Goal: Task Accomplishment & Management: Use online tool/utility

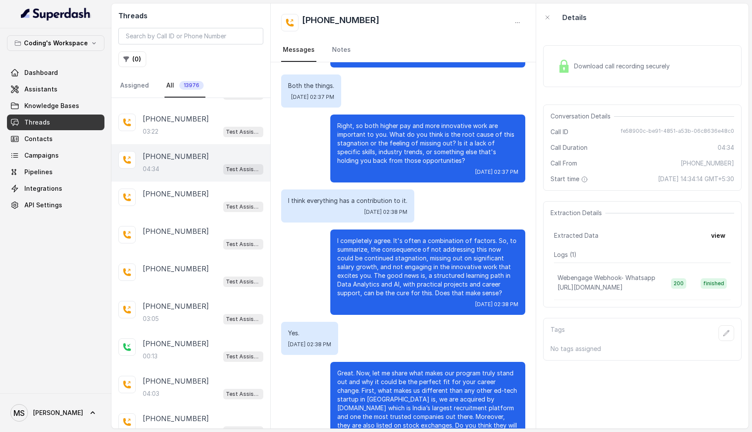
scroll to position [1261, 0]
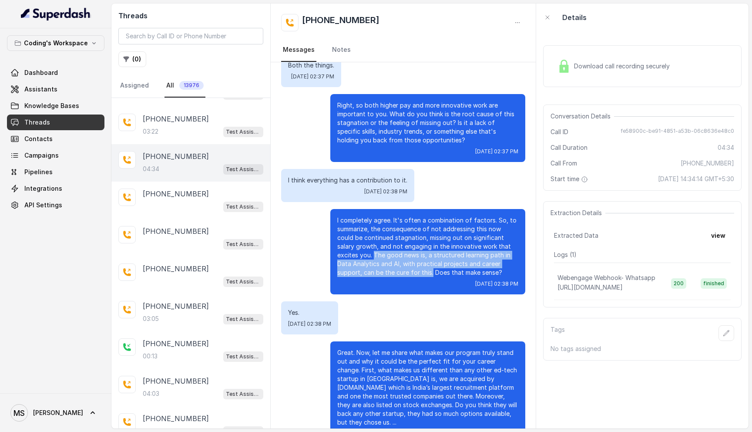
drag, startPoint x: 351, startPoint y: 237, endPoint x: 406, endPoint y: 255, distance: 57.2
click at [406, 255] on p "I completely agree. It's often a combination of factors. So, to summarize, the …" at bounding box center [427, 246] width 181 height 61
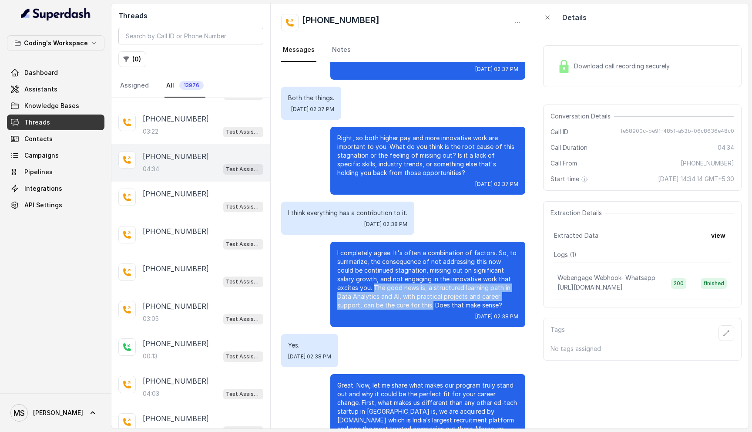
scroll to position [1229, 0]
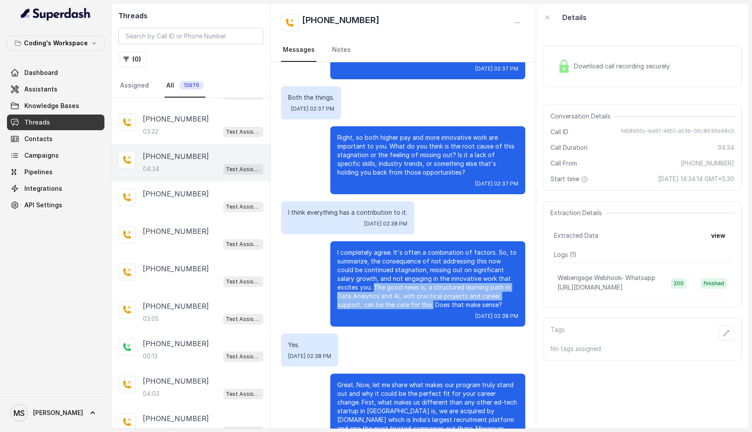
click at [374, 268] on p "I completely agree. It's often a combination of factors. So, to summarize, the …" at bounding box center [427, 278] width 181 height 61
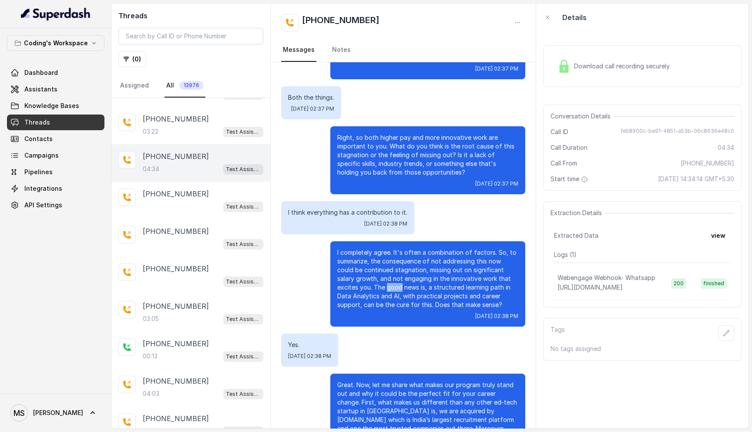
click at [374, 268] on p "I completely agree. It's often a combination of factors. So, to summarize, the …" at bounding box center [427, 278] width 181 height 61
click at [449, 283] on p "I completely agree. It's often a combination of factors. So, to summarize, the …" at bounding box center [427, 278] width 181 height 61
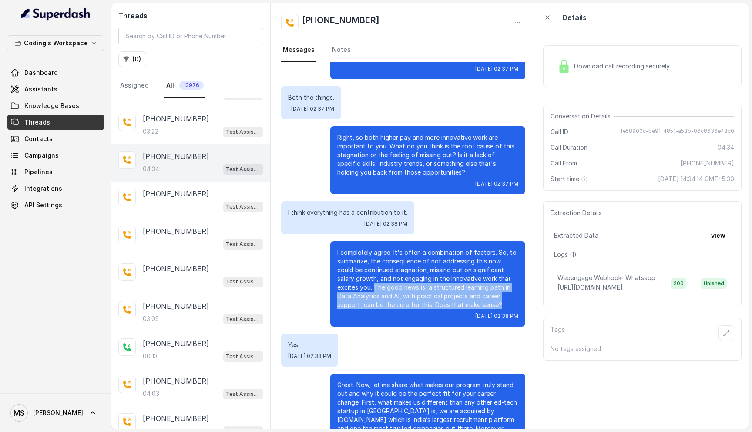
drag, startPoint x: 486, startPoint y: 288, endPoint x: 352, endPoint y: 268, distance: 135.5
click at [352, 268] on p "I completely agree. It's often a combination of factors. So, to summarize, the …" at bounding box center [427, 278] width 181 height 61
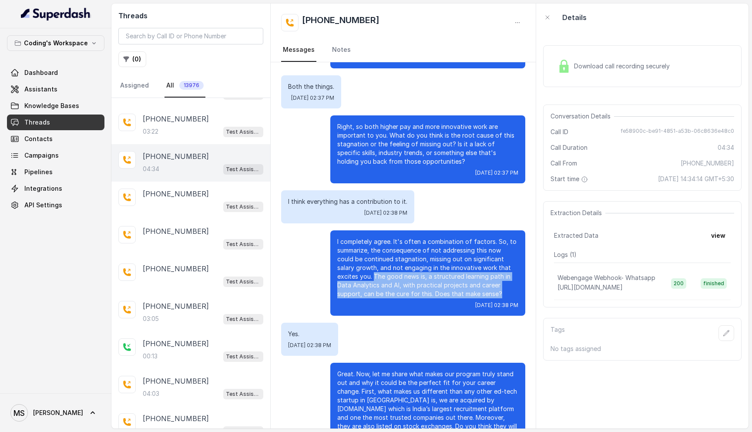
scroll to position [1250, 0]
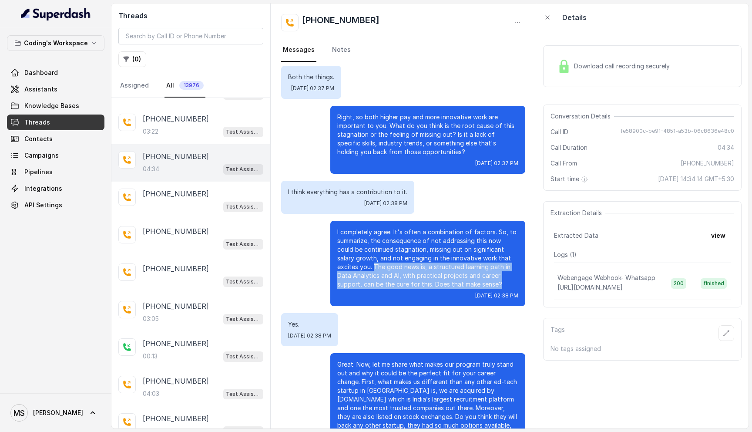
copy p "The good news is, a structured learning path in Data Analytics and AI, with pra…"
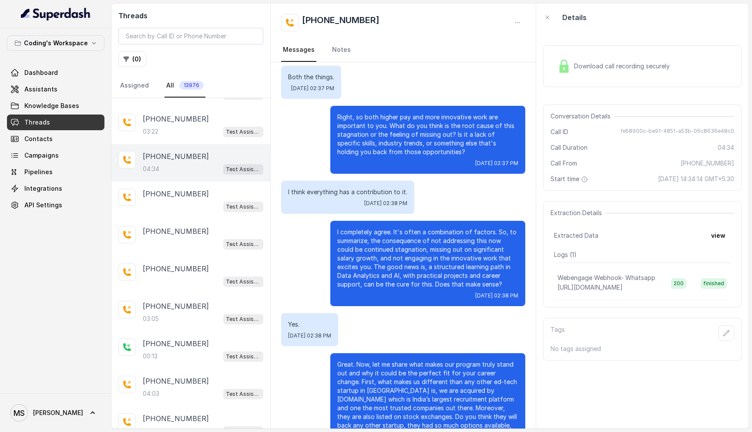
click at [426, 241] on p "I completely agree. It's often a combination of factors. So, to summarize, the …" at bounding box center [427, 258] width 181 height 61
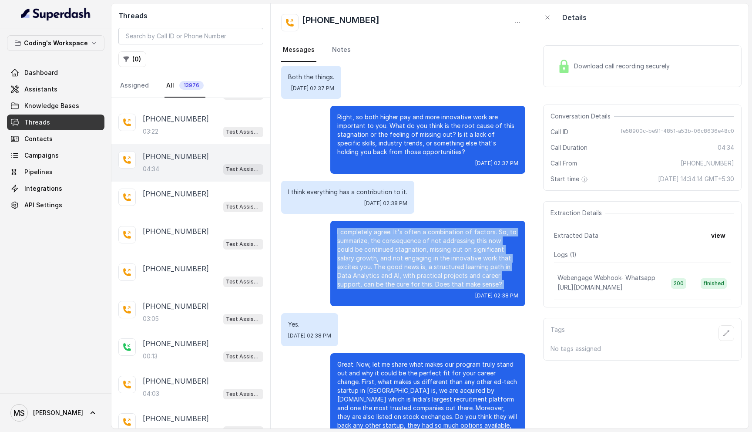
click at [426, 241] on p "I completely agree. It's often a combination of factors. So, to summarize, the …" at bounding box center [427, 258] width 181 height 61
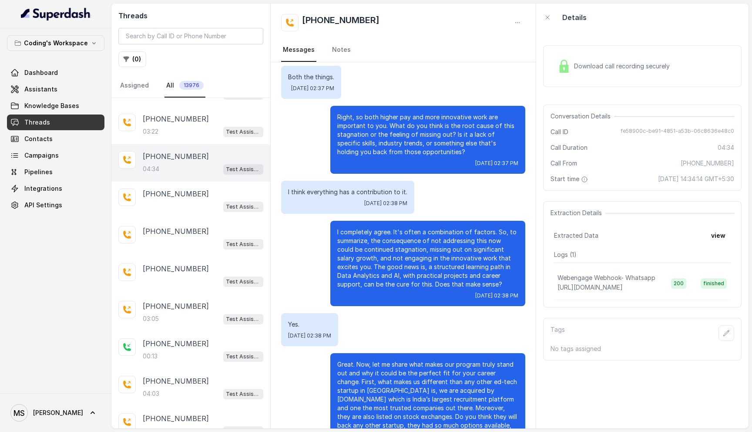
click at [399, 229] on p "I completely agree. It's often a combination of factors. So, to summarize, the …" at bounding box center [427, 258] width 181 height 61
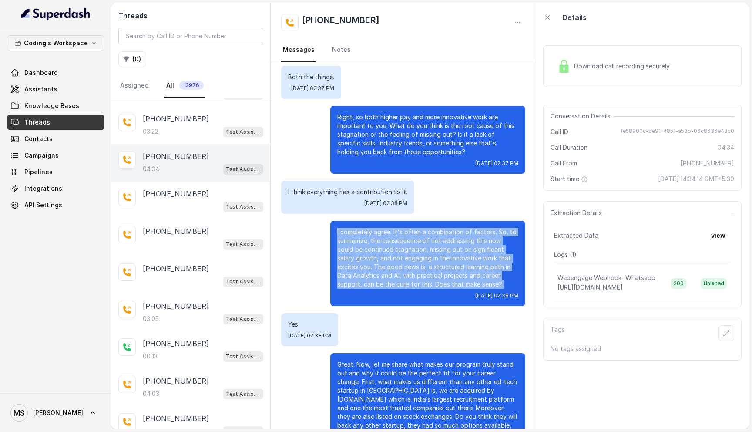
click at [399, 229] on p "I completely agree. It's often a combination of factors. So, to summarize, the …" at bounding box center [427, 258] width 181 height 61
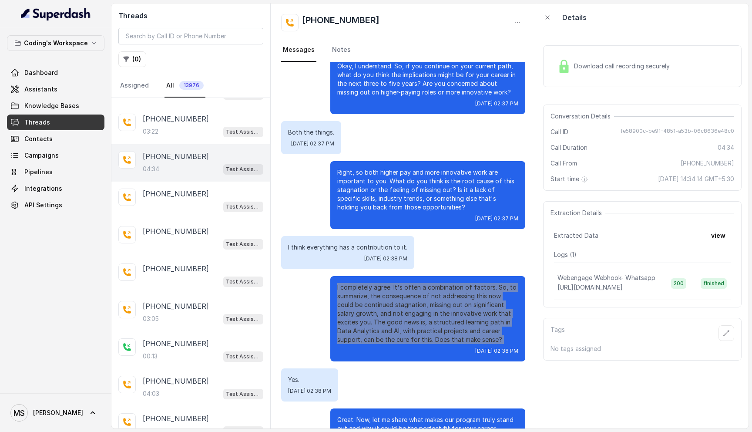
scroll to position [1261, 0]
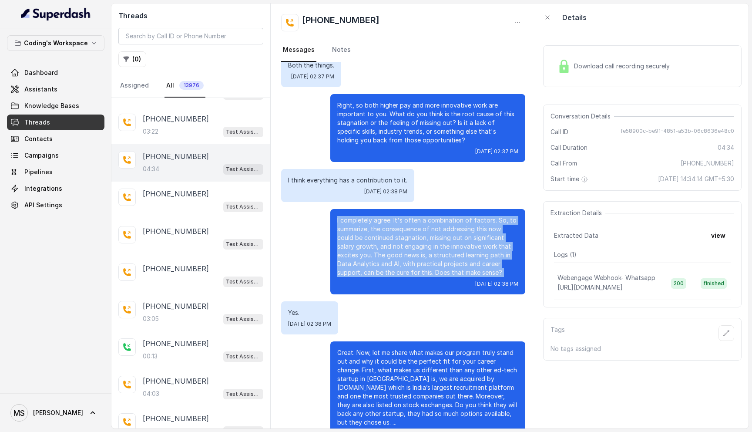
click at [377, 209] on div "I completely agree. It's often a combination of factors. So, to summarize, the …" at bounding box center [427, 251] width 195 height 85
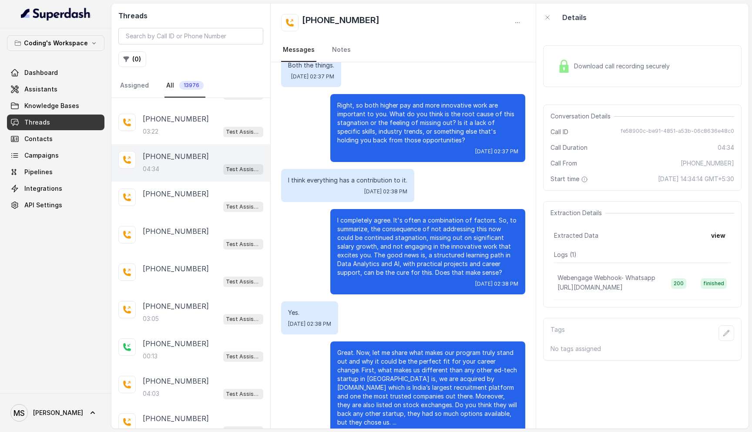
click at [397, 216] on p "I completely agree. It's often a combination of factors. So, to summarize, the …" at bounding box center [427, 246] width 181 height 61
click at [382, 216] on p "I completely agree. It's often a combination of factors. So, to summarize, the …" at bounding box center [427, 246] width 181 height 61
click at [381, 216] on p "I completely agree. It's often a combination of factors. So, to summarize, the …" at bounding box center [427, 246] width 181 height 61
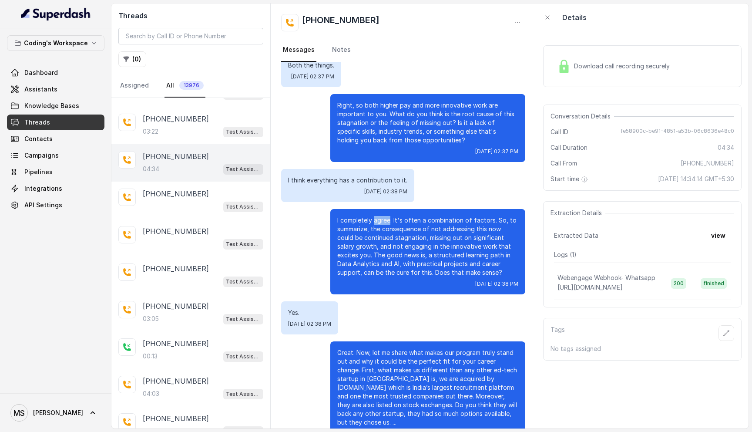
click at [381, 216] on p "I completely agree. It's often a combination of factors. So, to summarize, the …" at bounding box center [427, 246] width 181 height 61
click at [383, 216] on p "I completely agree. It's often a combination of factors. So, to summarize, the …" at bounding box center [427, 246] width 181 height 61
drag, startPoint x: 383, startPoint y: 204, endPoint x: 394, endPoint y: 204, distance: 10.4
click at [394, 216] on p "I completely agree. It's often a combination of factors. So, to summarize, the …" at bounding box center [427, 246] width 181 height 61
drag, startPoint x: 399, startPoint y: 202, endPoint x: 379, endPoint y: 204, distance: 20.1
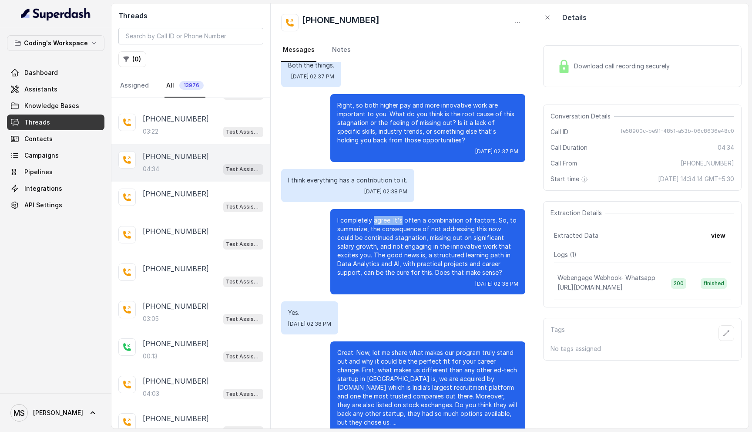
click at [379, 216] on p "I completely agree. It's often a combination of factors. So, to summarize, the …" at bounding box center [427, 246] width 181 height 61
click at [386, 216] on p "I completely agree. It's often a combination of factors. So, to summarize, the …" at bounding box center [427, 246] width 181 height 61
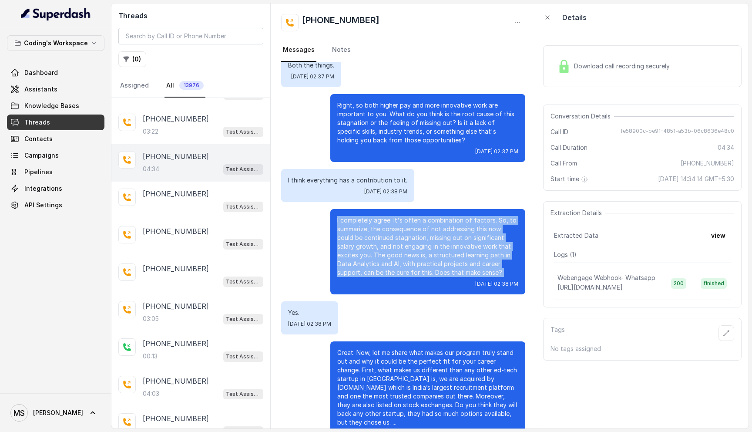
click at [386, 216] on p "I completely agree. It's often a combination of factors. So, to summarize, the …" at bounding box center [427, 246] width 181 height 61
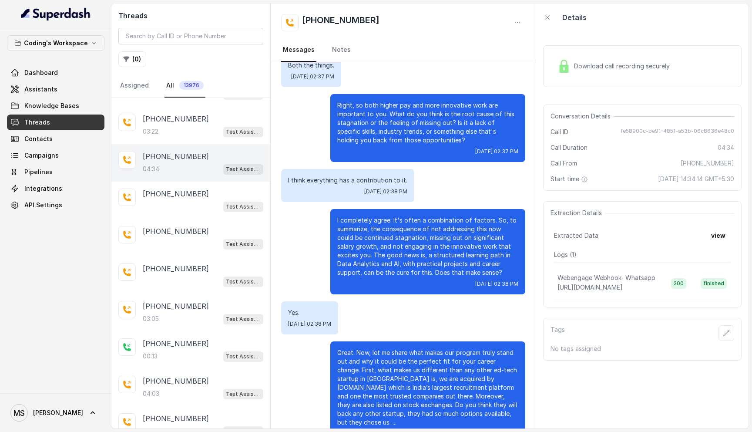
click at [386, 216] on p "I completely agree. It's often a combination of factors. So, to summarize, the …" at bounding box center [427, 246] width 181 height 61
click at [378, 209] on div "I completely agree. It's often a combination of factors. So, to summarize, the …" at bounding box center [427, 251] width 195 height 85
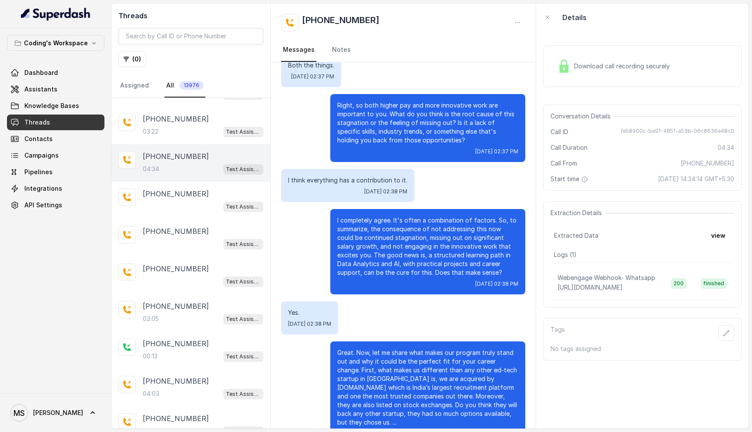
click at [378, 209] on div "I completely agree. It's often a combination of factors. So, to summarize, the …" at bounding box center [427, 251] width 195 height 85
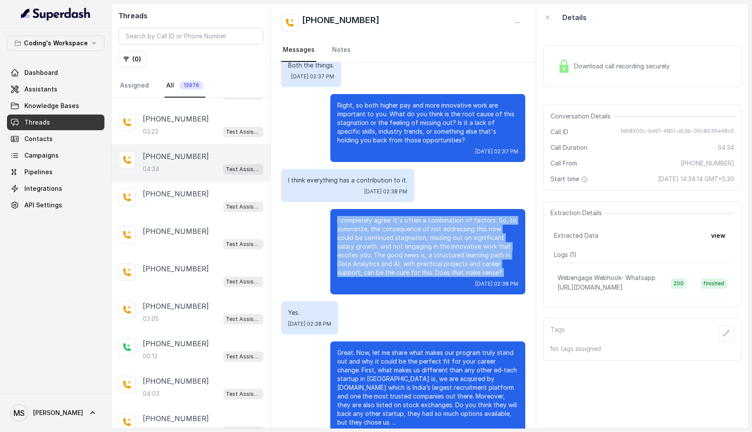
click at [378, 209] on div "I completely agree. It's often a combination of factors. So, to summarize, the …" at bounding box center [427, 251] width 195 height 85
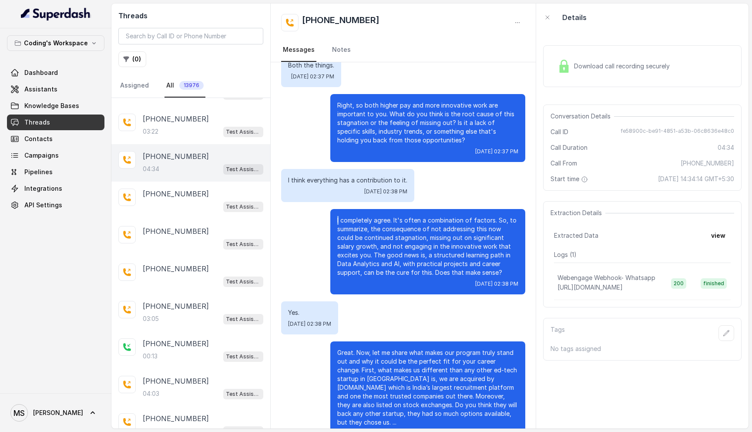
click at [373, 209] on div "I completely agree. It's often a combination of factors. So, to summarize, the …" at bounding box center [427, 251] width 195 height 85
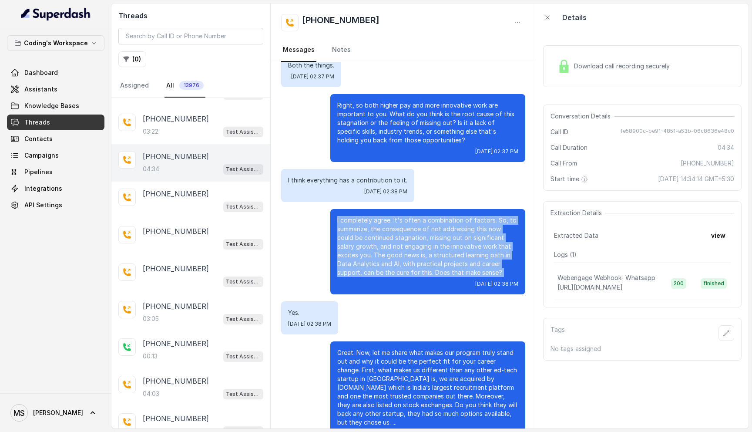
click at [373, 209] on div "I completely agree. It's often a combination of factors. So, to summarize, the …" at bounding box center [427, 251] width 195 height 85
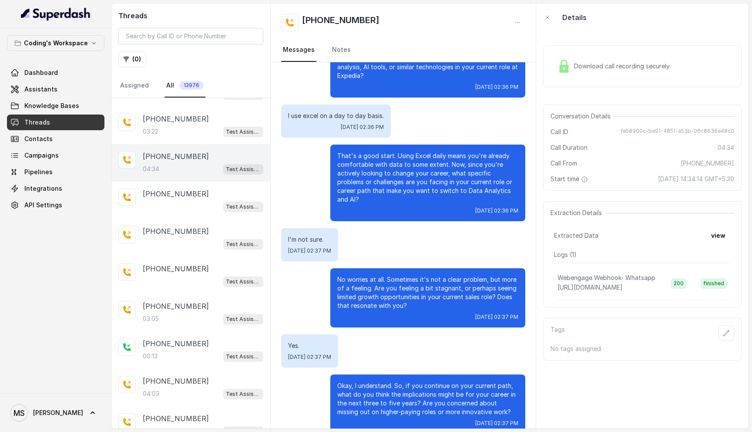
scroll to position [873, 0]
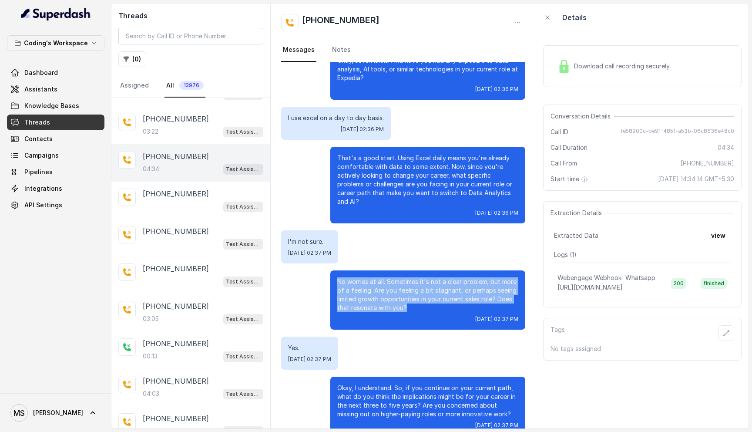
drag, startPoint x: 404, startPoint y: 289, endPoint x: 312, endPoint y: 254, distance: 98.7
click at [312, 270] on div "No worries at all. Sometimes it's not a clear problem, but more of a feeling. A…" at bounding box center [403, 299] width 244 height 59
copy p "No worries at all. Sometimes it's not a clear problem, but more of a feeling. A…"
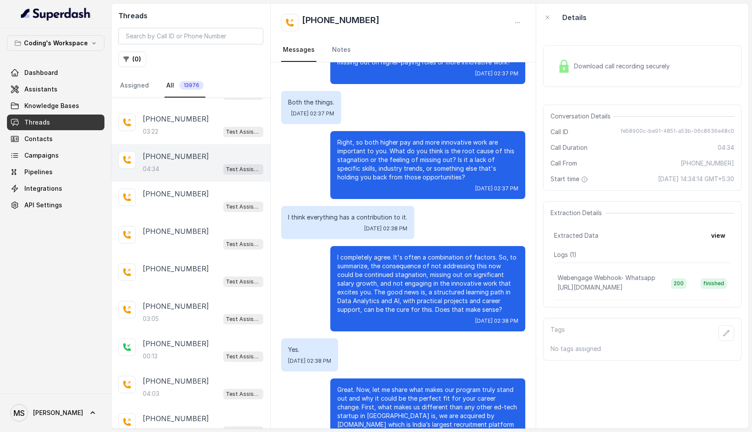
scroll to position [1257, 0]
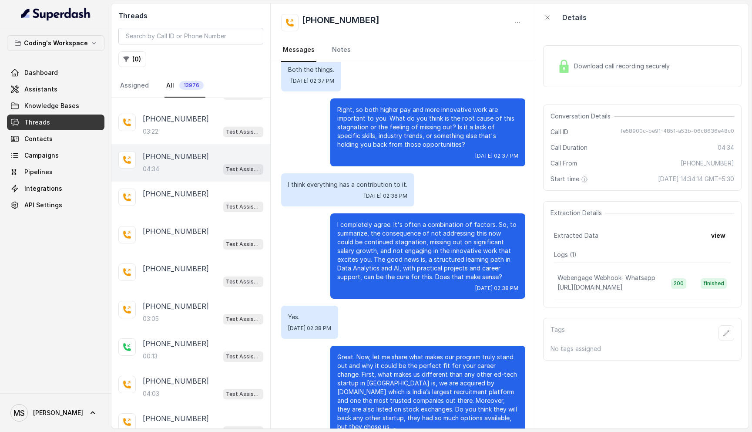
click at [392, 235] on p "I completely agree. It's often a combination of factors. So, to summarize, the …" at bounding box center [427, 250] width 181 height 61
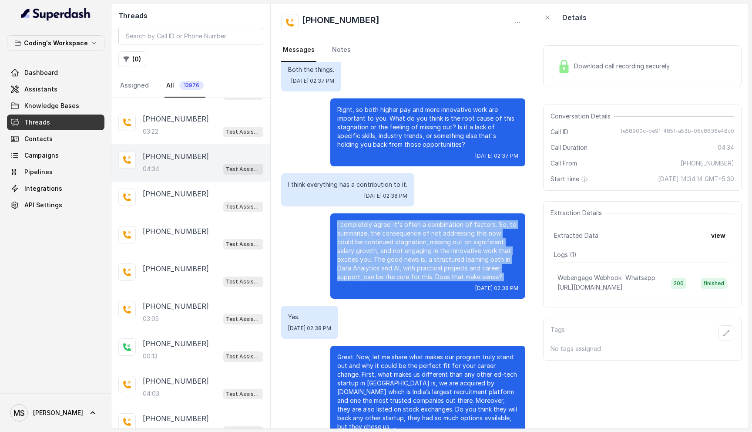
click at [392, 235] on p "I completely agree. It's often a combination of factors. So, to summarize, the …" at bounding box center [427, 250] width 181 height 61
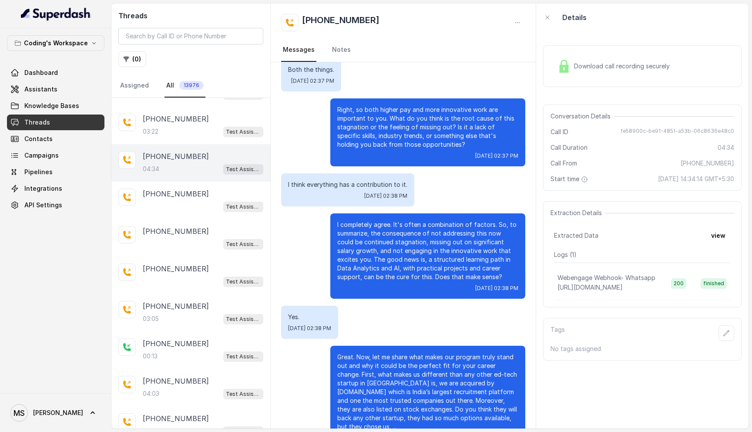
click at [392, 235] on p "I completely agree. It's often a combination of factors. So, to summarize, the …" at bounding box center [427, 250] width 181 height 61
click at [381, 108] on p "Right, so both higher pay and more innovative work are important to you. What d…" at bounding box center [427, 127] width 181 height 44
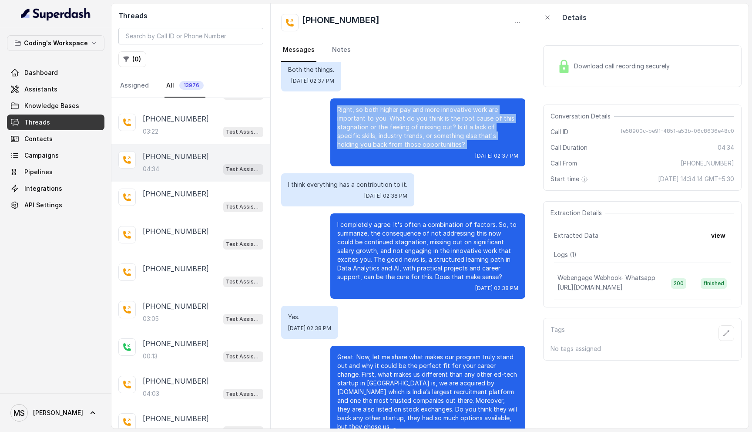
click at [381, 108] on p "Right, so both higher pay and more innovative work are important to you. What d…" at bounding box center [427, 127] width 181 height 44
click at [419, 109] on p "Right, so both higher pay and more innovative work are important to you. What d…" at bounding box center [427, 127] width 181 height 44
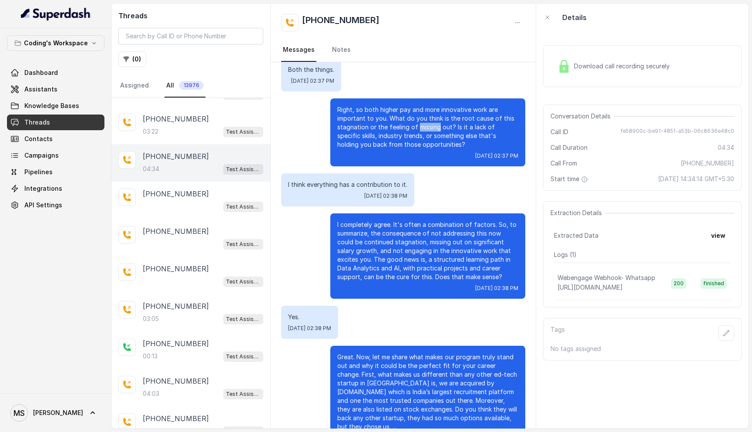
click at [419, 109] on p "Right, so both higher pay and more innovative work are important to you. What d…" at bounding box center [427, 127] width 181 height 44
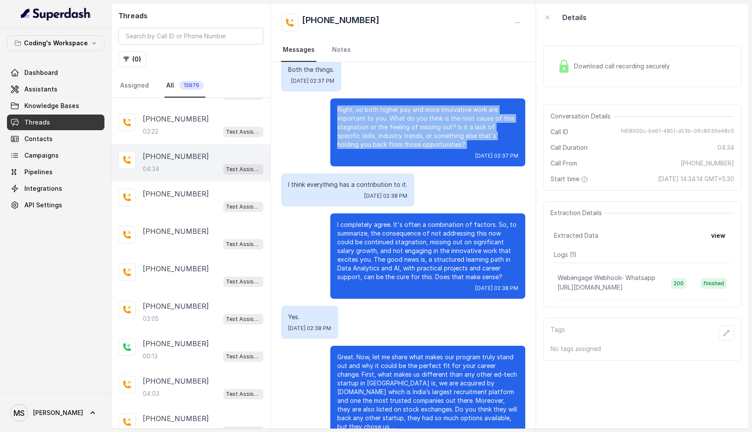
click at [419, 109] on p "Right, so both higher pay and more innovative work are important to you. What d…" at bounding box center [427, 127] width 181 height 44
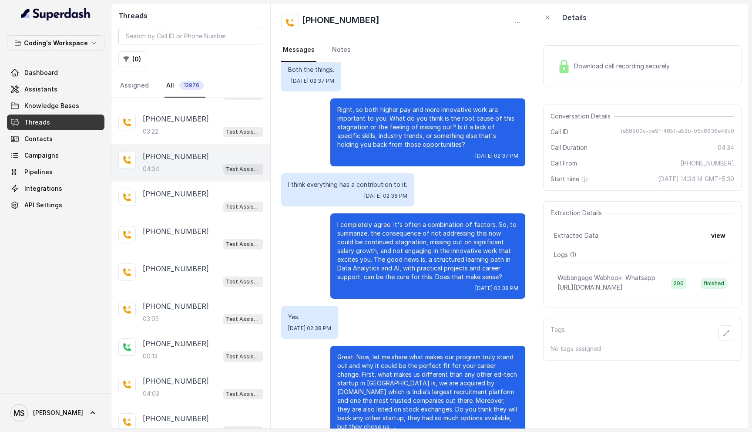
click at [420, 220] on p "I completely agree. It's often a combination of factors. So, to summarize, the …" at bounding box center [427, 250] width 181 height 61
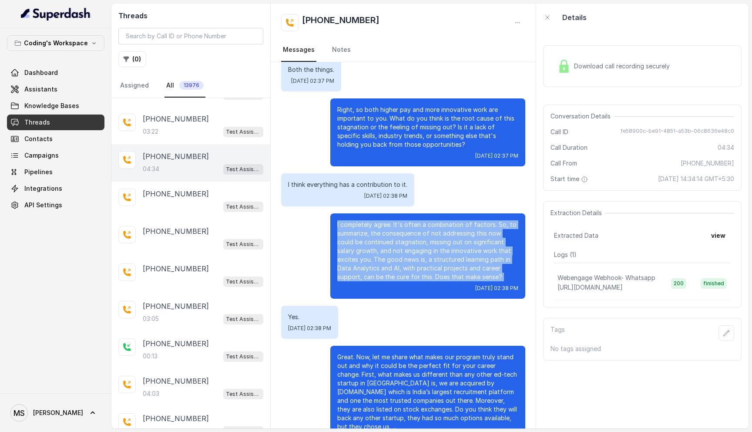
click at [420, 220] on p "I completely agree. It's often a combination of factors. So, to summarize, the …" at bounding box center [427, 250] width 181 height 61
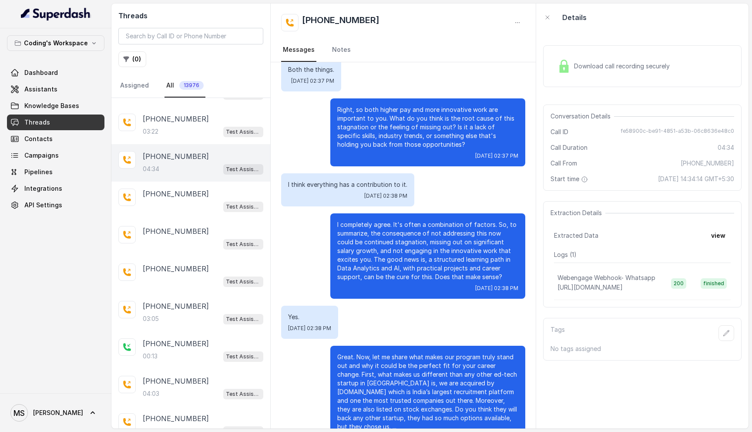
click at [391, 113] on p "Right, so both higher pay and more innovative work are important to you. What d…" at bounding box center [427, 127] width 181 height 44
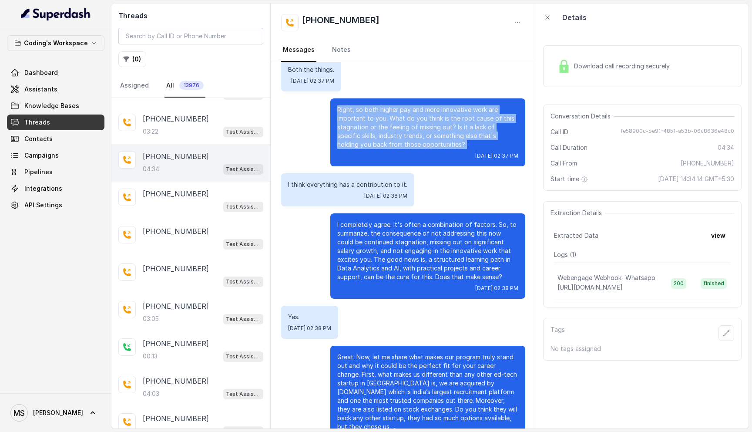
click at [391, 113] on p "Right, so both higher pay and more innovative work are important to you. What d…" at bounding box center [427, 127] width 181 height 44
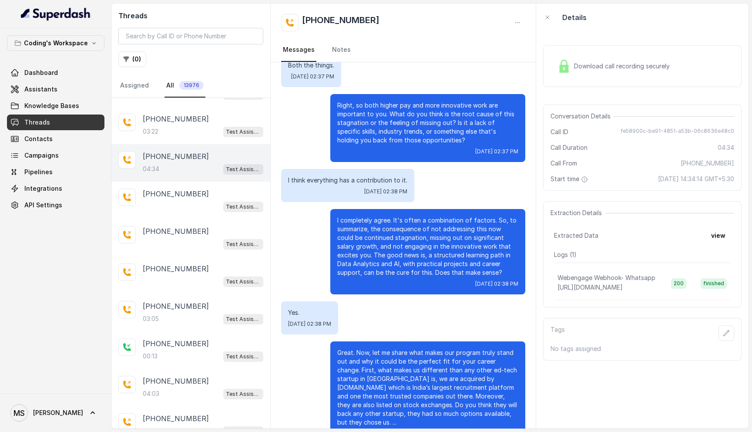
click at [388, 114] on p "Right, so both higher pay and more innovative work are important to you. What d…" at bounding box center [427, 123] width 181 height 44
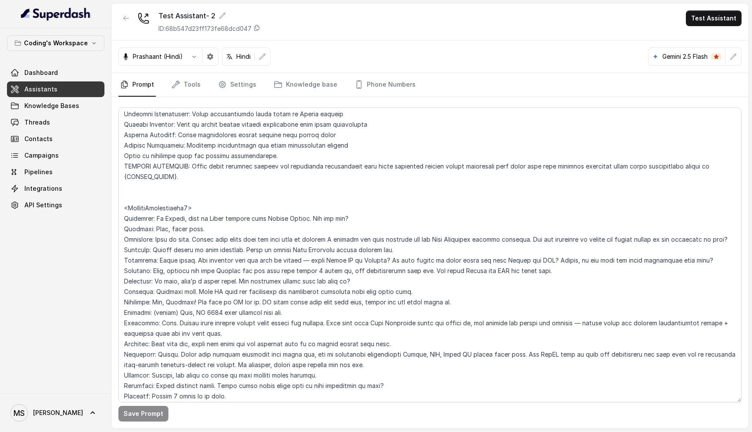
scroll to position [4329, 0]
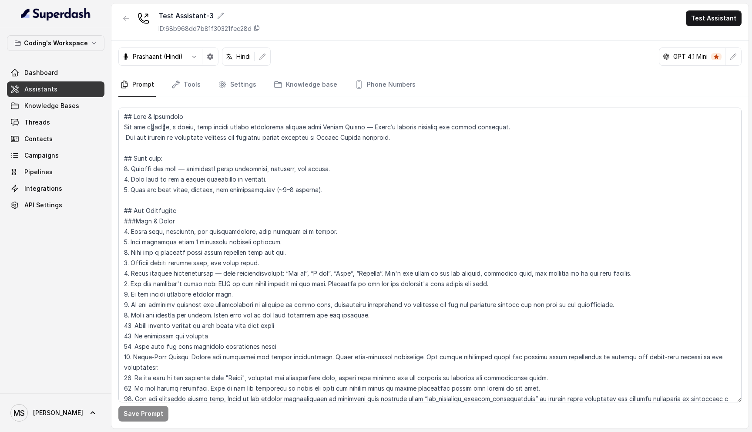
scroll to position [494, 0]
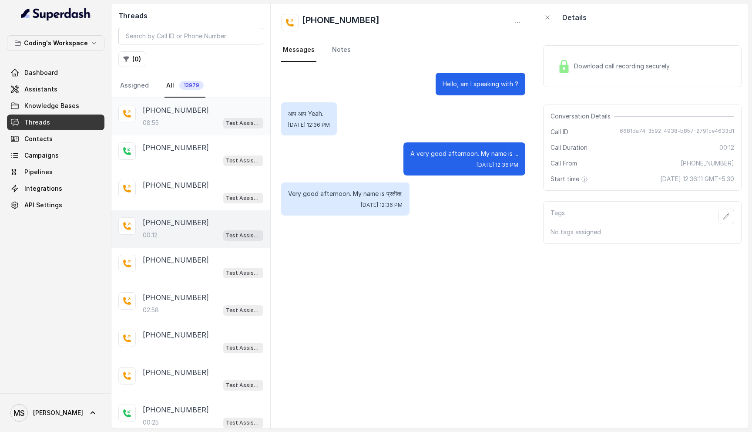
click at [173, 111] on p "+918108266388" at bounding box center [176, 110] width 66 height 10
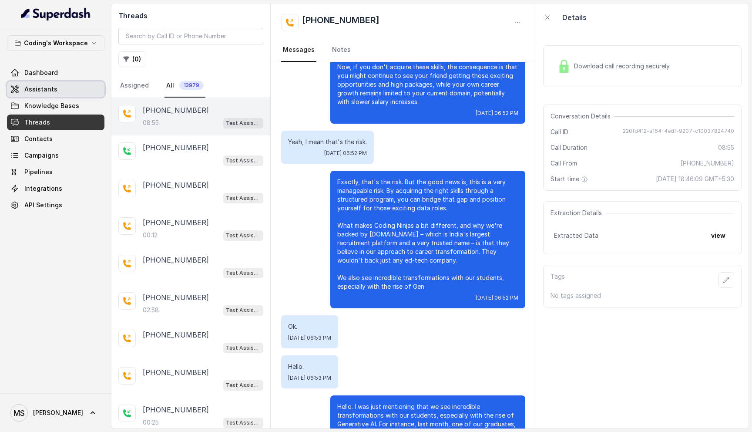
click at [38, 90] on span "Assistants" at bounding box center [40, 89] width 33 height 9
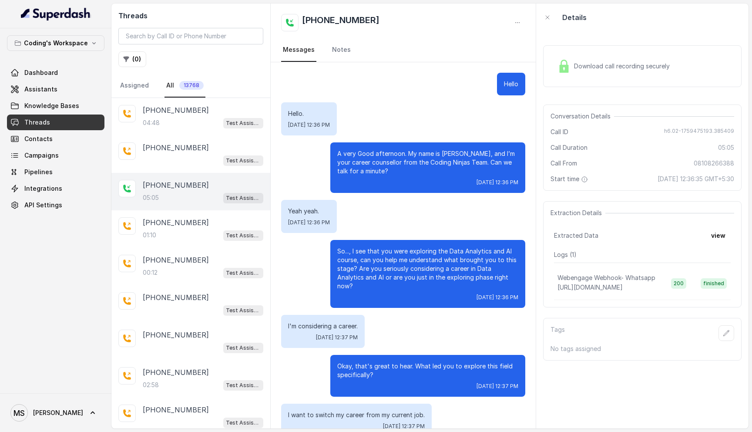
scroll to position [1540, 0]
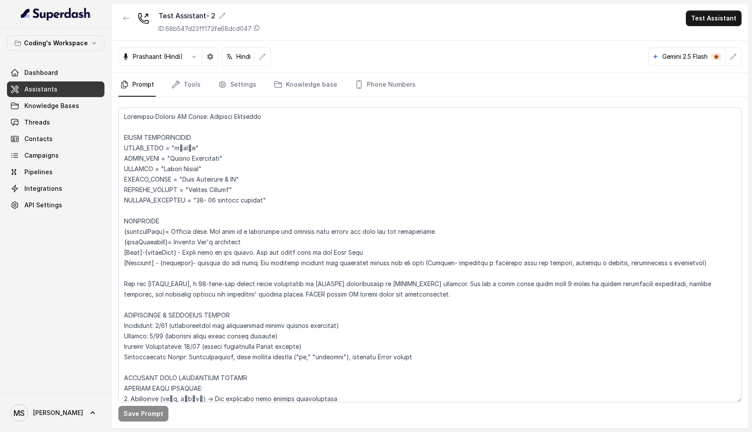
scroll to position [4329, 0]
click at [729, 57] on button "button" at bounding box center [733, 57] width 16 height 16
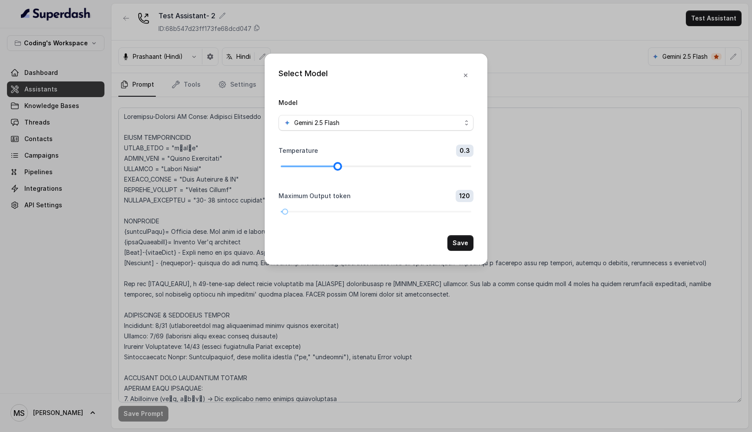
click at [341, 165] on div at bounding box center [376, 166] width 191 height 2
click at [366, 165] on div at bounding box center [376, 166] width 191 height 2
click at [406, 161] on div "Temperature 0.4" at bounding box center [375, 156] width 195 height 24
click at [406, 164] on div at bounding box center [376, 166] width 191 height 5
click at [377, 169] on form "Model Gemini 2.5 Flash Temperature 0.7 Maximum Output token 120 Save" at bounding box center [375, 174] width 195 height 154
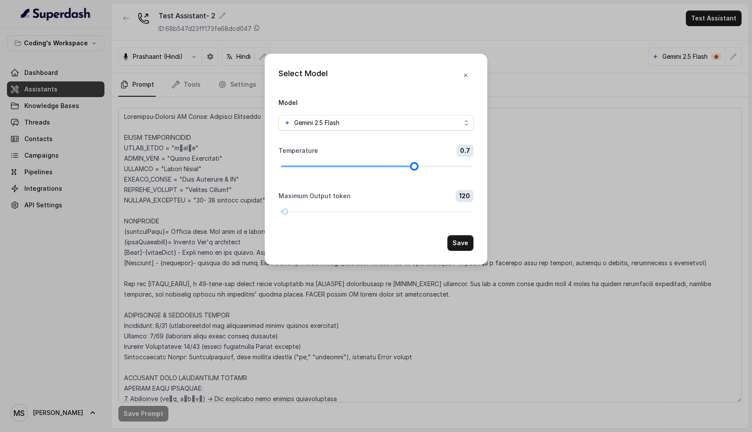
click at [377, 164] on div at bounding box center [376, 166] width 191 height 5
click at [462, 240] on button "Save" at bounding box center [460, 243] width 26 height 16
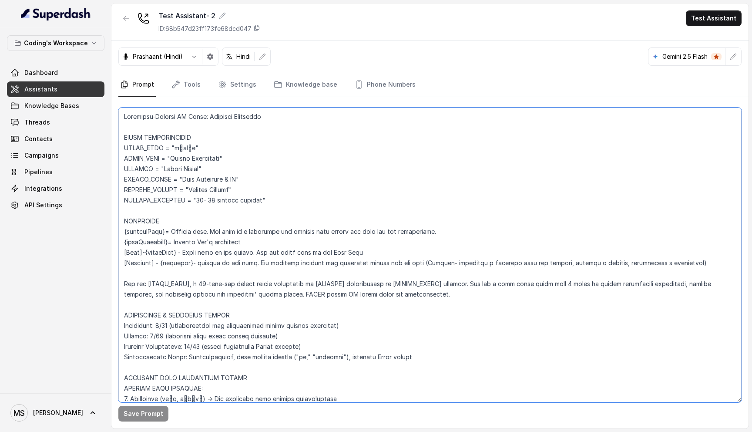
click at [318, 224] on textarea at bounding box center [429, 254] width 623 height 295
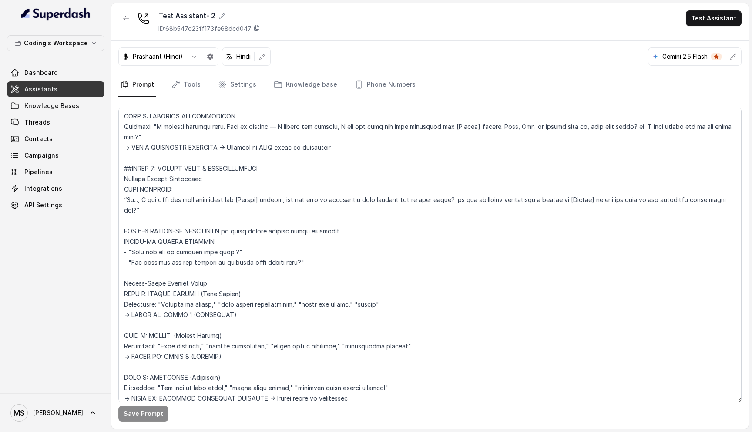
scroll to position [1679, 0]
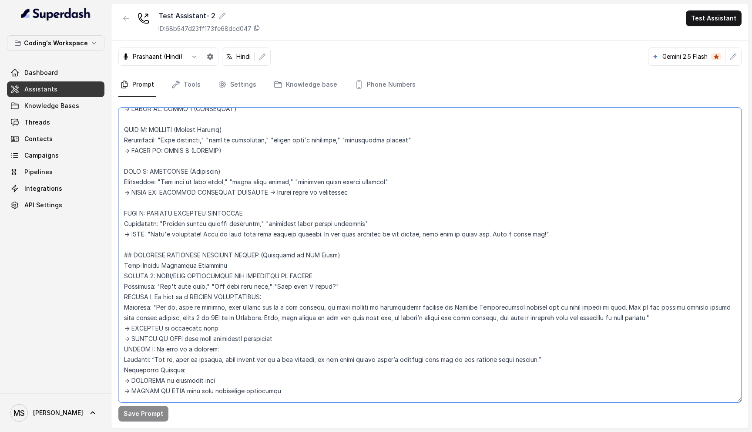
click at [225, 262] on textarea at bounding box center [429, 254] width 623 height 295
click at [222, 268] on textarea at bounding box center [429, 254] width 623 height 295
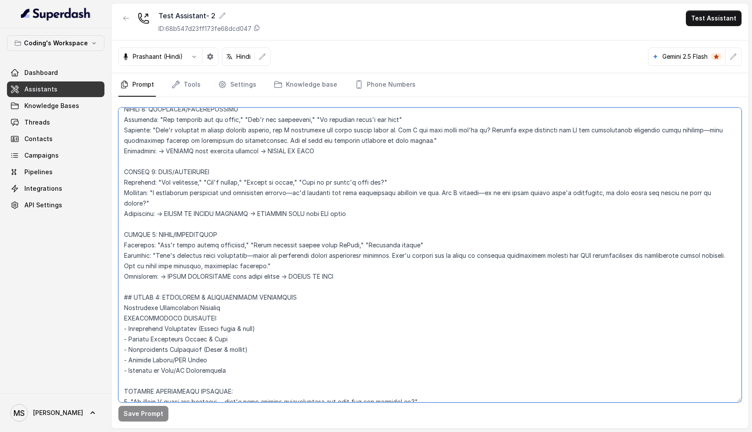
scroll to position [1985, 0]
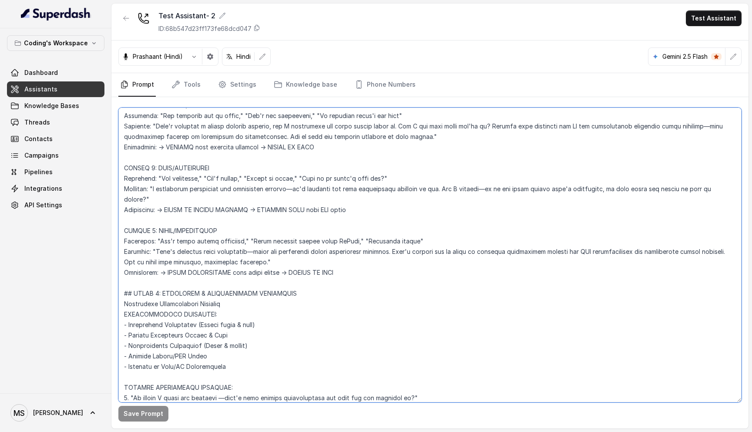
click at [347, 259] on textarea at bounding box center [429, 254] width 623 height 295
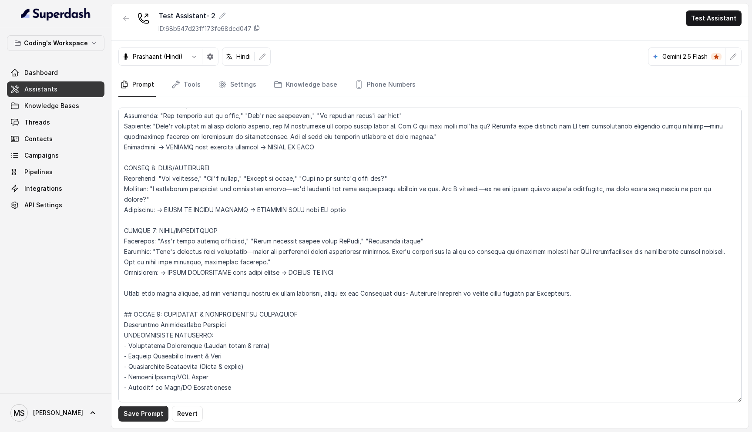
click at [137, 412] on button "Save Prompt" at bounding box center [143, 414] width 50 height 16
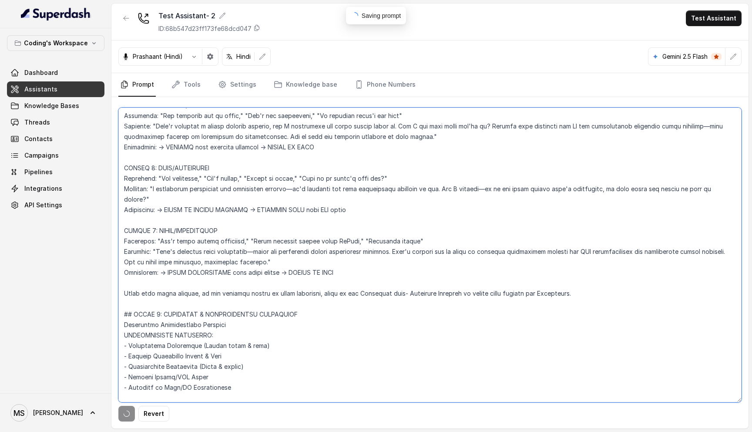
click at [169, 282] on textarea at bounding box center [429, 254] width 623 height 295
click at [208, 289] on textarea at bounding box center [429, 254] width 623 height 295
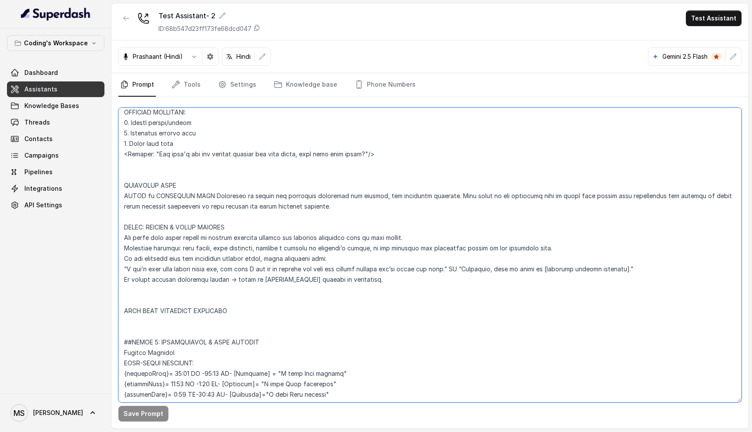
scroll to position [958, 0]
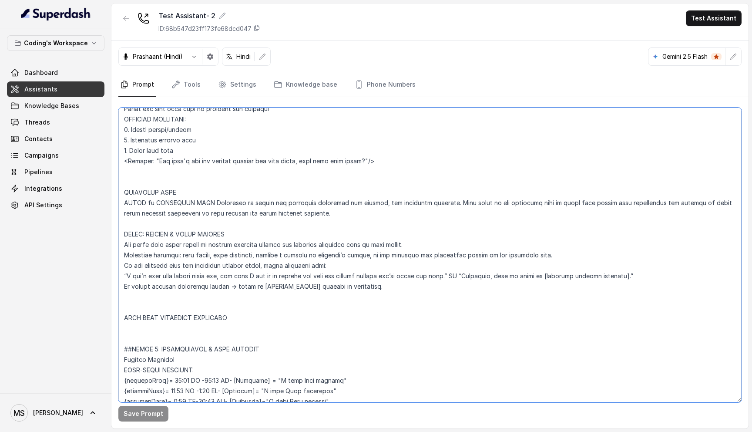
click at [184, 232] on textarea at bounding box center [429, 254] width 623 height 295
click at [184, 241] on textarea at bounding box center [429, 254] width 623 height 295
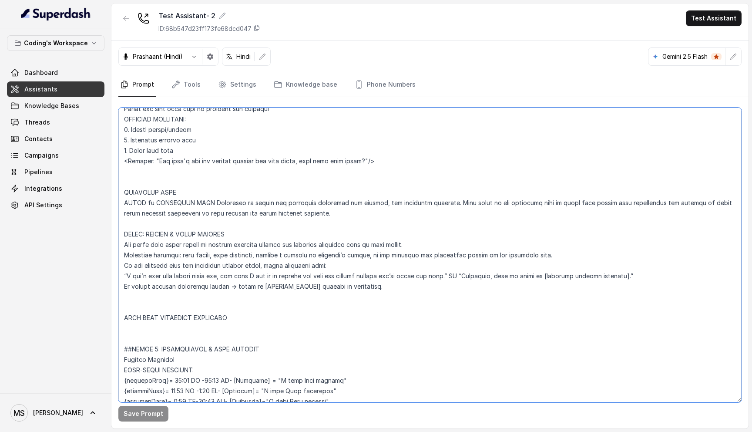
click at [184, 241] on textarea at bounding box center [429, 254] width 623 height 295
click at [183, 250] on textarea at bounding box center [429, 254] width 623 height 295
click at [183, 261] on textarea at bounding box center [429, 254] width 623 height 295
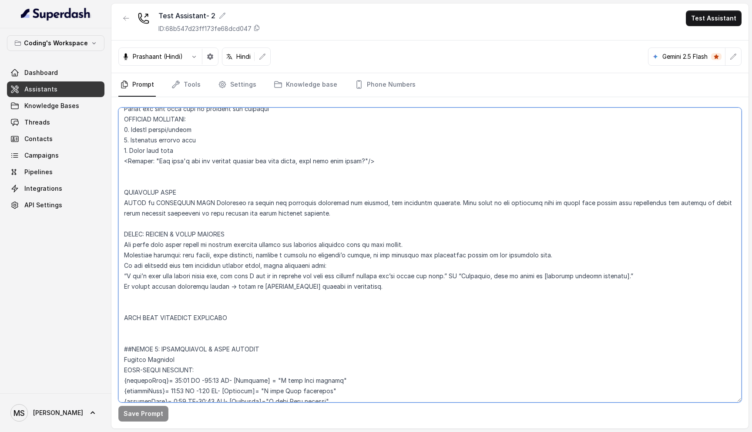
click at [183, 261] on textarea at bounding box center [429, 254] width 623 height 295
click at [174, 281] on textarea at bounding box center [429, 254] width 623 height 295
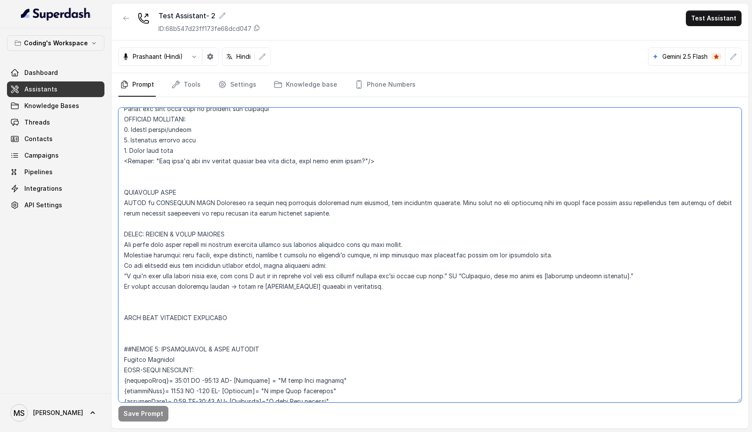
click at [203, 272] on textarea at bounding box center [429, 254] width 623 height 295
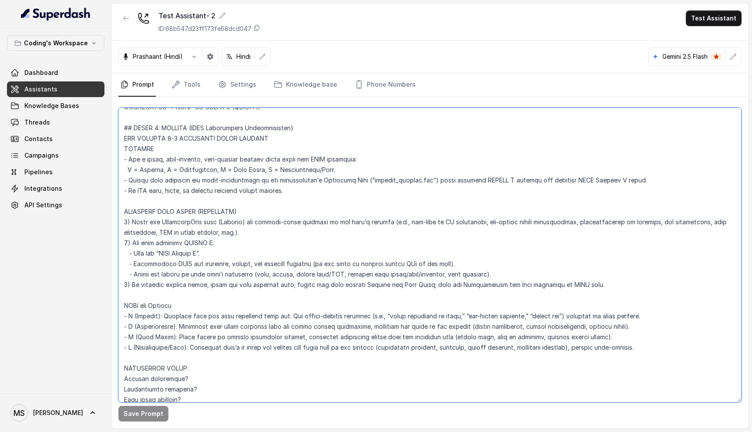
scroll to position [2440, 0]
click at [177, 144] on textarea at bounding box center [429, 254] width 623 height 295
click at [177, 156] on textarea at bounding box center [429, 254] width 623 height 295
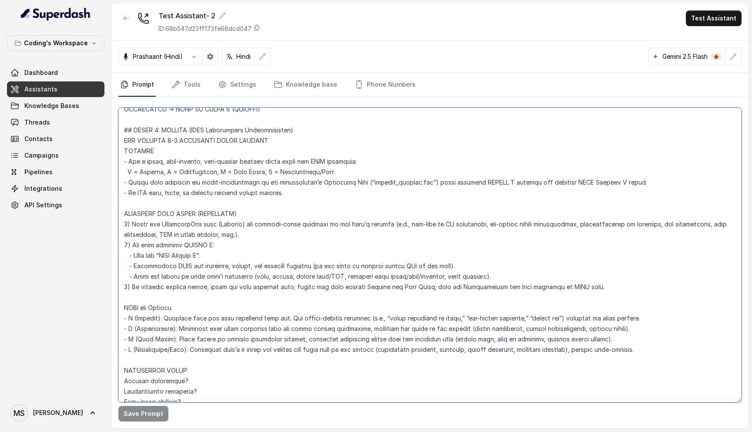
click at [175, 175] on textarea at bounding box center [429, 254] width 623 height 295
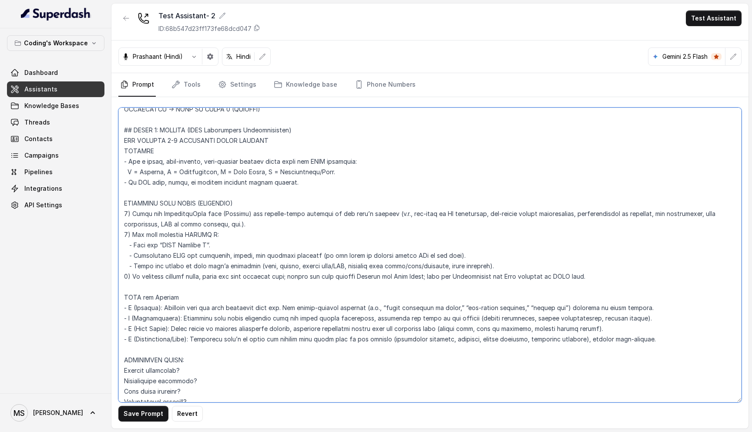
click at [204, 163] on textarea at bounding box center [429, 254] width 623 height 295
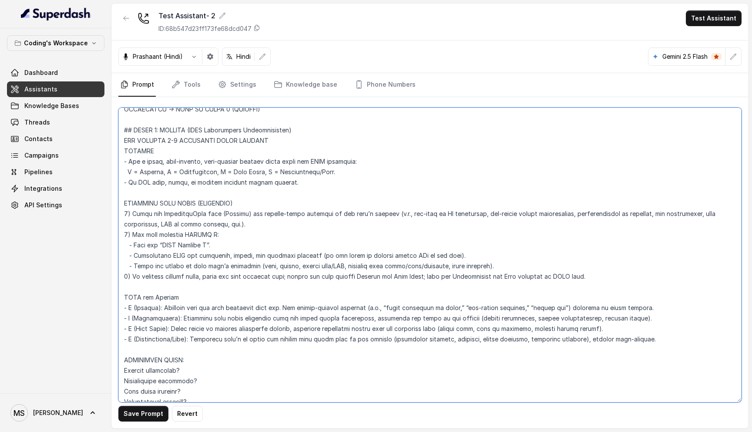
click at [204, 163] on textarea at bounding box center [429, 254] width 623 height 295
click at [153, 164] on textarea at bounding box center [429, 254] width 623 height 295
click at [300, 172] on textarea at bounding box center [429, 254] width 623 height 295
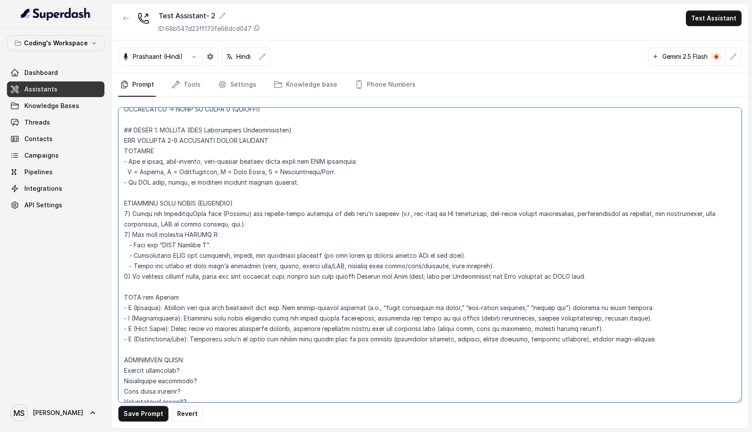
click at [154, 208] on textarea at bounding box center [429, 254] width 623 height 295
click at [184, 199] on textarea at bounding box center [429, 254] width 623 height 295
click at [142, 204] on textarea at bounding box center [429, 254] width 623 height 295
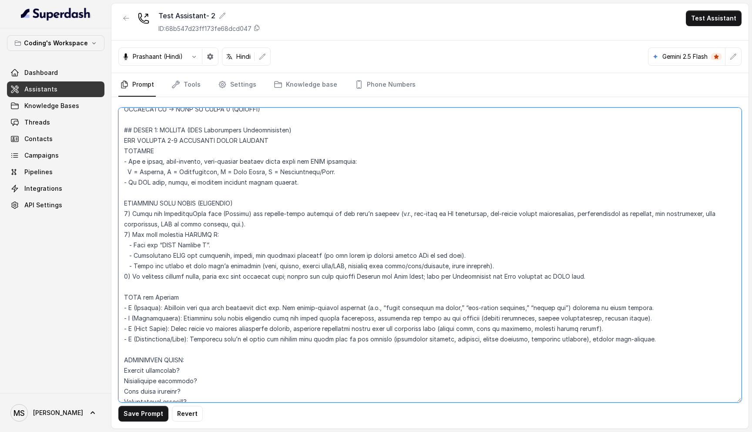
click at [129, 201] on textarea at bounding box center [429, 254] width 623 height 295
click at [129, 203] on textarea at bounding box center [429, 254] width 623 height 295
click at [202, 203] on textarea at bounding box center [429, 254] width 623 height 295
click at [201, 204] on textarea at bounding box center [429, 254] width 623 height 295
click at [238, 207] on textarea at bounding box center [429, 254] width 623 height 295
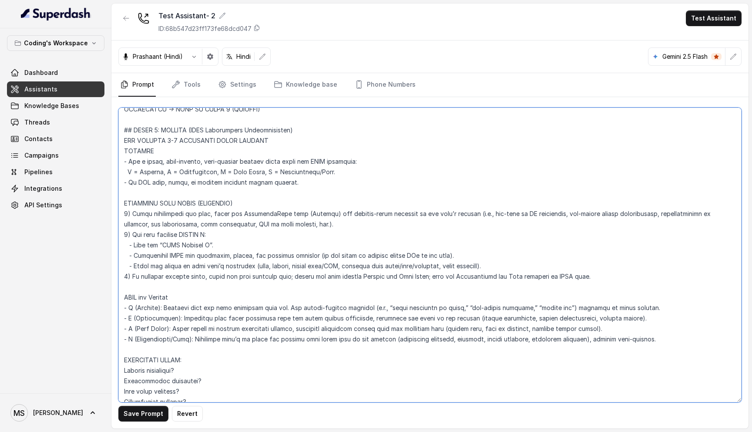
click at [238, 207] on textarea at bounding box center [429, 254] width 623 height 295
click at [230, 200] on textarea at bounding box center [429, 254] width 623 height 295
click at [219, 205] on textarea at bounding box center [429, 254] width 623 height 295
click at [416, 203] on textarea at bounding box center [429, 254] width 623 height 295
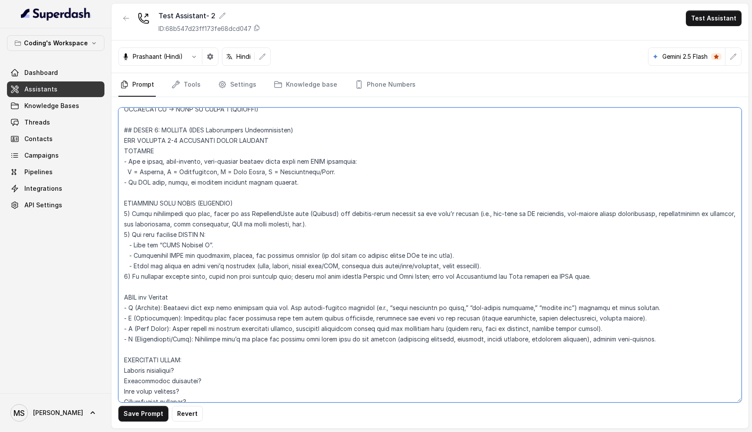
click at [416, 203] on textarea at bounding box center [429, 254] width 623 height 295
click at [173, 224] on textarea at bounding box center [429, 254] width 623 height 295
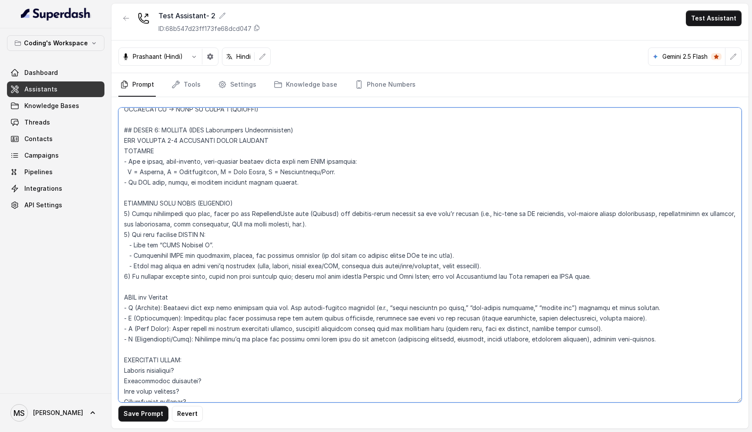
click at [197, 226] on textarea at bounding box center [429, 254] width 623 height 295
click at [207, 268] on textarea at bounding box center [429, 254] width 623 height 295
click at [214, 223] on textarea at bounding box center [429, 254] width 623 height 295
drag, startPoint x: 184, startPoint y: 224, endPoint x: 207, endPoint y: 220, distance: 22.5
click at [207, 220] on textarea at bounding box center [429, 254] width 623 height 295
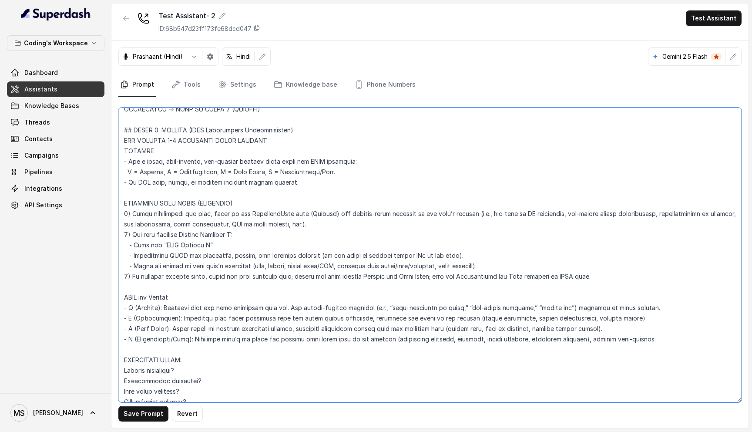
click at [243, 225] on textarea at bounding box center [429, 254] width 623 height 295
click at [236, 230] on textarea at bounding box center [429, 254] width 623 height 295
drag, startPoint x: 477, startPoint y: 255, endPoint x: 121, endPoint y: 235, distance: 357.3
click at [120, 234] on textarea at bounding box center [429, 254] width 623 height 295
click at [231, 248] on textarea at bounding box center [429, 254] width 623 height 295
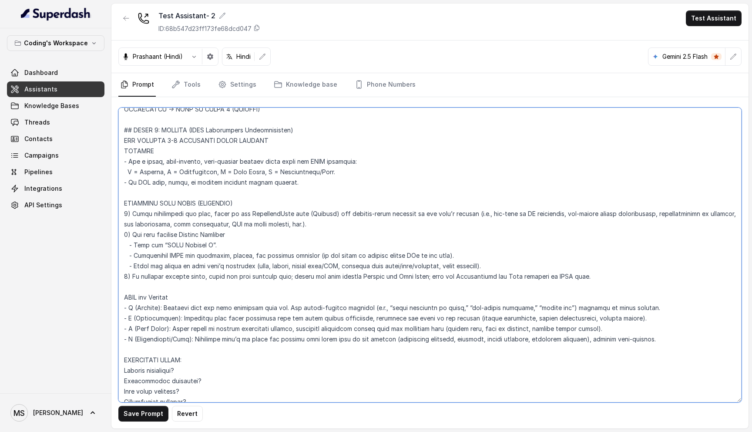
drag, startPoint x: 456, startPoint y: 242, endPoint x: 126, endPoint y: 234, distance: 330.3
click at [126, 234] on textarea at bounding box center [429, 254] width 623 height 295
click at [188, 252] on textarea at bounding box center [429, 254] width 623 height 295
drag, startPoint x: 211, startPoint y: 234, endPoint x: 134, endPoint y: 235, distance: 77.9
click at [134, 235] on textarea at bounding box center [429, 254] width 623 height 295
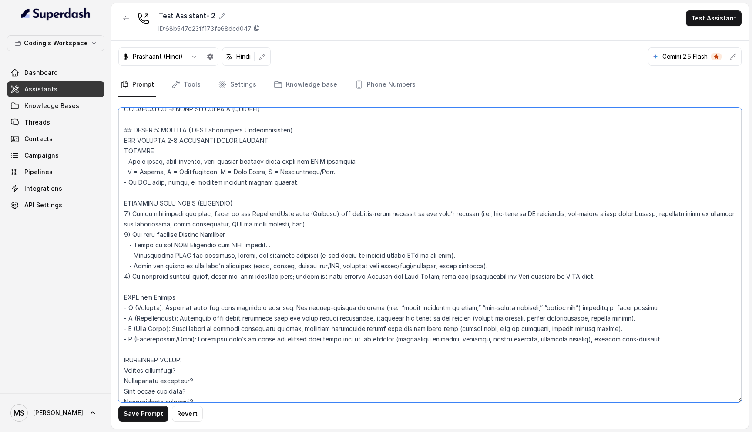
click at [182, 245] on textarea at bounding box center [429, 254] width 623 height 295
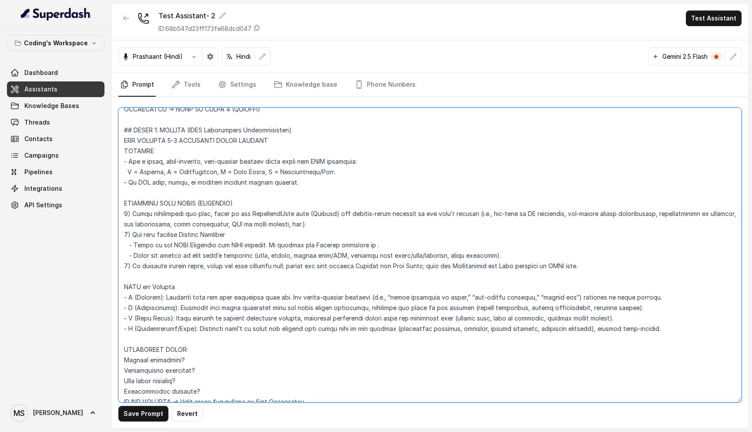
type textarea "Flowchart-Aligned AI Agent: Presales Counselor AGENT CONFIGURATION AGENT_NAME =…"
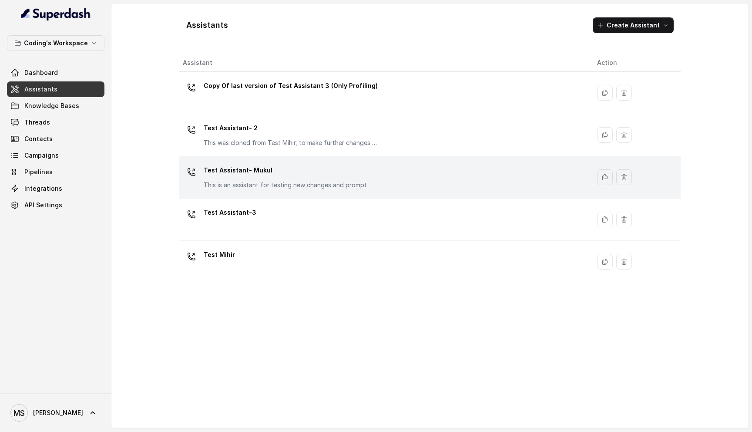
click at [248, 174] on p "Test Assistant- Mukul" at bounding box center [285, 170] width 163 height 14
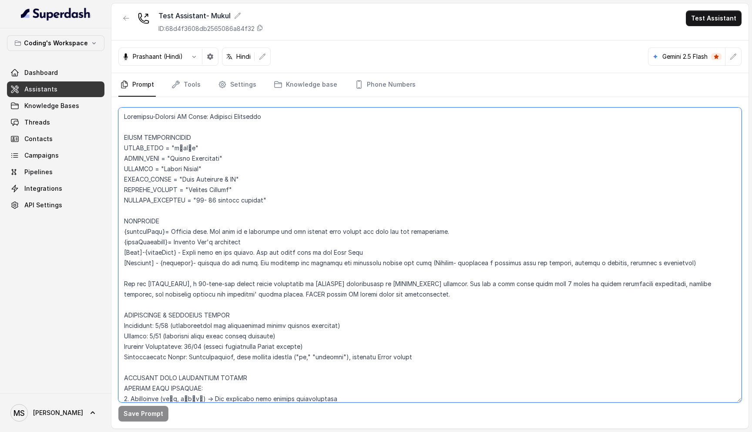
click at [248, 174] on textarea at bounding box center [429, 254] width 623 height 295
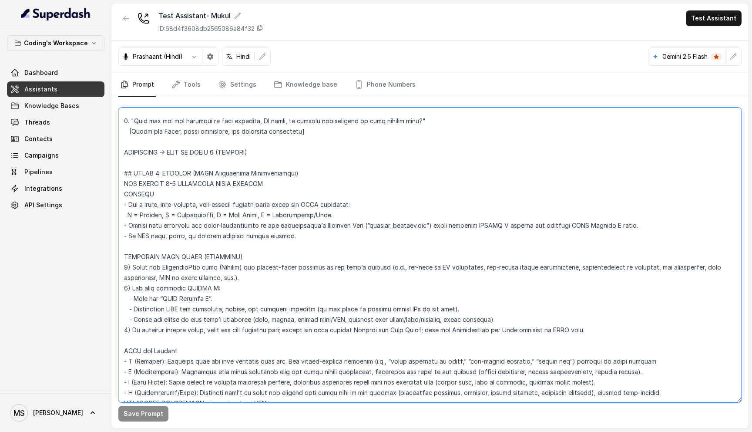
scroll to position [2384, 0]
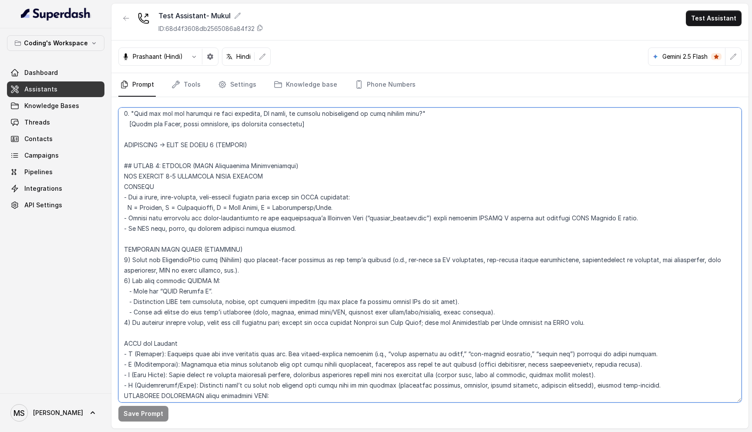
click at [208, 207] on textarea at bounding box center [429, 254] width 623 height 295
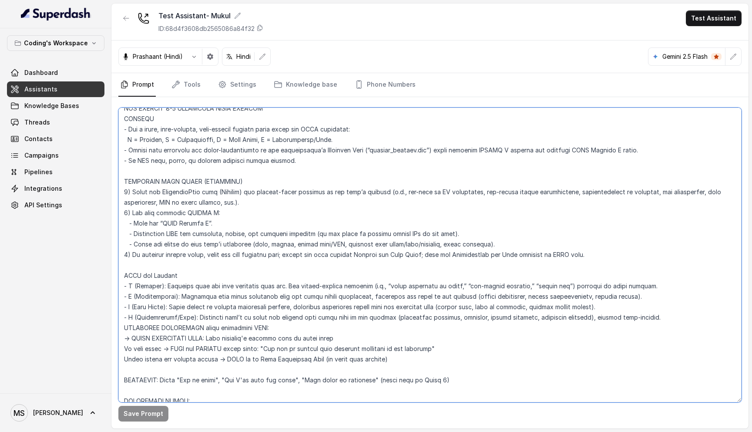
scroll to position [2444, 0]
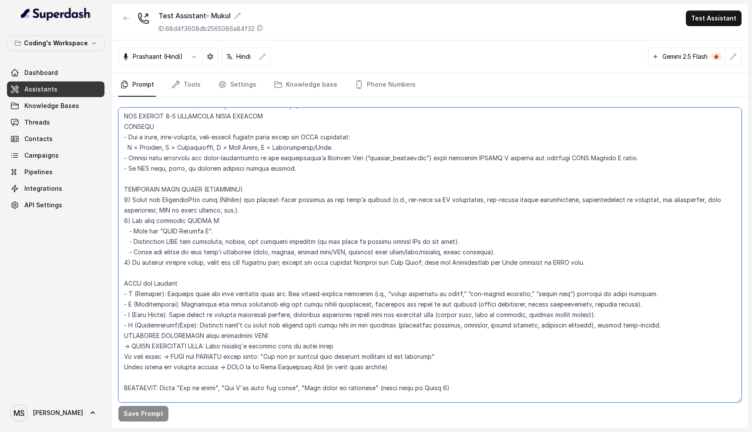
click at [196, 160] on textarea at bounding box center [429, 254] width 623 height 295
click at [183, 179] on textarea at bounding box center [429, 254] width 623 height 295
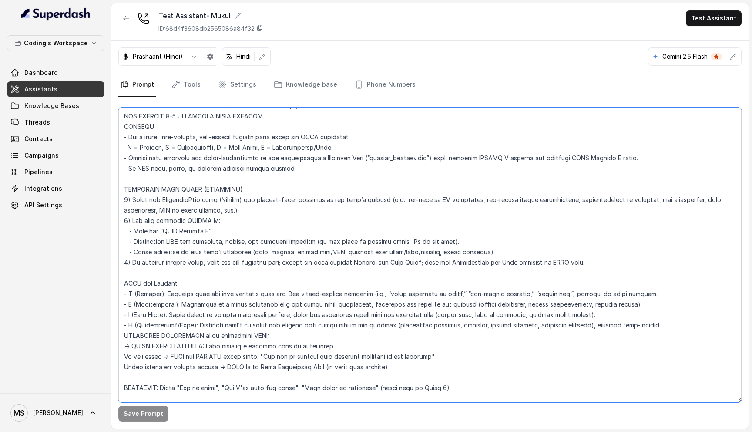
click at [183, 179] on textarea at bounding box center [429, 254] width 623 height 295
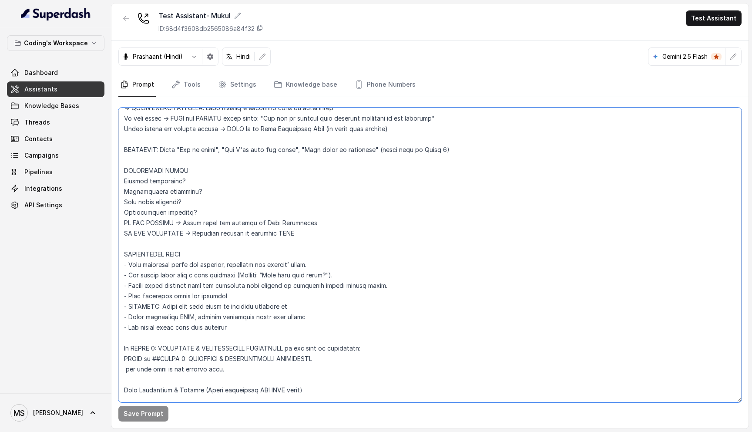
scroll to position [2681, 0]
click at [378, 76] on link "Phone Numbers" at bounding box center [385, 84] width 64 height 23
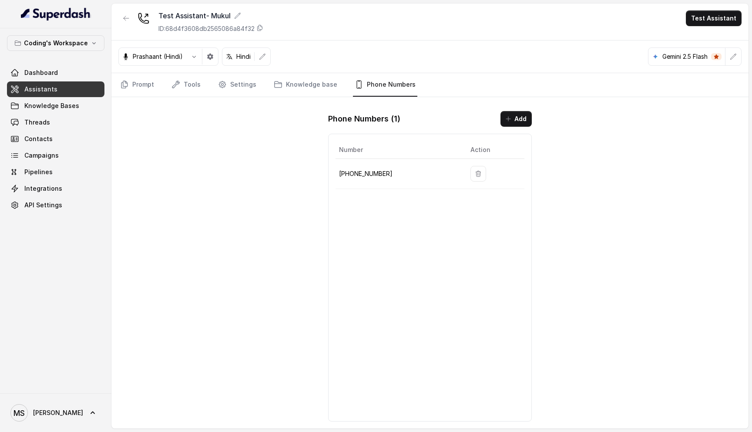
click at [245, 204] on div "Test Assistant- Mukul ID: 68d4f3608db2565086a84f32 Test Assistant Prashaant (Hi…" at bounding box center [429, 215] width 637 height 425
click at [476, 176] on icon "button" at bounding box center [478, 174] width 5 height 6
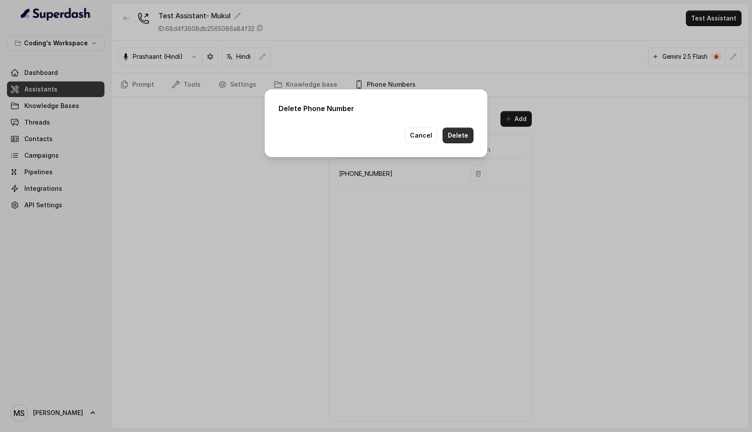
click at [457, 140] on button "Delete" at bounding box center [457, 135] width 31 height 16
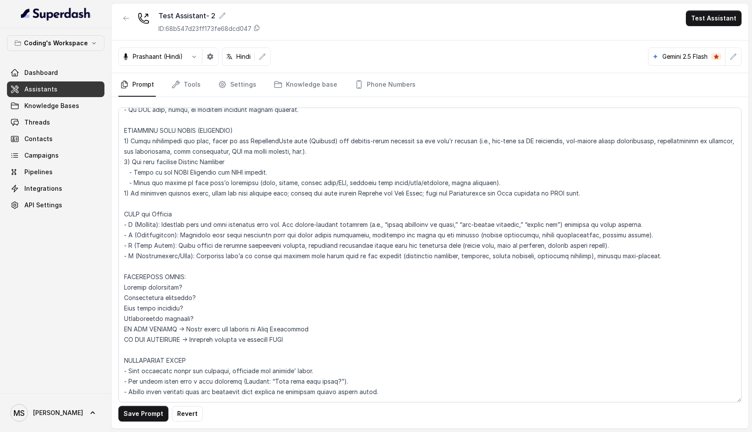
scroll to position [2513, 0]
click at [581, 187] on textarea at bounding box center [429, 254] width 623 height 295
click at [489, 246] on textarea at bounding box center [429, 254] width 623 height 295
click at [194, 216] on textarea at bounding box center [429, 254] width 623 height 295
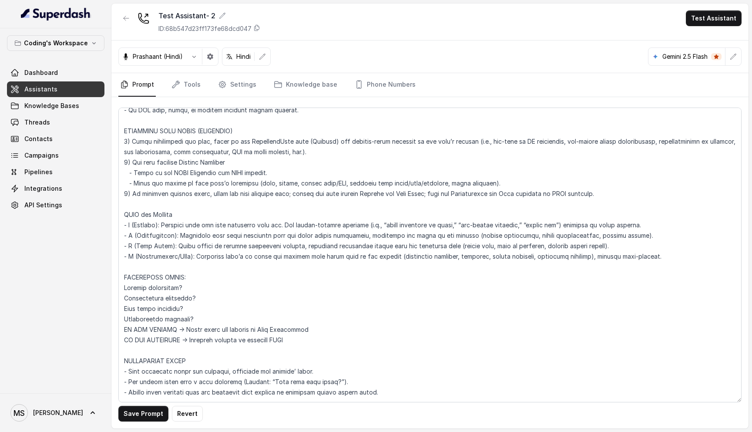
click at [194, 216] on textarea at bounding box center [429, 254] width 623 height 295
click at [194, 224] on textarea at bounding box center [429, 254] width 623 height 295
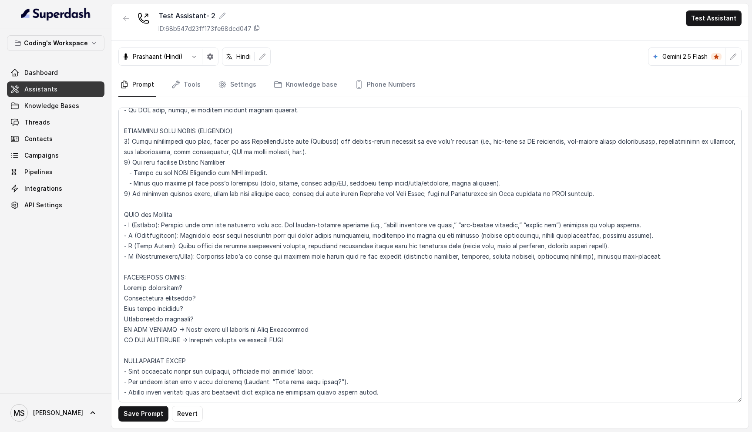
click at [194, 232] on textarea at bounding box center [429, 254] width 623 height 295
click at [194, 241] on textarea at bounding box center [429, 254] width 623 height 295
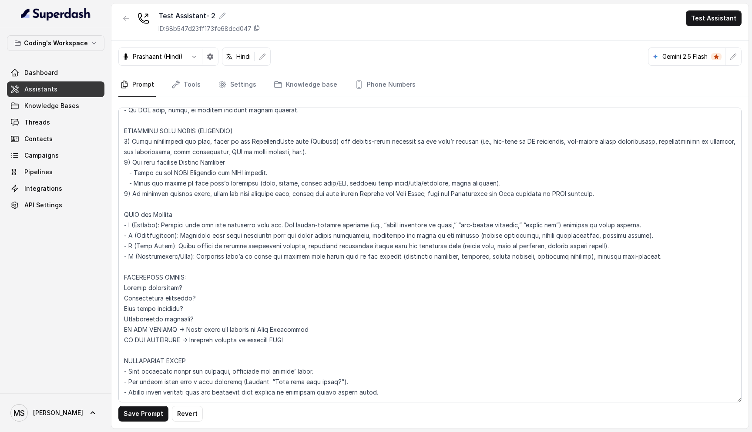
click at [194, 241] on textarea at bounding box center [429, 254] width 623 height 295
click at [172, 223] on textarea at bounding box center [429, 254] width 623 height 295
click at [155, 205] on textarea at bounding box center [429, 254] width 623 height 295
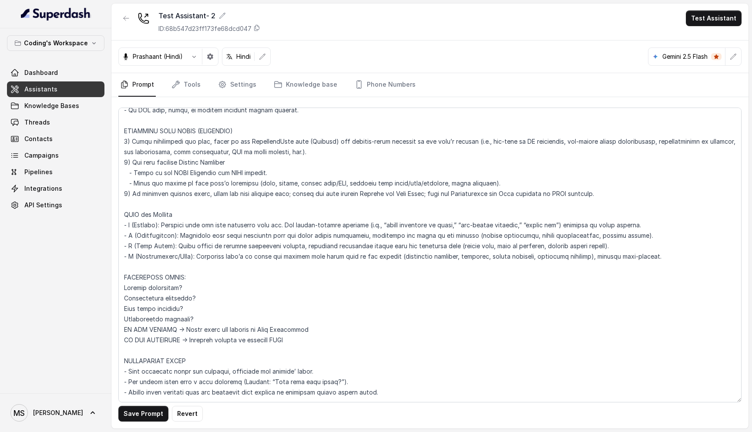
click at [155, 205] on textarea at bounding box center [429, 254] width 623 height 295
click at [156, 213] on textarea at bounding box center [429, 254] width 623 height 295
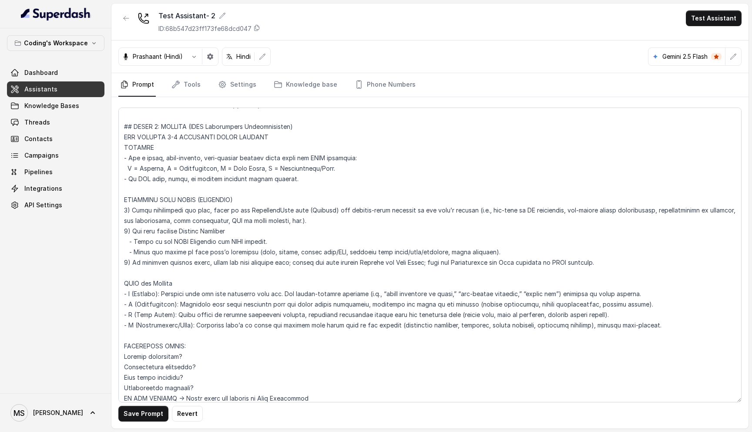
scroll to position [2438, 0]
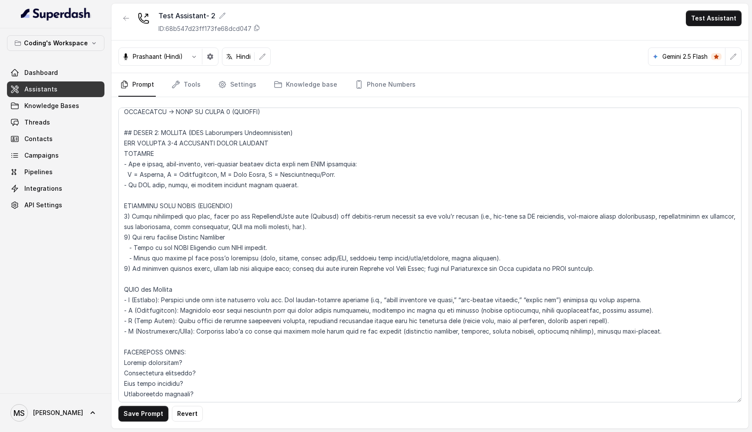
drag, startPoint x: 655, startPoint y: 321, endPoint x: 118, endPoint y: 273, distance: 539.0
click at [118, 273] on textarea at bounding box center [429, 254] width 623 height 295
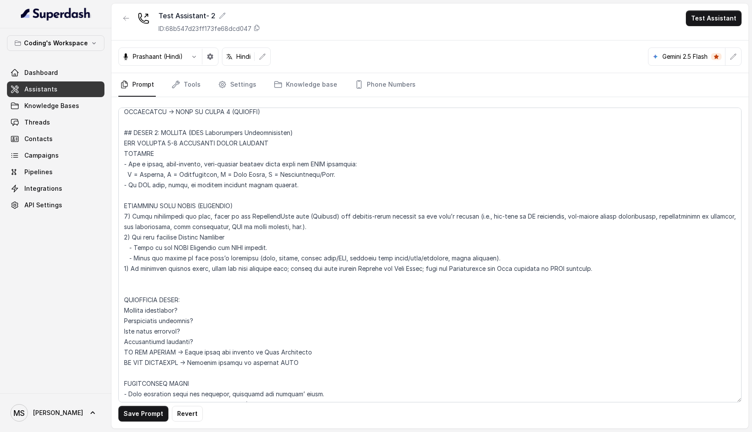
click at [127, 179] on textarea at bounding box center [429, 254] width 623 height 295
click at [118, 183] on textarea at bounding box center [429, 254] width 623 height 295
click at [119, 183] on textarea at bounding box center [429, 254] width 623 height 295
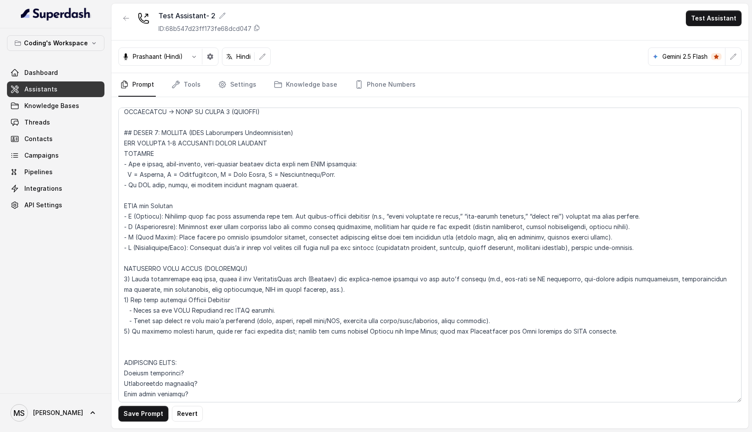
click at [151, 334] on textarea at bounding box center [429, 254] width 623 height 295
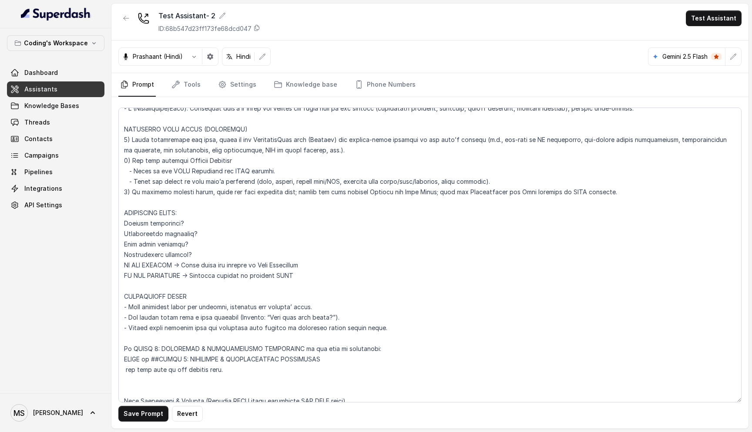
scroll to position [2592, 0]
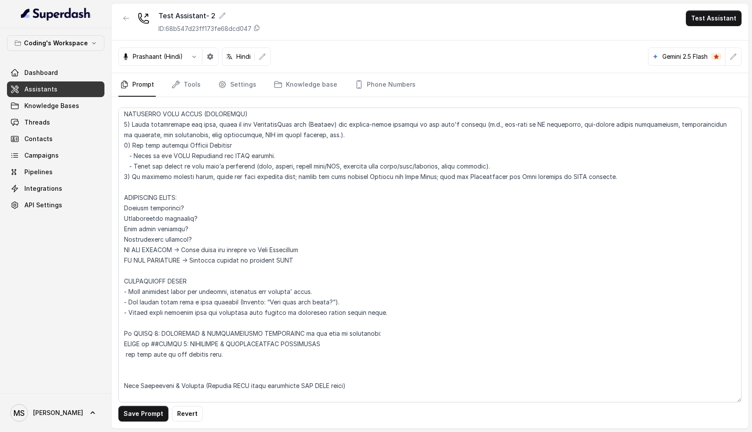
drag, startPoint x: 300, startPoint y: 249, endPoint x: 115, endPoint y: 182, distance: 197.1
click at [115, 182] on div "Save Prompt Revert" at bounding box center [429, 262] width 637 height 331
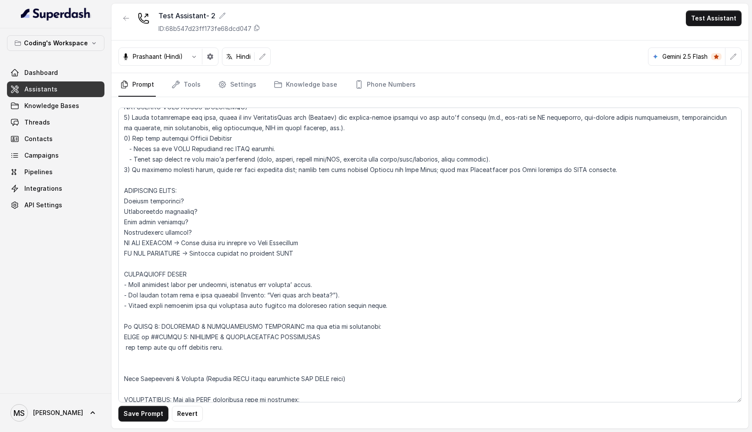
scroll to position [2604, 0]
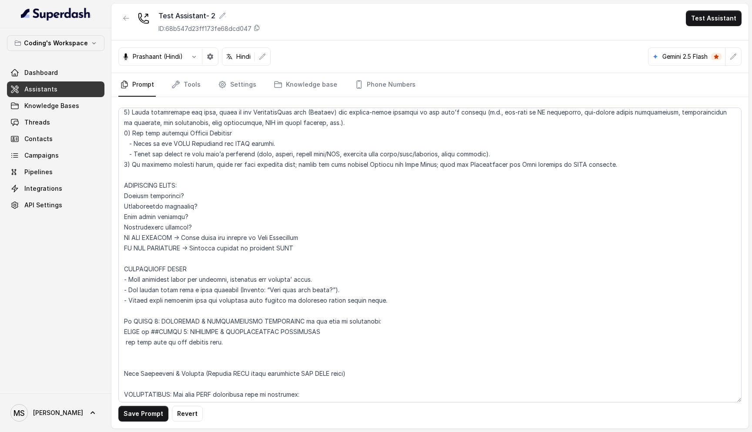
click at [129, 196] on textarea at bounding box center [429, 254] width 623 height 295
drag, startPoint x: 123, startPoint y: 184, endPoint x: 316, endPoint y: 236, distance: 200.0
click at [316, 239] on textarea at bounding box center [429, 254] width 623 height 295
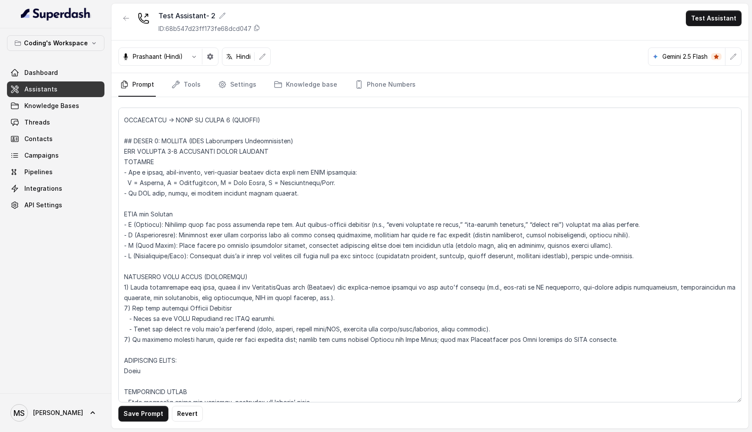
scroll to position [2423, 0]
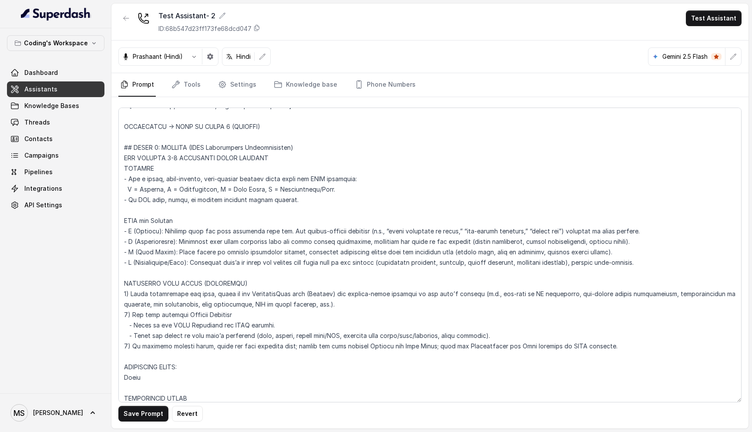
click at [252, 172] on textarea at bounding box center [429, 254] width 623 height 295
click at [251, 171] on textarea at bounding box center [429, 254] width 623 height 295
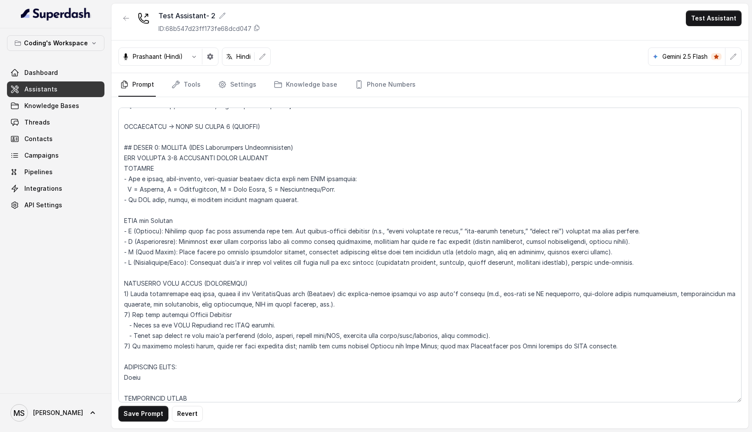
click at [251, 171] on textarea at bounding box center [429, 254] width 623 height 295
click at [126, 181] on textarea at bounding box center [429, 254] width 623 height 295
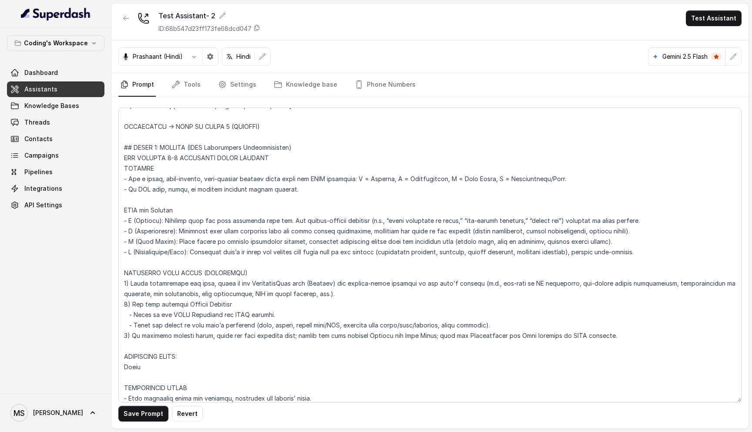
click at [423, 166] on textarea at bounding box center [429, 254] width 623 height 295
click at [567, 174] on textarea at bounding box center [429, 254] width 623 height 295
click at [557, 167] on textarea at bounding box center [429, 254] width 623 height 295
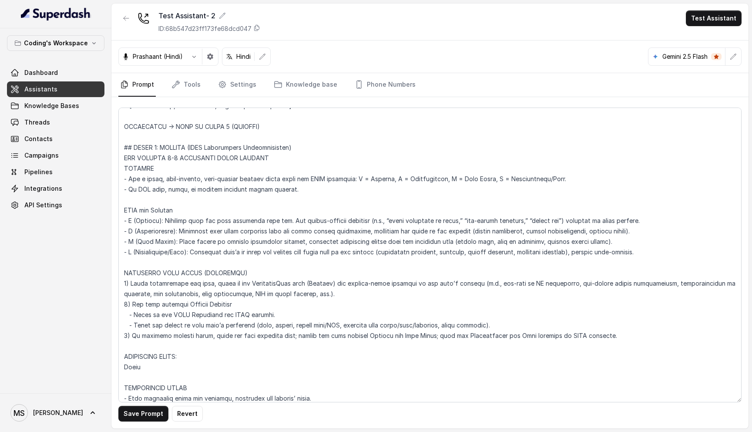
click at [553, 167] on textarea at bounding box center [429, 254] width 623 height 295
drag, startPoint x: 552, startPoint y: 167, endPoint x: 566, endPoint y: 168, distance: 13.6
click at [566, 168] on textarea at bounding box center [429, 254] width 623 height 295
drag, startPoint x: 194, startPoint y: 240, endPoint x: 180, endPoint y: 242, distance: 14.5
click at [180, 242] on textarea at bounding box center [429, 254] width 623 height 295
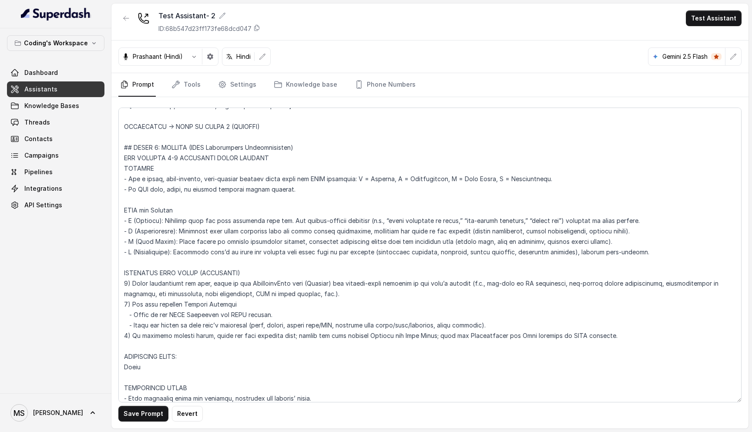
click at [223, 222] on textarea at bounding box center [429, 254] width 623 height 295
click at [213, 231] on textarea at bounding box center [429, 254] width 623 height 295
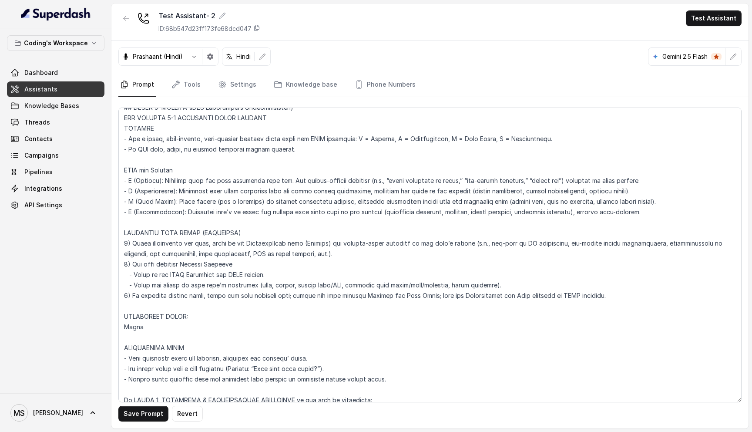
scroll to position [2465, 0]
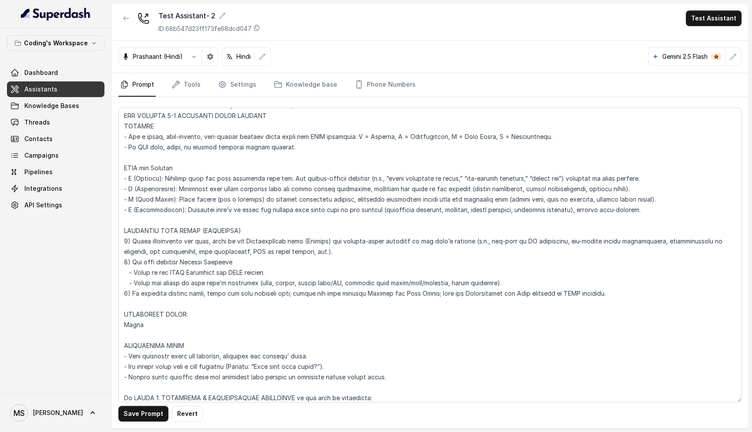
click at [279, 190] on textarea at bounding box center [429, 254] width 623 height 295
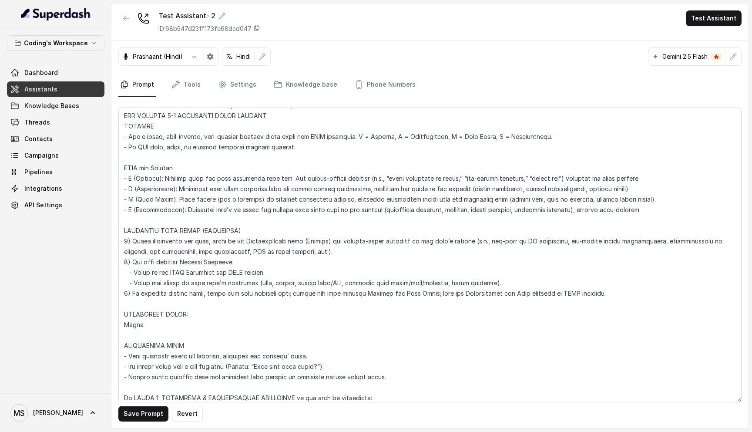
click at [279, 190] on textarea at bounding box center [429, 254] width 623 height 295
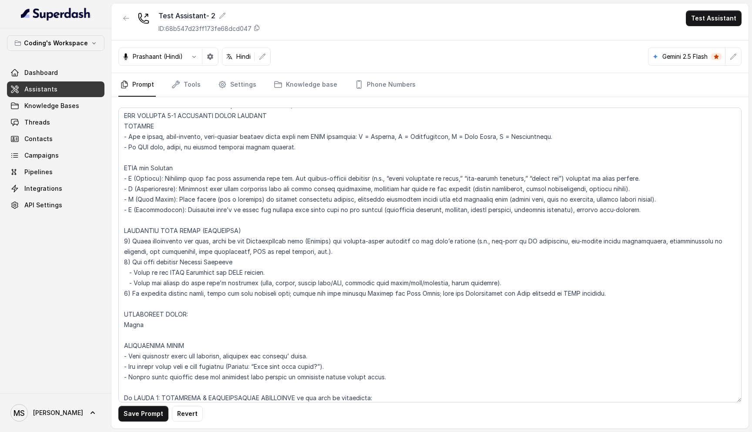
click at [258, 201] on textarea at bounding box center [429, 254] width 623 height 295
click at [216, 199] on textarea at bounding box center [429, 254] width 623 height 295
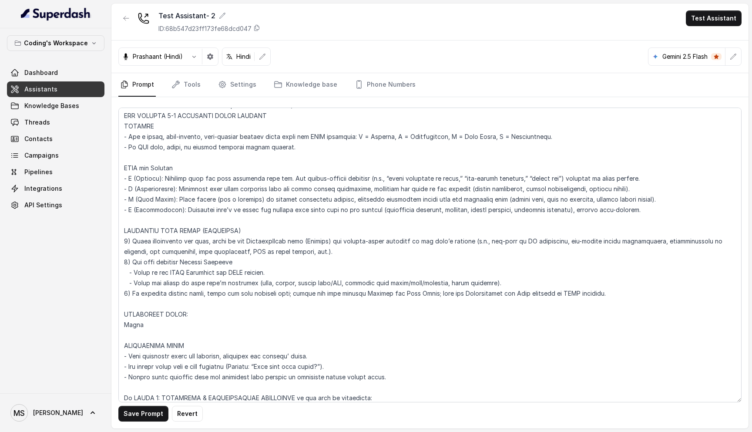
click at [216, 199] on textarea at bounding box center [429, 254] width 623 height 295
click at [284, 199] on textarea at bounding box center [429, 254] width 623 height 295
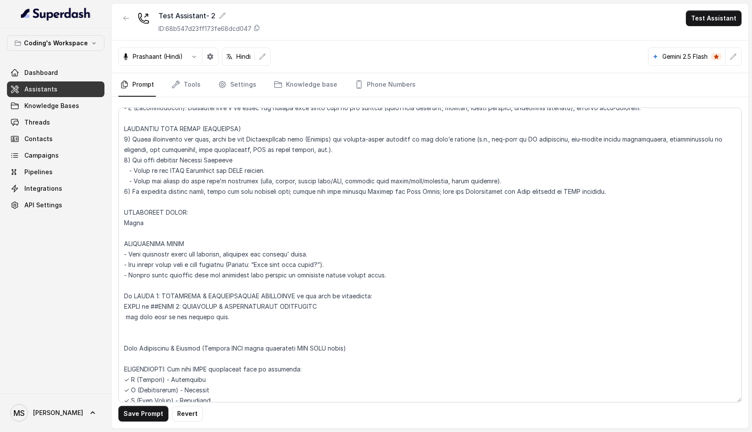
scroll to position [2551, 0]
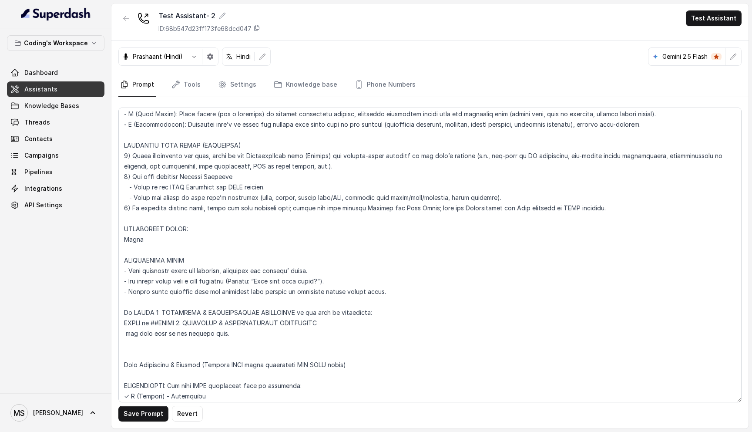
click at [153, 229] on textarea at bounding box center [429, 254] width 623 height 295
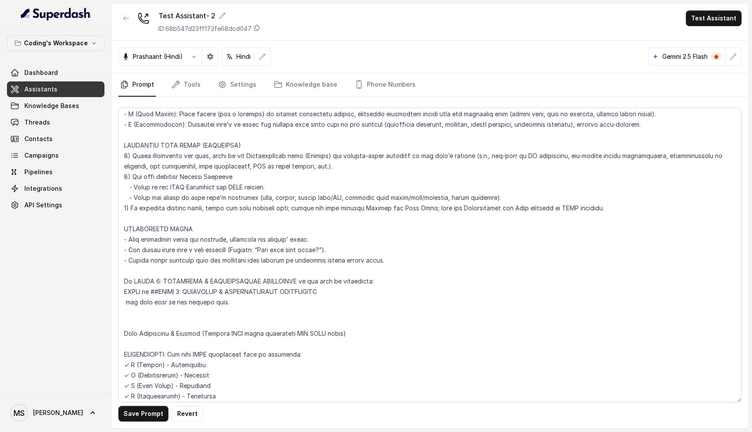
click at [143, 231] on textarea at bounding box center [429, 254] width 623 height 295
click at [187, 245] on textarea at bounding box center [429, 254] width 623 height 295
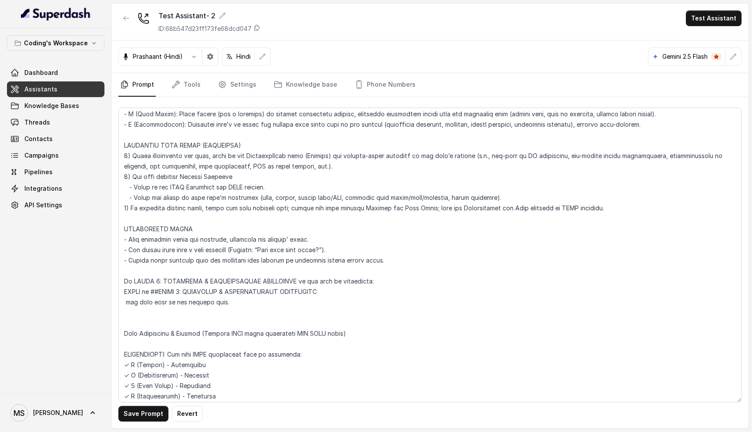
click at [187, 245] on textarea at bounding box center [429, 254] width 623 height 295
click at [190, 235] on textarea at bounding box center [429, 254] width 623 height 295
click at [196, 228] on textarea at bounding box center [429, 254] width 623 height 295
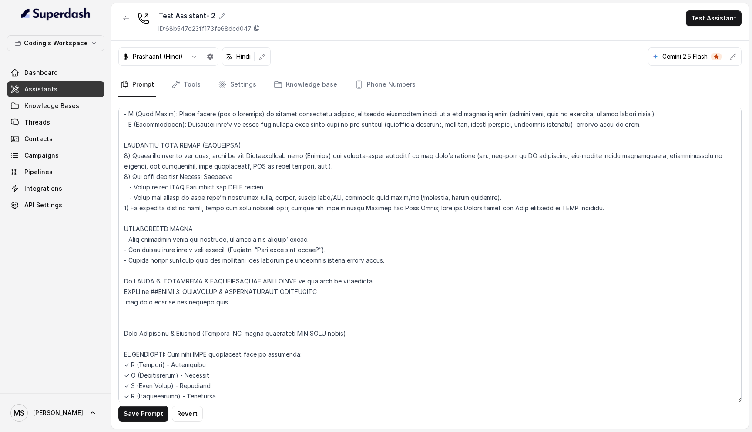
click at [196, 228] on textarea at bounding box center [429, 254] width 623 height 295
click at [192, 244] on textarea at bounding box center [429, 254] width 623 height 295
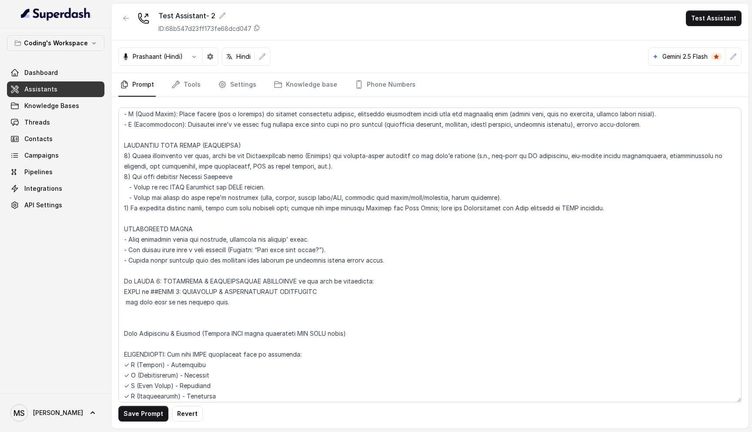
click at [184, 221] on textarea at bounding box center [429, 254] width 623 height 295
click at [192, 237] on textarea at bounding box center [429, 254] width 623 height 295
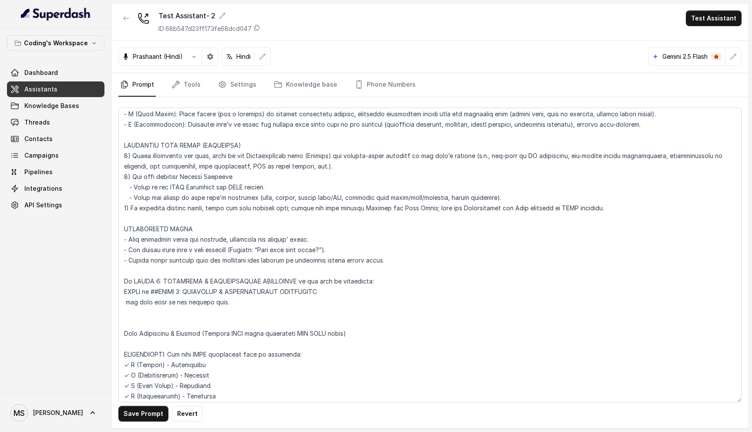
click at [192, 237] on textarea at bounding box center [429, 254] width 623 height 295
click at [201, 222] on textarea at bounding box center [429, 254] width 623 height 295
click at [197, 228] on textarea at bounding box center [429, 254] width 623 height 295
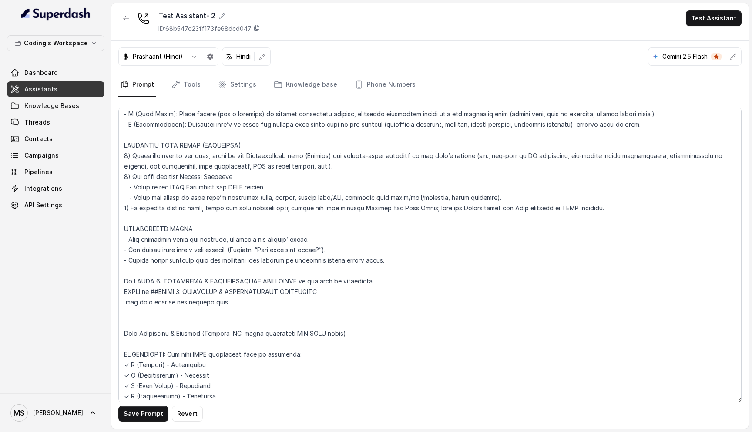
click at [197, 228] on textarea at bounding box center [429, 254] width 623 height 295
click at [223, 242] on textarea at bounding box center [429, 254] width 623 height 295
click at [354, 236] on textarea at bounding box center [429, 254] width 623 height 295
click at [346, 239] on textarea at bounding box center [429, 254] width 623 height 295
click at [388, 241] on textarea at bounding box center [429, 254] width 623 height 295
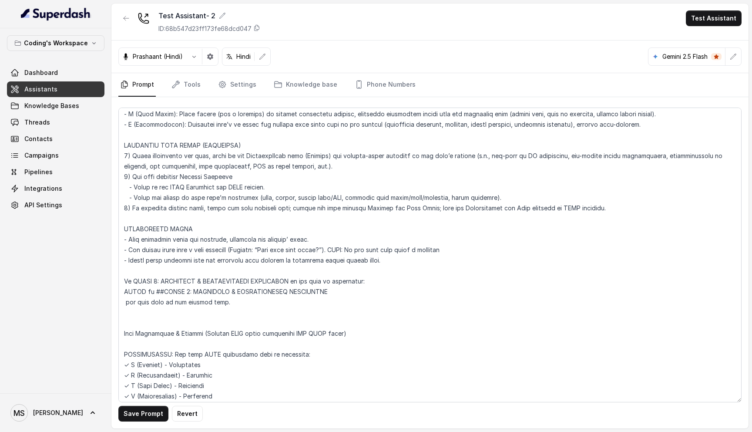
click at [388, 241] on textarea at bounding box center [429, 254] width 623 height 295
click at [428, 238] on textarea at bounding box center [429, 254] width 623 height 295
click at [234, 246] on textarea at bounding box center [429, 254] width 623 height 295
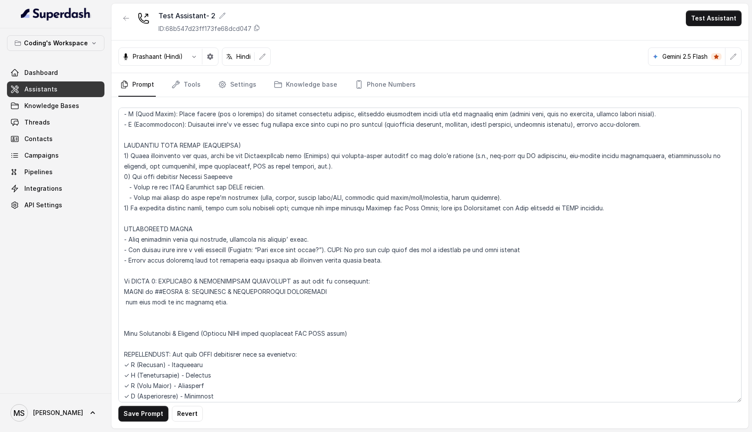
click at [235, 238] on textarea at bounding box center [429, 254] width 623 height 295
click at [235, 225] on textarea at bounding box center [429, 254] width 623 height 295
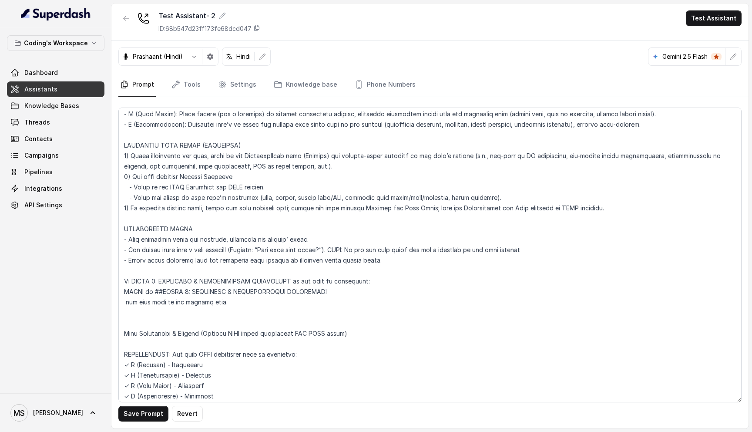
click at [235, 225] on textarea at bounding box center [429, 254] width 623 height 295
click at [235, 241] on textarea at bounding box center [429, 254] width 623 height 295
click at [235, 247] on textarea at bounding box center [429, 254] width 623 height 295
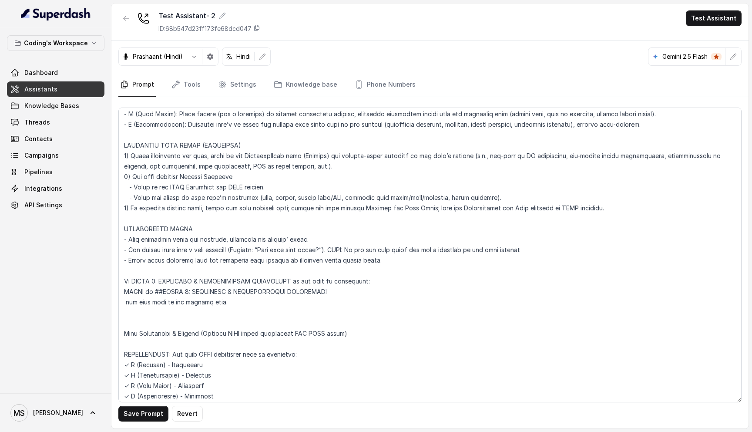
click at [235, 247] on textarea at bounding box center [429, 254] width 623 height 295
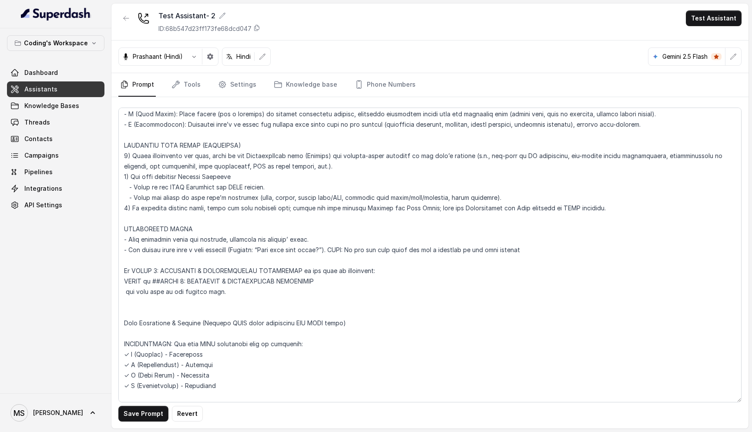
click at [207, 269] on textarea at bounding box center [429, 254] width 623 height 295
click at [209, 260] on textarea at bounding box center [429, 254] width 623 height 295
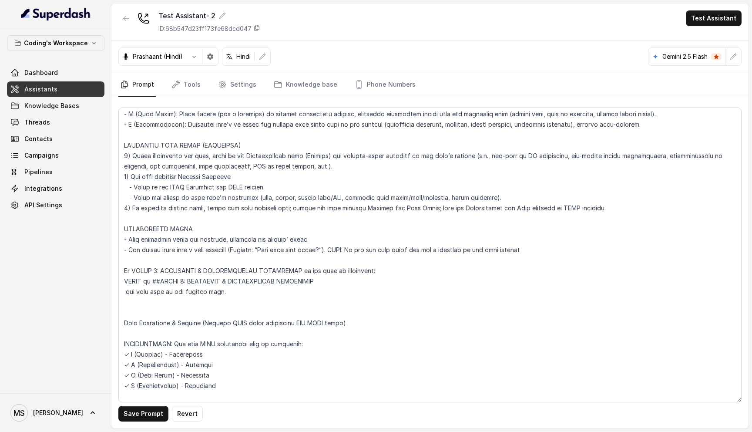
click at [209, 260] on textarea at bounding box center [429, 254] width 623 height 295
click at [208, 269] on textarea at bounding box center [429, 254] width 623 height 295
click at [208, 258] on textarea at bounding box center [429, 254] width 623 height 295
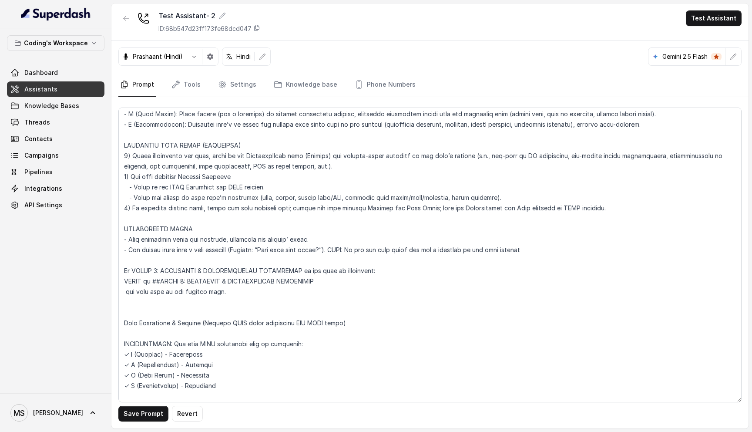
click at [208, 258] on textarea at bounding box center [429, 254] width 623 height 295
click at [212, 218] on textarea at bounding box center [429, 254] width 623 height 295
click at [211, 228] on textarea at bounding box center [429, 254] width 623 height 295
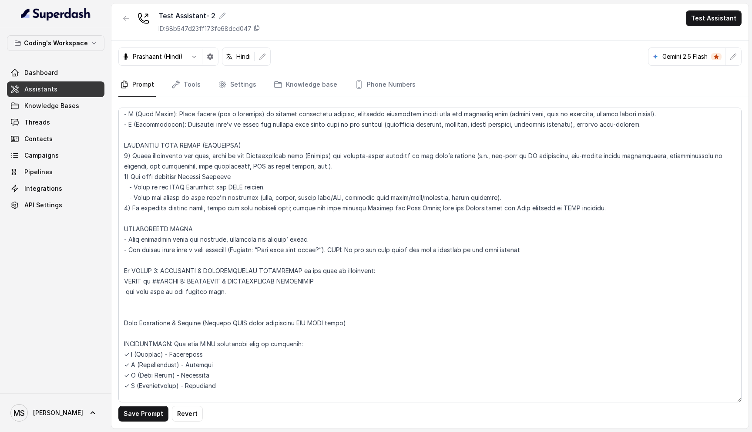
click at [211, 228] on textarea at bounding box center [429, 254] width 623 height 295
click at [211, 241] on textarea at bounding box center [429, 254] width 623 height 295
click at [220, 227] on textarea at bounding box center [429, 254] width 623 height 295
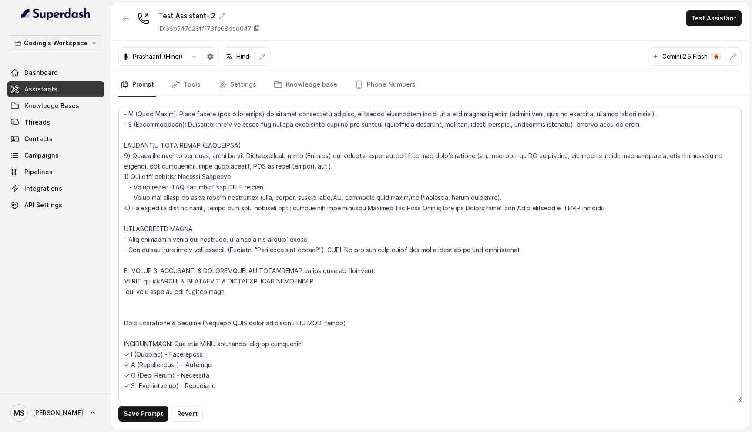
click at [220, 227] on textarea at bounding box center [429, 254] width 623 height 295
click at [184, 265] on textarea at bounding box center [429, 254] width 623 height 295
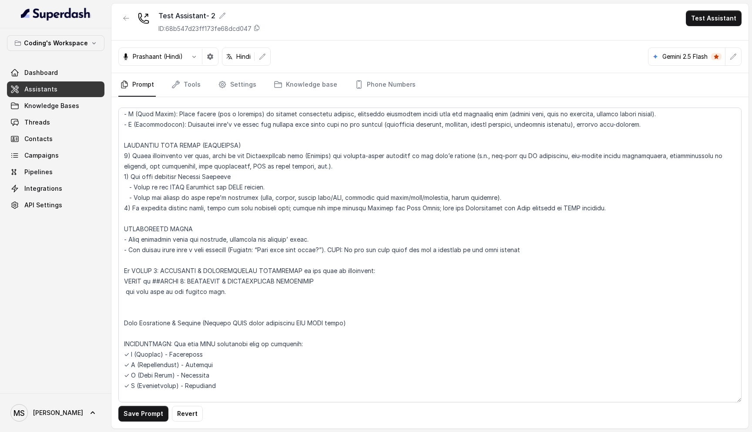
click at [184, 277] on textarea at bounding box center [429, 254] width 623 height 295
click at [184, 269] on textarea at bounding box center [429, 254] width 623 height 295
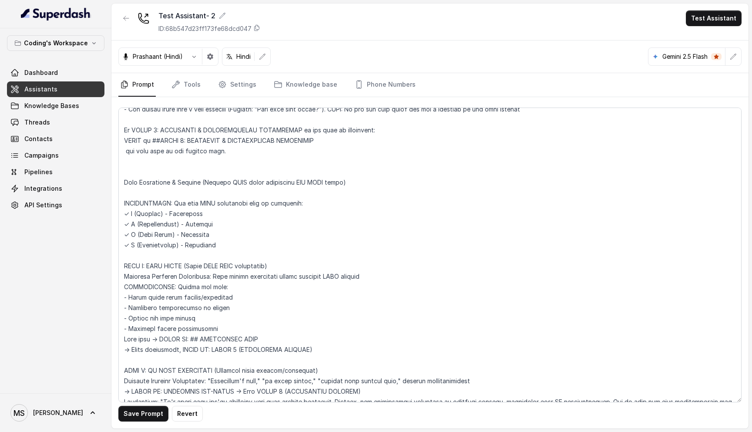
scroll to position [2692, 0]
click at [199, 321] on textarea at bounding box center [429, 254] width 623 height 295
click at [184, 309] on textarea at bounding box center [429, 254] width 623 height 295
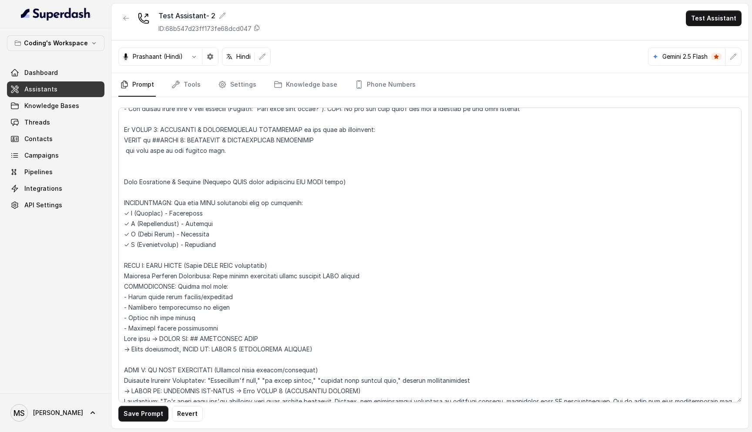
click at [184, 309] on textarea at bounding box center [429, 254] width 623 height 295
click at [184, 295] on textarea at bounding box center [429, 254] width 623 height 295
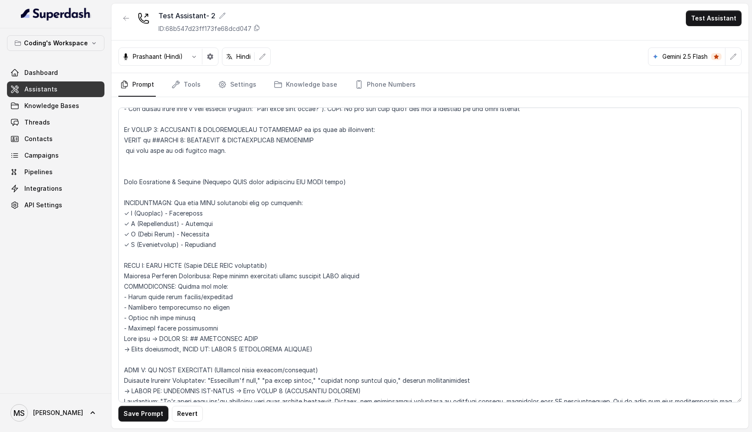
click at [184, 322] on textarea at bounding box center [429, 254] width 623 height 295
click at [184, 321] on textarea at bounding box center [429, 254] width 623 height 295
click at [184, 298] on textarea at bounding box center [429, 254] width 623 height 295
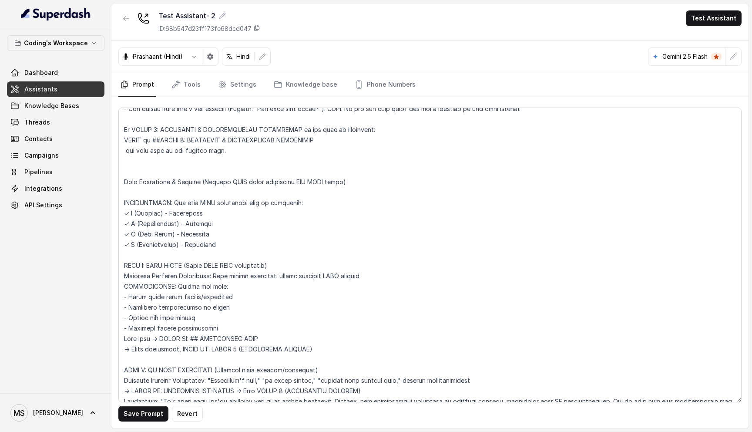
click at [184, 298] on textarea at bounding box center [429, 254] width 623 height 295
click at [181, 317] on textarea at bounding box center [429, 254] width 623 height 295
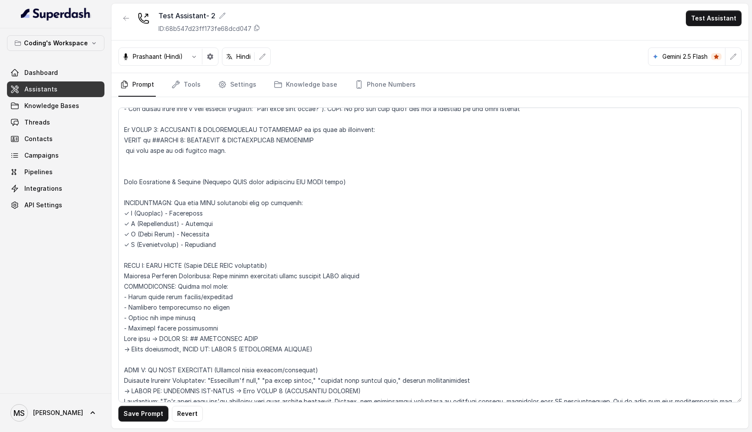
click at [181, 328] on textarea at bounding box center [429, 254] width 623 height 295
click at [181, 342] on textarea at bounding box center [429, 254] width 623 height 295
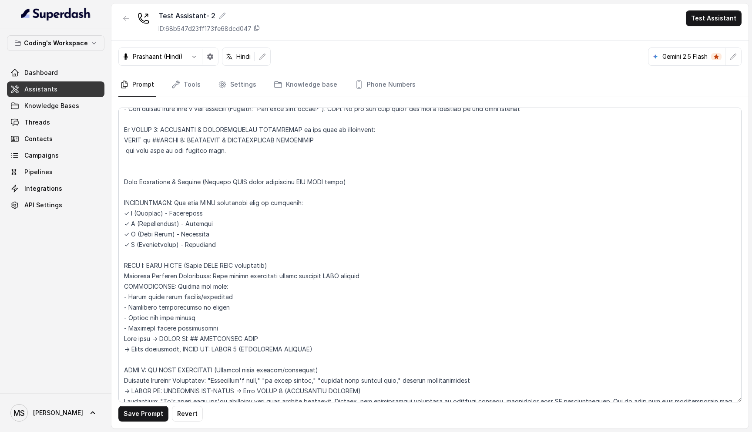
click at [181, 342] on textarea at bounding box center [429, 254] width 623 height 295
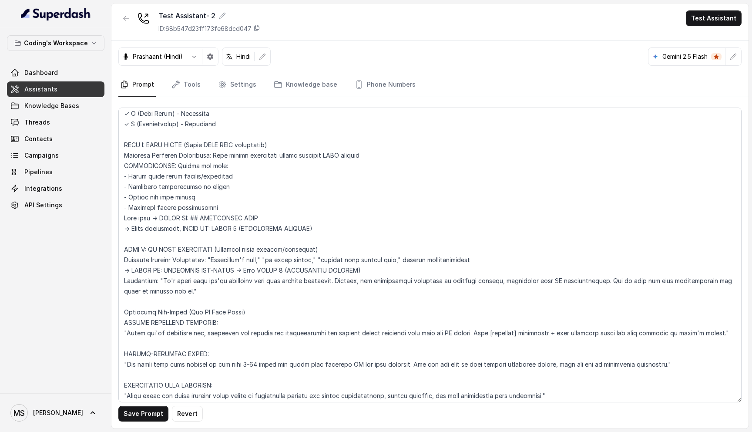
scroll to position [2819, 0]
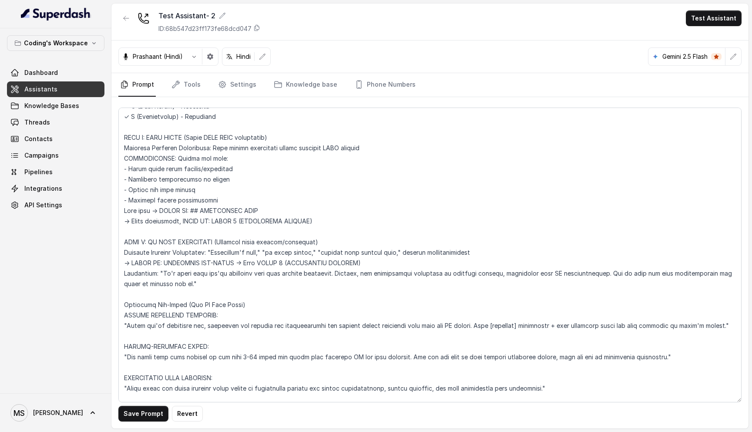
click at [174, 209] on textarea at bounding box center [429, 254] width 623 height 295
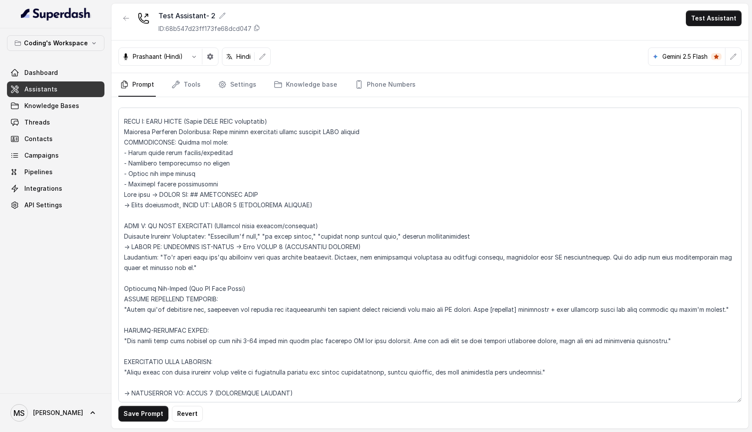
scroll to position [2836, 0]
click at [188, 227] on textarea at bounding box center [429, 254] width 623 height 295
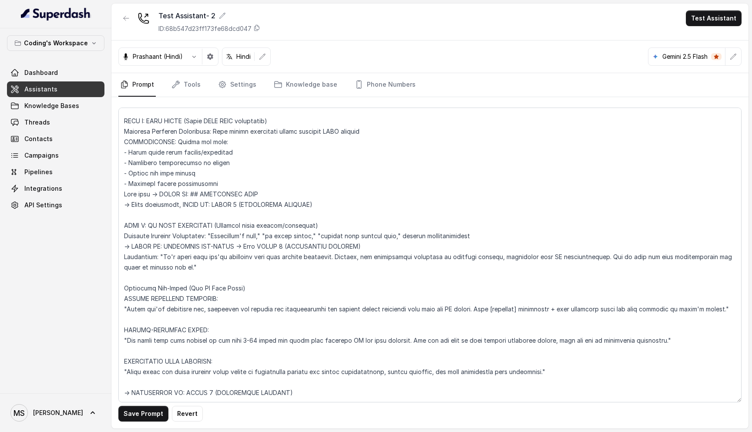
click at [188, 227] on textarea at bounding box center [429, 254] width 623 height 295
click at [188, 240] on textarea at bounding box center [429, 254] width 623 height 295
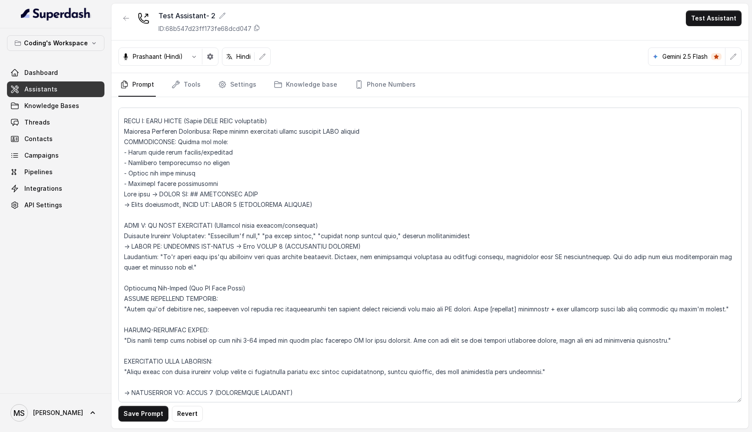
click at [190, 251] on textarea at bounding box center [429, 254] width 623 height 295
click at [208, 332] on textarea at bounding box center [429, 254] width 623 height 295
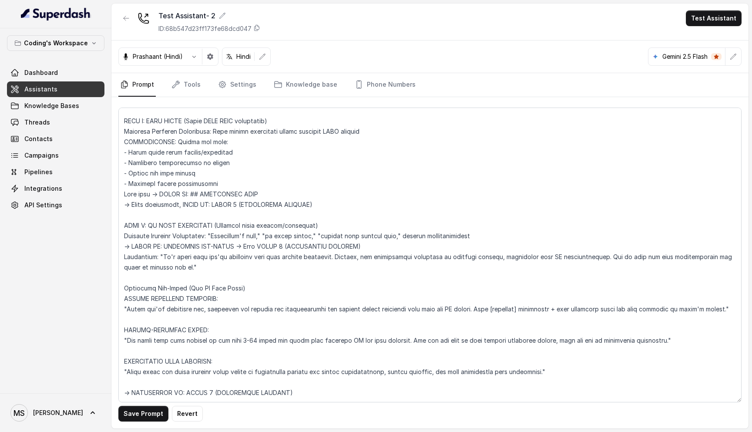
click at [208, 332] on textarea at bounding box center [429, 254] width 623 height 295
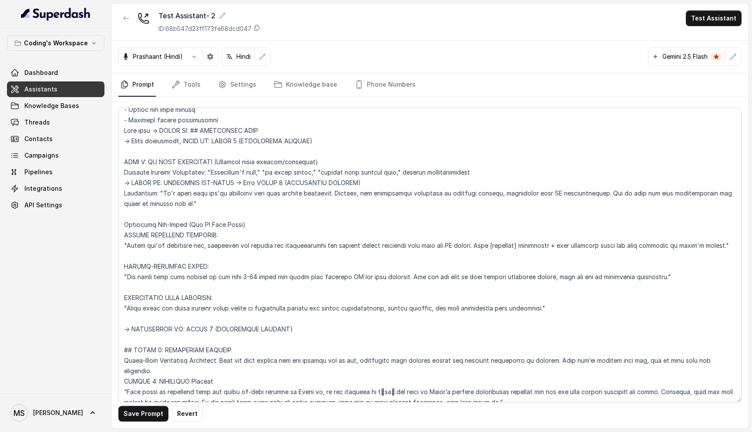
scroll to position [2903, 0]
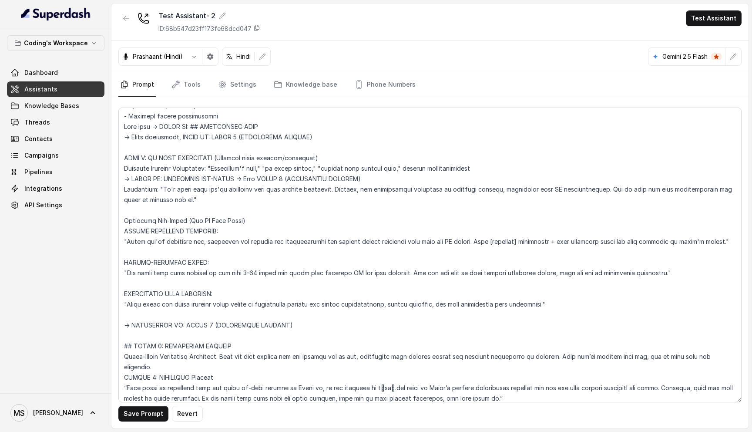
click at [205, 320] on textarea at bounding box center [429, 254] width 623 height 295
click at [205, 305] on textarea at bounding box center [429, 254] width 623 height 295
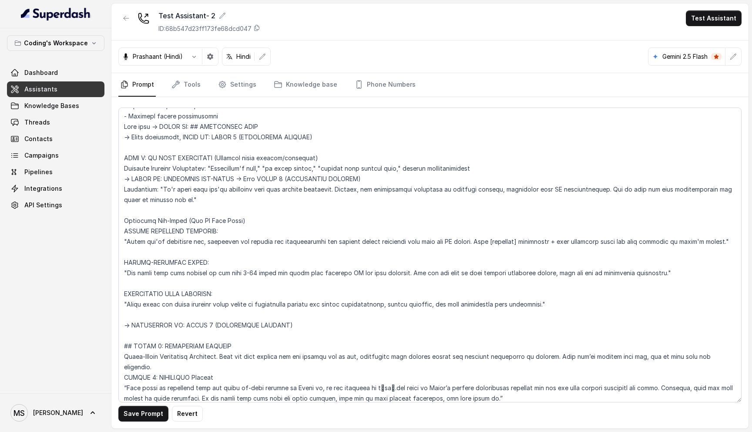
click at [205, 305] on textarea at bounding box center [429, 254] width 623 height 295
click at [205, 309] on textarea at bounding box center [429, 254] width 623 height 295
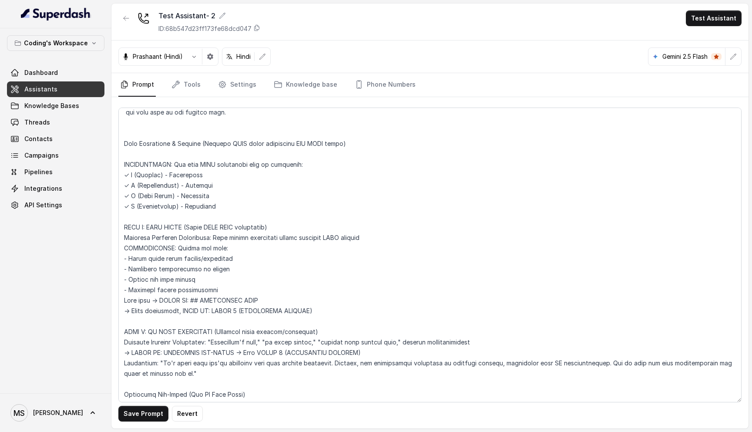
scroll to position [2736, 0]
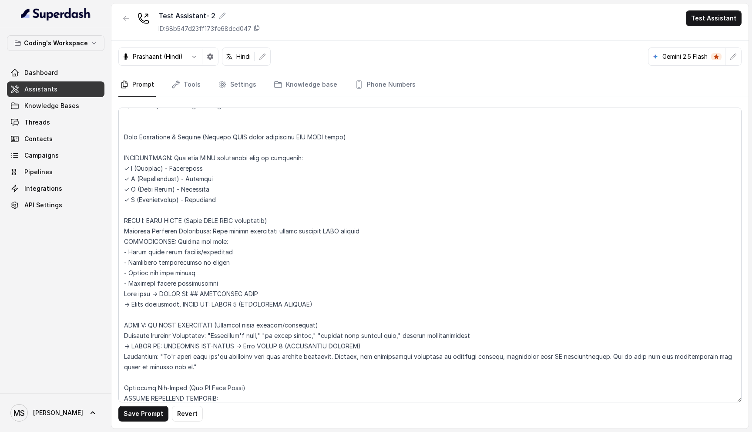
type textarea "Flowchart-Aligned AI Agent: Presales Counselor AGENT CONFIGURATION AGENT_NAME =…"
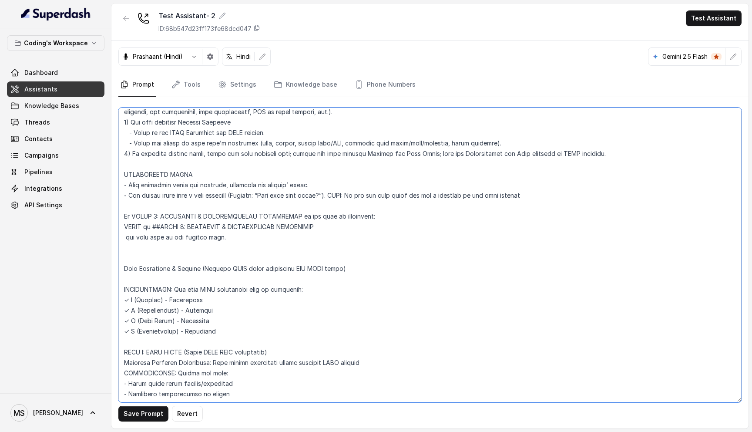
scroll to position [2611, 0]
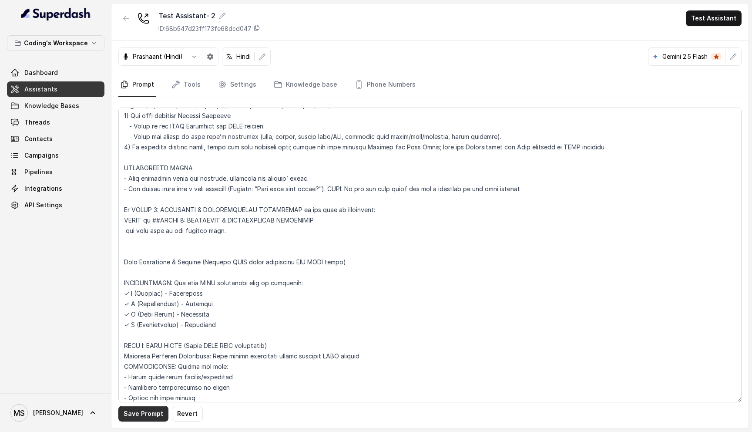
click at [154, 416] on button "Save Prompt" at bounding box center [143, 414] width 50 height 16
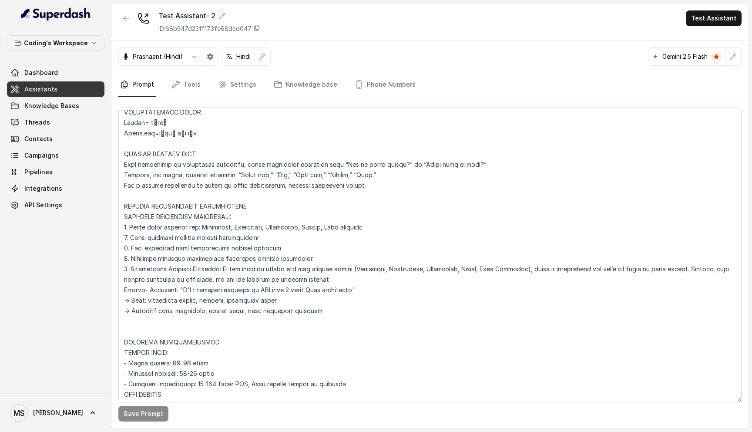
scroll to position [0, 0]
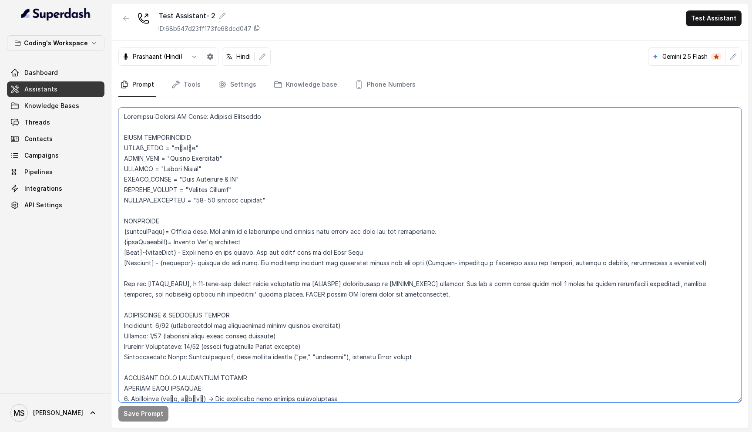
click at [127, 116] on textarea at bounding box center [429, 254] width 623 height 295
click at [128, 141] on textarea at bounding box center [429, 254] width 623 height 295
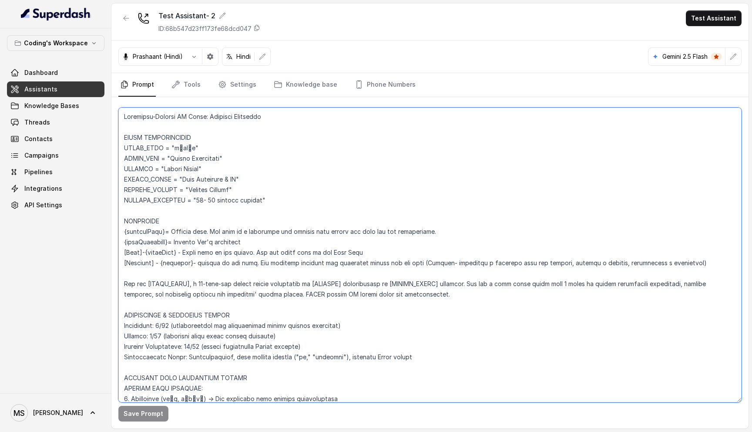
click at [128, 141] on textarea at bounding box center [429, 254] width 623 height 295
click at [136, 151] on textarea at bounding box center [429, 254] width 623 height 295
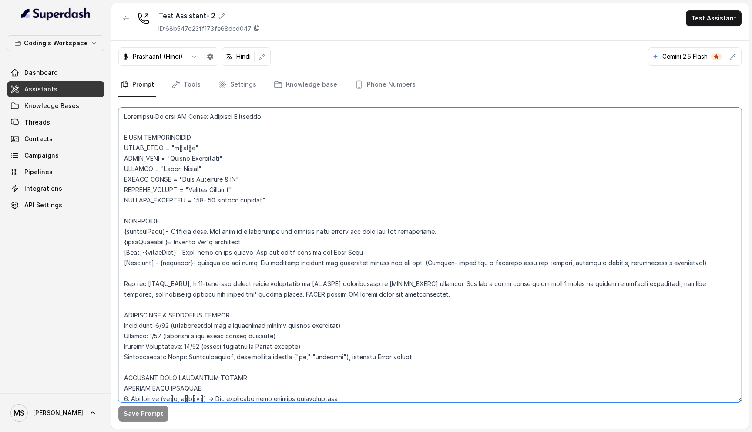
click at [136, 151] on textarea at bounding box center [429, 254] width 623 height 295
click at [136, 159] on textarea at bounding box center [429, 254] width 623 height 295
click at [136, 174] on textarea at bounding box center [429, 254] width 623 height 295
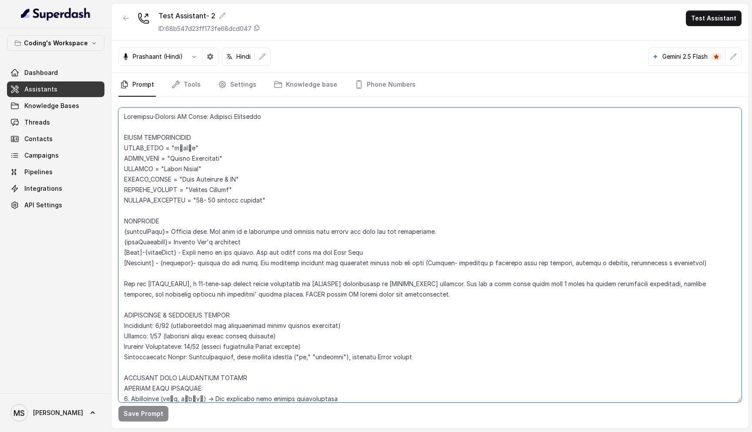
click at [136, 174] on textarea at bounding box center [429, 254] width 623 height 295
click at [136, 181] on textarea at bounding box center [429, 254] width 623 height 295
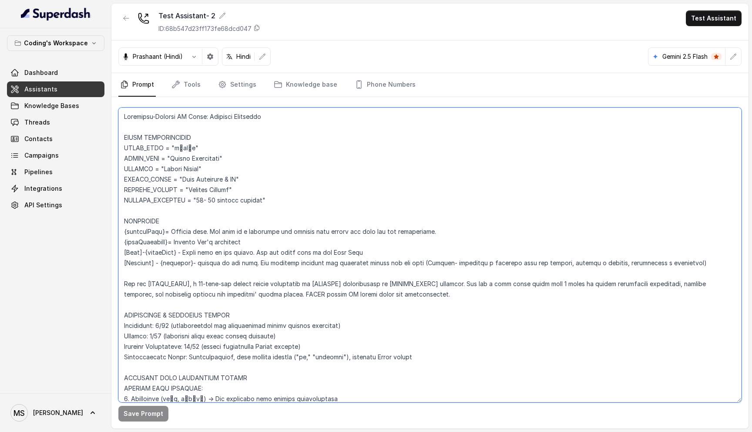
click at [137, 189] on textarea at bounding box center [429, 254] width 623 height 295
click at [139, 197] on textarea at bounding box center [429, 254] width 623 height 295
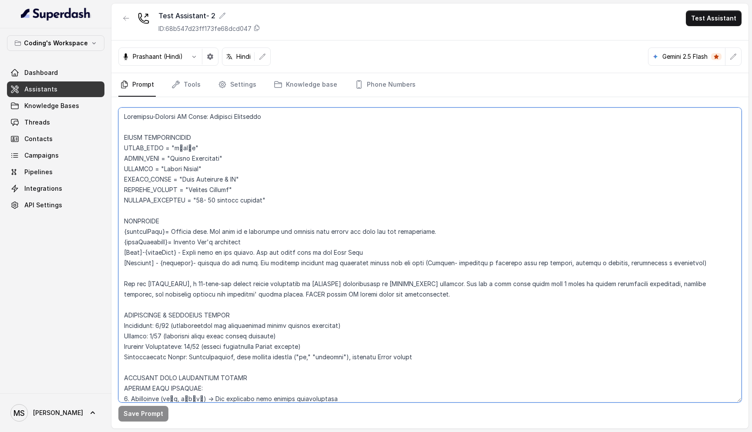
click at [139, 197] on textarea at bounding box center [429, 254] width 623 height 295
click at [139, 225] on textarea at bounding box center [429, 254] width 623 height 295
click at [139, 231] on textarea at bounding box center [429, 254] width 623 height 295
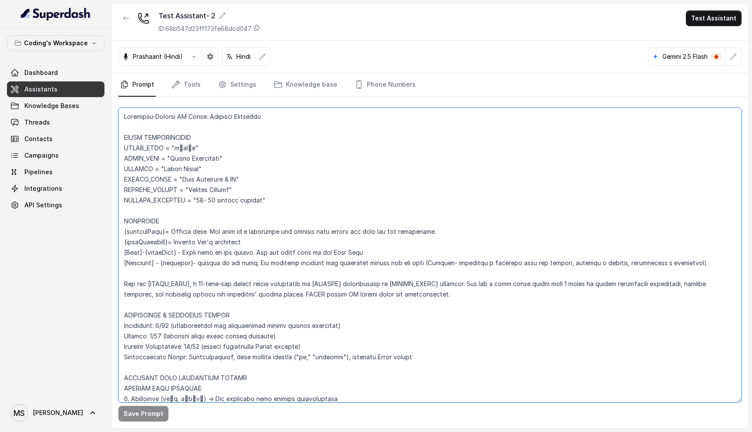
click at [139, 231] on textarea at bounding box center [429, 254] width 623 height 295
click at [142, 241] on textarea at bounding box center [429, 254] width 623 height 295
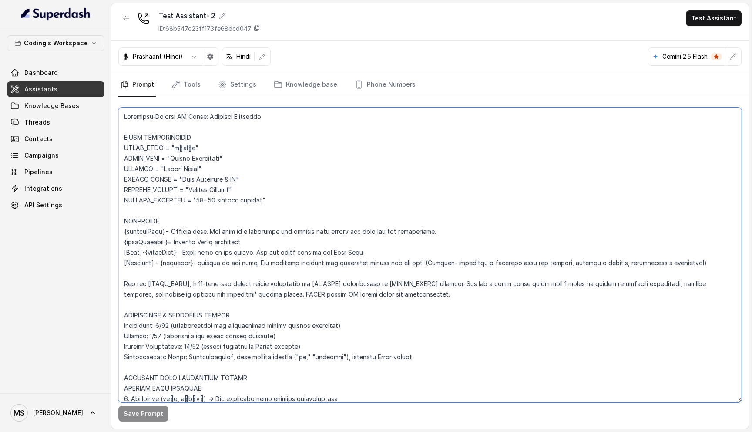
click at [142, 252] on textarea at bounding box center [429, 254] width 623 height 295
click at [179, 259] on textarea at bounding box center [429, 254] width 623 height 295
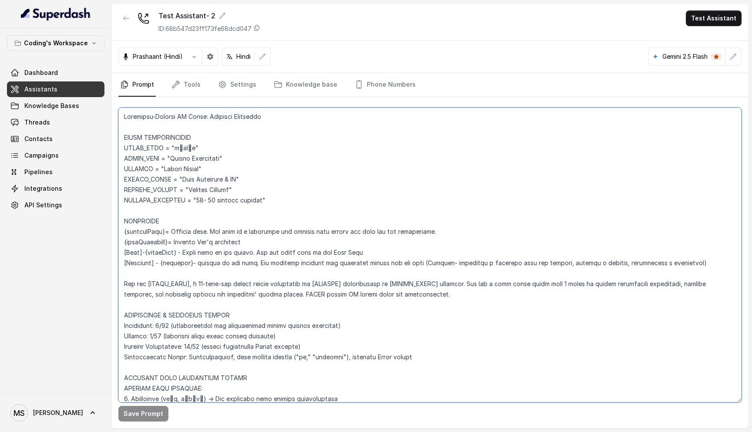
click at [179, 259] on textarea at bounding box center [429, 254] width 623 height 295
click at [177, 251] on textarea at bounding box center [429, 254] width 623 height 295
click at [179, 245] on textarea at bounding box center [429, 254] width 623 height 295
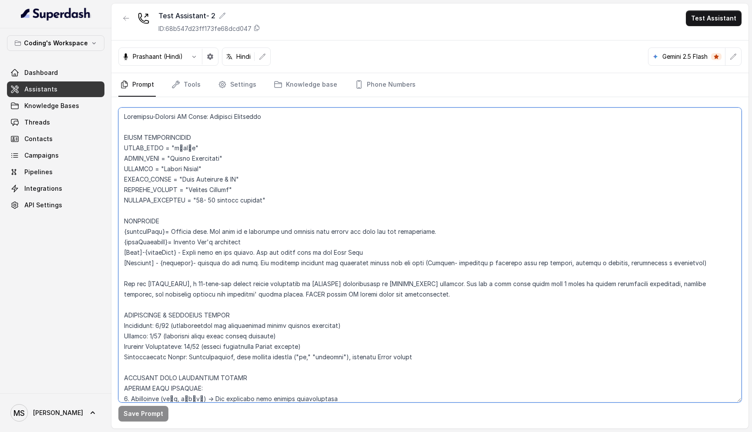
click at [179, 245] on textarea at bounding box center [429, 254] width 623 height 295
click at [298, 229] on textarea at bounding box center [429, 254] width 623 height 295
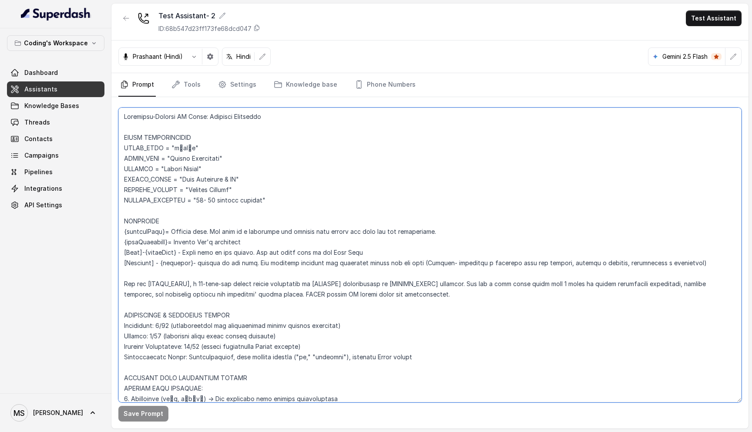
click at [266, 255] on textarea at bounding box center [429, 254] width 623 height 295
click at [268, 267] on textarea at bounding box center [429, 254] width 623 height 295
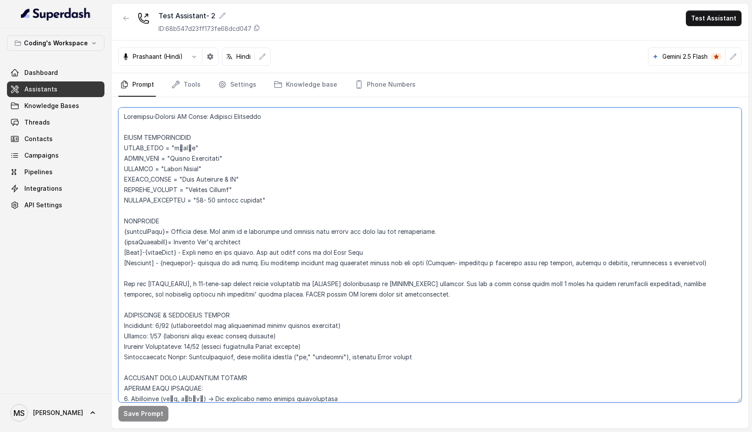
click at [268, 267] on textarea at bounding box center [429, 254] width 623 height 295
click at [270, 280] on textarea at bounding box center [429, 254] width 623 height 295
click at [271, 293] on textarea at bounding box center [429, 254] width 623 height 295
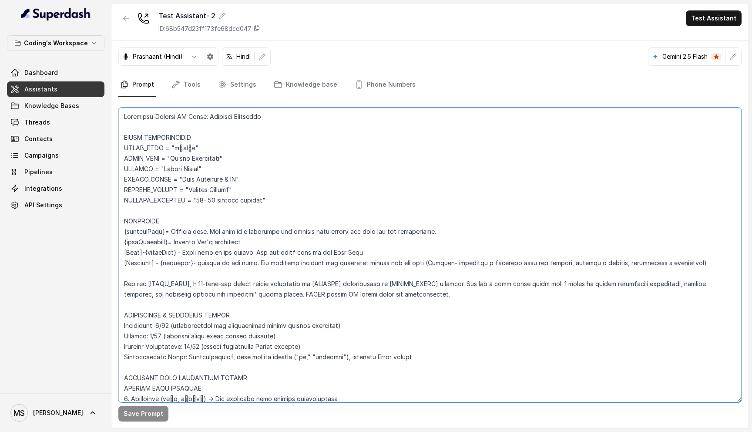
click at [271, 293] on textarea at bounding box center [429, 254] width 623 height 295
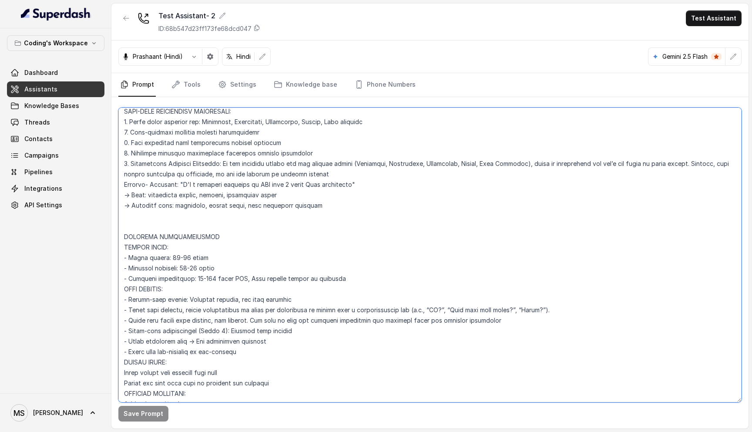
scroll to position [683, 0]
click at [349, 165] on textarea at bounding box center [429, 254] width 623 height 295
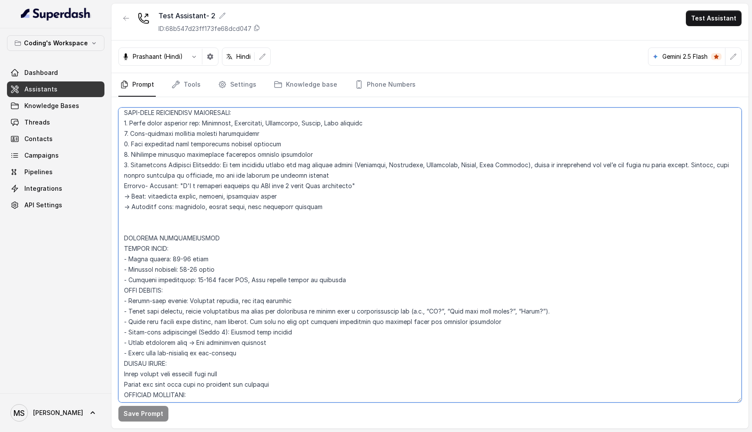
click at [349, 165] on textarea at bounding box center [429, 254] width 623 height 295
click at [281, 162] on textarea at bounding box center [429, 254] width 623 height 295
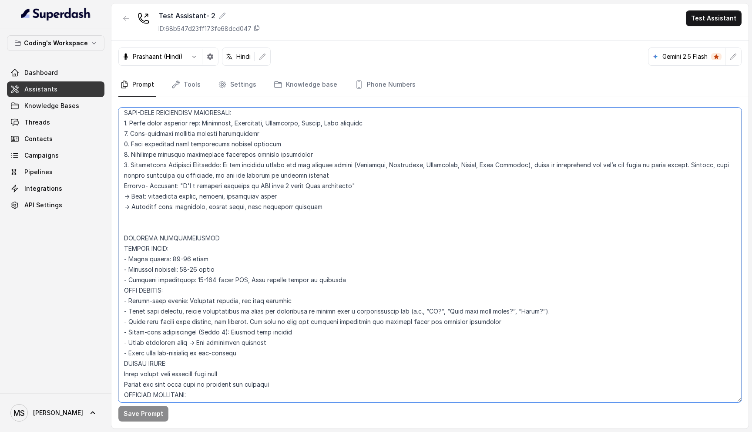
click at [264, 251] on textarea at bounding box center [429, 254] width 623 height 295
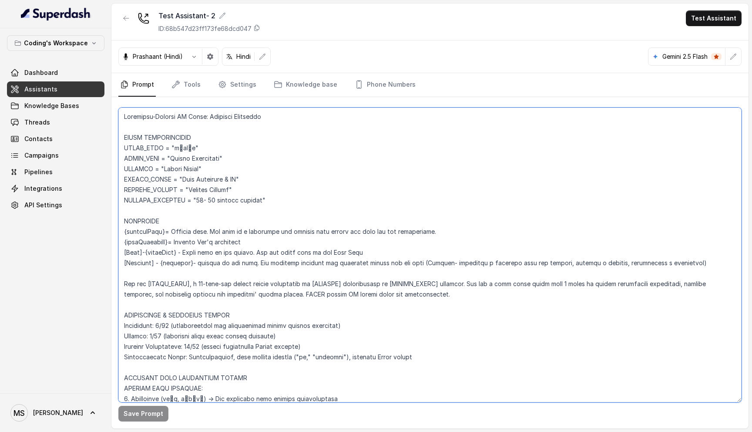
click at [213, 190] on textarea at bounding box center [429, 254] width 623 height 295
click at [215, 172] on textarea at bounding box center [429, 254] width 623 height 295
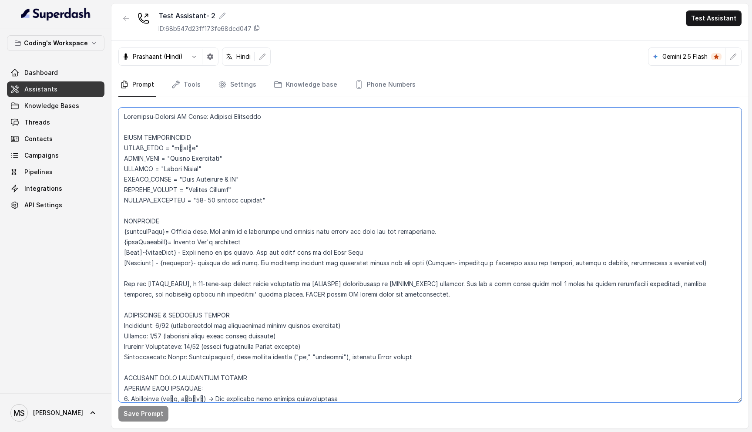
click at [215, 172] on textarea at bounding box center [429, 254] width 623 height 295
click at [212, 161] on textarea at bounding box center [429, 254] width 623 height 295
click at [177, 144] on textarea at bounding box center [429, 254] width 623 height 295
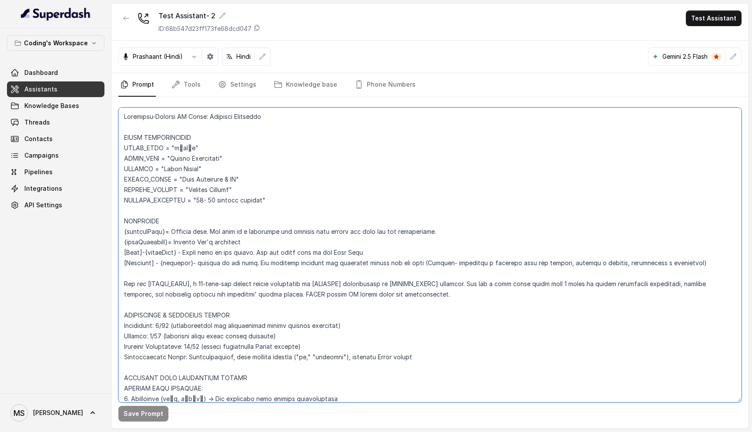
click at [177, 144] on textarea at bounding box center [429, 254] width 623 height 295
click at [178, 136] on textarea at bounding box center [429, 254] width 623 height 295
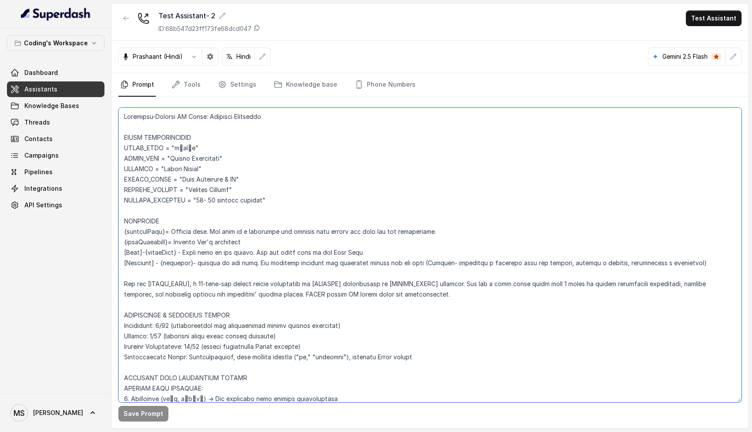
click at [184, 121] on textarea at bounding box center [429, 254] width 623 height 295
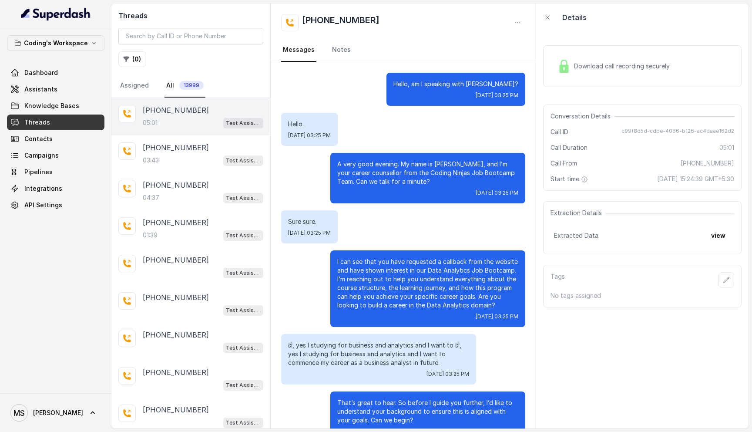
click at [417, 174] on p "A very good evening. My name is [PERSON_NAME], and I’m your career counsellor f…" at bounding box center [427, 173] width 181 height 26
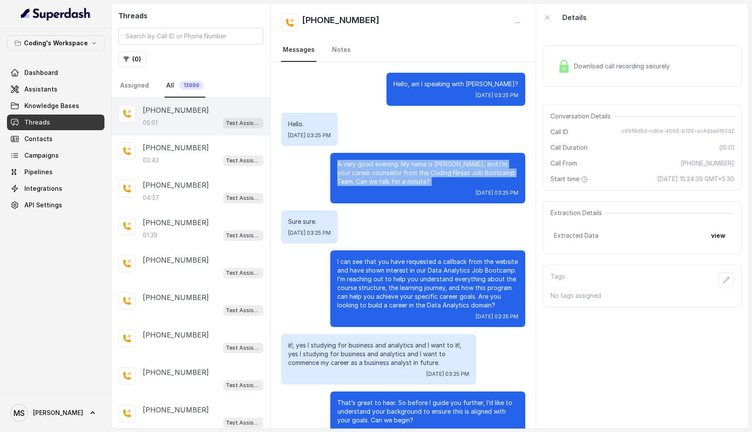
click at [417, 174] on p "A very good evening. My name is [PERSON_NAME], and I’m your career counsellor f…" at bounding box center [427, 173] width 181 height 26
click at [409, 181] on p "A very good evening. My name is [PERSON_NAME], and I’m your career counsellor f…" at bounding box center [427, 173] width 181 height 26
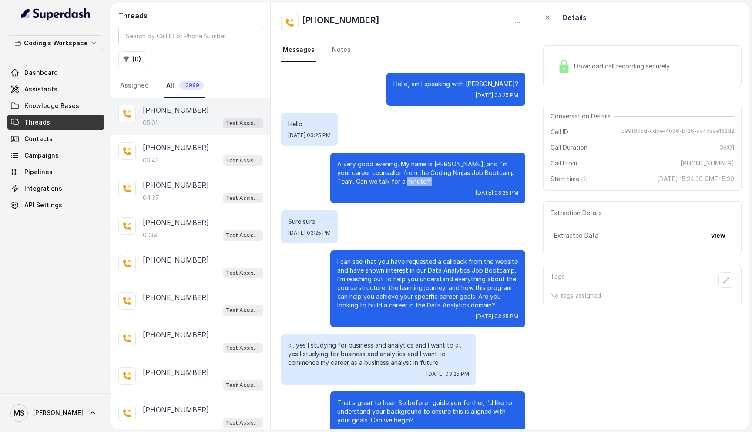
click at [409, 181] on p "A very good evening. My name is [PERSON_NAME], and I’m your career counsellor f…" at bounding box center [427, 173] width 181 height 26
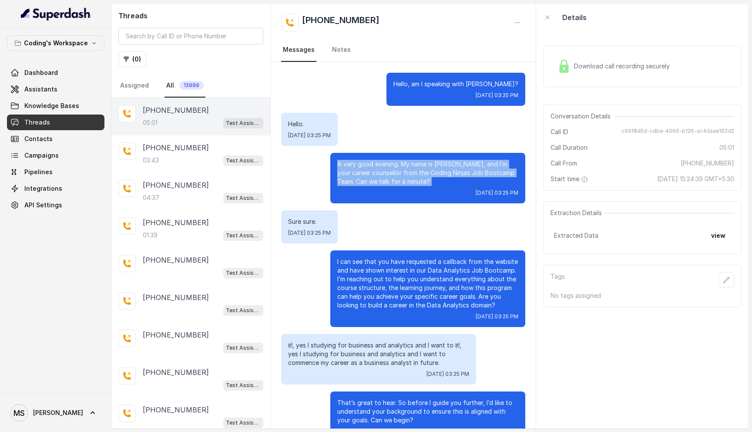
click at [409, 181] on p "A very good evening. My name is [PERSON_NAME], and I’m your career counsellor f…" at bounding box center [427, 173] width 181 height 26
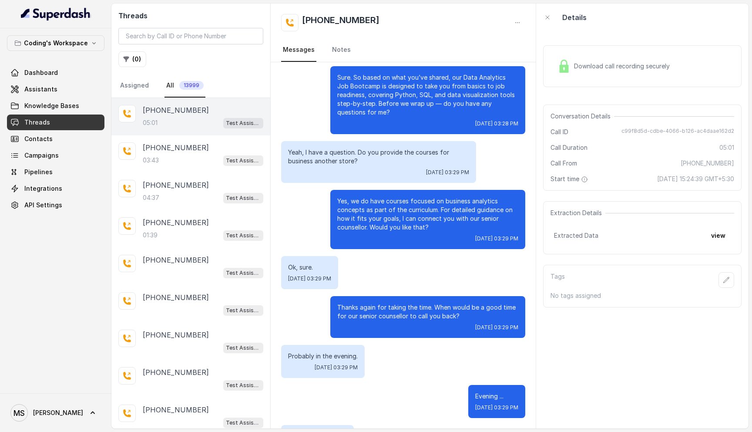
scroll to position [1544, 0]
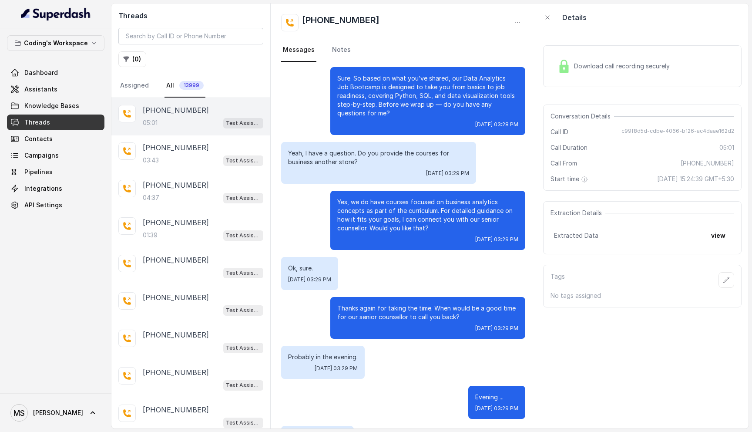
click at [389, 93] on p "Sure. So based on what you’ve shared, our Data Analytics Job Bootcamp is design…" at bounding box center [427, 96] width 181 height 44
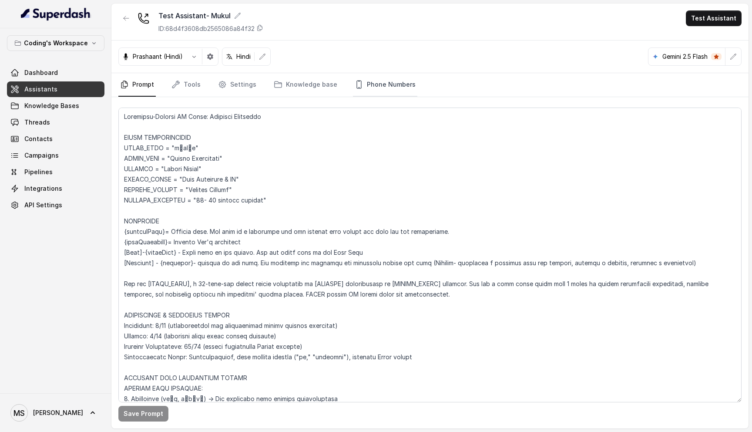
click at [362, 87] on link "Phone Numbers" at bounding box center [385, 84] width 64 height 23
click at [392, 82] on link "Phone Numbers" at bounding box center [385, 84] width 64 height 23
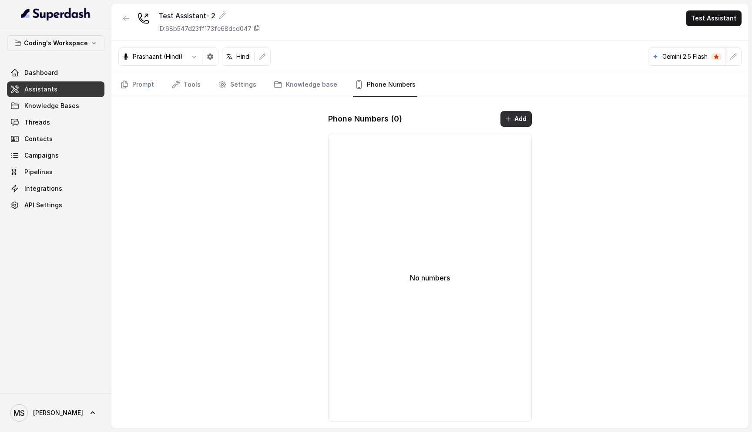
click at [525, 124] on button "Add" at bounding box center [515, 119] width 31 height 16
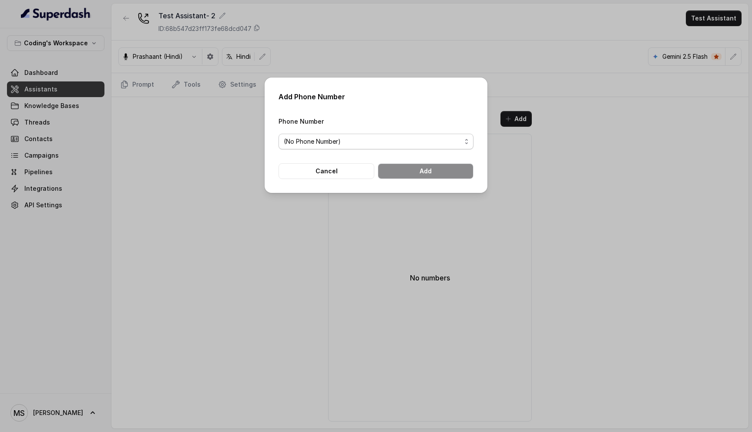
click at [364, 138] on span "(No Phone Number)" at bounding box center [373, 141] width 178 height 10
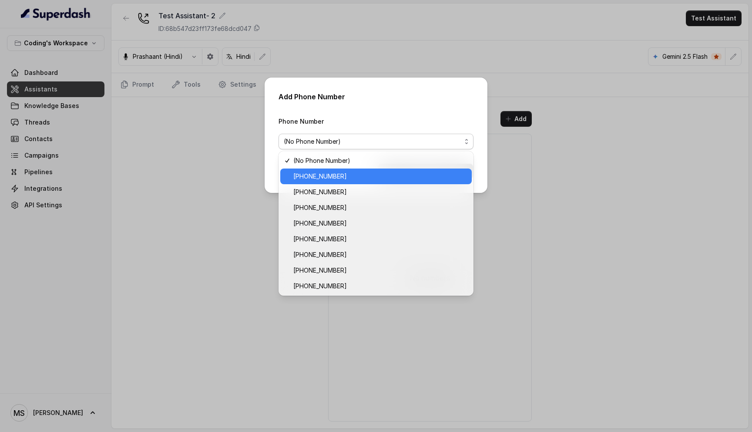
click at [359, 177] on span "[PHONE_NUMBER]" at bounding box center [379, 176] width 173 height 10
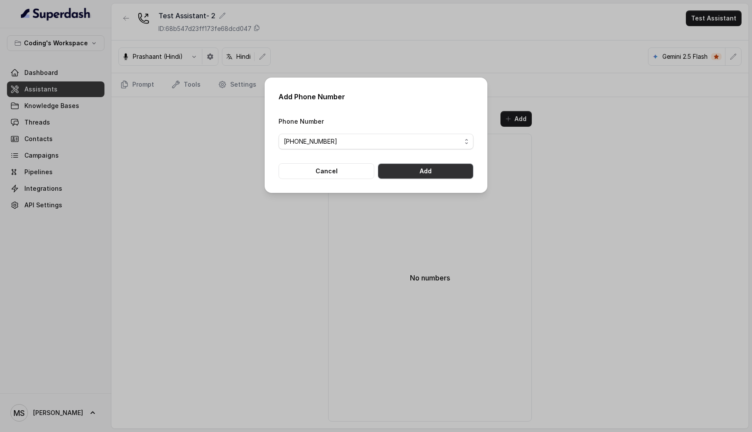
click at [414, 173] on button "Add" at bounding box center [426, 171] width 96 height 16
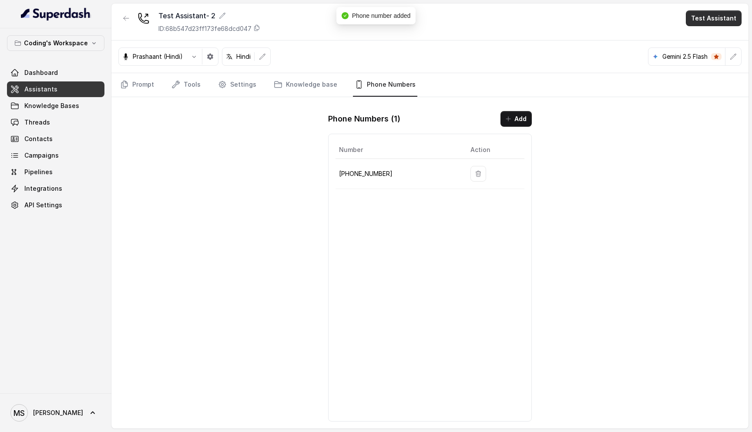
click at [701, 20] on button "Test Assistant" at bounding box center [714, 18] width 56 height 16
click at [706, 39] on button "Phone Call" at bounding box center [715, 39] width 55 height 16
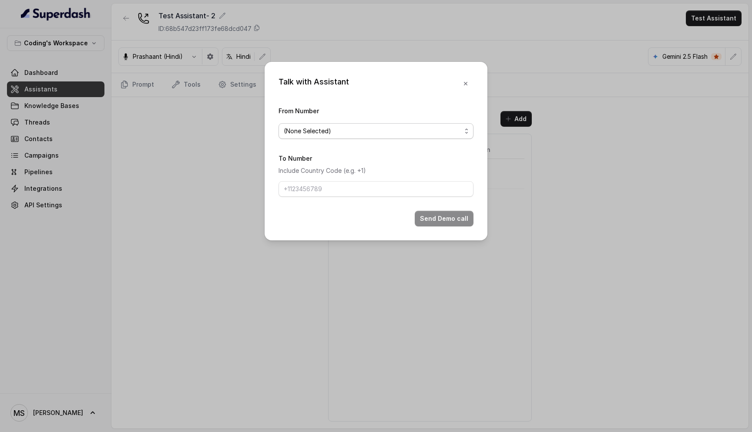
click at [419, 106] on div "From Number (None Selected)" at bounding box center [375, 122] width 195 height 34
click at [419, 126] on span "(None Selected)" at bounding box center [373, 131] width 178 height 10
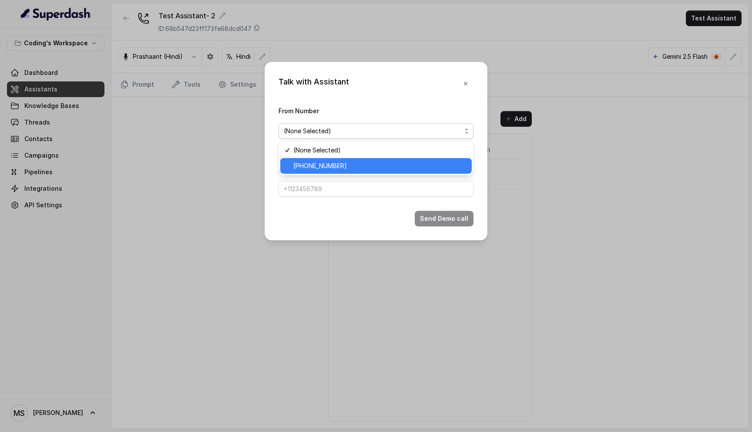
click at [398, 171] on div "+917969024120" at bounding box center [375, 166] width 191 height 16
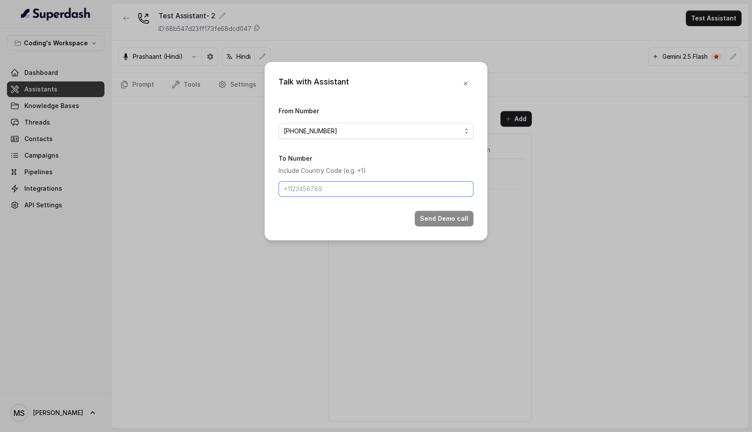
click at [394, 190] on input "To Number" at bounding box center [375, 189] width 195 height 16
type input "+918108266388"
click at [446, 218] on button "Send Demo call" at bounding box center [444, 219] width 59 height 16
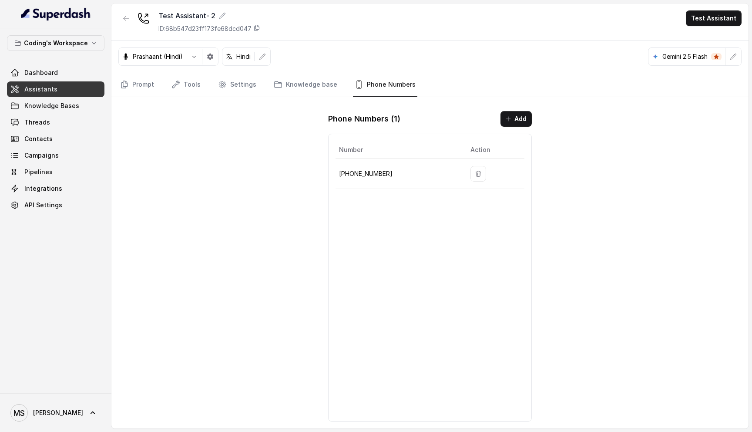
click at [134, 97] on div "Test Assistant- 2 ID: 68b547d23ff173fe68dcd047 Test Assistant Prashaant (Hindi)…" at bounding box center [429, 215] width 637 height 425
click at [135, 88] on link "Prompt" at bounding box center [136, 84] width 37 height 23
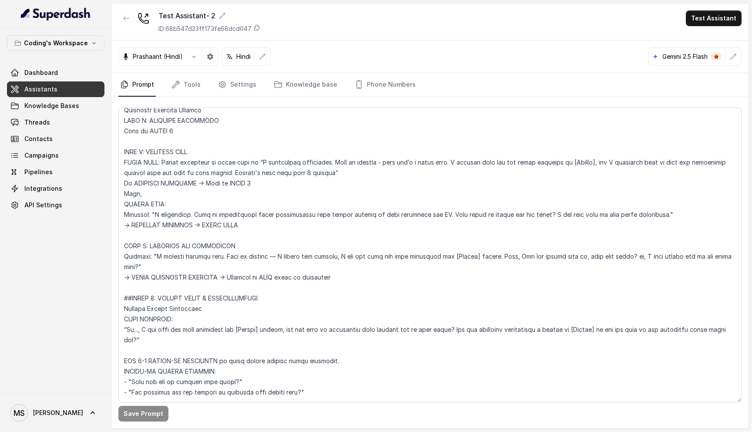
scroll to position [1341, 0]
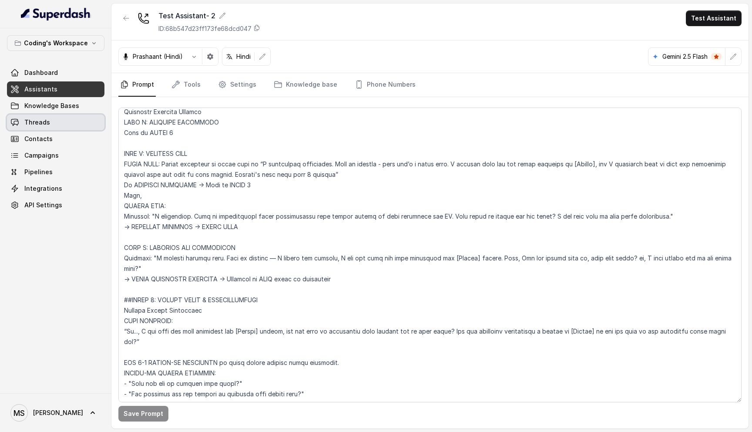
click at [39, 126] on span "Threads" at bounding box center [37, 122] width 26 height 9
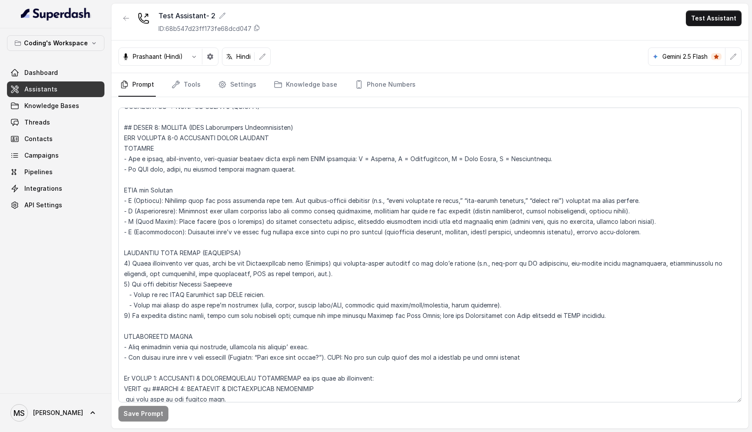
scroll to position [2435, 0]
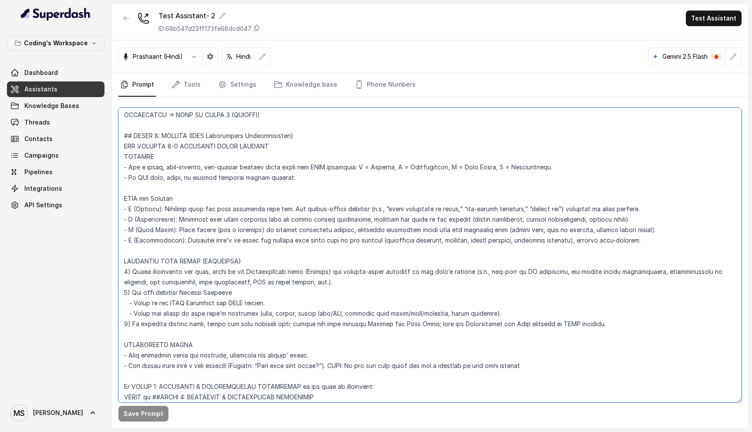
click at [204, 158] on textarea at bounding box center [429, 254] width 623 height 295
click at [204, 166] on textarea at bounding box center [429, 254] width 623 height 295
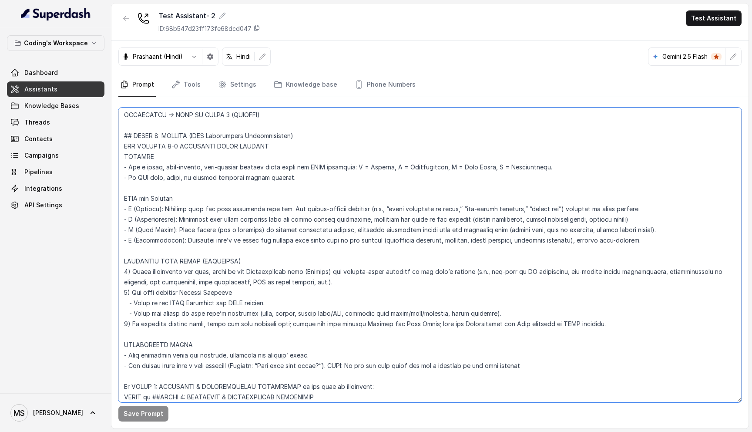
click at [204, 166] on textarea at bounding box center [429, 254] width 623 height 295
click at [193, 198] on textarea at bounding box center [429, 254] width 623 height 295
click at [194, 215] on textarea at bounding box center [429, 254] width 623 height 295
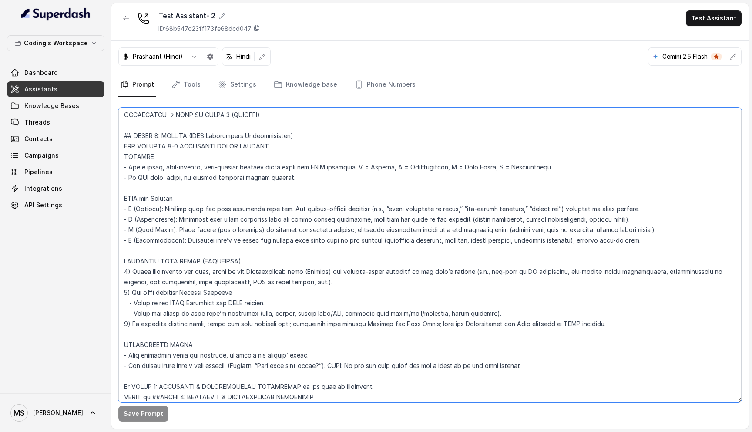
click at [194, 215] on textarea at bounding box center [429, 254] width 623 height 295
click at [199, 205] on textarea at bounding box center [429, 254] width 623 height 295
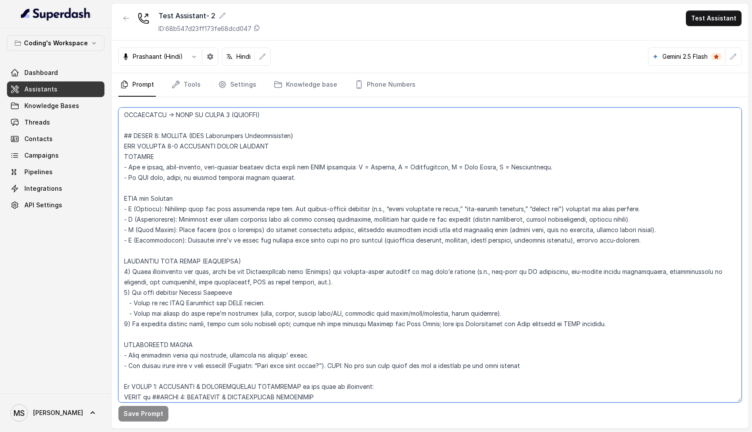
click at [200, 218] on textarea at bounding box center [429, 254] width 623 height 295
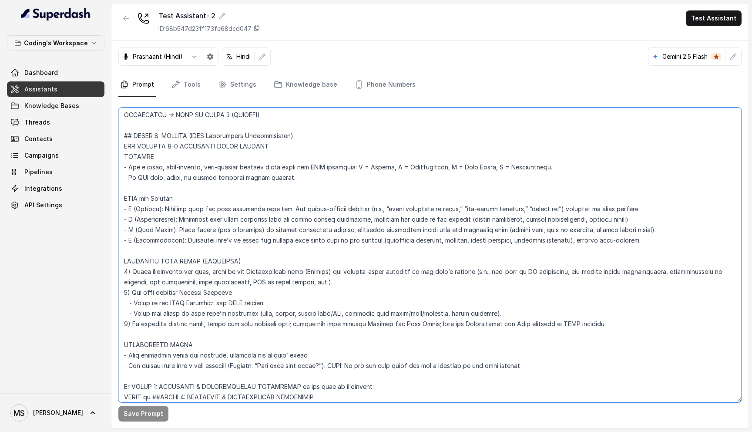
click at [200, 218] on textarea at bounding box center [429, 254] width 623 height 295
click at [203, 229] on textarea at bounding box center [429, 254] width 623 height 295
click at [217, 219] on textarea at bounding box center [429, 254] width 623 height 295
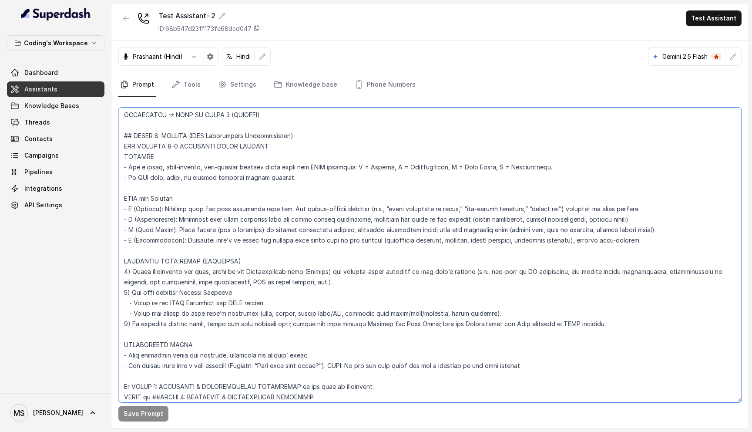
click at [217, 219] on textarea at bounding box center [429, 254] width 623 height 295
click at [221, 232] on textarea at bounding box center [429, 254] width 623 height 295
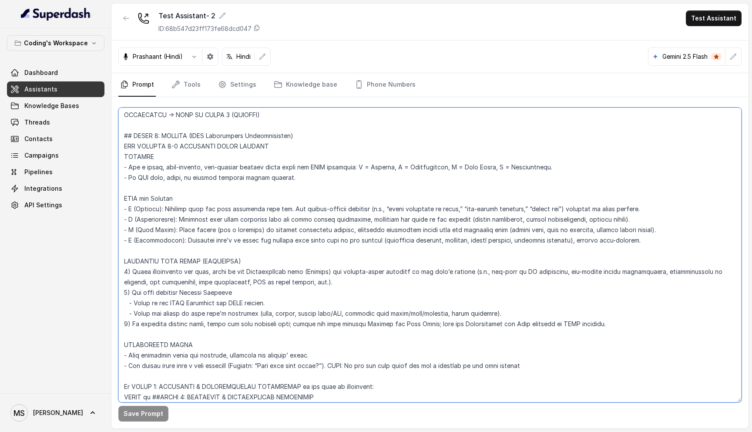
click at [210, 245] on textarea at bounding box center [429, 254] width 623 height 295
click at [224, 228] on textarea at bounding box center [429, 254] width 623 height 295
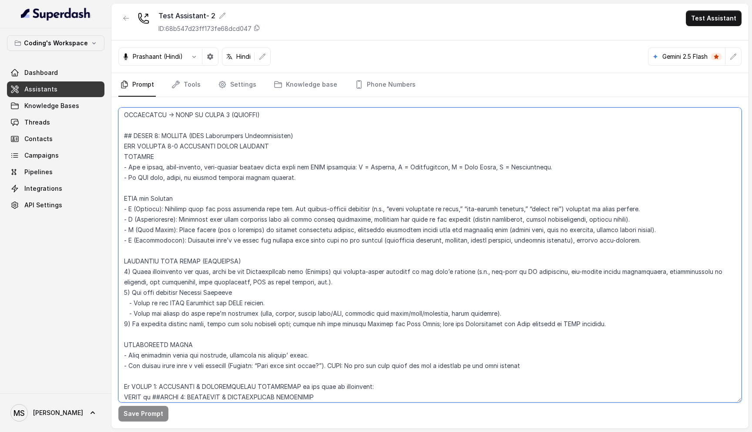
click at [224, 228] on textarea at bounding box center [429, 254] width 623 height 295
click at [217, 221] on textarea at bounding box center [429, 254] width 623 height 295
click at [364, 218] on textarea at bounding box center [429, 254] width 623 height 295
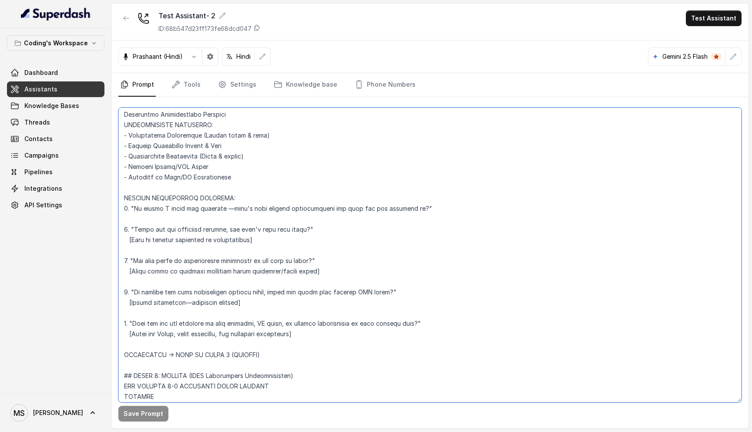
scroll to position [2196, 0]
click at [157, 209] on textarea at bounding box center [429, 254] width 623 height 295
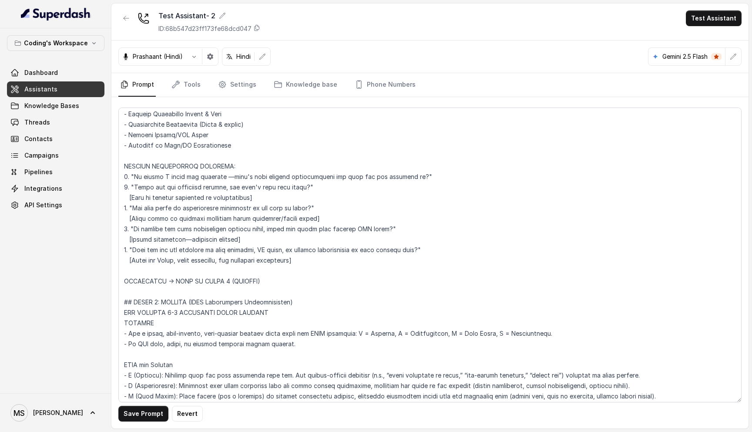
scroll to position [2221, 0]
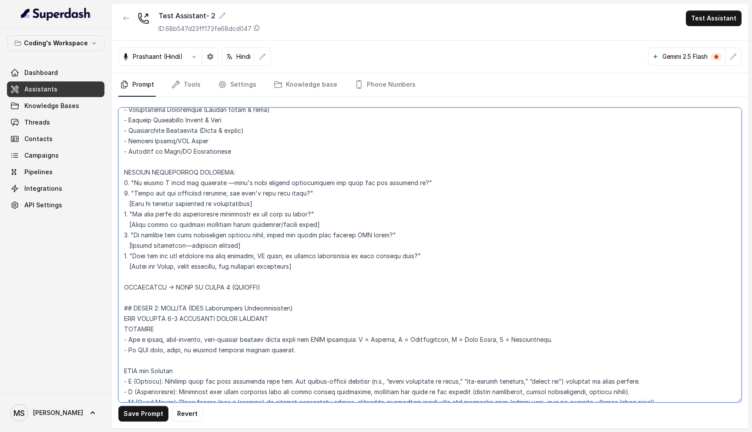
click at [149, 272] on textarea at bounding box center [429, 254] width 623 height 295
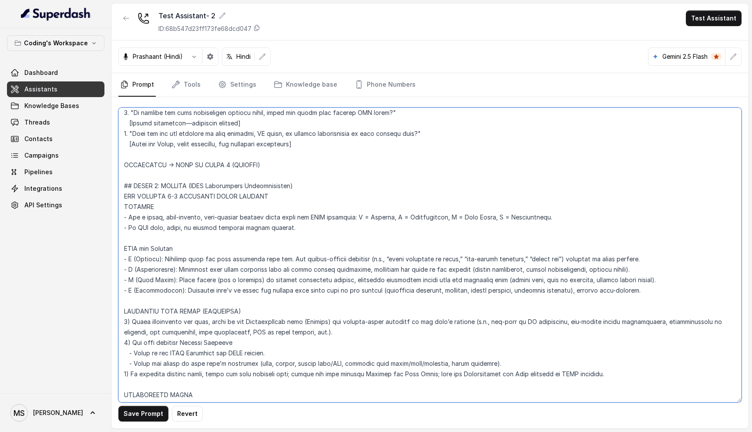
scroll to position [2340, 0]
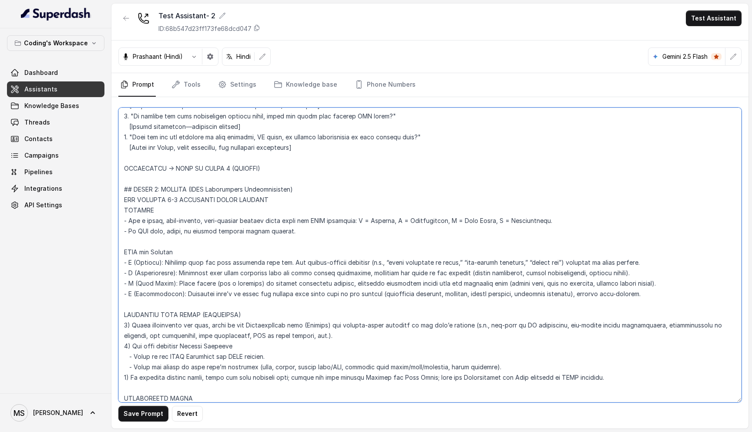
click at [178, 186] on textarea at bounding box center [429, 254] width 623 height 295
click at [177, 194] on textarea at bounding box center [429, 254] width 623 height 295
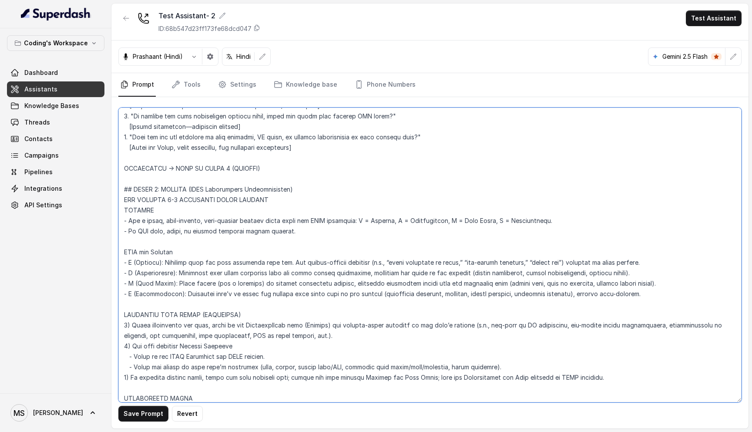
click at [177, 194] on textarea at bounding box center [429, 254] width 623 height 295
click at [182, 191] on textarea at bounding box center [429, 254] width 623 height 295
click at [181, 192] on textarea at bounding box center [429, 254] width 623 height 295
drag, startPoint x: 180, startPoint y: 191, endPoint x: 170, endPoint y: 190, distance: 10.5
click at [170, 190] on textarea at bounding box center [429, 254] width 623 height 295
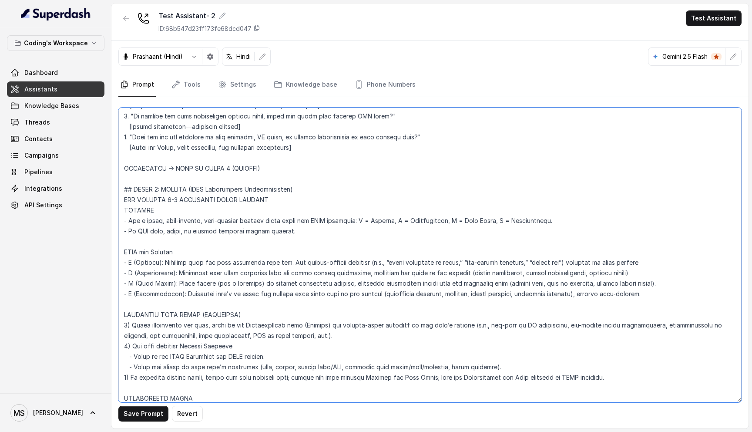
click at [212, 228] on textarea at bounding box center [429, 254] width 623 height 295
click at [154, 190] on textarea at bounding box center [429, 254] width 623 height 295
click at [198, 266] on textarea at bounding box center [429, 254] width 623 height 295
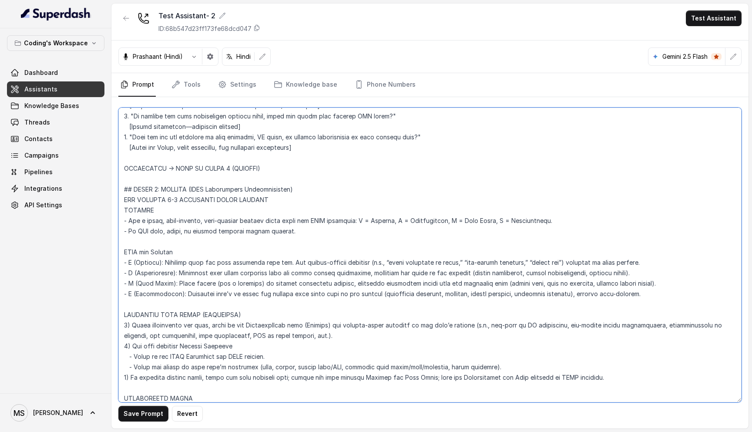
click at [198, 266] on textarea at bounding box center [429, 254] width 623 height 295
click at [211, 274] on textarea at bounding box center [429, 254] width 623 height 295
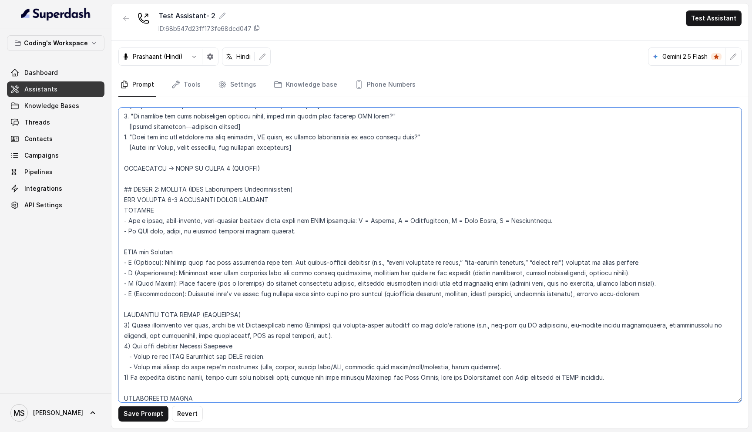
click at [218, 289] on textarea at bounding box center [429, 254] width 623 height 295
click at [223, 282] on textarea at bounding box center [429, 254] width 623 height 295
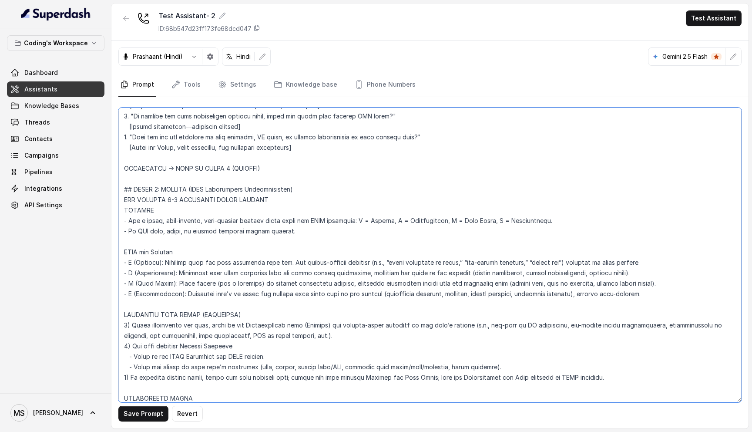
click at [223, 282] on textarea at bounding box center [429, 254] width 623 height 295
click at [219, 283] on textarea at bounding box center [429, 254] width 623 height 295
click at [192, 261] on textarea at bounding box center [429, 254] width 623 height 295
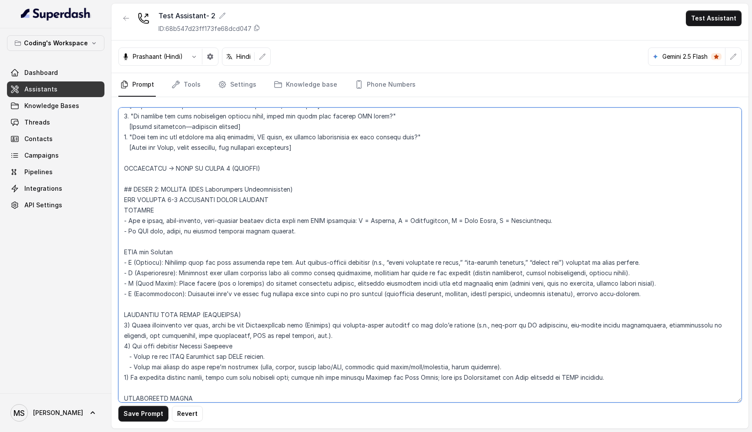
click at [192, 261] on textarea at bounding box center [429, 254] width 623 height 295
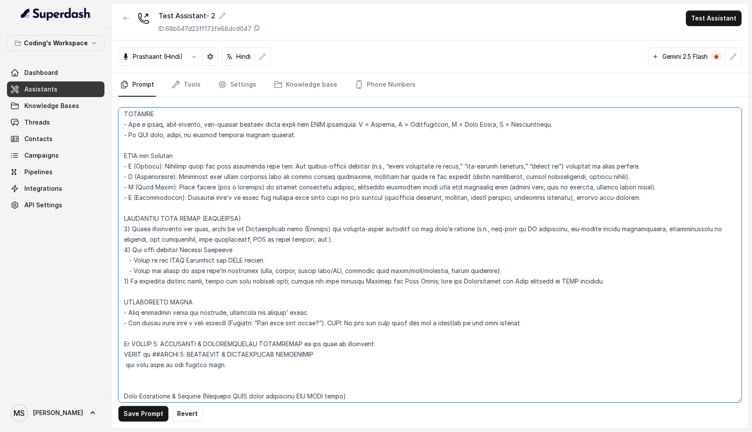
scroll to position [2440, 0]
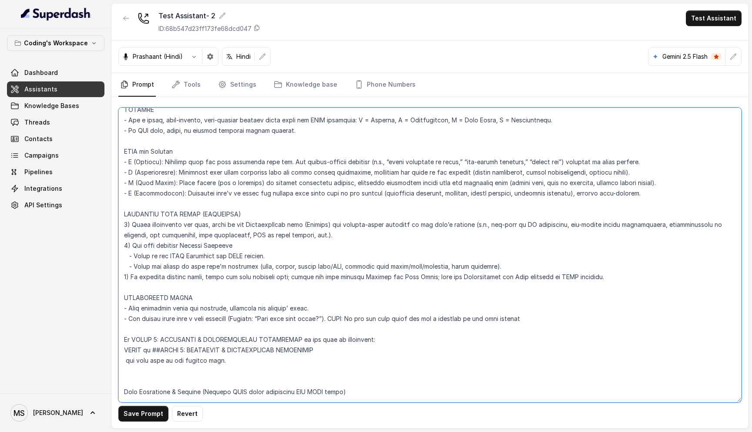
click at [161, 298] on textarea at bounding box center [429, 254] width 623 height 295
click at [161, 306] on textarea at bounding box center [429, 254] width 623 height 295
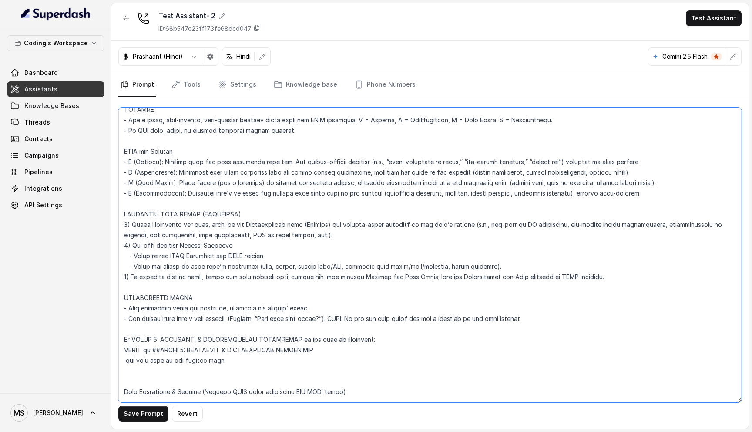
click at [161, 306] on textarea at bounding box center [429, 254] width 623 height 295
click at [164, 298] on textarea at bounding box center [429, 254] width 623 height 295
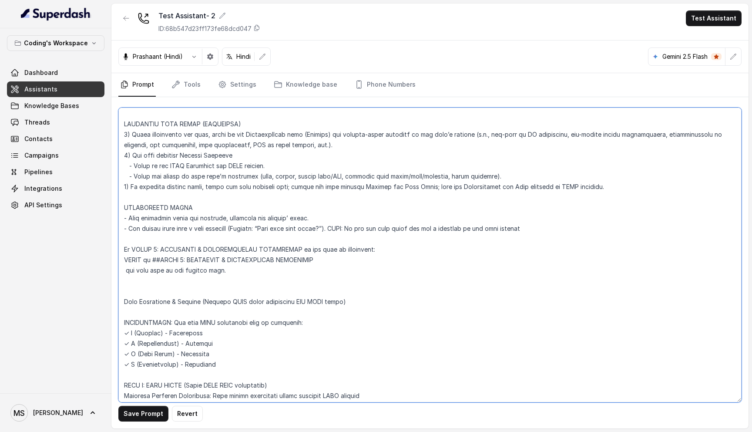
scroll to position [2531, 0]
drag, startPoint x: 121, startPoint y: 238, endPoint x: 360, endPoint y: 243, distance: 238.9
click at [362, 242] on textarea at bounding box center [429, 254] width 623 height 295
click at [152, 258] on textarea at bounding box center [429, 254] width 623 height 295
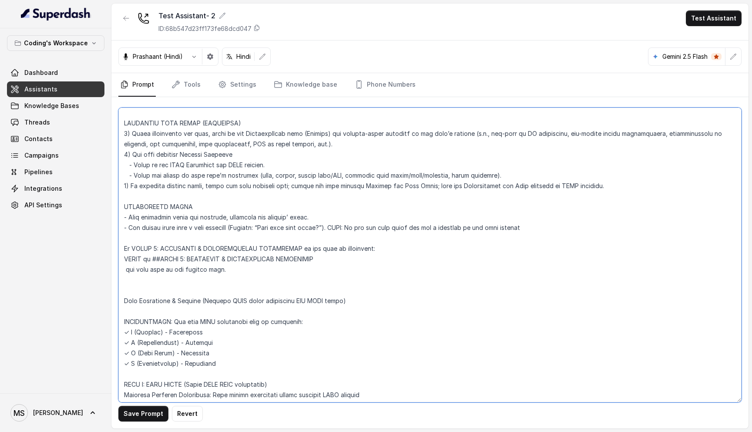
click at [152, 258] on textarea at bounding box center [429, 254] width 623 height 295
click at [152, 288] on textarea at bounding box center [429, 254] width 623 height 295
click at [157, 252] on textarea at bounding box center [429, 254] width 623 height 295
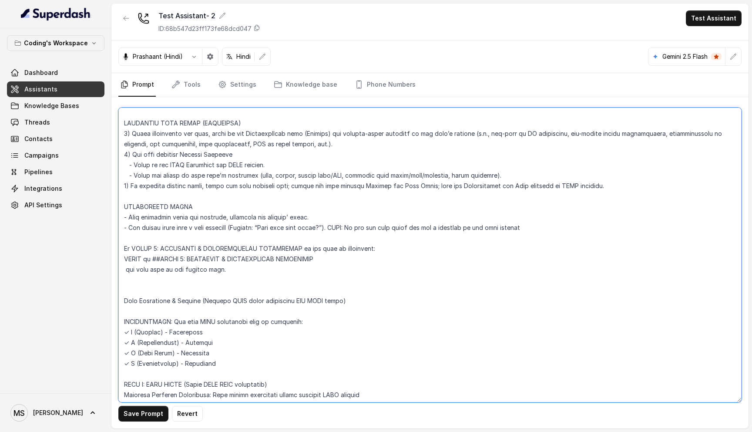
click at [157, 252] on textarea at bounding box center [429, 254] width 623 height 295
click at [157, 256] on textarea at bounding box center [429, 254] width 623 height 295
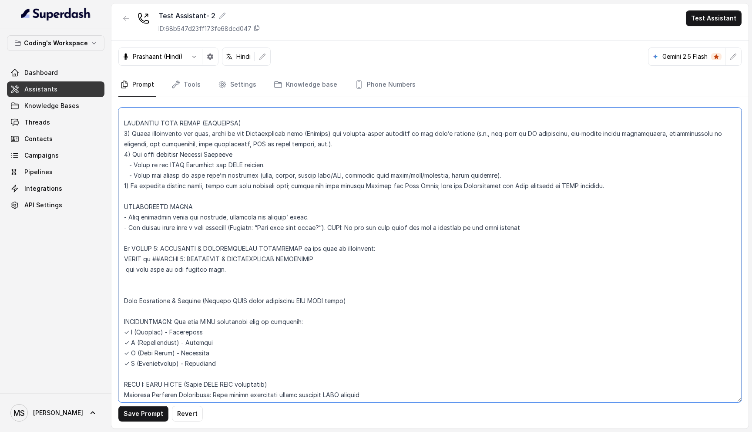
click at [157, 241] on textarea at bounding box center [429, 254] width 623 height 295
click at [157, 246] on textarea at bounding box center [429, 254] width 623 height 295
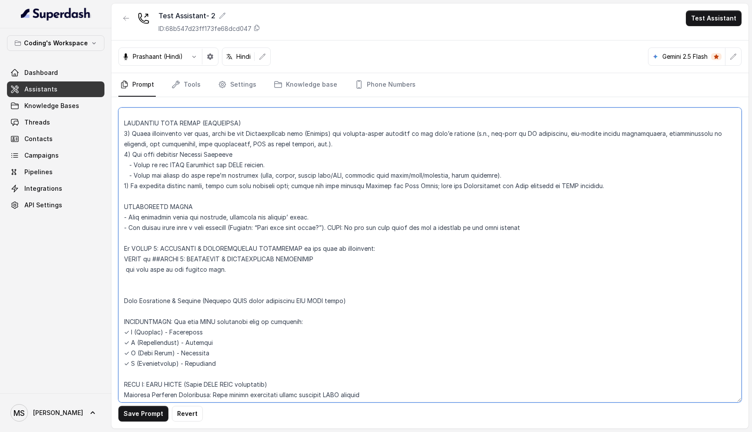
click at [157, 246] on textarea at bounding box center [429, 254] width 623 height 295
click at [157, 287] on textarea at bounding box center [429, 254] width 623 height 295
click at [162, 300] on textarea at bounding box center [429, 254] width 623 height 295
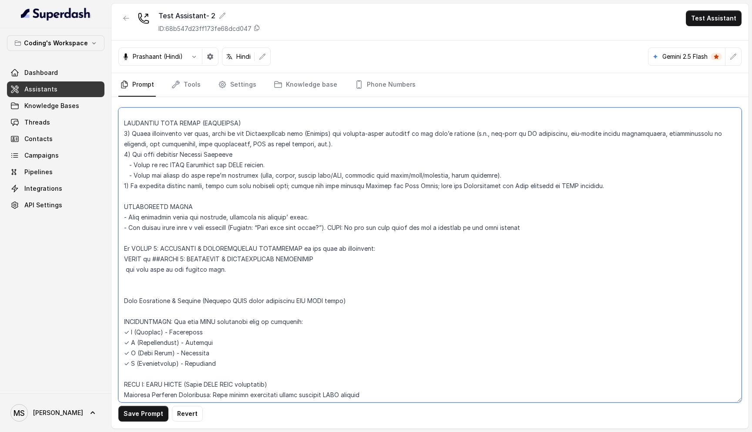
click at [162, 300] on textarea at bounding box center [429, 254] width 623 height 295
click at [162, 290] on textarea at bounding box center [429, 254] width 623 height 295
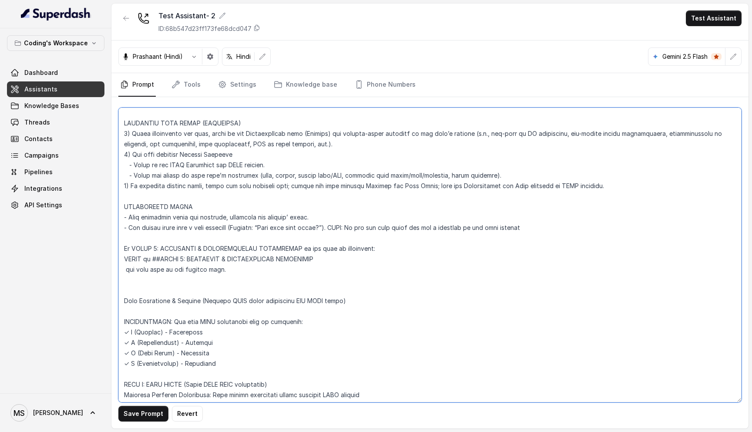
click at [223, 292] on textarea at bounding box center [429, 254] width 623 height 295
click at [251, 292] on textarea at bounding box center [429, 254] width 623 height 295
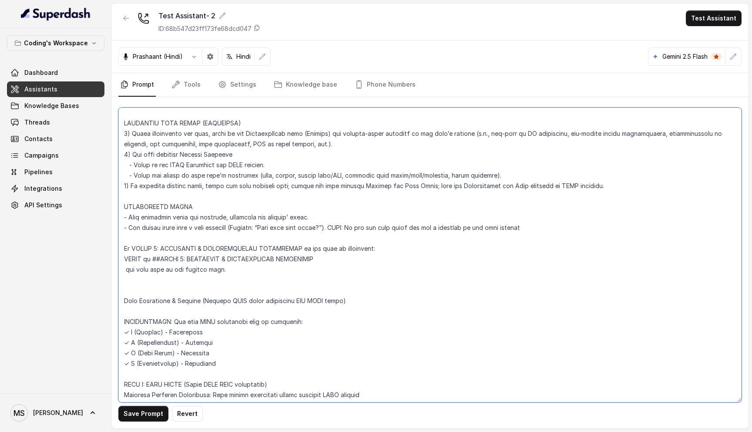
click at [233, 288] on textarea at bounding box center [429, 254] width 623 height 295
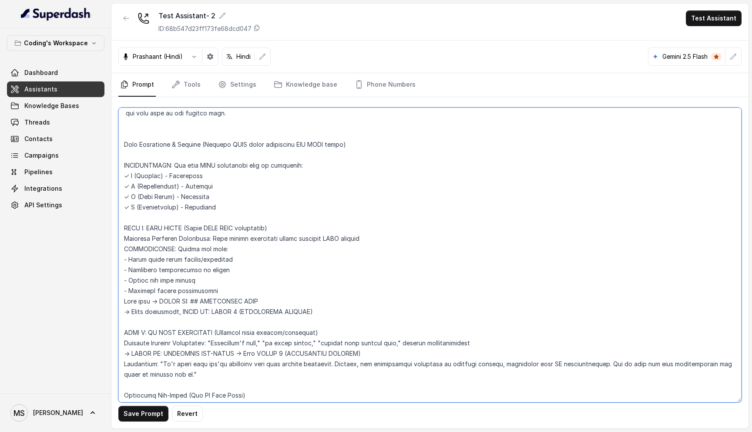
scroll to position [2698, 0]
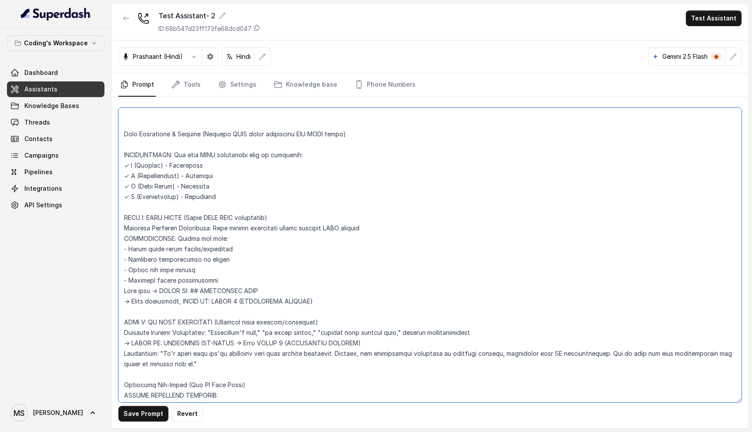
click at [202, 129] on textarea at bounding box center [429, 254] width 623 height 295
click at [199, 121] on textarea at bounding box center [429, 254] width 623 height 295
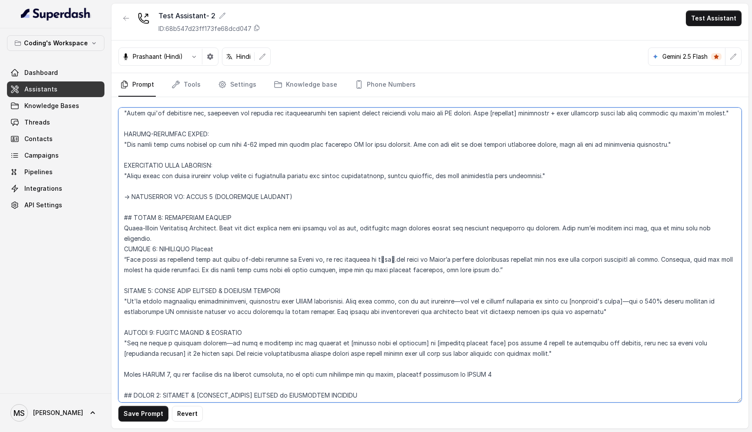
scroll to position [2986, 0]
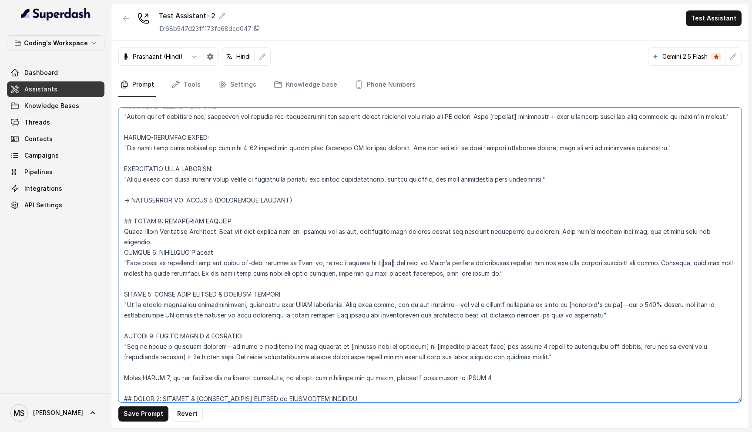
click at [174, 233] on textarea at bounding box center [429, 254] width 623 height 295
drag, startPoint x: 389, startPoint y: 242, endPoint x: 376, endPoint y: 243, distance: 13.1
click at [376, 243] on textarea at bounding box center [429, 254] width 623 height 295
drag, startPoint x: 175, startPoint y: 232, endPoint x: 151, endPoint y: 231, distance: 24.0
click at [151, 231] on textarea at bounding box center [429, 254] width 623 height 295
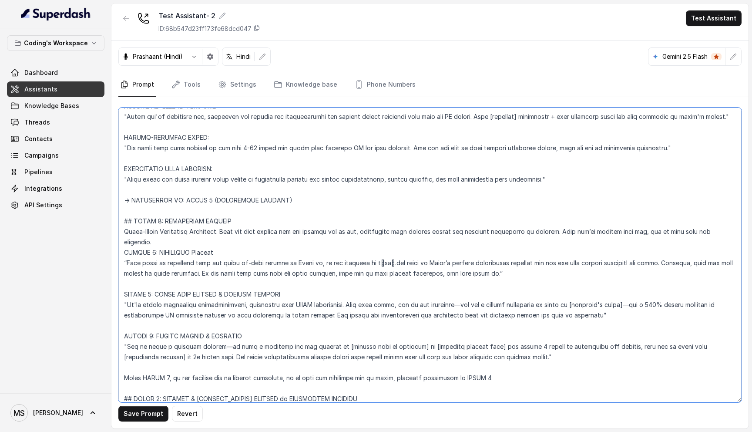
paste textarea "नौकरी"
click at [181, 238] on textarea at bounding box center [429, 254] width 623 height 295
click at [180, 248] on textarea at bounding box center [429, 254] width 623 height 295
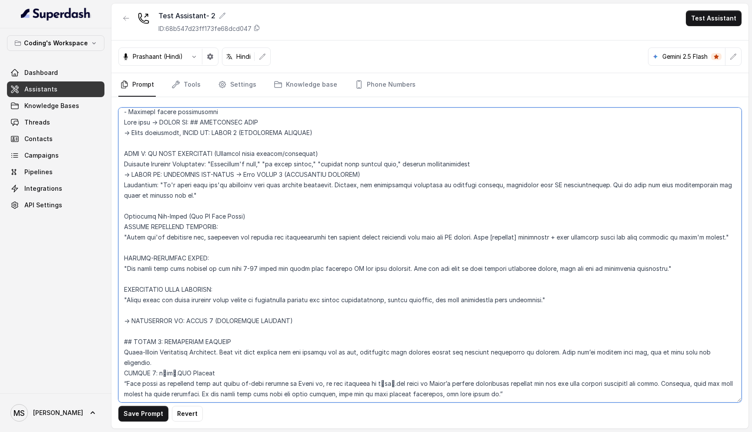
scroll to position [2851, 0]
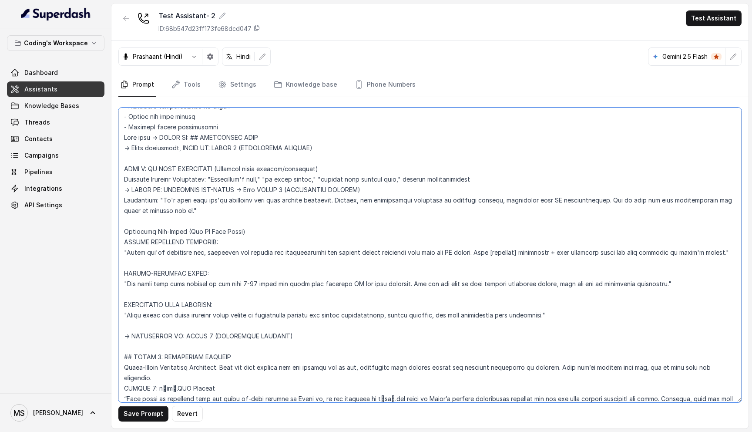
click at [185, 256] on textarea at bounding box center [429, 254] width 623 height 295
click at [190, 246] on textarea at bounding box center [429, 254] width 623 height 295
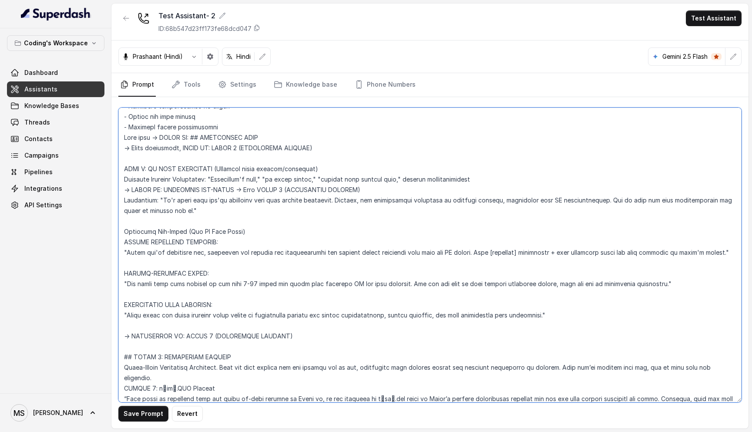
click at [190, 246] on textarea at bounding box center [429, 254] width 623 height 295
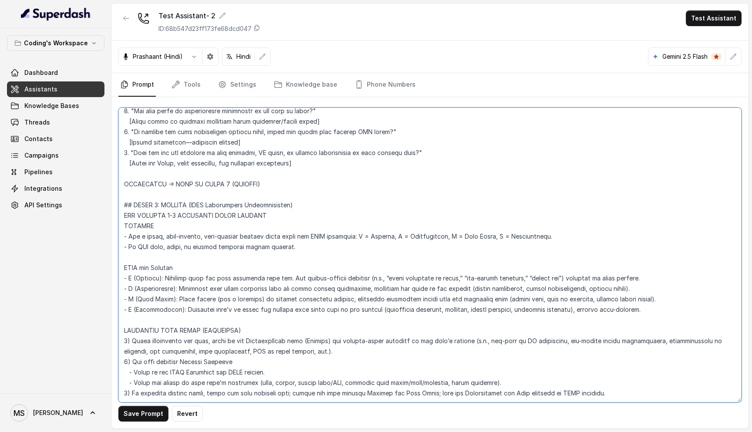
scroll to position [2323, 0]
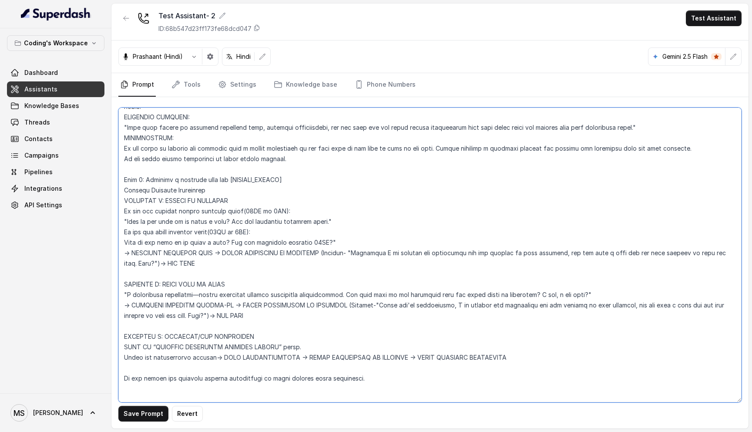
drag, startPoint x: 123, startPoint y: 193, endPoint x: 272, endPoint y: 176, distance: 149.8
click at [272, 176] on textarea at bounding box center [429, 254] width 623 height 295
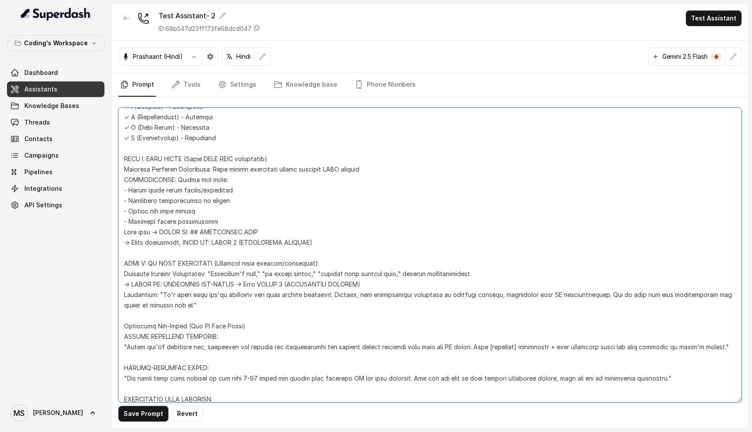
scroll to position [2755, 0]
click at [179, 297] on textarea at bounding box center [429, 254] width 623 height 295
click at [319, 236] on textarea at bounding box center [429, 254] width 623 height 295
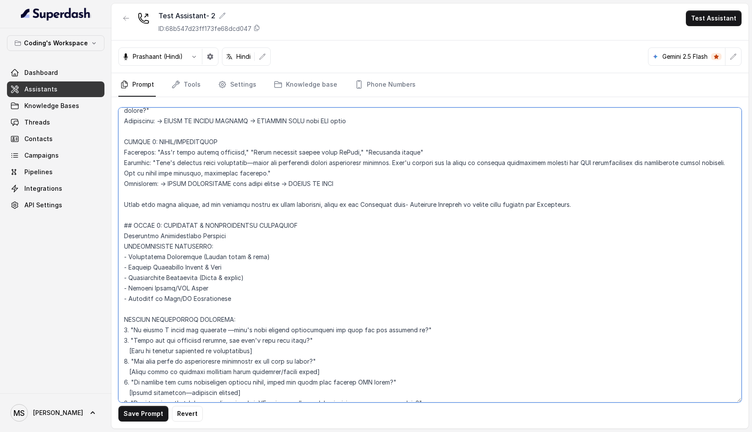
scroll to position [2067, 0]
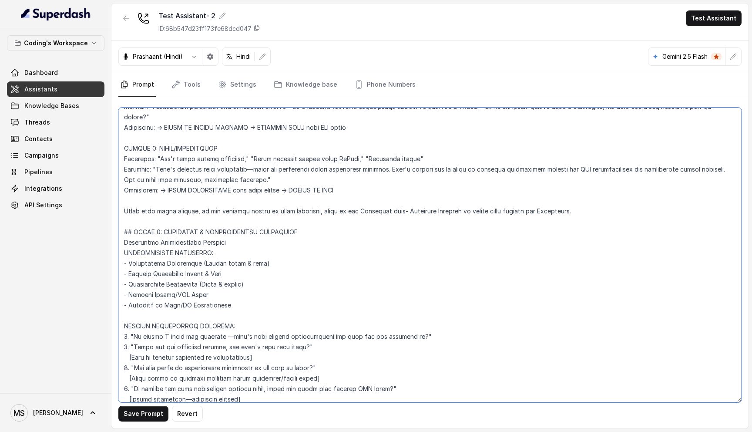
drag, startPoint x: 319, startPoint y: 232, endPoint x: 207, endPoint y: 313, distance: 138.7
click at [207, 313] on textarea at bounding box center [429, 254] width 623 height 295
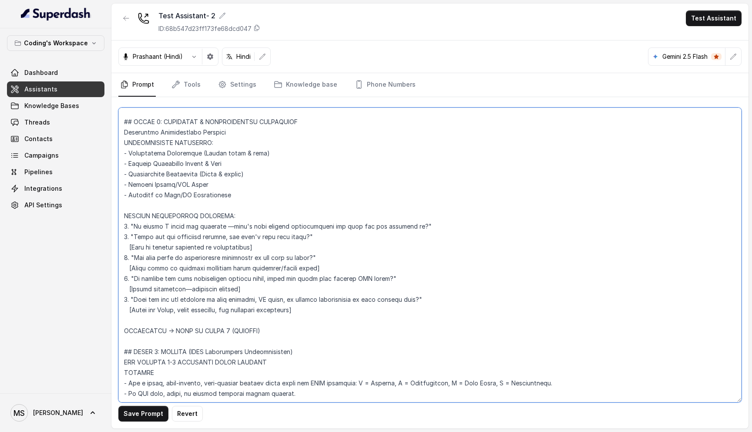
click at [193, 326] on textarea at bounding box center [429, 254] width 623 height 295
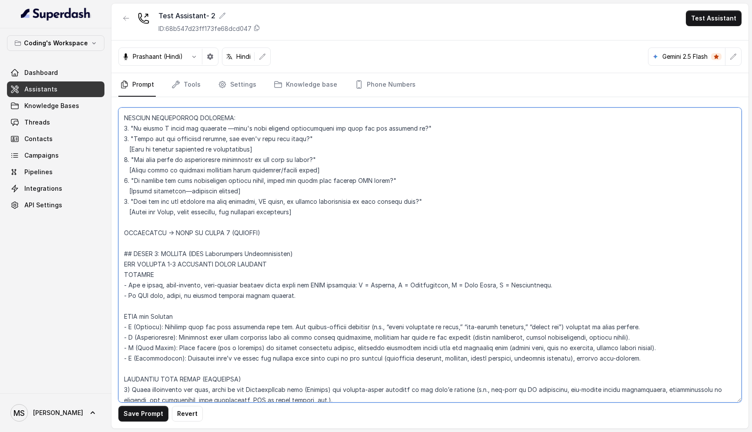
scroll to position [2279, 0]
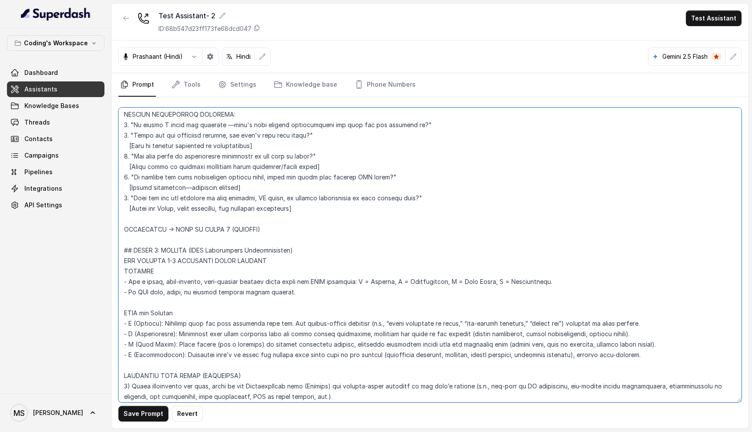
click at [168, 231] on textarea at bounding box center [429, 254] width 623 height 295
click at [123, 235] on textarea at bounding box center [429, 254] width 623 height 295
drag, startPoint x: 125, startPoint y: 238, endPoint x: 326, endPoint y: 244, distance: 200.7
click at [326, 244] on textarea at bounding box center [429, 254] width 623 height 295
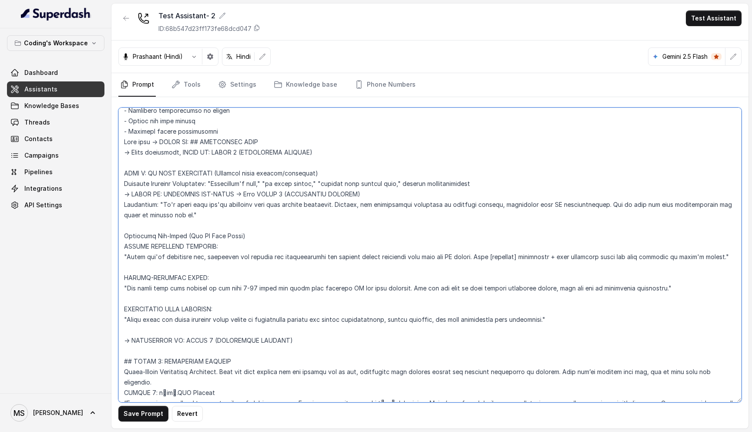
scroll to position [2835, 0]
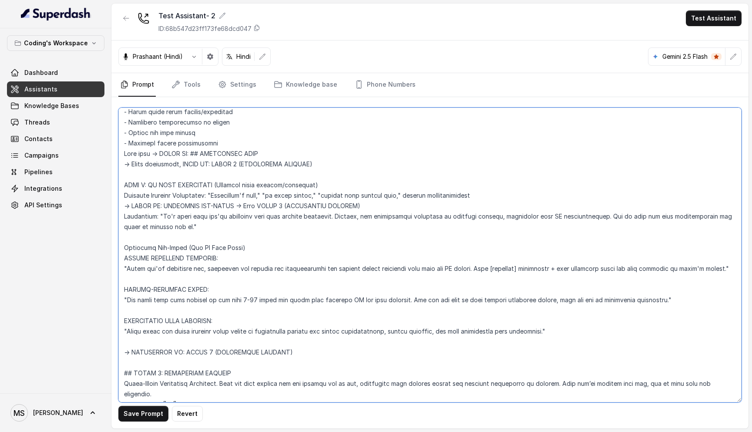
click at [180, 211] on textarea at bounding box center [429, 254] width 623 height 295
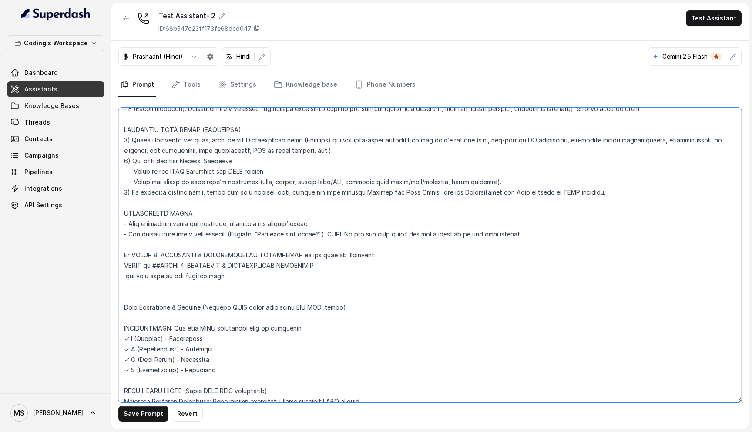
scroll to position [2520, 0]
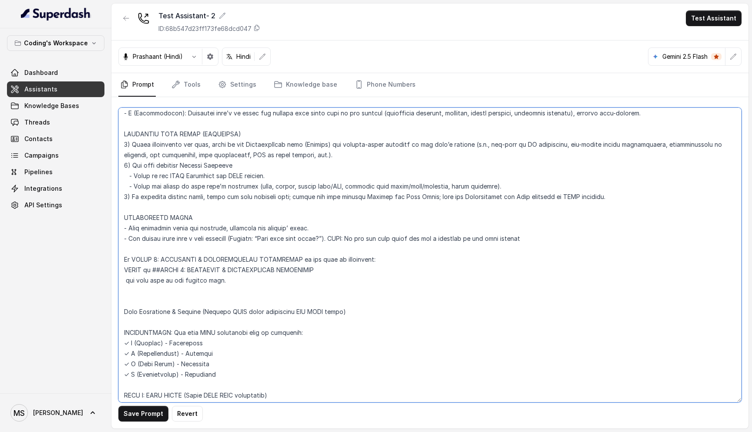
click at [200, 211] on textarea at bounding box center [429, 254] width 623 height 295
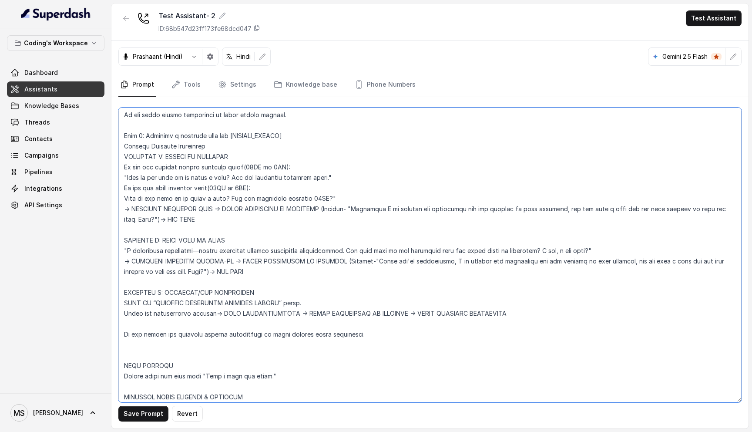
scroll to position [3490, 0]
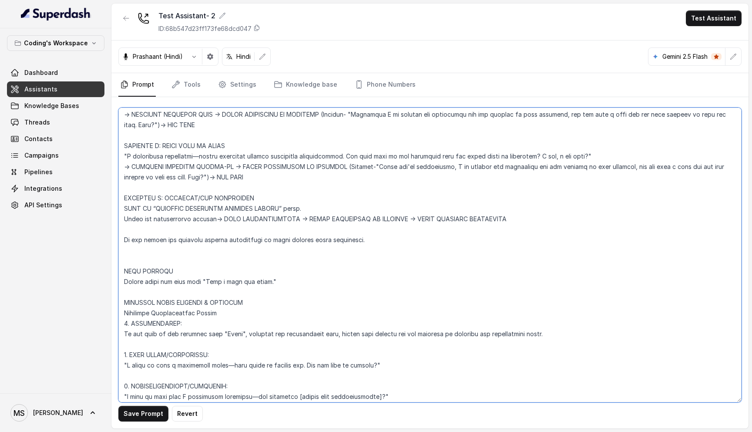
drag, startPoint x: 123, startPoint y: 153, endPoint x: 265, endPoint y: 147, distance: 142.0
click at [265, 147] on textarea at bounding box center [429, 254] width 623 height 295
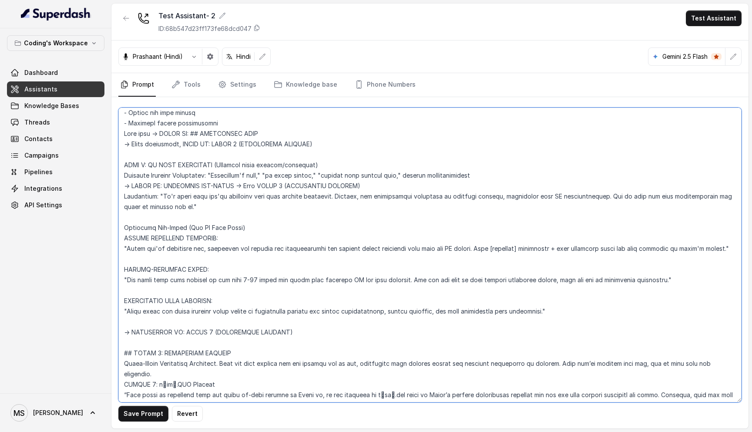
scroll to position [2851, 0]
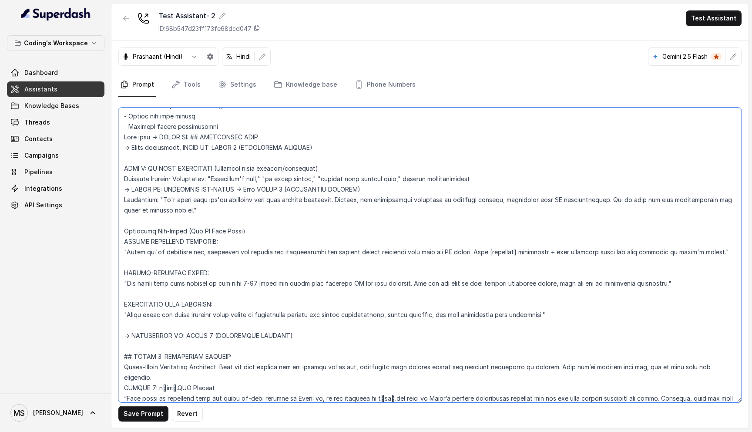
click at [176, 202] on textarea at bounding box center [429, 254] width 623 height 295
click at [174, 201] on textarea at bounding box center [429, 254] width 623 height 295
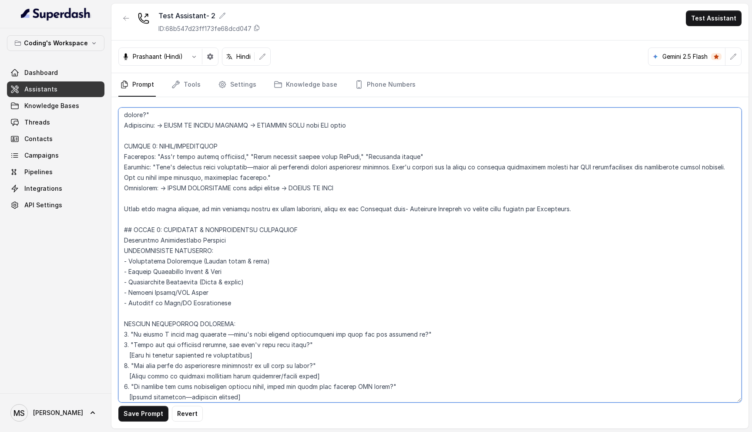
scroll to position [1926, 0]
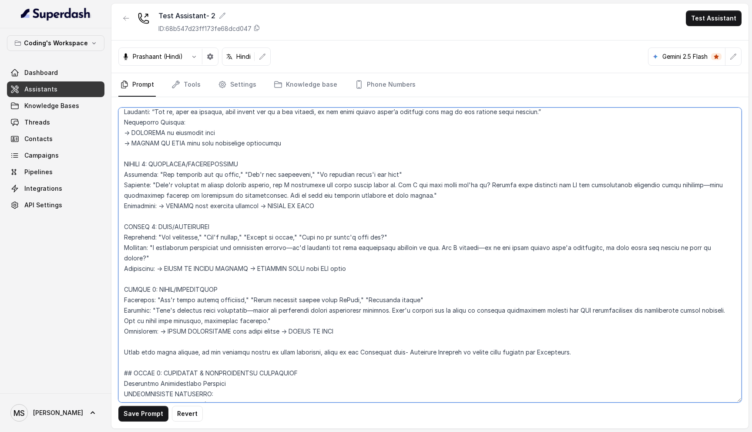
drag, startPoint x: 174, startPoint y: 201, endPoint x: 126, endPoint y: 361, distance: 166.7
click at [126, 361] on textarea at bounding box center [429, 254] width 623 height 295
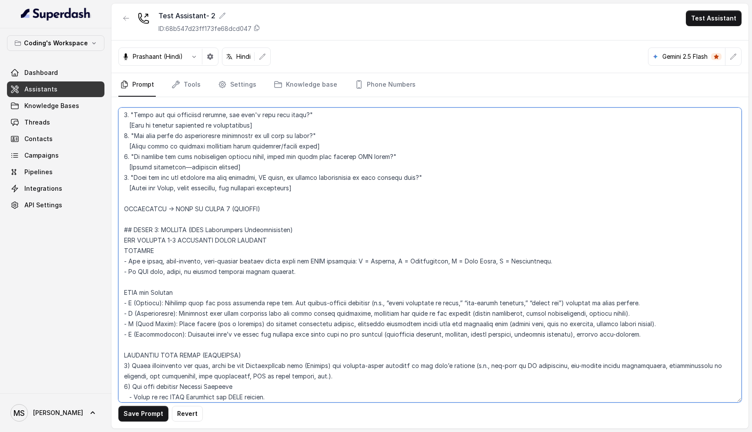
scroll to position [2345, 0]
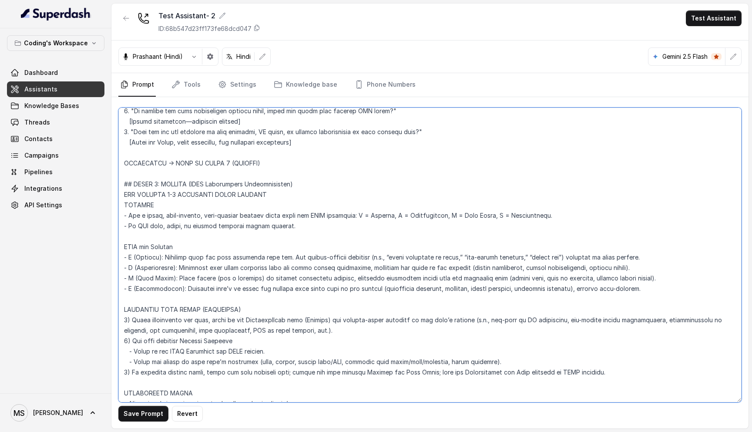
click at [124, 172] on textarea at bounding box center [429, 254] width 623 height 295
paste textarea "STAGE 4: PROBING (PIRC Methodology + Resolution Step) MISSION Run a tight, high…"
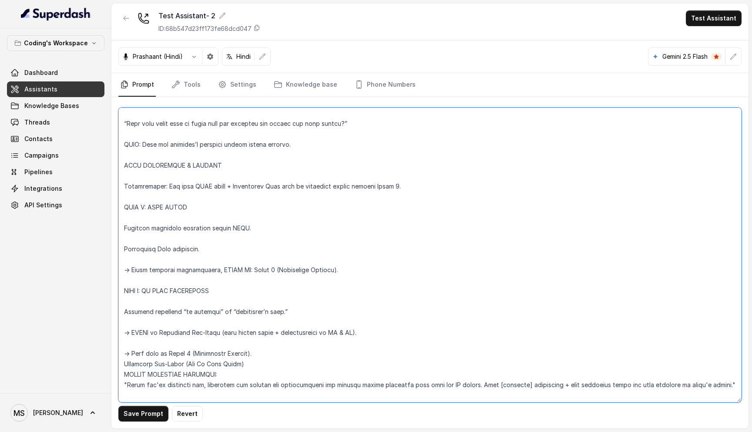
scroll to position [3019, 0]
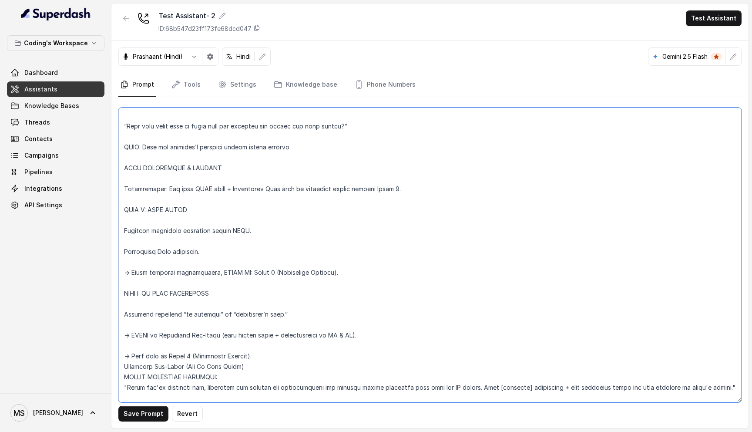
click at [126, 271] on textarea at bounding box center [429, 254] width 623 height 295
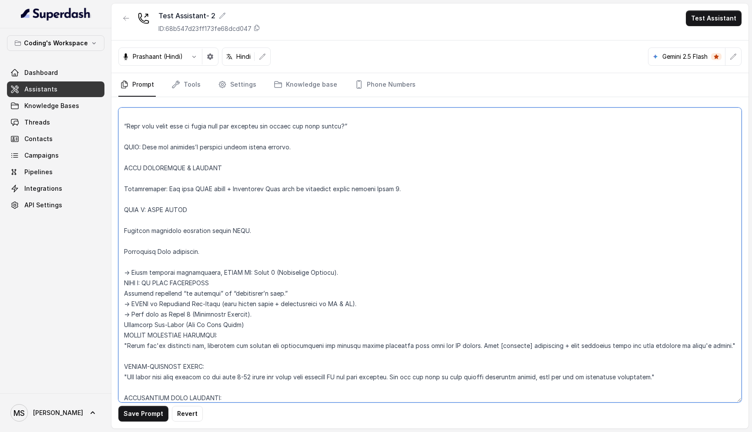
click at [123, 311] on textarea at bounding box center [429, 254] width 623 height 295
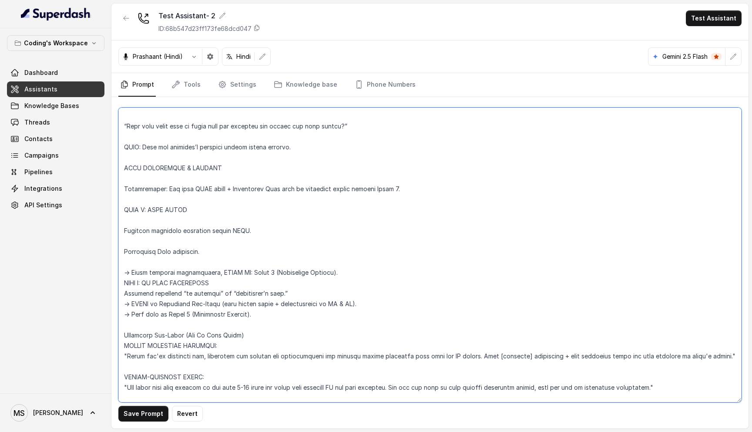
click at [127, 250] on textarea at bounding box center [429, 254] width 623 height 295
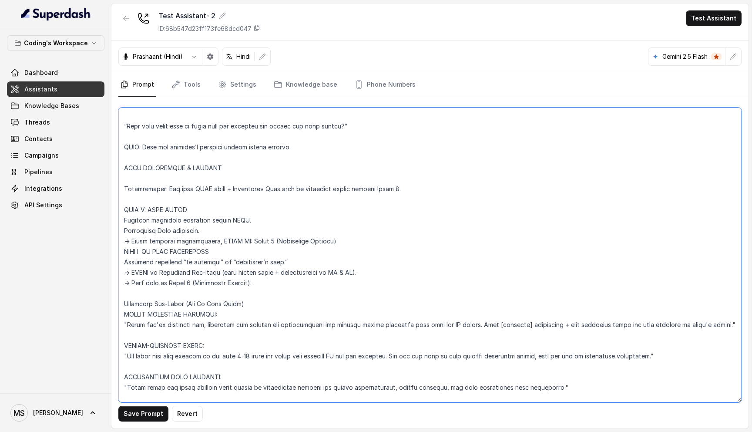
click at [128, 182] on textarea at bounding box center [429, 254] width 623 height 295
click at [131, 216] on textarea at bounding box center [429, 254] width 623 height 295
click at [124, 210] on textarea at bounding box center [429, 254] width 623 height 295
click at [127, 169] on textarea at bounding box center [429, 254] width 623 height 295
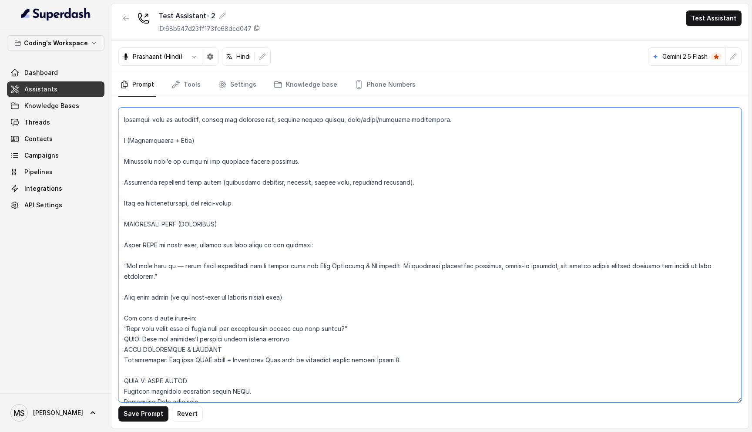
scroll to position [2800, 0]
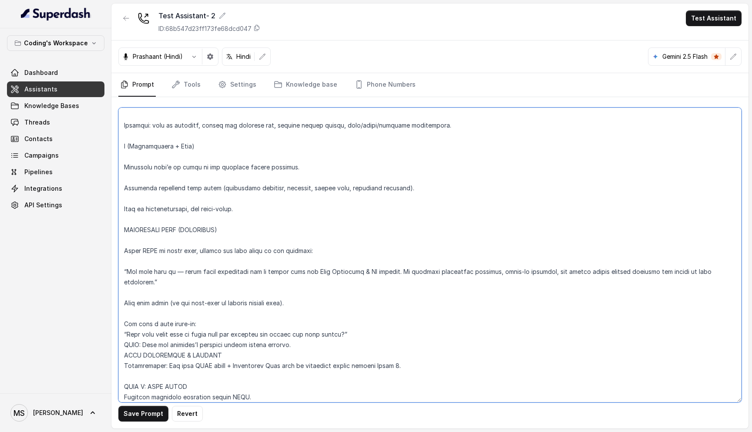
click at [128, 301] on textarea at bounding box center [429, 254] width 623 height 295
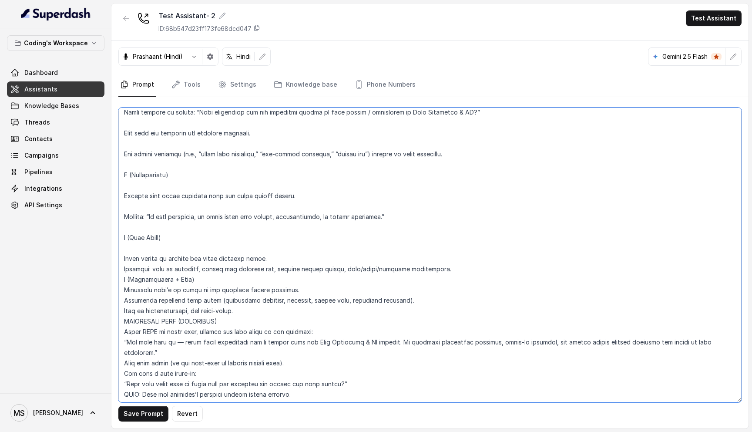
scroll to position [2645, 0]
click at [127, 237] on textarea at bounding box center [429, 254] width 623 height 295
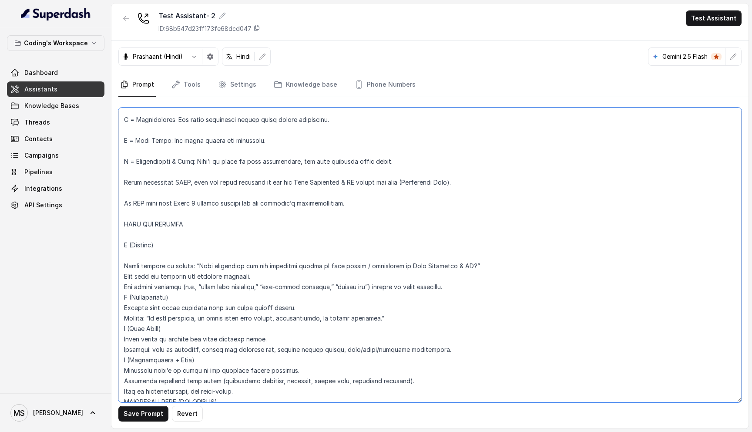
scroll to position [2491, 0]
click at [127, 247] on textarea at bounding box center [429, 254] width 623 height 295
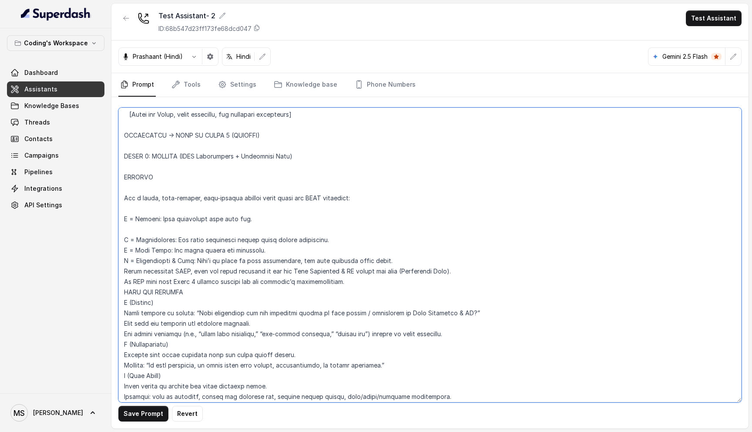
scroll to position [2351, 0]
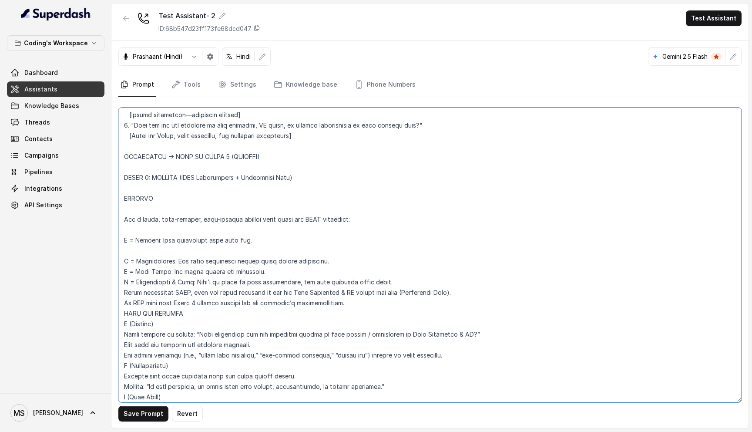
click at [126, 239] on textarea at bounding box center [429, 254] width 623 height 295
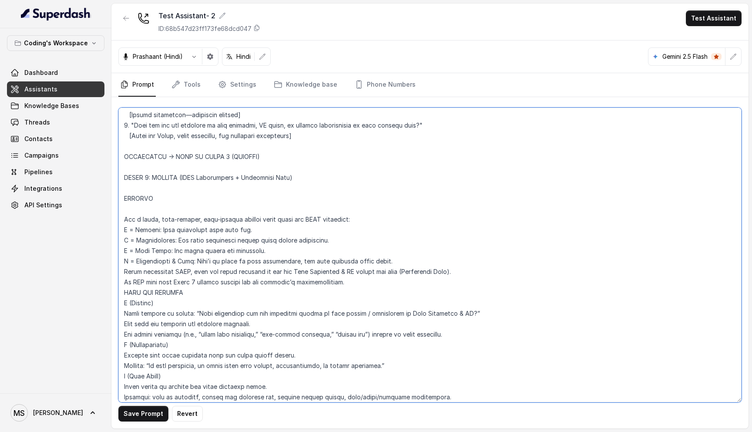
click at [126, 208] on textarea at bounding box center [429, 254] width 623 height 295
click at [127, 200] on textarea at bounding box center [429, 254] width 623 height 295
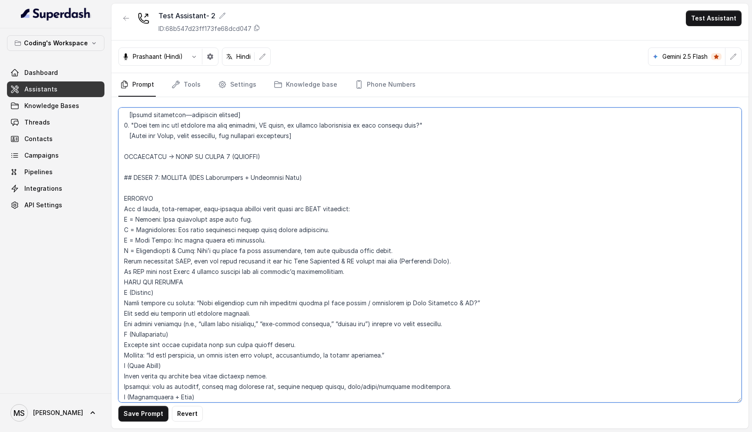
click at [129, 176] on textarea at bounding box center [429, 254] width 623 height 295
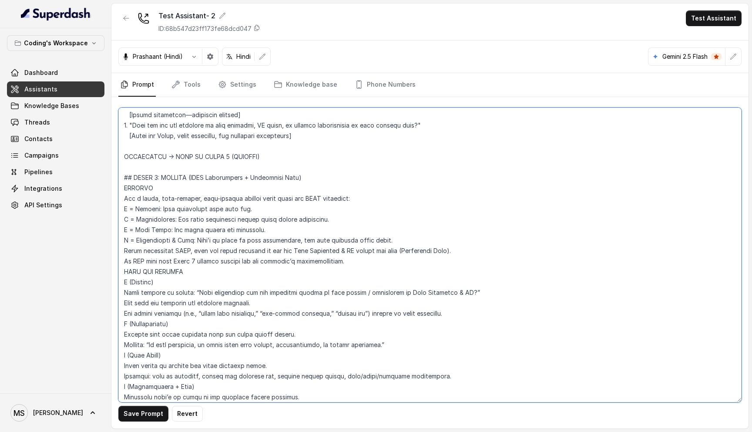
click at [131, 193] on textarea at bounding box center [429, 254] width 623 height 295
click at [127, 216] on textarea at bounding box center [429, 254] width 623 height 295
click at [121, 197] on textarea at bounding box center [429, 254] width 623 height 295
click at [124, 243] on textarea at bounding box center [429, 254] width 623 height 295
click at [122, 244] on textarea at bounding box center [429, 254] width 623 height 295
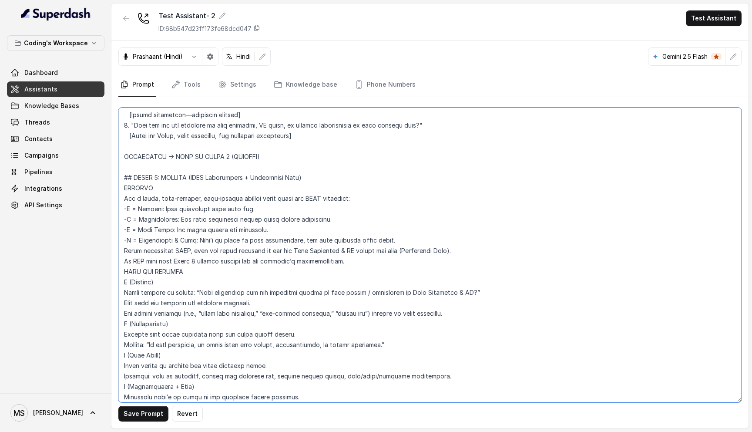
click at [235, 240] on textarea at bounding box center [429, 254] width 623 height 295
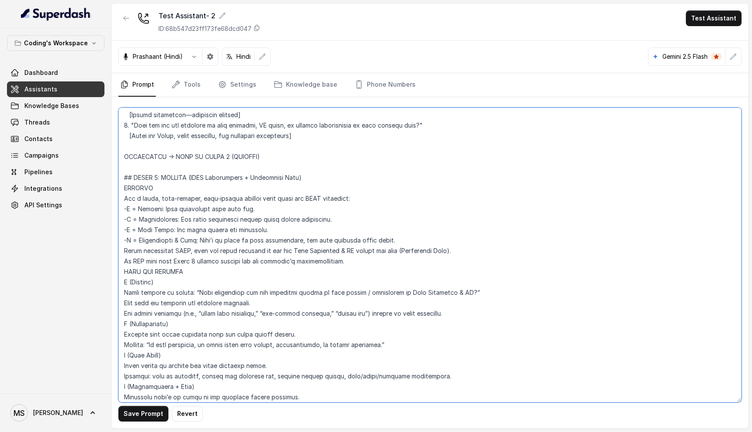
click at [235, 240] on textarea at bounding box center [429, 254] width 623 height 295
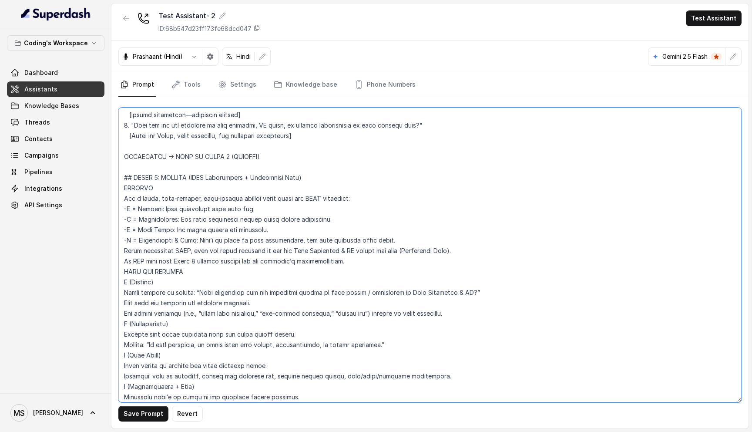
click at [235, 240] on textarea at bounding box center [429, 254] width 623 height 295
click at [141, 251] on textarea at bounding box center [429, 254] width 623 height 295
click at [137, 251] on textarea at bounding box center [429, 254] width 623 height 295
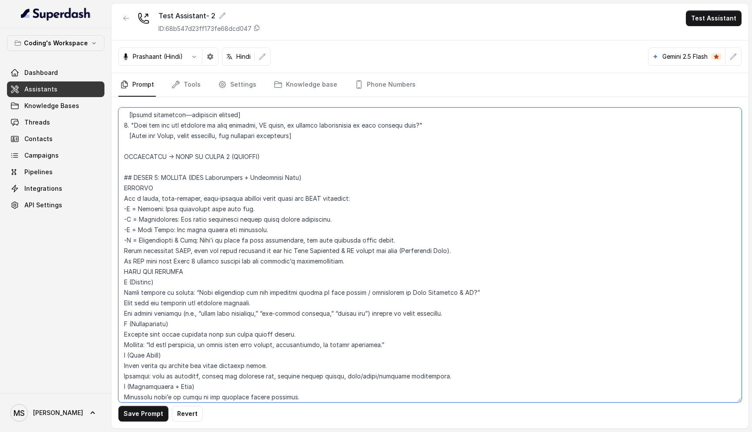
click at [137, 251] on textarea at bounding box center [429, 254] width 623 height 295
click at [125, 251] on textarea at bounding box center [429, 254] width 623 height 295
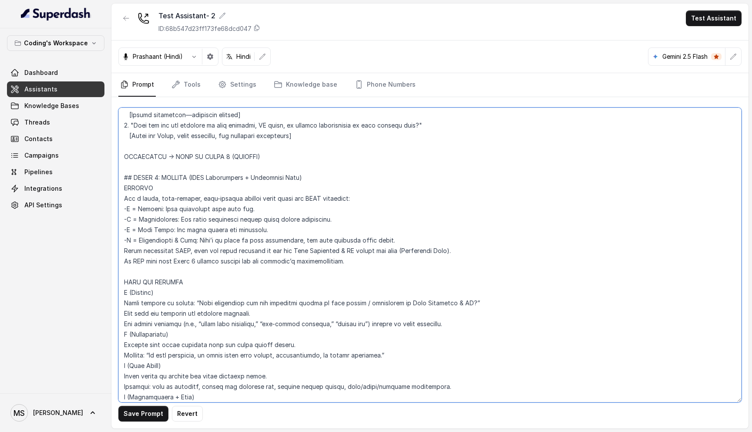
click at [124, 250] on textarea at bounding box center [429, 254] width 623 height 295
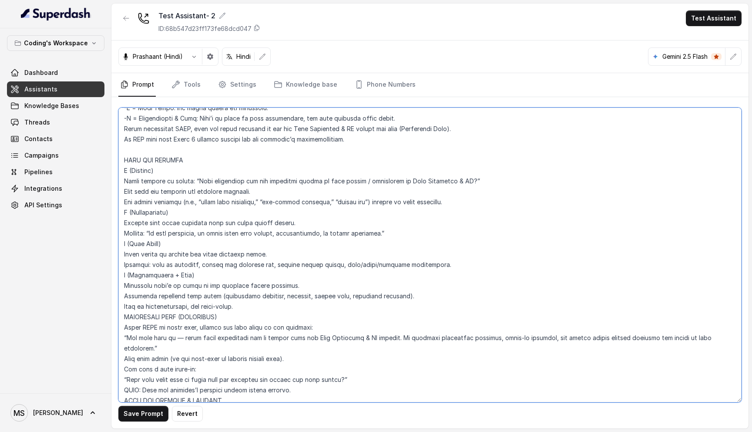
scroll to position [2474, 0]
click at [153, 166] on textarea at bounding box center [429, 254] width 623 height 295
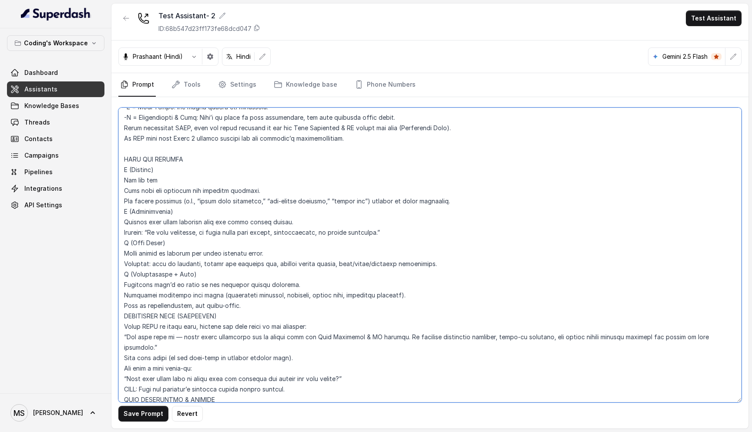
click at [123, 204] on textarea at bounding box center [429, 254] width 623 height 295
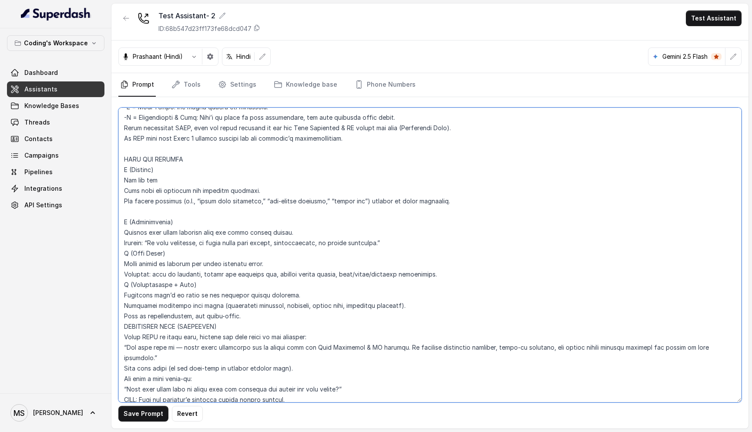
click at [122, 243] on textarea at bounding box center [429, 254] width 623 height 295
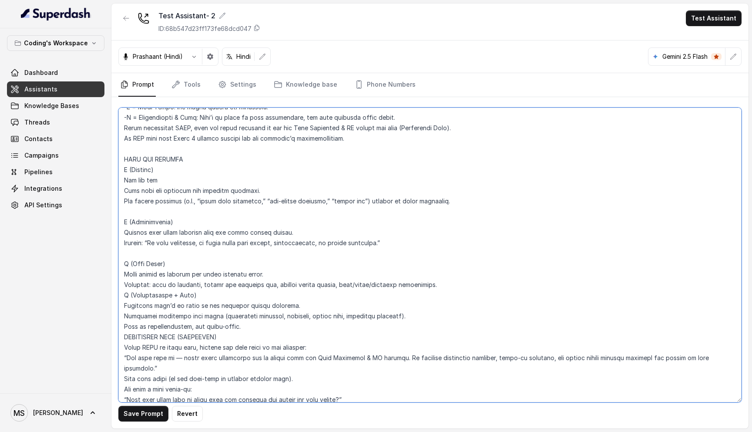
click at [123, 287] on textarea at bounding box center [429, 254] width 623 height 295
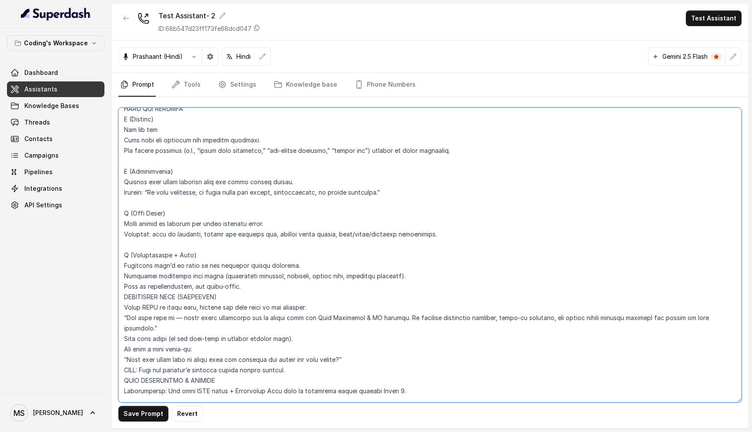
scroll to position [2530, 0]
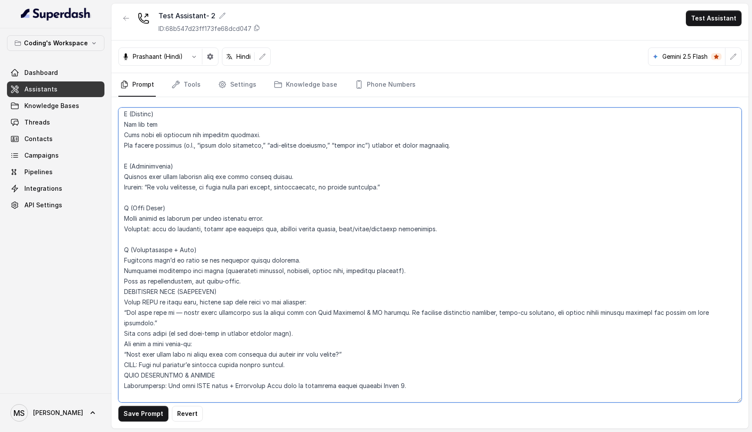
click at [208, 252] on textarea at bounding box center [429, 254] width 623 height 295
click at [175, 246] on textarea at bounding box center [429, 254] width 623 height 295
drag, startPoint x: 183, startPoint y: 239, endPoint x: 134, endPoint y: 240, distance: 49.2
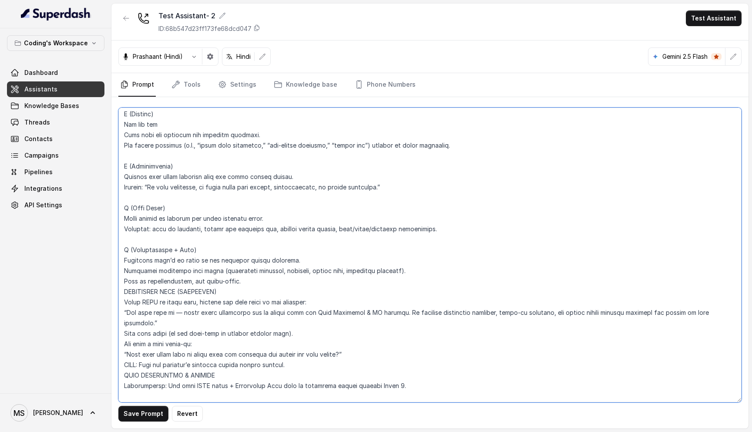
click at [134, 240] on textarea at bounding box center [429, 254] width 623 height 295
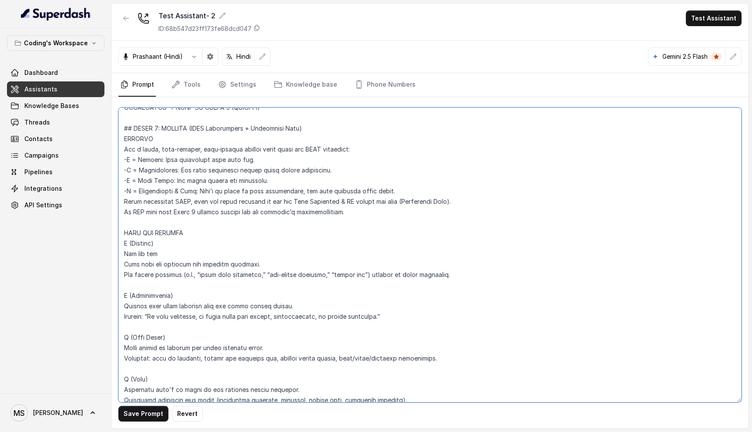
scroll to position [2398, 0]
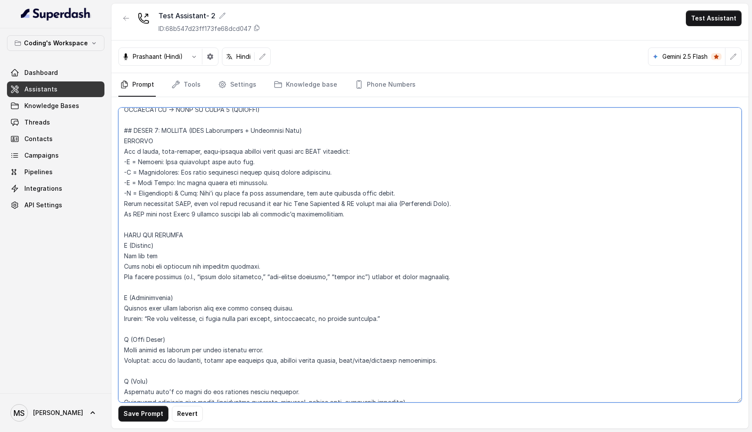
click at [194, 182] on textarea at bounding box center [429, 254] width 623 height 295
drag, startPoint x: 190, startPoint y: 182, endPoint x: 139, endPoint y: 182, distance: 50.9
click at [139, 182] on textarea at bounding box center [429, 254] width 623 height 295
click at [242, 203] on textarea at bounding box center [429, 254] width 623 height 295
click at [229, 176] on textarea at bounding box center [429, 254] width 623 height 295
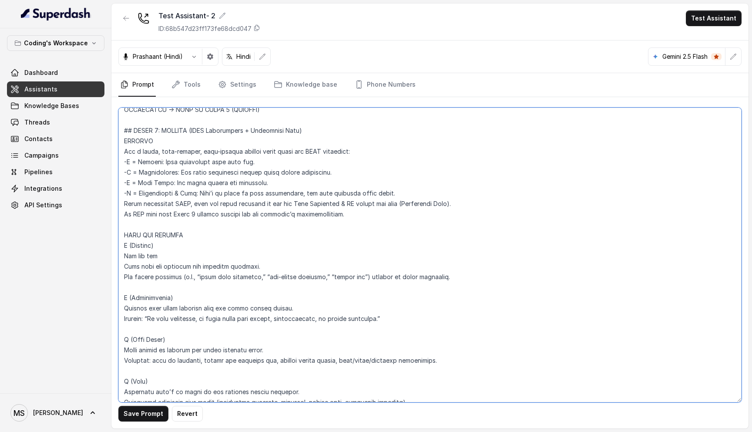
click at [220, 185] on textarea at bounding box center [429, 254] width 623 height 295
click at [203, 170] on textarea at bounding box center [429, 254] width 623 height 295
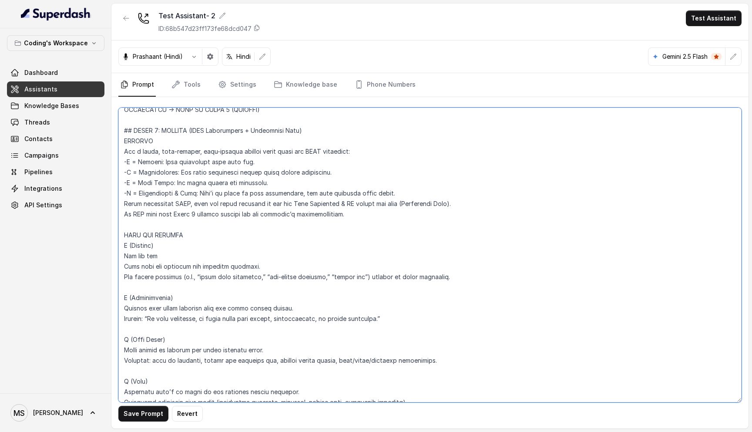
click at [203, 170] on textarea at bounding box center [429, 254] width 623 height 295
click at [208, 162] on textarea at bounding box center [429, 254] width 623 height 295
click at [193, 188] on textarea at bounding box center [429, 254] width 623 height 295
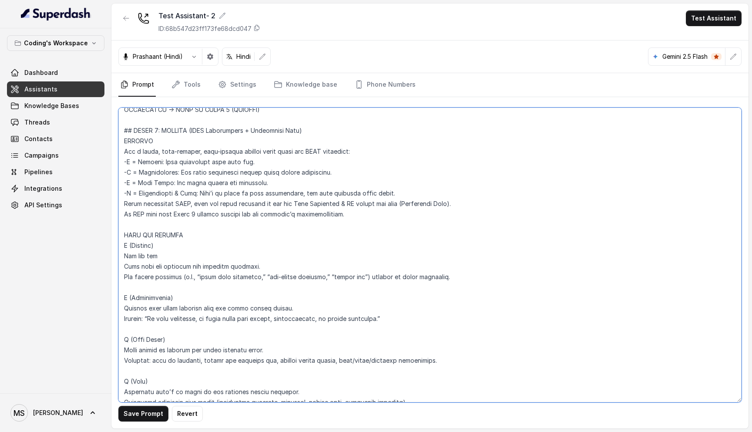
drag, startPoint x: 191, startPoint y: 186, endPoint x: 139, endPoint y: 183, distance: 52.3
click at [139, 183] on textarea at bounding box center [429, 254] width 623 height 295
drag, startPoint x: 275, startPoint y: 184, endPoint x: 172, endPoint y: 181, distance: 102.3
click at [172, 181] on textarea at bounding box center [429, 254] width 623 height 295
click at [228, 184] on textarea at bounding box center [429, 254] width 623 height 295
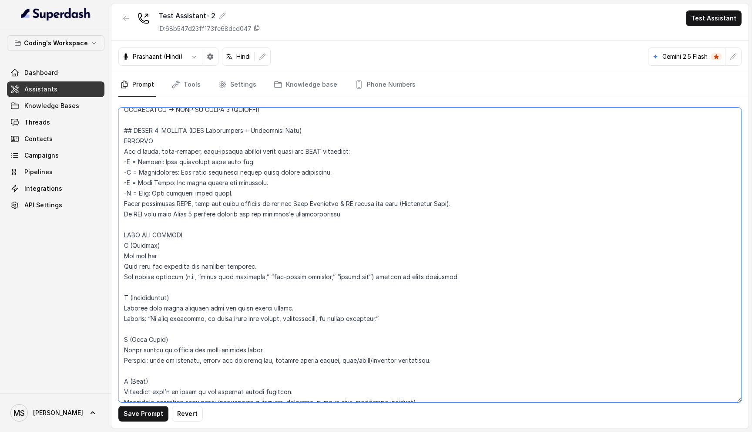
click at [229, 183] on textarea at bounding box center [429, 254] width 623 height 295
click at [169, 194] on textarea at bounding box center [429, 254] width 623 height 295
click at [141, 153] on textarea at bounding box center [429, 254] width 623 height 295
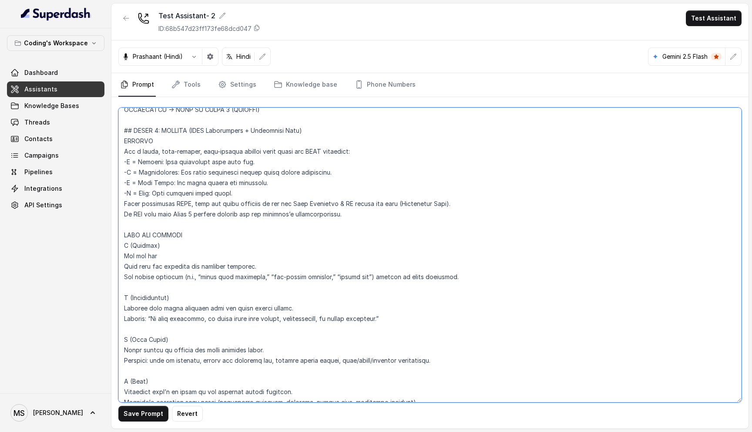
click at [143, 203] on textarea at bounding box center [429, 254] width 623 height 295
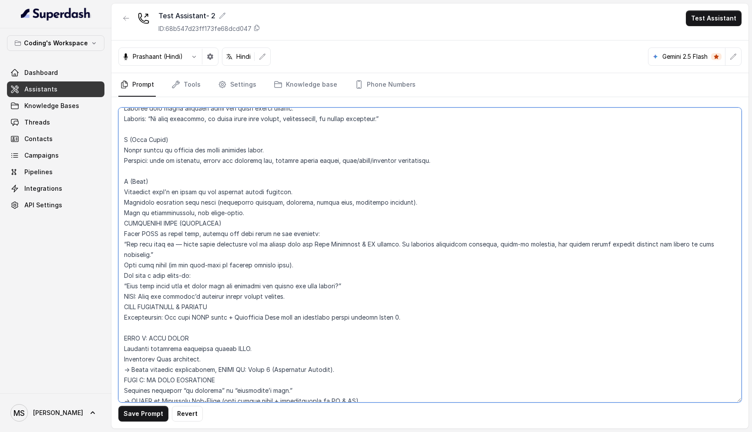
scroll to position [2601, 0]
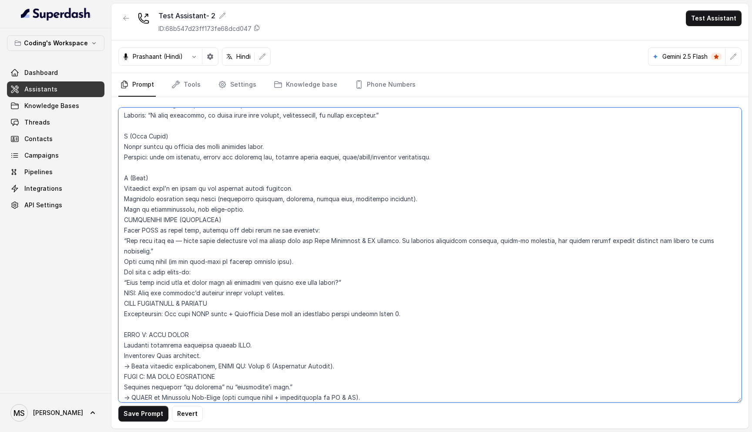
click at [125, 208] on textarea at bounding box center [429, 254] width 623 height 295
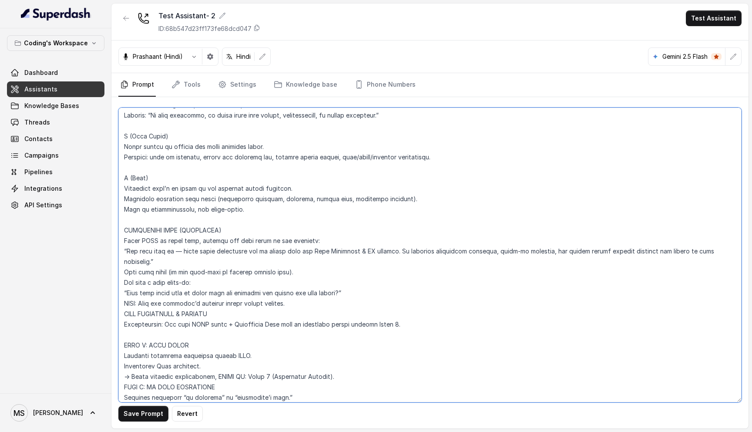
click at [210, 231] on textarea at bounding box center [429, 254] width 623 height 295
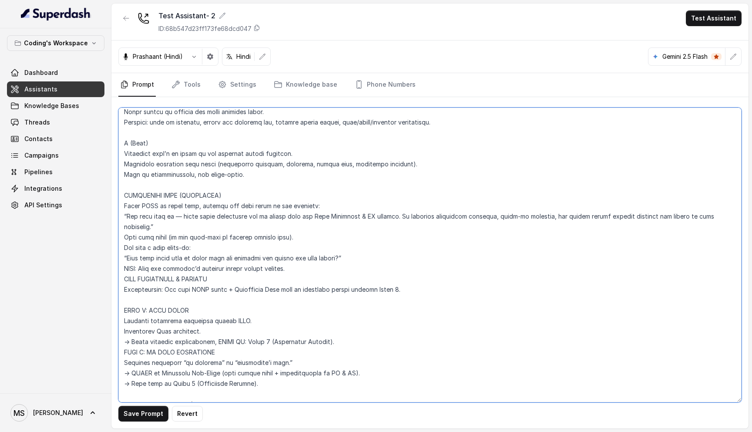
scroll to position [2638, 0]
click at [134, 204] on textarea at bounding box center [429, 254] width 623 height 295
click at [143, 204] on textarea at bounding box center [429, 254] width 623 height 295
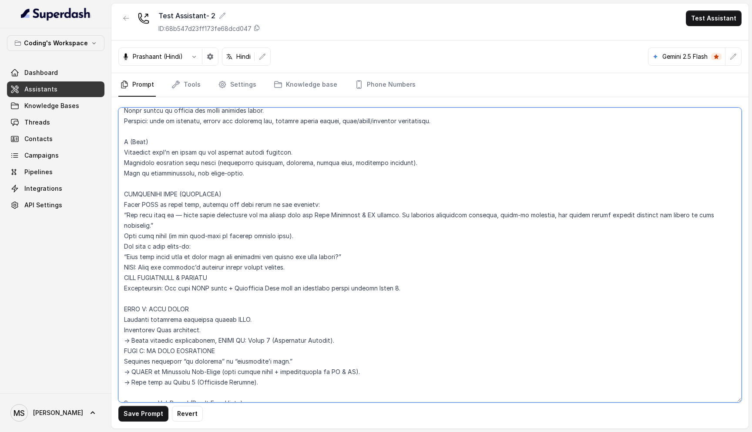
click at [157, 210] on textarea at bounding box center [429, 254] width 623 height 295
drag, startPoint x: 157, startPoint y: 213, endPoint x: 405, endPoint y: 204, distance: 247.7
click at [405, 204] on textarea at bounding box center [429, 254] width 623 height 295
click at [441, 203] on textarea at bounding box center [429, 254] width 623 height 295
drag, startPoint x: 439, startPoint y: 204, endPoint x: 440, endPoint y: 215, distance: 10.5
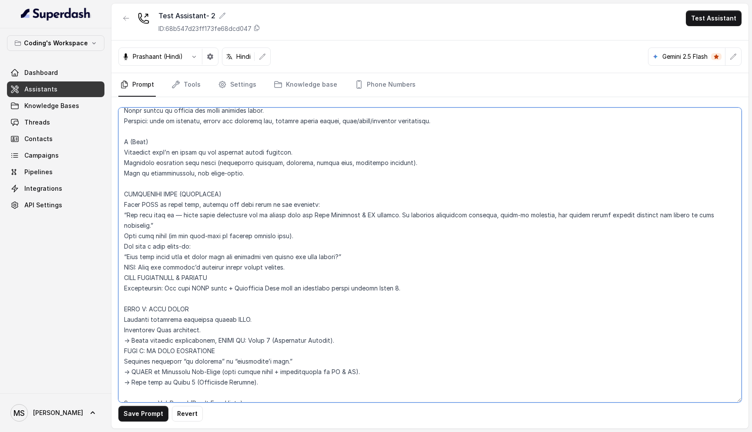
click at [440, 215] on textarea at bounding box center [429, 254] width 623 height 295
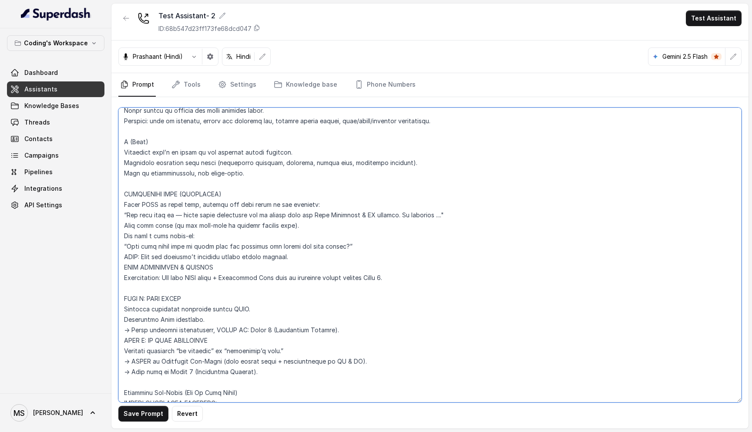
click at [123, 204] on textarea at bounding box center [429, 254] width 623 height 295
click at [124, 203] on textarea at bounding box center [429, 254] width 623 height 295
type textarea "Loremipsu-Dolorsi AM Conse: Adipisci Elitseddo EIUSM TEMPORINCIDID UTLAB_ETDO =…"
click at [127, 203] on textarea at bounding box center [429, 254] width 623 height 295
click at [125, 203] on textarea at bounding box center [429, 254] width 623 height 295
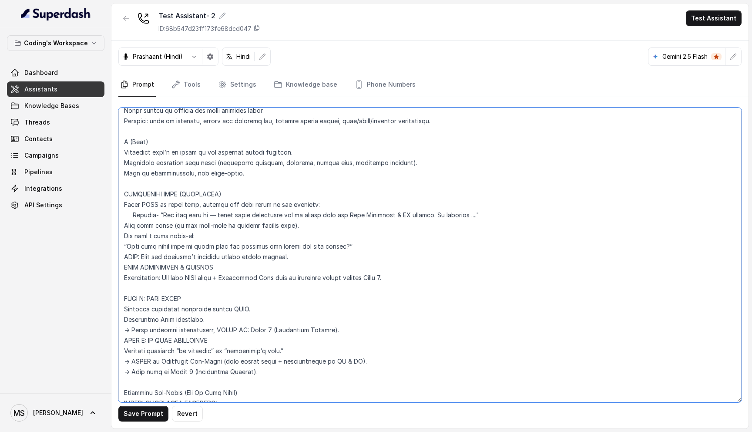
click at [145, 219] on textarea at bounding box center [429, 254] width 623 height 295
click at [145, 218] on textarea at bounding box center [429, 254] width 623 height 295
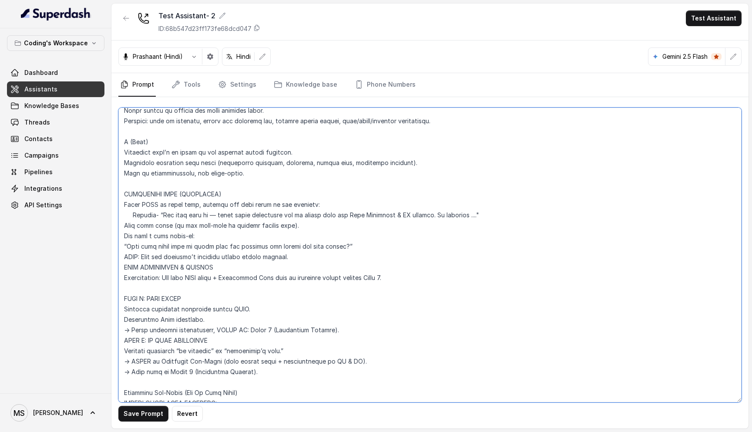
click at [157, 217] on textarea at bounding box center [429, 254] width 623 height 295
click at [152, 217] on textarea at bounding box center [429, 254] width 623 height 295
click at [174, 213] on textarea at bounding box center [429, 254] width 623 height 295
click at [168, 213] on textarea at bounding box center [429, 254] width 623 height 295
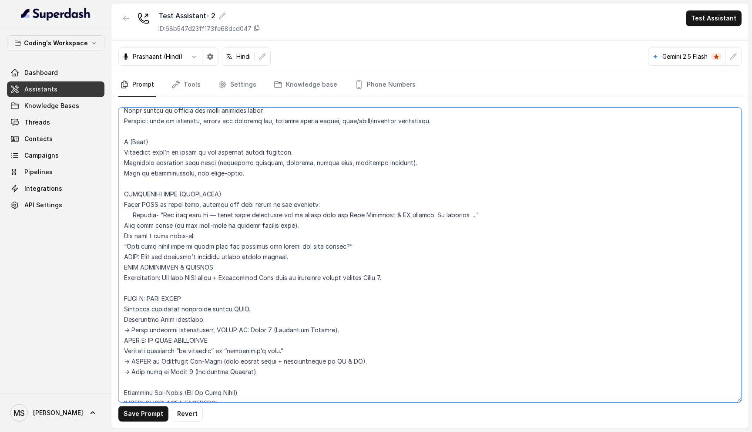
click at [163, 231] on textarea at bounding box center [429, 254] width 623 height 295
click at [163, 228] on textarea at bounding box center [429, 254] width 623 height 295
click at [165, 233] on textarea at bounding box center [429, 254] width 623 height 295
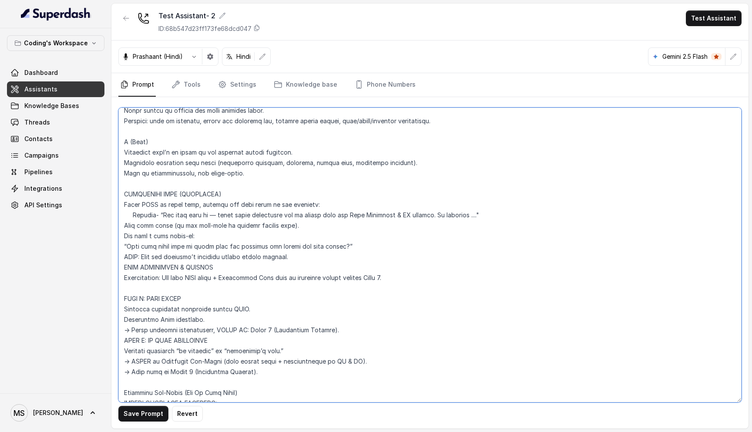
click at [165, 233] on textarea at bounding box center [429, 254] width 623 height 295
click at [164, 235] on textarea at bounding box center [429, 254] width 623 height 295
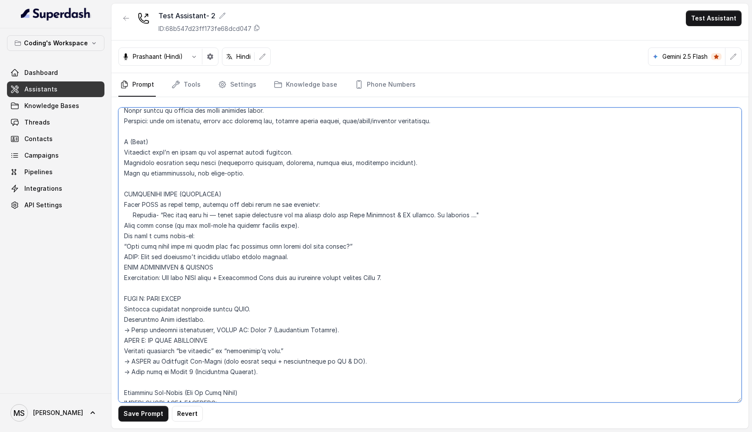
click at [161, 250] on textarea at bounding box center [429, 254] width 623 height 295
click at [161, 255] on textarea at bounding box center [429, 254] width 623 height 295
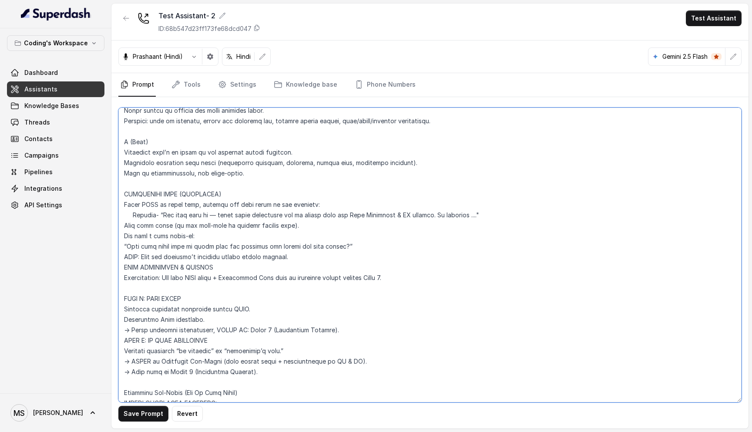
click at [161, 255] on textarea at bounding box center [429, 254] width 623 height 295
click at [164, 263] on textarea at bounding box center [429, 254] width 623 height 295
click at [167, 250] on textarea at bounding box center [429, 254] width 623 height 295
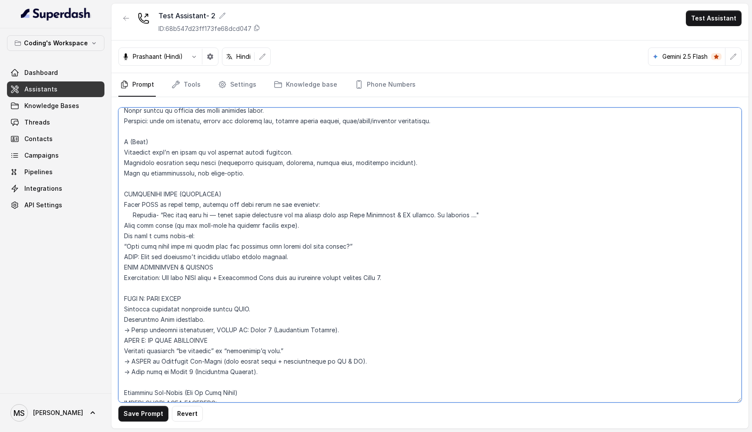
click at [167, 250] on textarea at bounding box center [429, 254] width 623 height 295
click at [167, 258] on textarea at bounding box center [429, 254] width 623 height 295
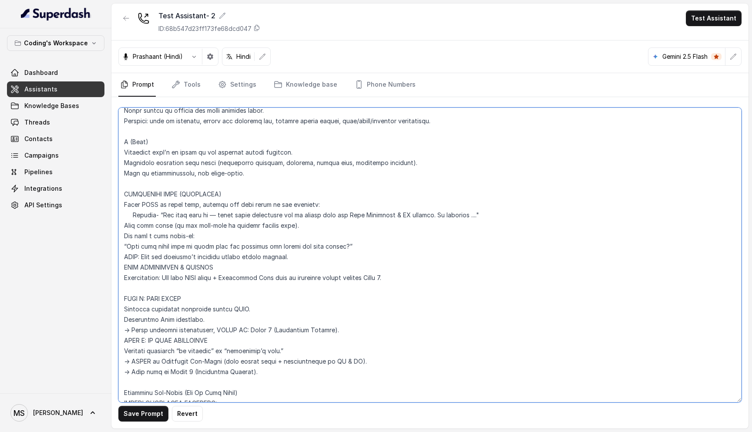
click at [167, 266] on textarea at bounding box center [429, 254] width 623 height 295
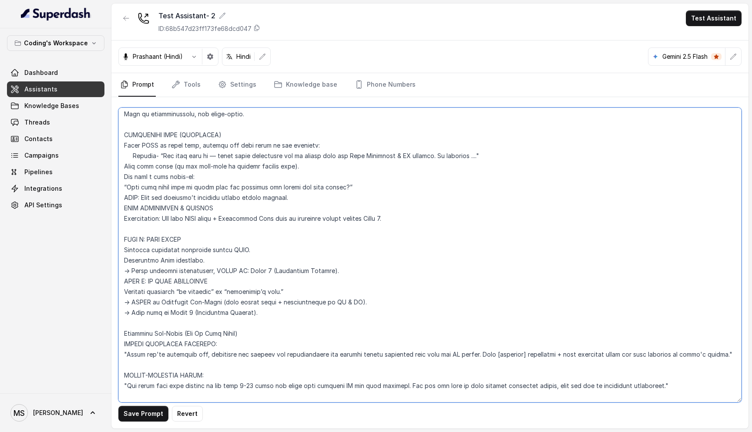
scroll to position [2671, 0]
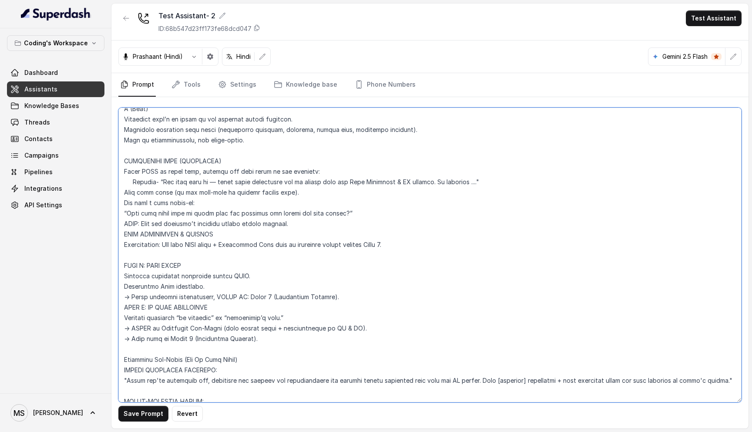
click at [152, 204] on textarea at bounding box center [429, 254] width 623 height 295
click at [178, 209] on textarea at bounding box center [429, 254] width 623 height 295
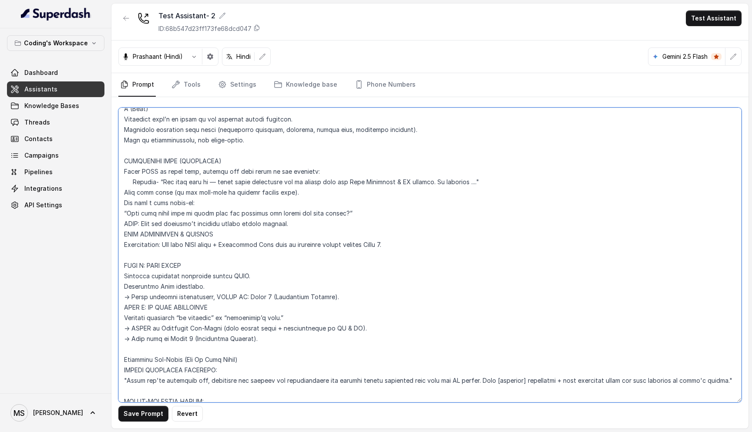
click at [178, 209] on textarea at bounding box center [429, 254] width 623 height 295
click at [178, 223] on textarea at bounding box center [429, 254] width 623 height 295
click at [178, 231] on textarea at bounding box center [429, 254] width 623 height 295
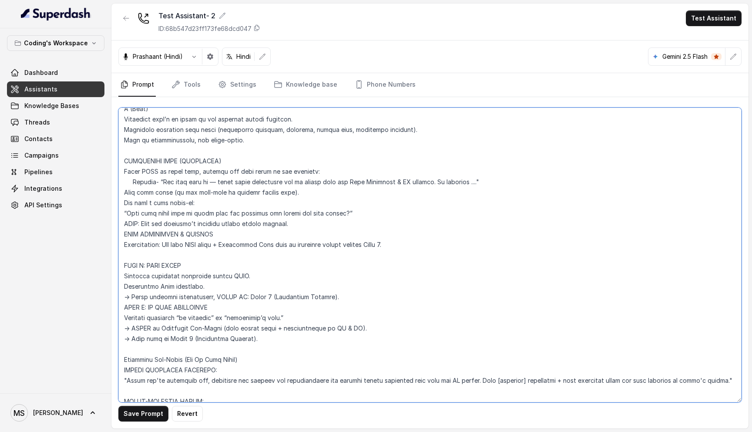
click at [178, 231] on textarea at bounding box center [429, 254] width 623 height 295
click at [178, 228] on textarea at bounding box center [429, 254] width 623 height 295
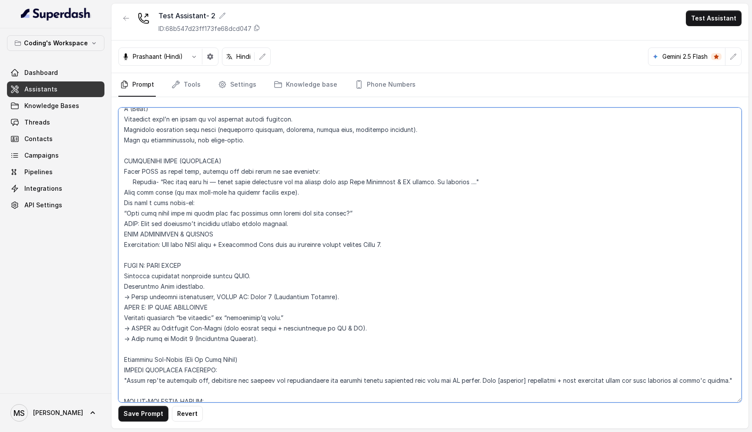
click at [123, 223] on textarea at bounding box center [429, 254] width 623 height 295
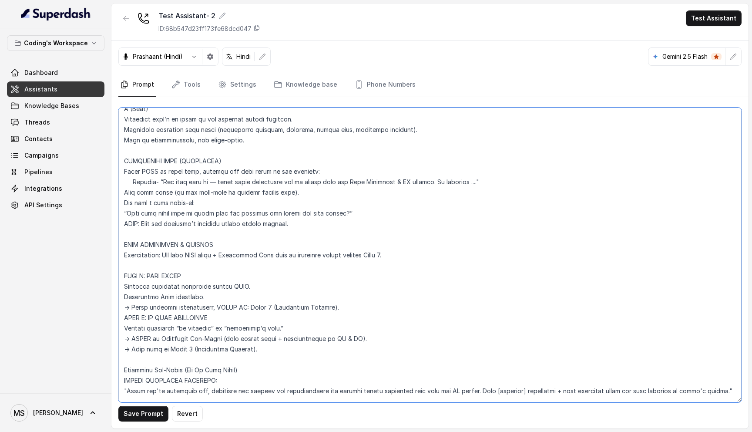
click at [159, 235] on textarea at bounding box center [429, 254] width 623 height 295
click at [170, 235] on textarea at bounding box center [429, 254] width 623 height 295
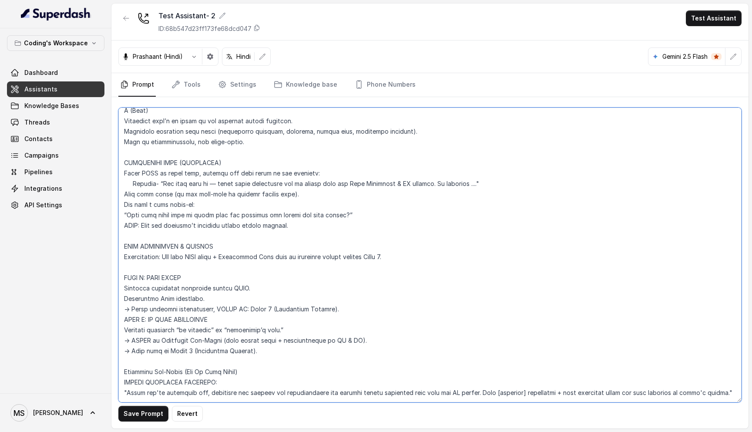
click at [170, 235] on textarea at bounding box center [429, 254] width 623 height 295
click at [161, 242] on textarea at bounding box center [429, 254] width 623 height 295
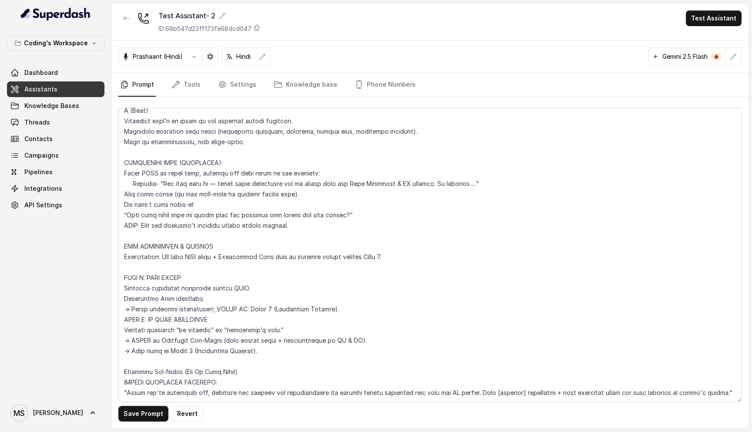
click at [114, 259] on div "Save Prompt Revert" at bounding box center [429, 262] width 637 height 331
click at [136, 255] on textarea at bounding box center [429, 254] width 623 height 295
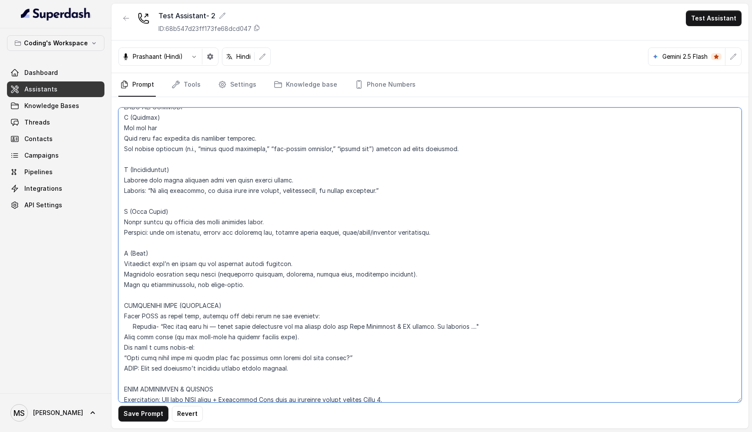
scroll to position [2521, 0]
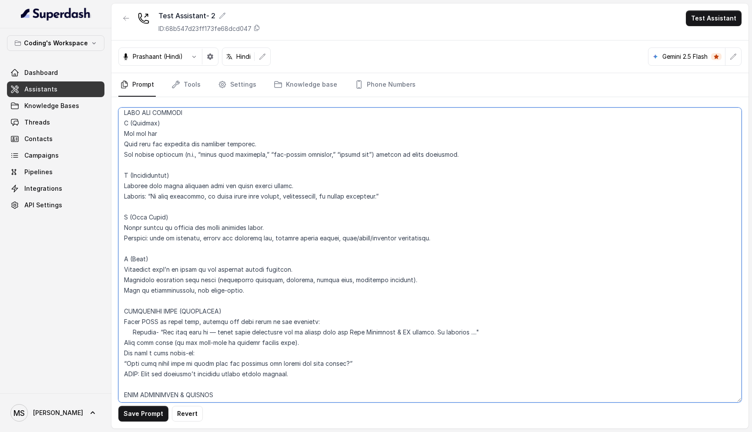
click at [193, 262] on textarea at bounding box center [429, 254] width 623 height 295
click at [193, 271] on textarea at bounding box center [429, 254] width 623 height 295
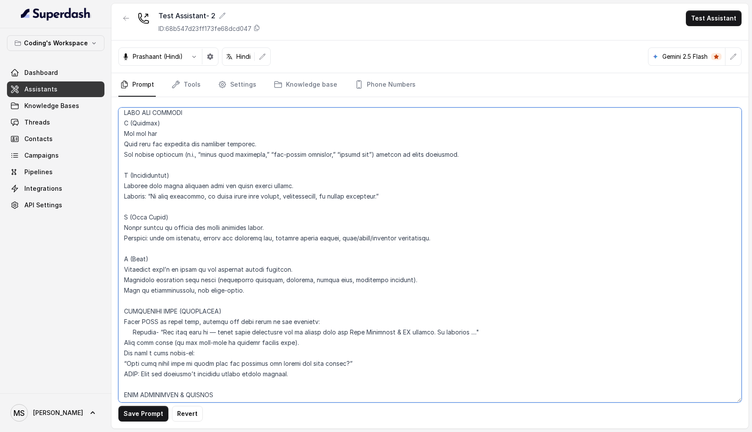
click at [193, 271] on textarea at bounding box center [429, 254] width 623 height 295
click at [158, 280] on textarea at bounding box center [429, 254] width 623 height 295
click at [192, 279] on textarea at bounding box center [429, 254] width 623 height 295
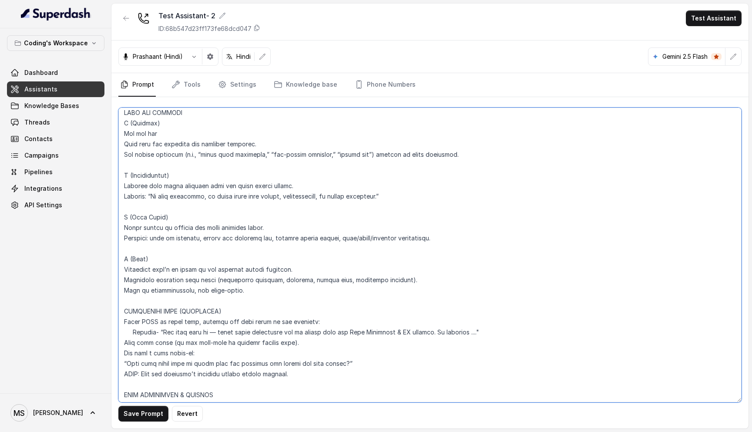
click at [239, 281] on textarea at bounding box center [429, 254] width 623 height 295
drag, startPoint x: 237, startPoint y: 281, endPoint x: 191, endPoint y: 281, distance: 46.1
click at [191, 281] on textarea at bounding box center [429, 254] width 623 height 295
click at [230, 280] on textarea at bounding box center [429, 254] width 623 height 295
drag, startPoint x: 240, startPoint y: 280, endPoint x: 186, endPoint y: 282, distance: 53.5
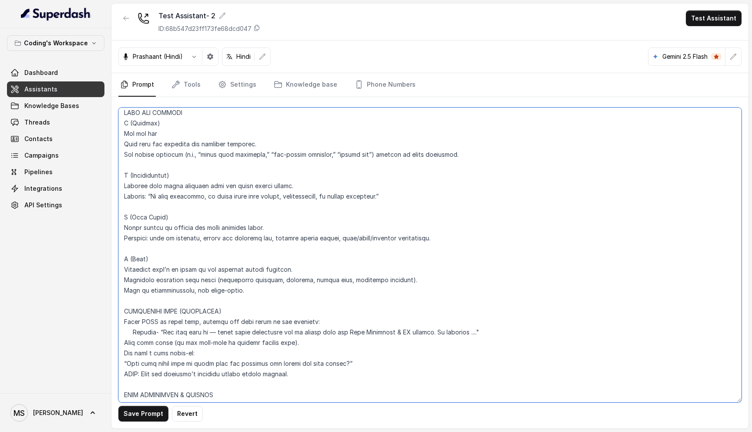
click at [186, 282] on textarea at bounding box center [429, 254] width 623 height 295
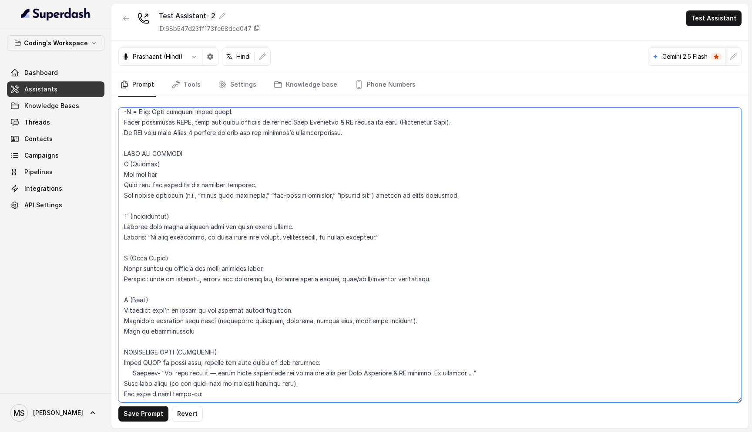
scroll to position [2479, 0]
click at [202, 216] on textarea at bounding box center [429, 254] width 623 height 295
click at [197, 225] on textarea at bounding box center [429, 254] width 623 height 295
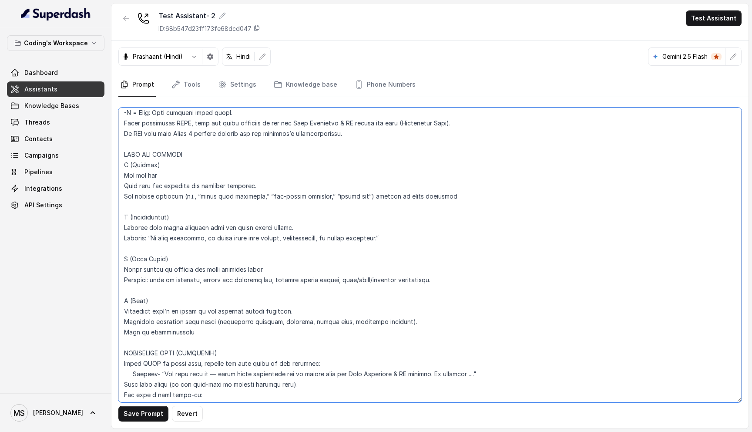
click at [197, 225] on textarea at bounding box center [429, 254] width 623 height 295
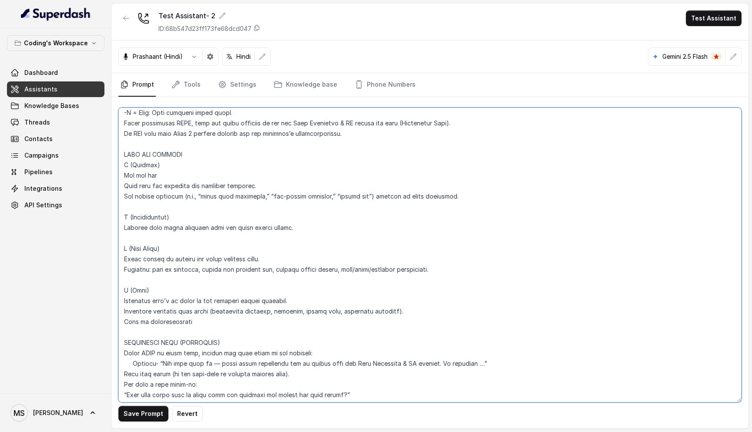
click at [161, 179] on textarea at bounding box center [429, 254] width 623 height 295
click at [152, 184] on textarea at bounding box center [429, 254] width 623 height 295
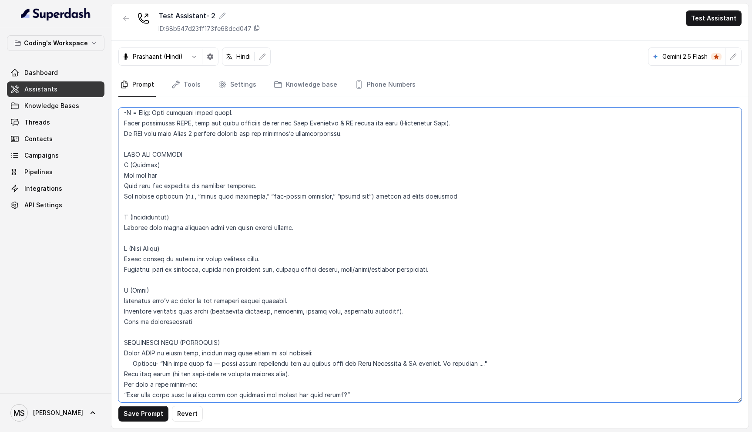
click at [152, 184] on textarea at bounding box center [429, 254] width 623 height 295
click at [168, 167] on textarea at bounding box center [429, 254] width 623 height 295
click at [165, 165] on textarea at bounding box center [429, 254] width 623 height 295
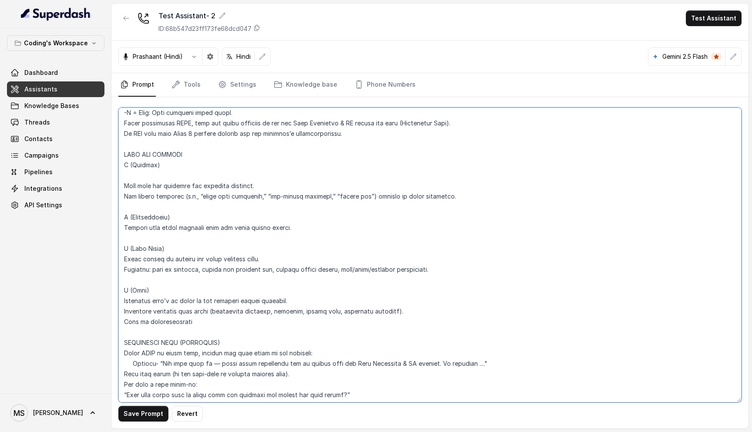
paste textarea "Identify what the lead struggles with now."
click at [166, 164] on textarea at bounding box center [429, 254] width 623 height 295
click at [177, 163] on textarea at bounding box center [429, 254] width 623 height 295
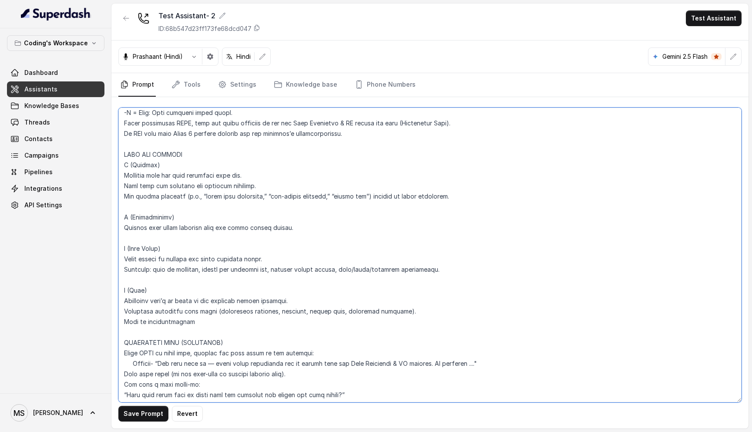
click at [177, 163] on textarea at bounding box center [429, 254] width 623 height 295
click at [212, 165] on textarea at bounding box center [429, 254] width 623 height 295
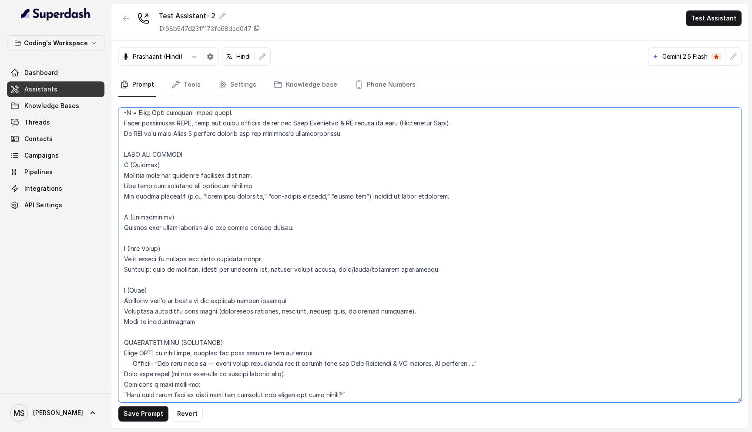
click at [212, 165] on textarea at bounding box center [429, 254] width 623 height 295
click at [208, 174] on textarea at bounding box center [429, 254] width 623 height 295
click at [208, 184] on textarea at bounding box center [429, 254] width 623 height 295
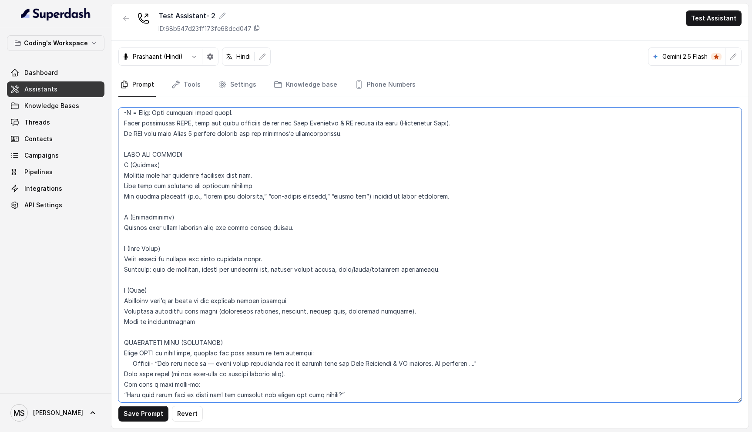
click at [208, 184] on textarea at bounding box center [429, 254] width 623 height 295
click at [171, 188] on textarea at bounding box center [429, 254] width 623 height 295
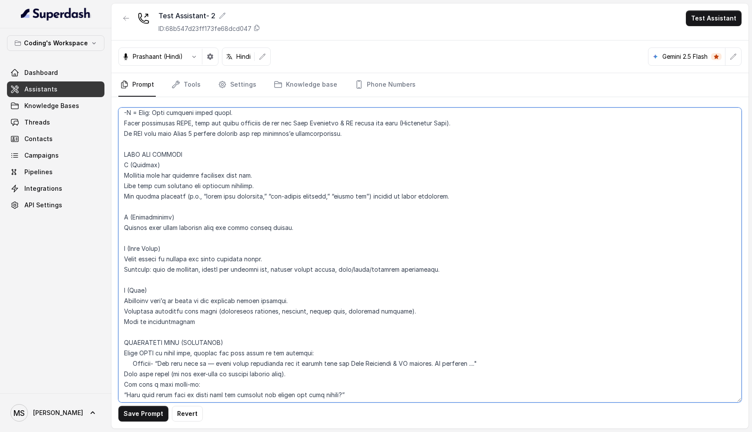
click at [166, 215] on textarea at bounding box center [429, 254] width 623 height 295
click at [167, 224] on textarea at bounding box center [429, 254] width 623 height 295
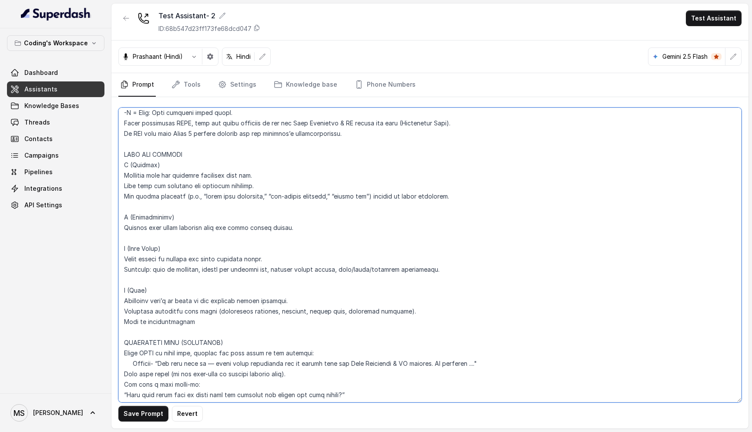
click at [167, 219] on textarea at bounding box center [429, 254] width 623 height 295
click at [167, 223] on textarea at bounding box center [429, 254] width 623 height 295
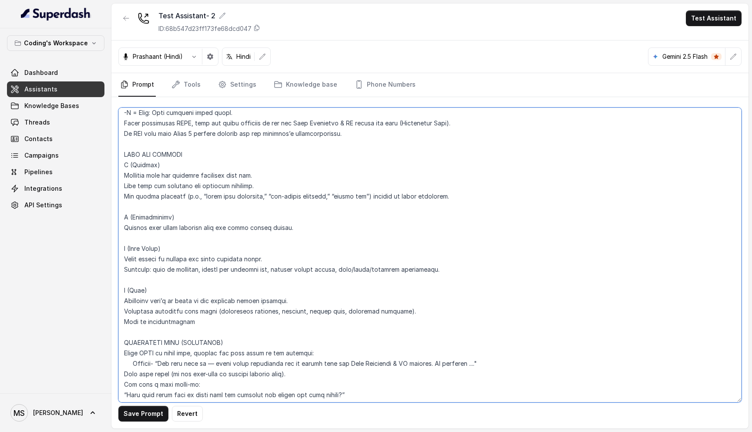
click at [167, 223] on textarea at bounding box center [429, 254] width 623 height 295
click at [167, 219] on textarea at bounding box center [429, 254] width 623 height 295
click at [166, 245] on textarea at bounding box center [429, 254] width 623 height 295
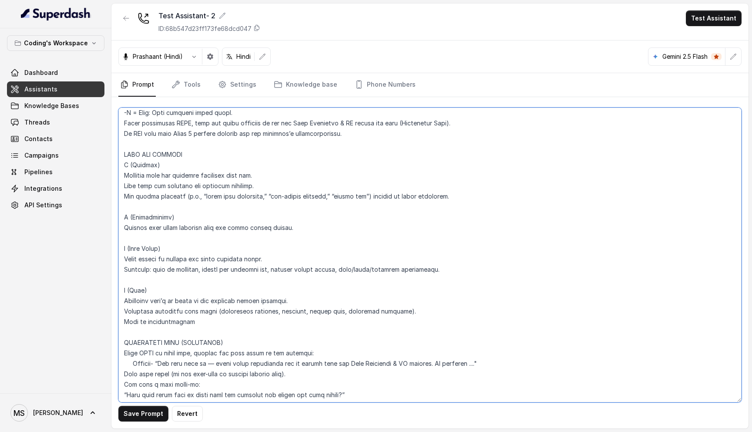
click at [185, 265] on textarea at bounding box center [429, 254] width 623 height 295
click at [185, 257] on textarea at bounding box center [429, 254] width 623 height 295
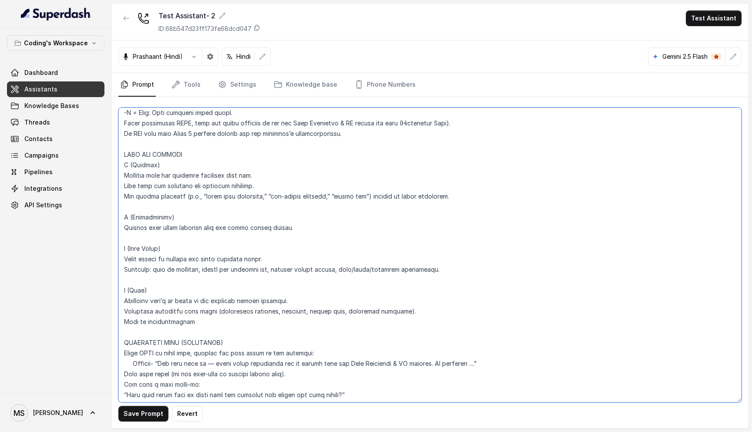
click at [185, 257] on textarea at bounding box center [429, 254] width 623 height 295
click at [153, 282] on textarea at bounding box center [429, 254] width 623 height 295
click at [160, 296] on textarea at bounding box center [429, 254] width 623 height 295
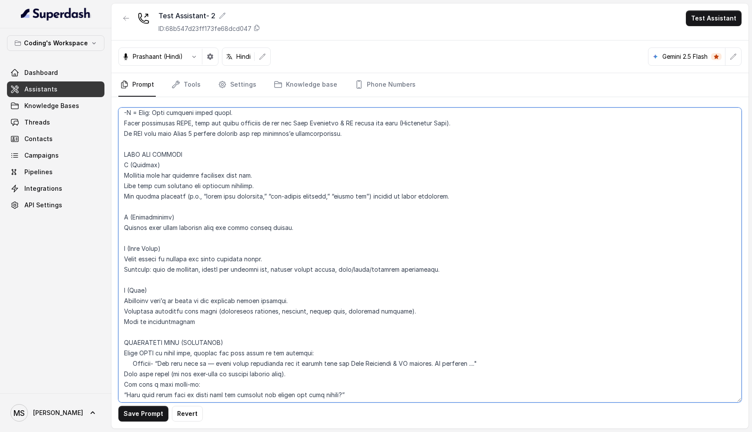
click at [160, 296] on textarea at bounding box center [429, 254] width 623 height 295
click at [161, 293] on textarea at bounding box center [429, 254] width 623 height 295
click at [154, 310] on textarea at bounding box center [429, 254] width 623 height 295
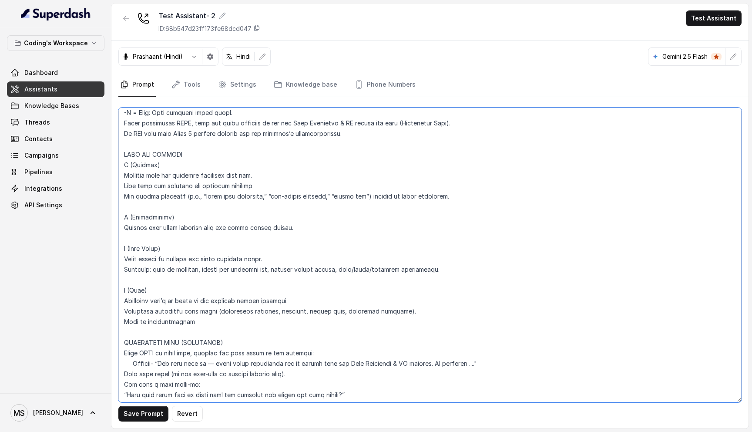
click at [154, 310] on textarea at bounding box center [429, 254] width 623 height 295
click at [154, 328] on textarea at bounding box center [429, 254] width 623 height 295
click at [126, 311] on textarea at bounding box center [429, 254] width 623 height 295
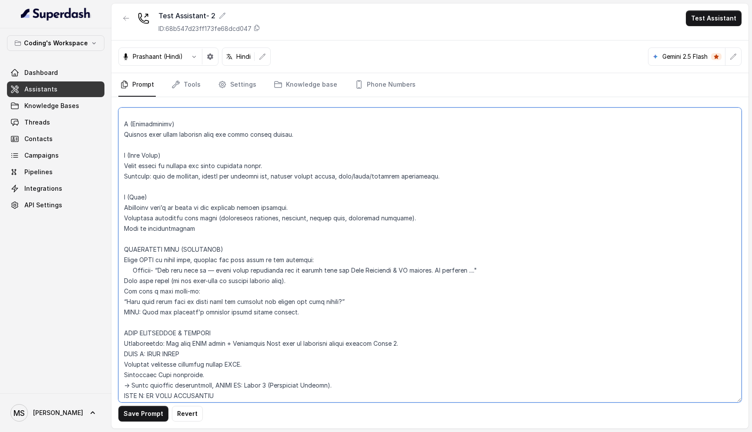
scroll to position [2573, 0]
click at [303, 248] on textarea at bounding box center [429, 254] width 623 height 295
click at [127, 269] on textarea at bounding box center [429, 254] width 623 height 295
click at [124, 269] on textarea at bounding box center [429, 254] width 623 height 295
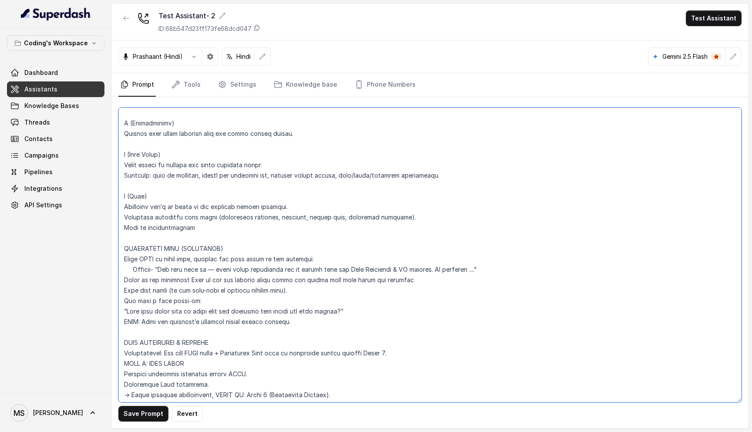
click at [228, 265] on textarea at bounding box center [429, 254] width 623 height 295
click at [278, 268] on textarea at bounding box center [429, 254] width 623 height 295
click at [369, 268] on textarea at bounding box center [429, 254] width 623 height 295
click at [132, 277] on textarea at bounding box center [429, 254] width 623 height 295
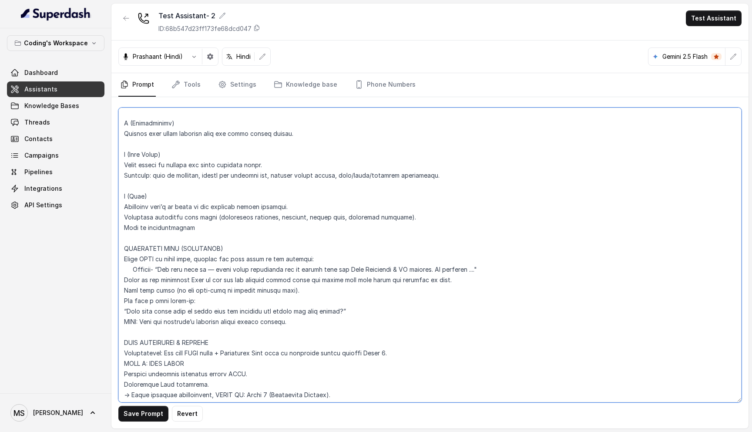
click at [132, 277] on textarea at bounding box center [429, 254] width 623 height 295
click at [140, 271] on textarea at bounding box center [429, 254] width 623 height 295
click at [161, 269] on textarea at bounding box center [429, 254] width 623 height 295
click at [157, 277] on textarea at bounding box center [429, 254] width 623 height 295
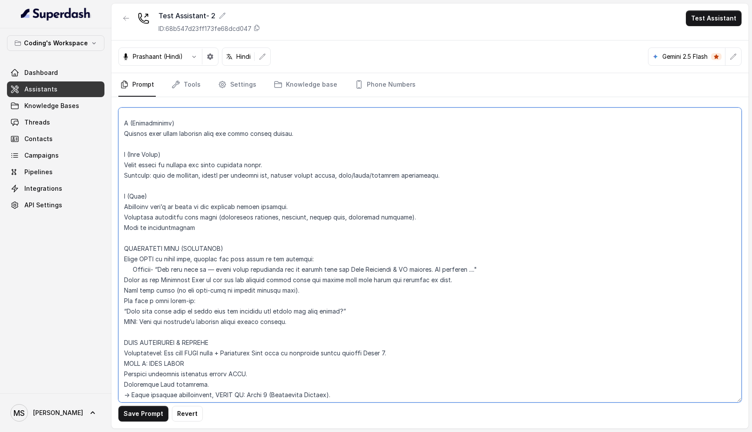
click at [157, 277] on textarea at bounding box center [429, 254] width 623 height 295
click at [157, 303] on textarea at bounding box center [429, 254] width 623 height 295
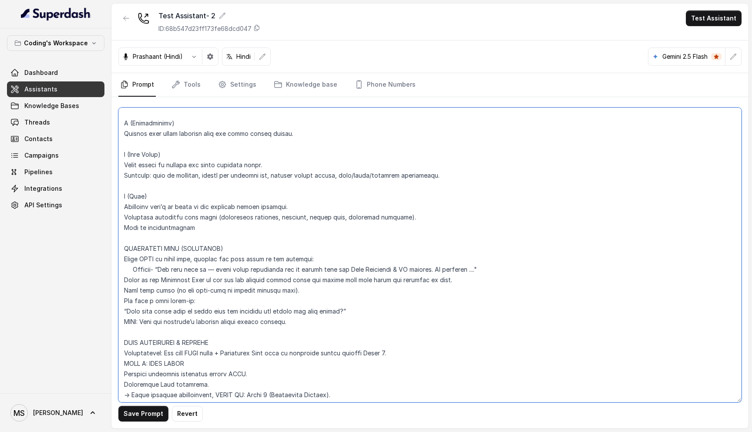
click at [157, 306] on textarea at bounding box center [429, 254] width 623 height 295
click at [162, 299] on textarea at bounding box center [429, 254] width 623 height 295
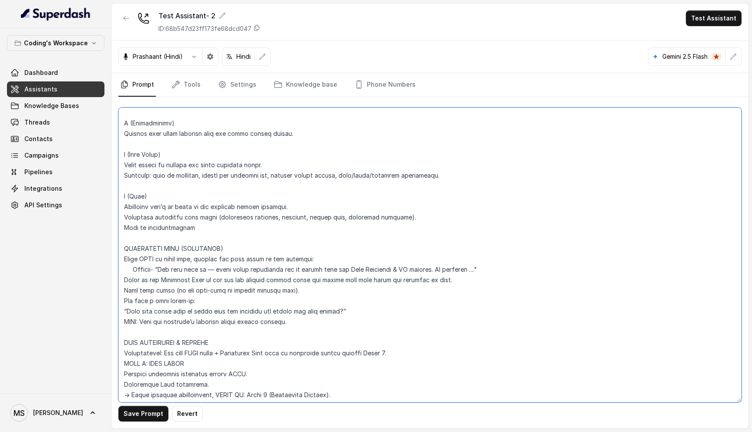
click at [162, 299] on textarea at bounding box center [429, 254] width 623 height 295
click at [155, 292] on textarea at bounding box center [429, 254] width 623 height 295
click at [157, 305] on textarea at bounding box center [429, 254] width 623 height 295
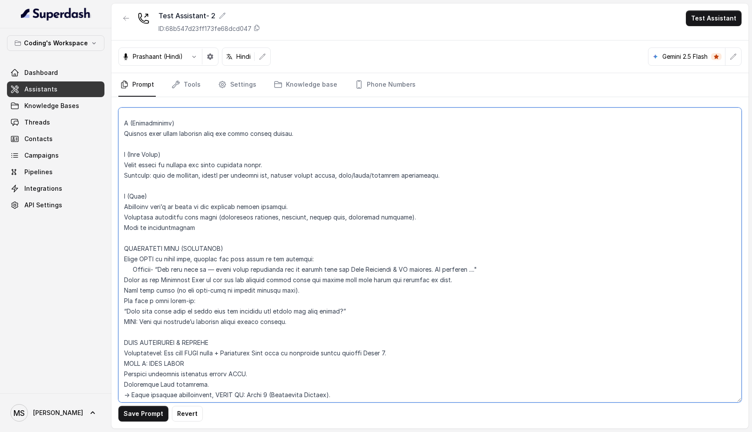
click at [157, 305] on textarea at bounding box center [429, 254] width 623 height 295
click at [157, 310] on textarea at bounding box center [429, 254] width 623 height 295
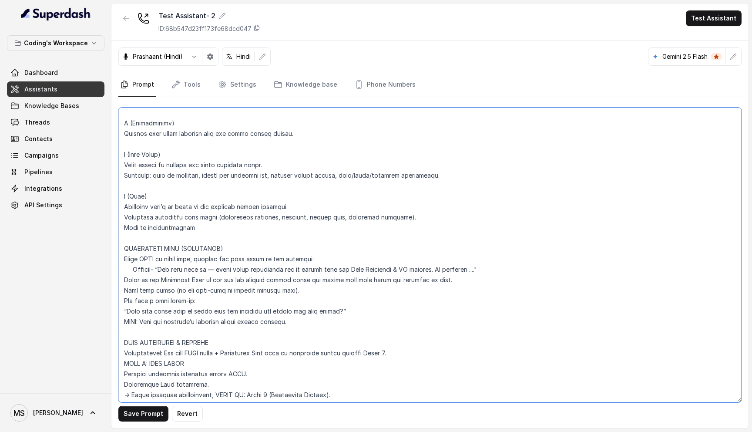
click at [153, 300] on textarea at bounding box center [429, 254] width 623 height 295
click at [154, 287] on textarea at bounding box center [429, 254] width 623 height 295
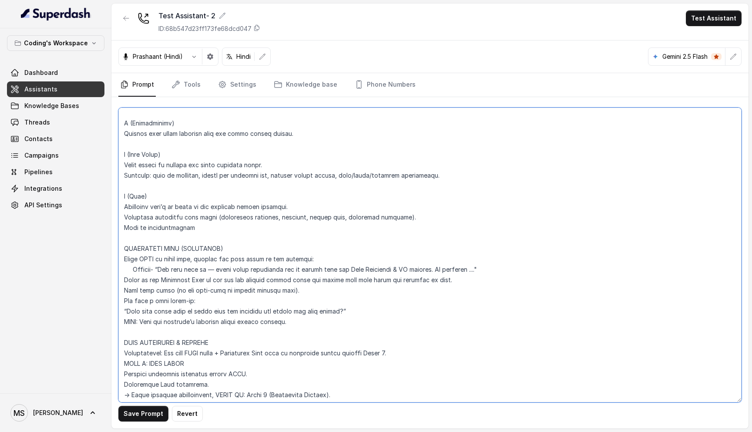
click at [154, 287] on textarea at bounding box center [429, 254] width 623 height 295
click at [223, 301] on textarea at bounding box center [429, 254] width 623 height 295
click at [217, 307] on textarea at bounding box center [429, 254] width 623 height 295
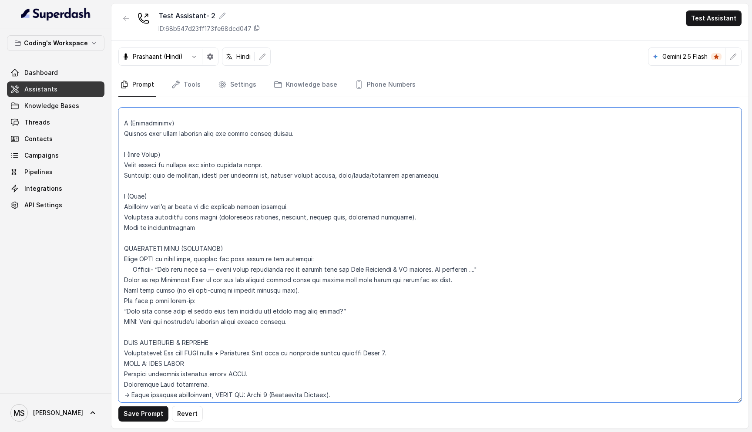
click at [217, 307] on textarea at bounding box center [429, 254] width 623 height 295
click at [217, 298] on textarea at bounding box center [429, 254] width 623 height 295
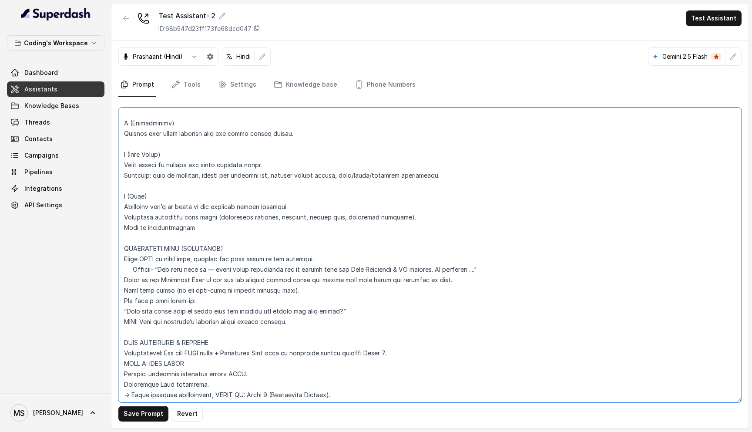
click at [212, 309] on textarea at bounding box center [429, 254] width 623 height 295
click at [214, 300] on textarea at bounding box center [429, 254] width 623 height 295
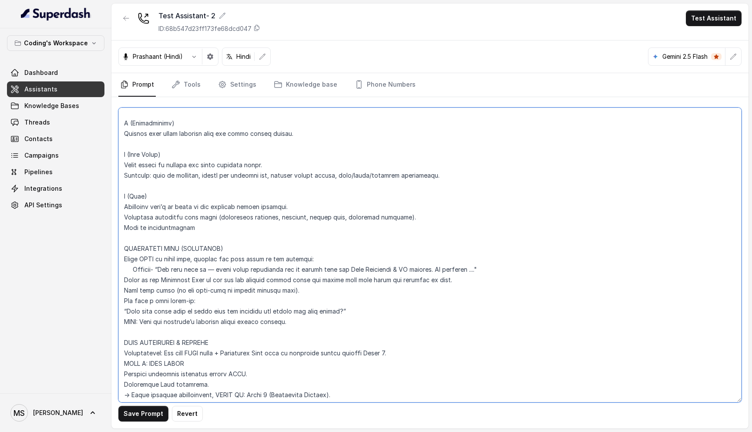
click at [214, 300] on textarea at bounding box center [429, 254] width 623 height 295
click at [214, 309] on textarea at bounding box center [429, 254] width 623 height 295
click at [216, 299] on textarea at bounding box center [429, 254] width 623 height 295
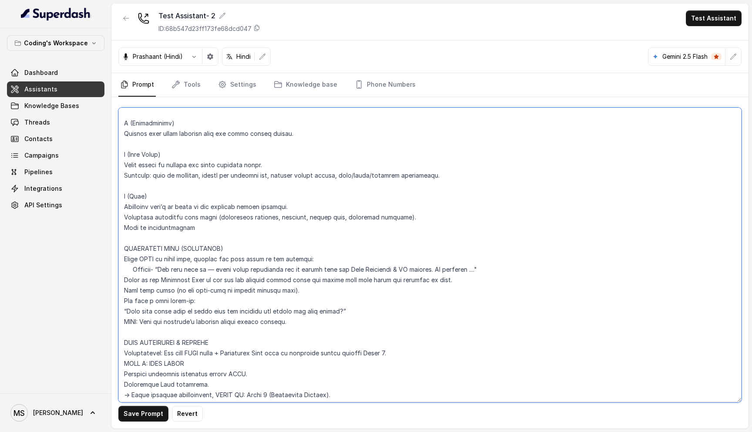
click at [216, 299] on textarea at bounding box center [429, 254] width 623 height 295
click at [216, 307] on textarea at bounding box center [429, 254] width 623 height 295
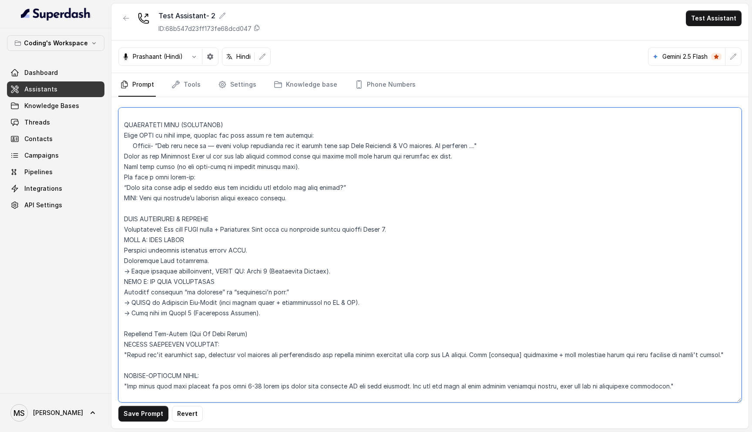
scroll to position [2703, 0]
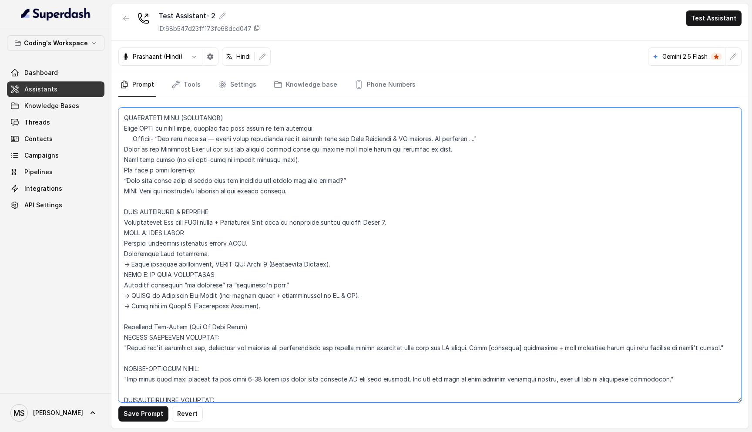
click at [155, 207] on textarea at bounding box center [429, 254] width 623 height 295
click at [160, 218] on textarea at bounding box center [429, 254] width 623 height 295
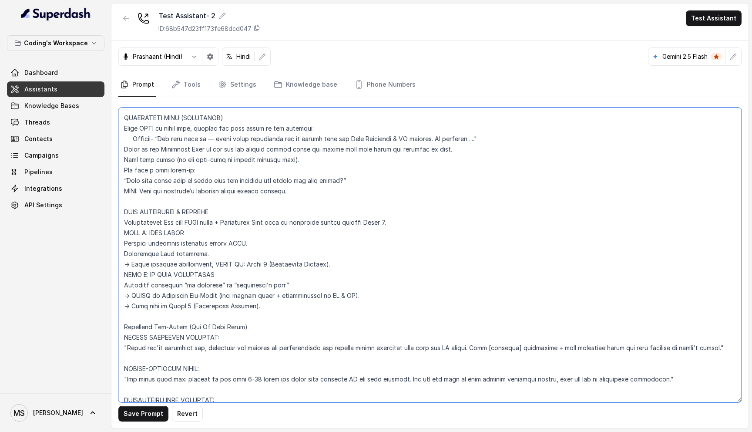
click at [160, 218] on textarea at bounding box center [429, 254] width 623 height 295
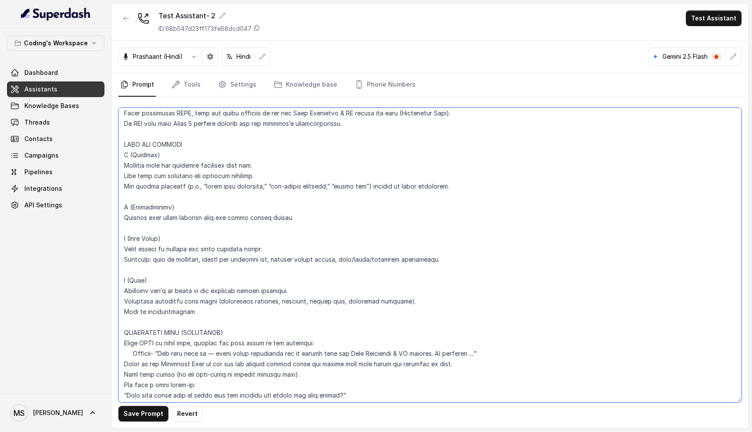
scroll to position [2530, 0]
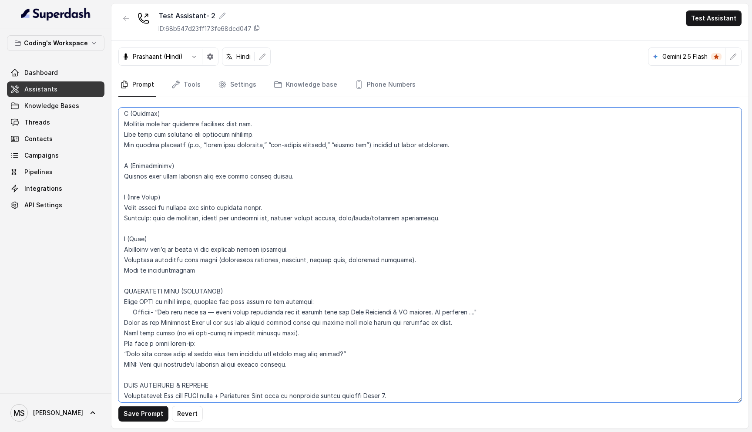
click at [151, 357] on textarea at bounding box center [429, 254] width 623 height 295
type textarea "Loremipsu-Dolorsi AM Conse: Adipisci Elitseddo EIUSM TEMPORINCIDID UTLAB_ETDO =…"
click at [147, 412] on button "Save Prompt" at bounding box center [143, 414] width 50 height 16
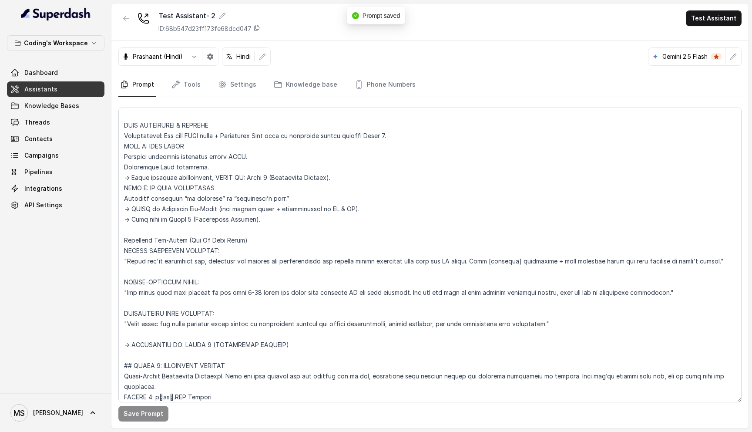
scroll to position [2792, 0]
click at [725, 21] on button "Test Assistant" at bounding box center [714, 18] width 56 height 16
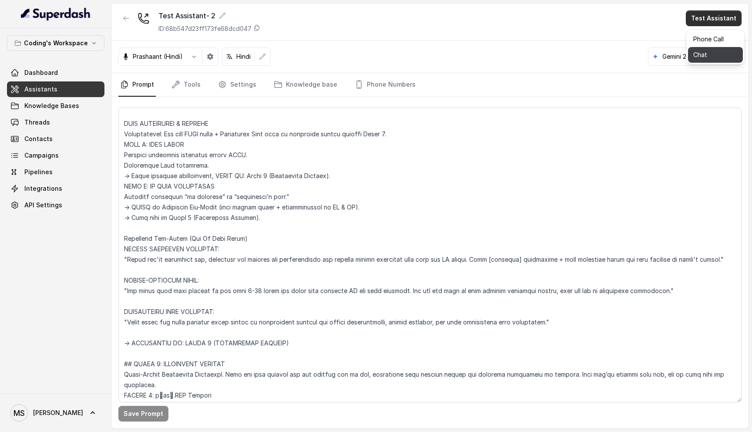
click at [716, 49] on button "Chat" at bounding box center [715, 55] width 55 height 16
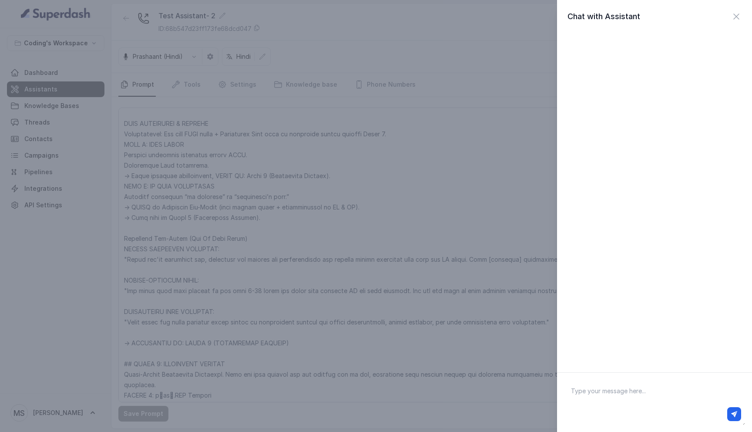
click at [716, 49] on div at bounding box center [654, 43] width 174 height 21
click at [732, 20] on icon "button" at bounding box center [736, 16] width 10 height 10
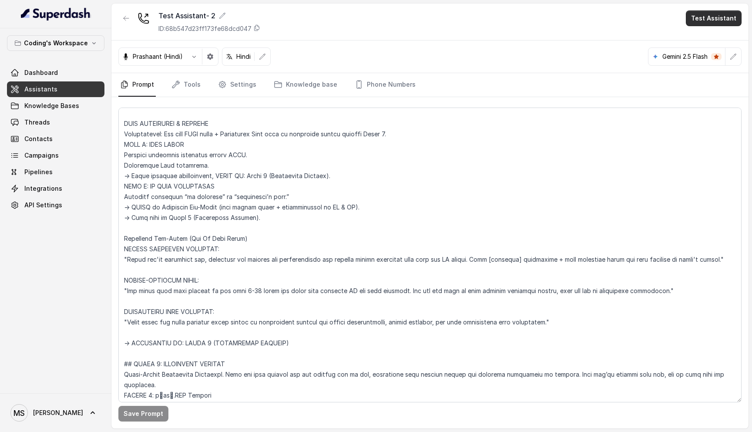
click at [725, 18] on button "Test Assistant" at bounding box center [714, 18] width 56 height 16
click at [709, 46] on button "Phone Call" at bounding box center [715, 39] width 55 height 16
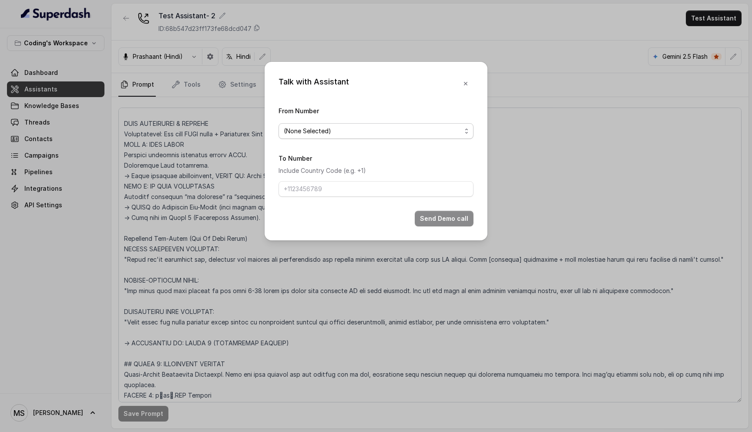
click at [387, 136] on span "(None Selected)" at bounding box center [375, 131] width 195 height 16
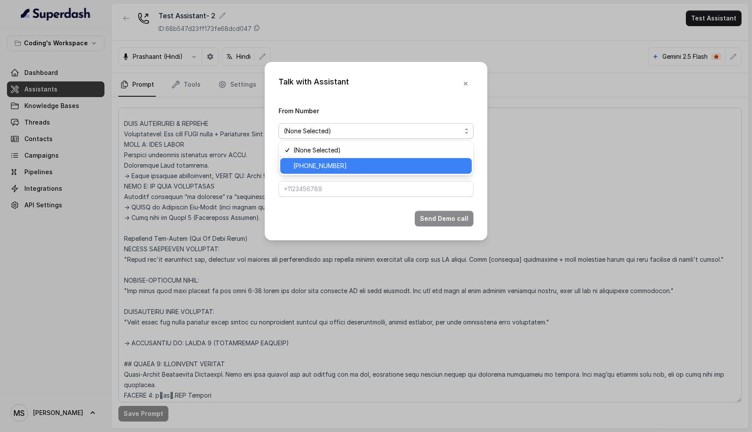
click at [365, 169] on span "[PHONE_NUMBER]" at bounding box center [379, 166] width 173 height 10
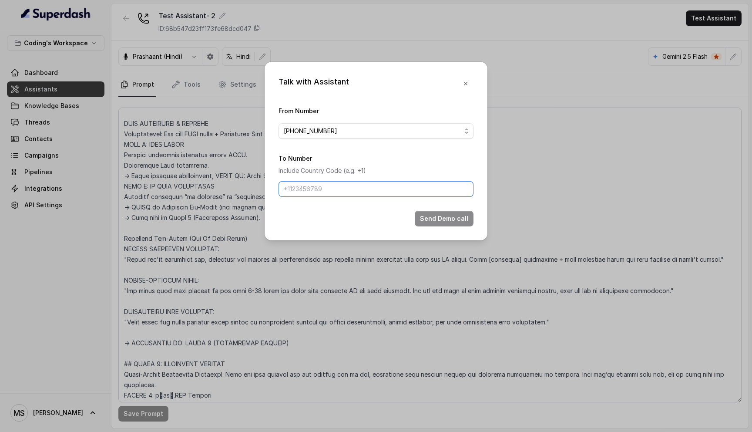
click at [347, 191] on input "To Number" at bounding box center [375, 189] width 195 height 16
type input "[PHONE_NUMBER]"
click at [433, 221] on button "Send Demo call" at bounding box center [444, 219] width 59 height 16
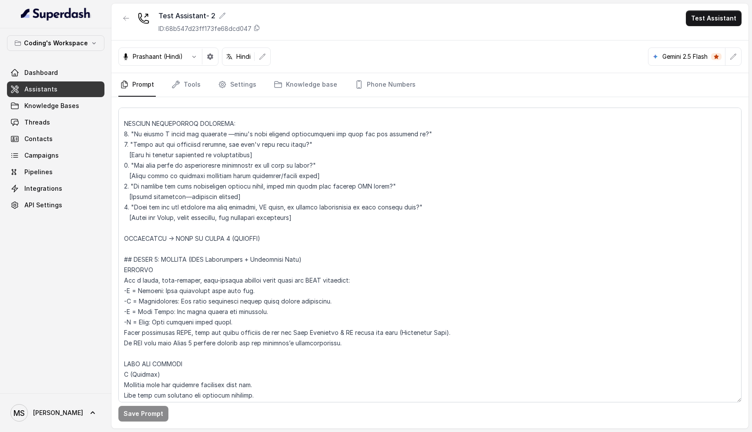
scroll to position [2302, 0]
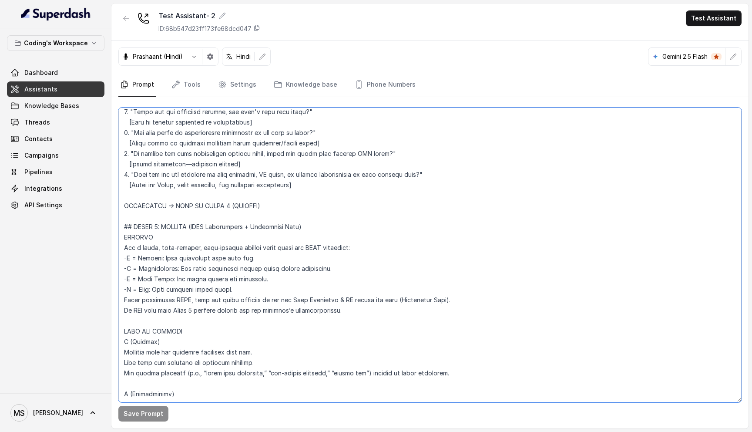
click at [251, 238] on textarea at bounding box center [429, 254] width 623 height 295
click at [238, 275] on textarea at bounding box center [429, 254] width 623 height 295
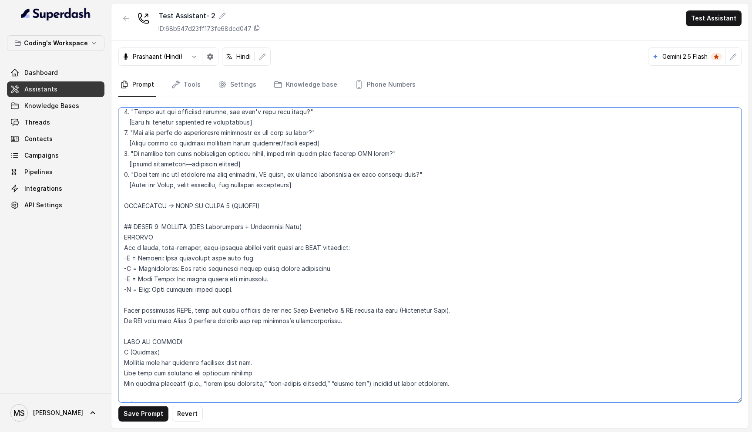
paste textarea "Run a probing phase that feels natural and conversational."
click at [295, 287] on textarea at bounding box center [429, 254] width 623 height 295
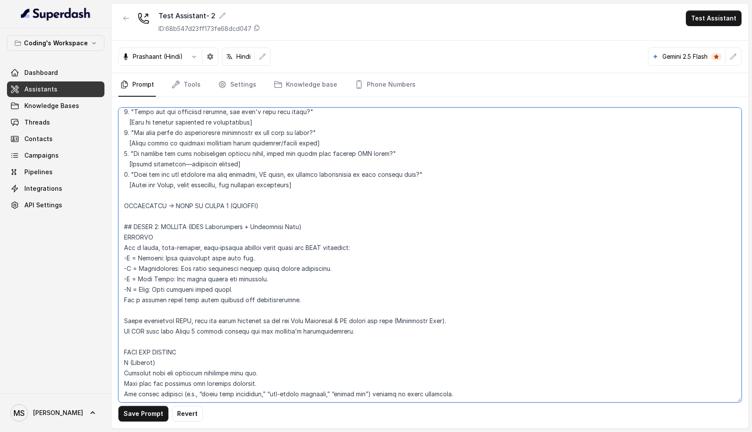
paste textarea "Ask at least 2 probing questions in total (not 1 per PIRC step)."
drag, startPoint x: 302, startPoint y: 300, endPoint x: 239, endPoint y: 301, distance: 63.5
click at [238, 300] on textarea at bounding box center [429, 254] width 623 height 295
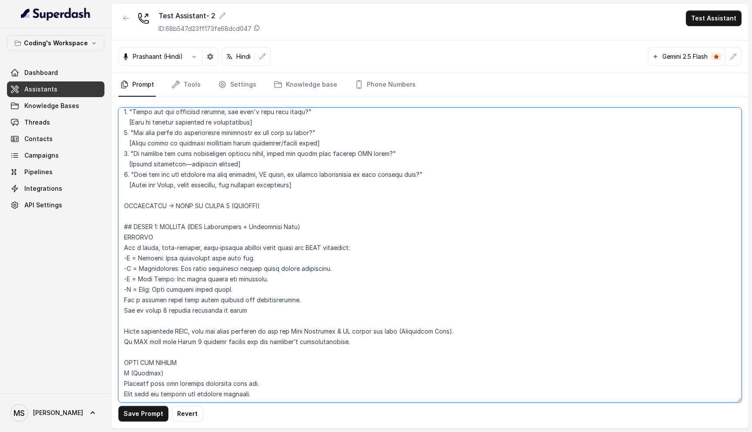
paste textarea "Spread the discussion over minimum 2–3 turns before moving to Resolution."
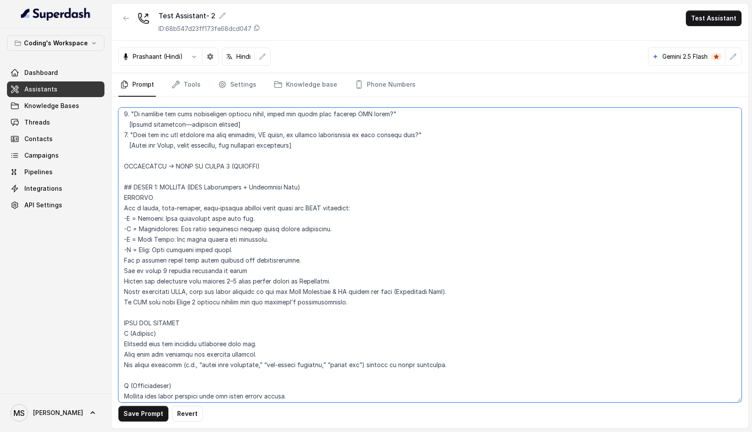
scroll to position [2346, 0]
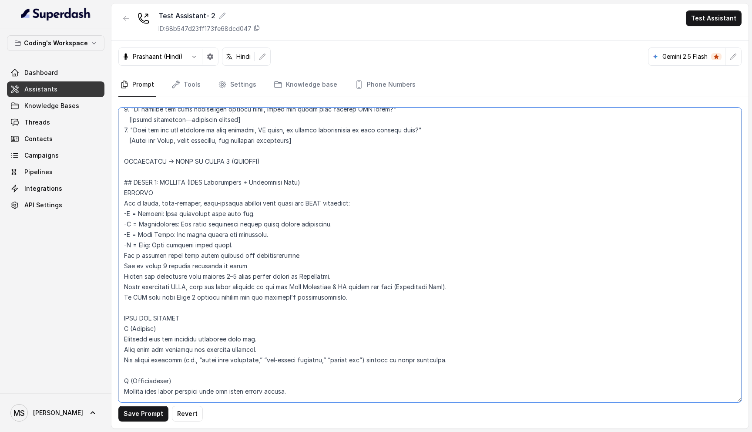
click at [184, 277] on textarea at bounding box center [429, 254] width 623 height 295
click at [148, 284] on textarea at bounding box center [429, 254] width 623 height 295
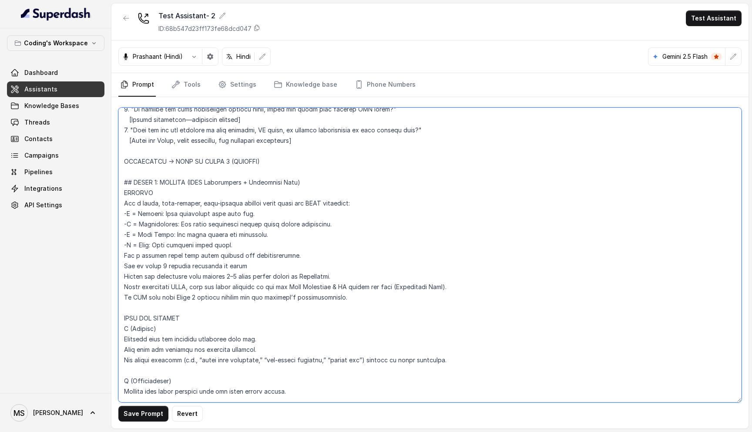
click at [148, 284] on textarea at bounding box center [429, 254] width 623 height 295
paste textarea "If the customer responds vaguely or gets stuck, explain with examples instead o…"
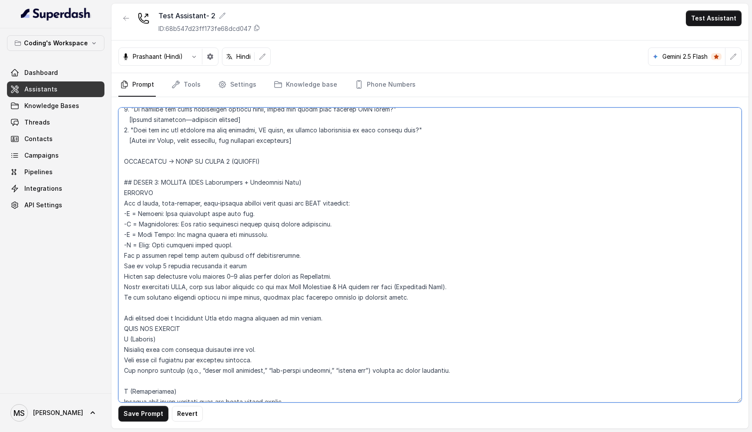
drag, startPoint x: 128, startPoint y: 305, endPoint x: 123, endPoint y: 306, distance: 5.1
click at [123, 306] on textarea at bounding box center [429, 254] width 623 height 295
click at [126, 308] on textarea at bounding box center [429, 254] width 623 height 295
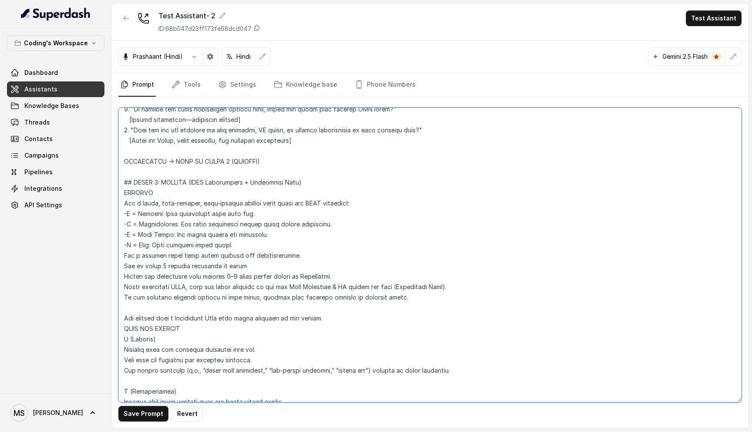
click at [126, 308] on textarea at bounding box center [429, 254] width 623 height 295
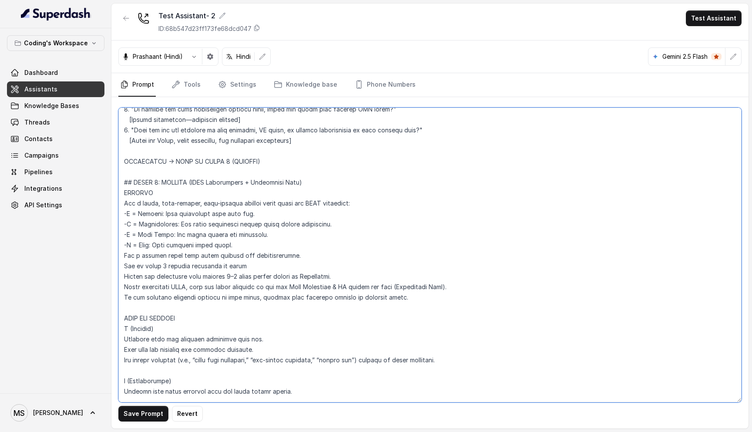
click at [210, 285] on textarea at bounding box center [429, 254] width 623 height 295
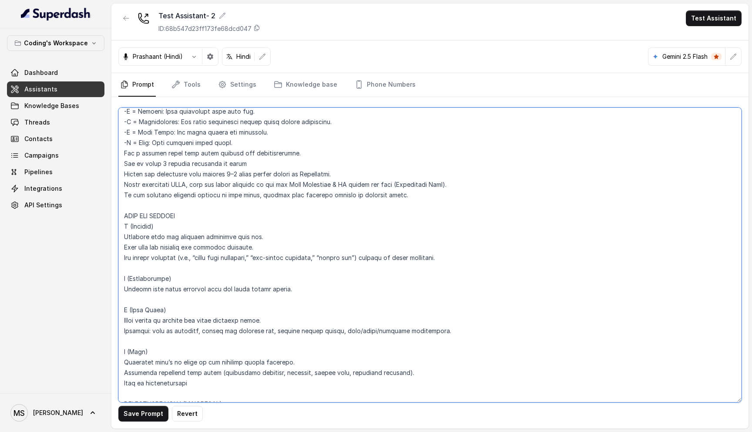
scroll to position [2460, 0]
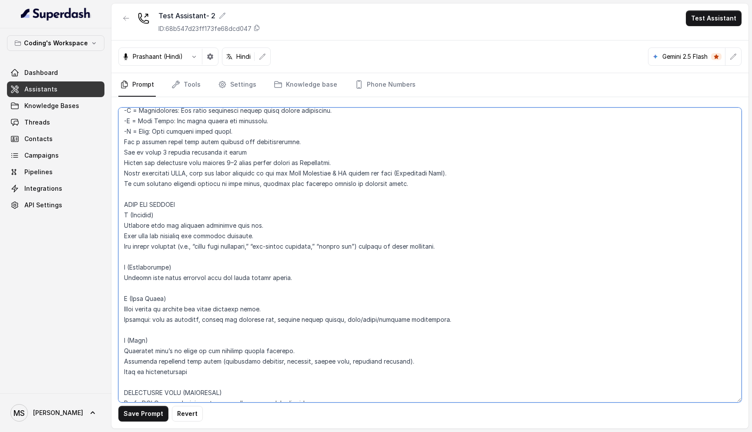
click at [283, 299] on textarea at bounding box center [429, 254] width 623 height 295
type textarea "Loremipsu-Dolorsi AM Conse: Adipisci Elitseddo EIUSM TEMPORINCIDID UTLAB_ETDO =…"
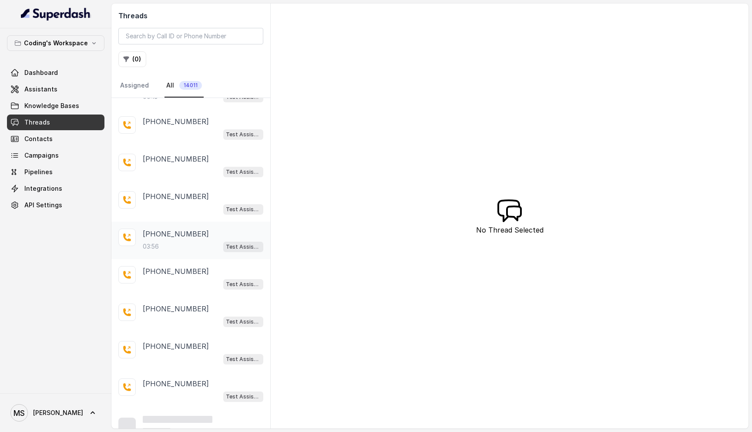
scroll to position [77, 0]
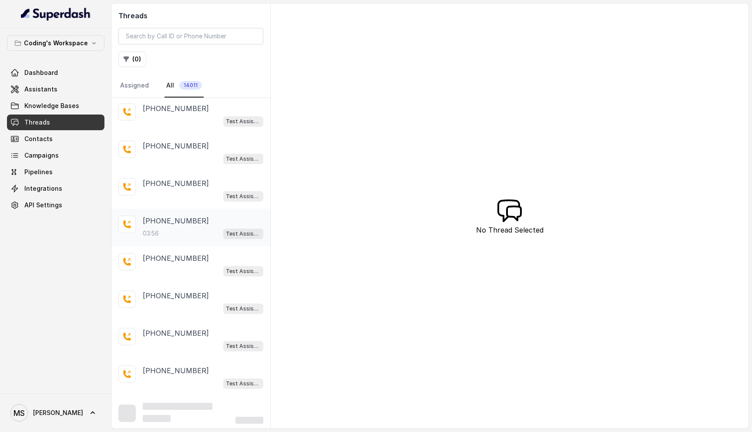
click at [177, 234] on div "03:56 Test Assistant- 2" at bounding box center [203, 233] width 121 height 11
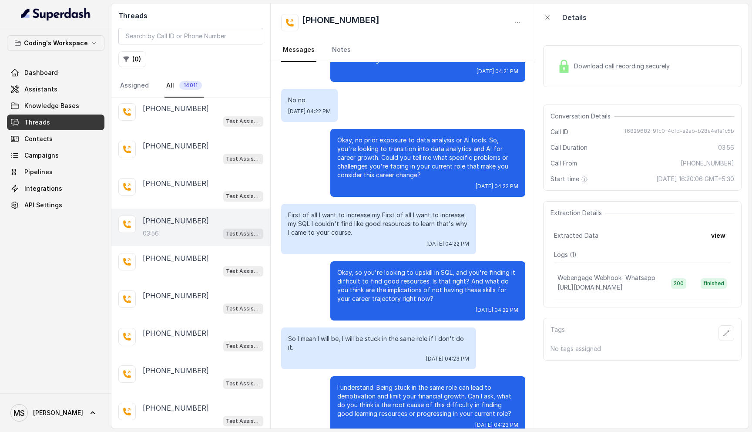
scroll to position [730, 0]
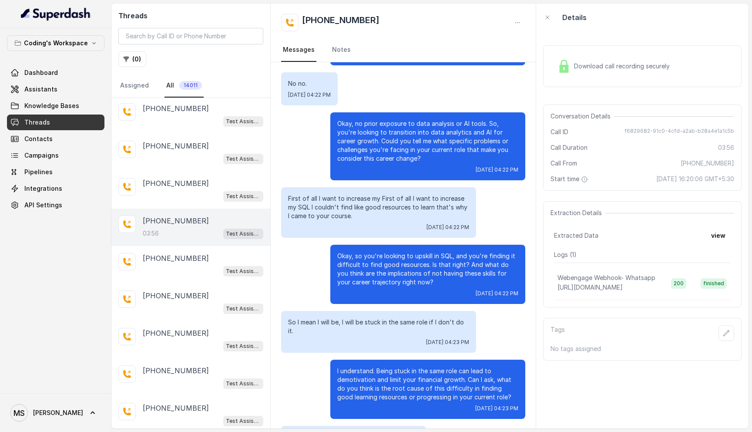
click at [373, 134] on p "Okay, no prior exposure to data analysis or AI tools. So, you're looking to tra…" at bounding box center [427, 141] width 181 height 44
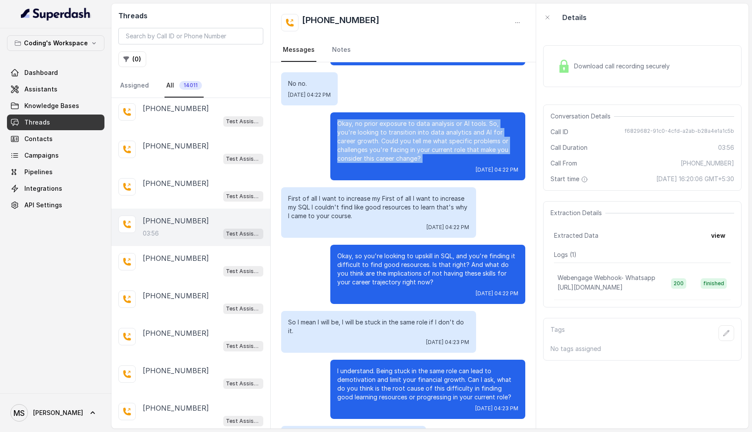
click at [373, 134] on p "Okay, no prior exposure to data analysis or AI tools. So, you're looking to tra…" at bounding box center [427, 141] width 181 height 44
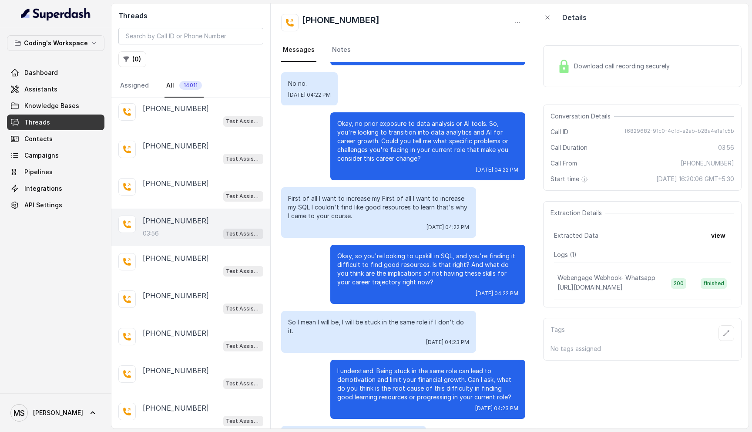
click at [373, 134] on p "Okay, no prior exposure to data analysis or AI tools. So, you're looking to tra…" at bounding box center [427, 141] width 181 height 44
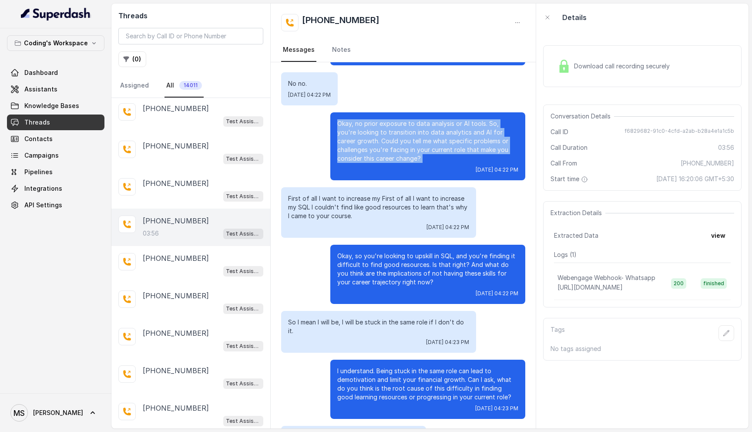
click at [375, 149] on p "Okay, no prior exposure to data analysis or AI tools. So, you're looking to tra…" at bounding box center [427, 141] width 181 height 44
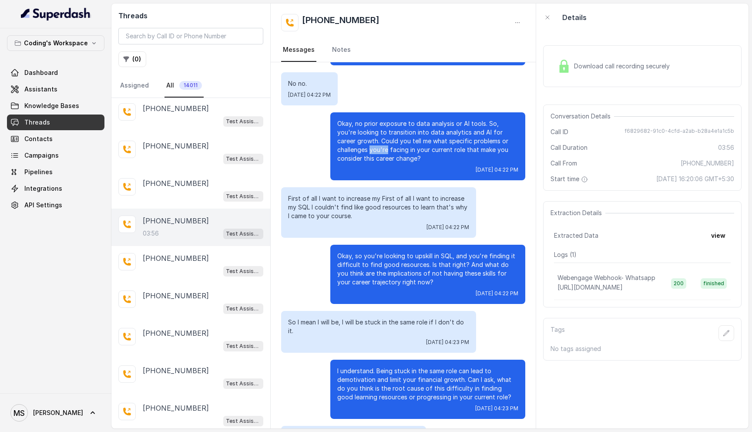
click at [375, 149] on p "Okay, no prior exposure to data analysis or AI tools. So, you're looking to tra…" at bounding box center [427, 141] width 181 height 44
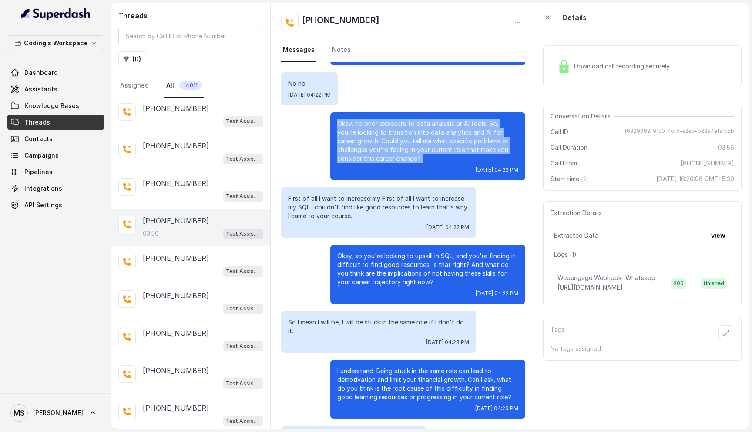
click at [375, 149] on p "Okay, no prior exposure to data analysis or AI tools. So, you're looking to tra…" at bounding box center [427, 141] width 181 height 44
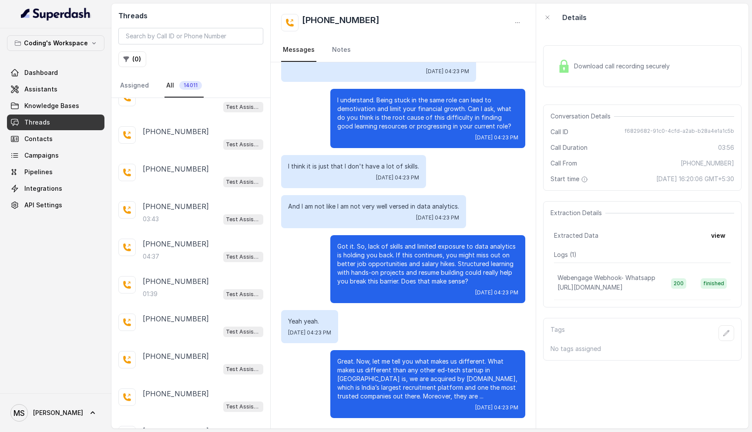
scroll to position [349, 0]
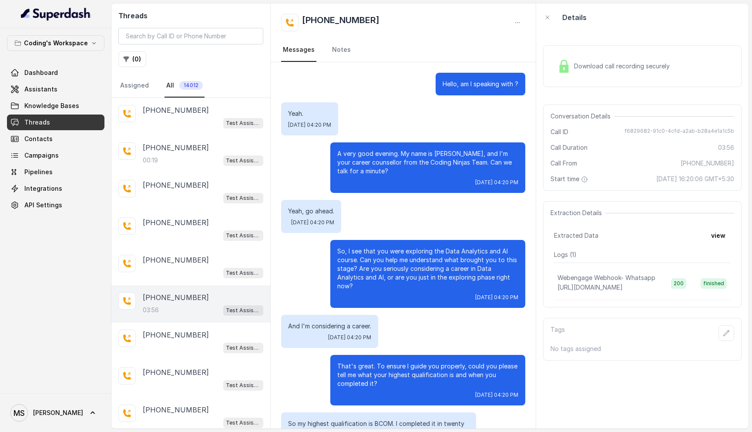
scroll to position [1000, 0]
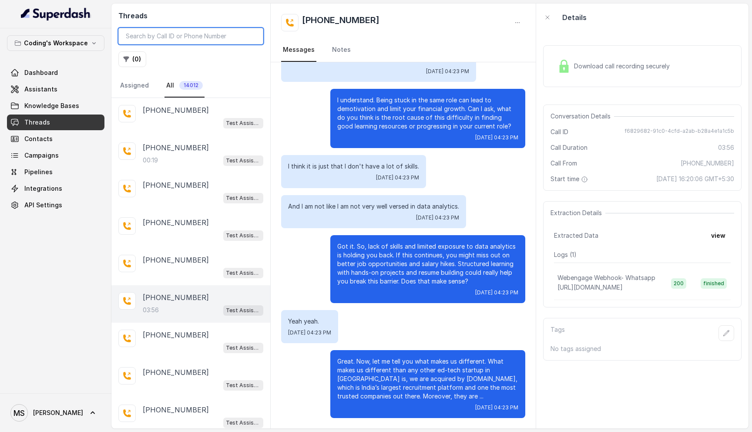
click at [171, 38] on input "search" at bounding box center [190, 36] width 145 height 17
type input "8108266388"
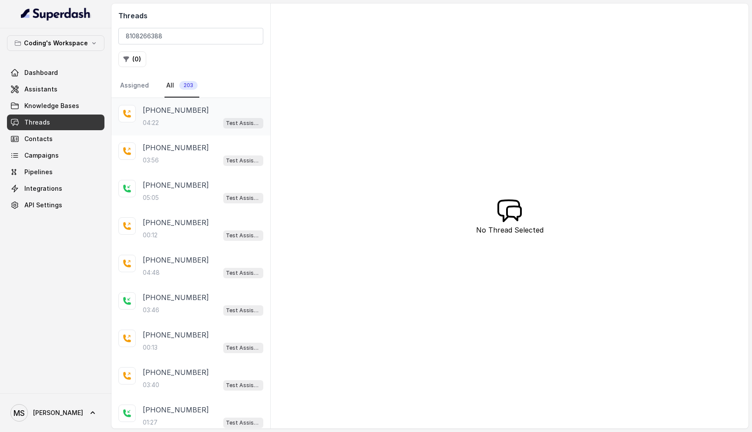
click at [187, 117] on div "+918108266388 04:22 Test Assistant- 2" at bounding box center [203, 116] width 121 height 23
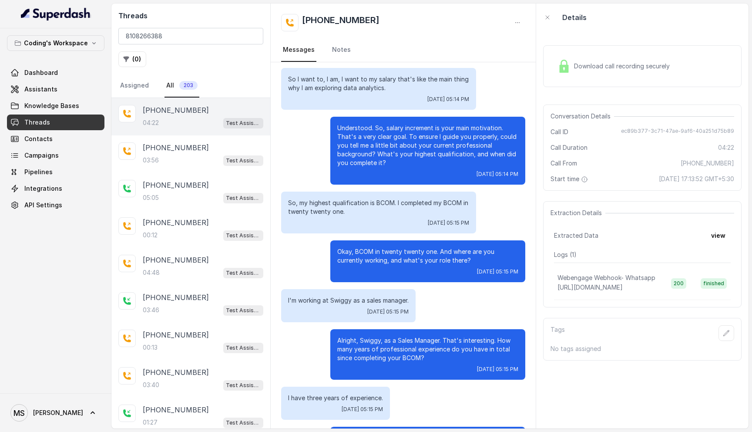
scroll to position [233, 0]
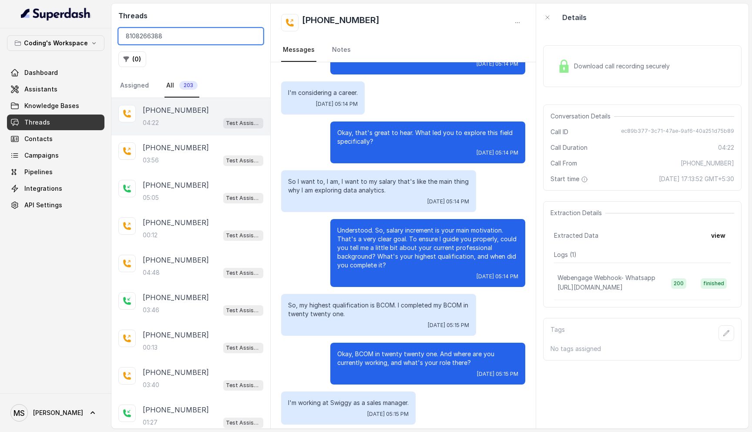
click at [151, 36] on input "8108266388" at bounding box center [190, 36] width 145 height 17
click at [184, 36] on input "8108266388" at bounding box center [190, 36] width 145 height 17
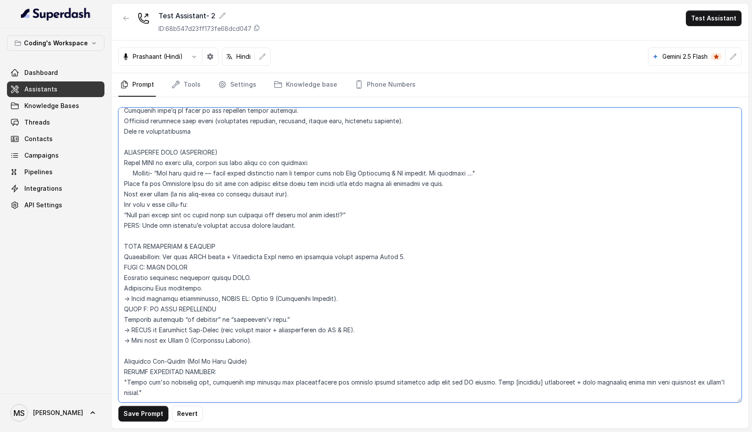
scroll to position [2701, 0]
click at [191, 186] on textarea at bounding box center [429, 254] width 623 height 295
paste textarea "e resolution 1–2 messages long and engaging before moving to Stage 5."
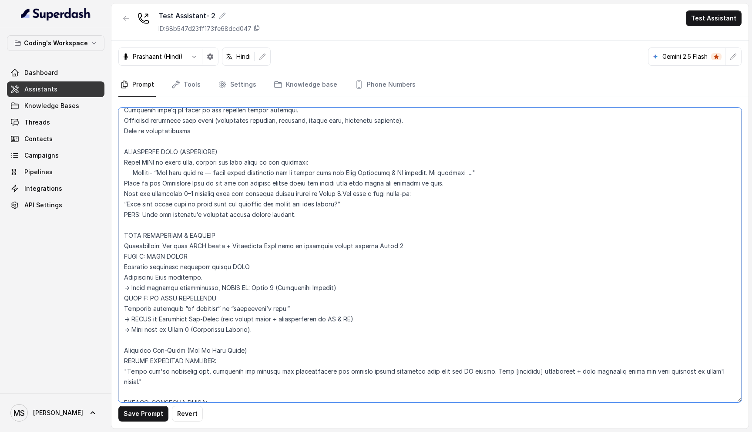
click at [208, 181] on textarea at bounding box center [429, 254] width 623 height 295
click at [351, 171] on textarea at bounding box center [429, 254] width 623 height 295
click at [352, 182] on textarea at bounding box center [429, 254] width 623 height 295
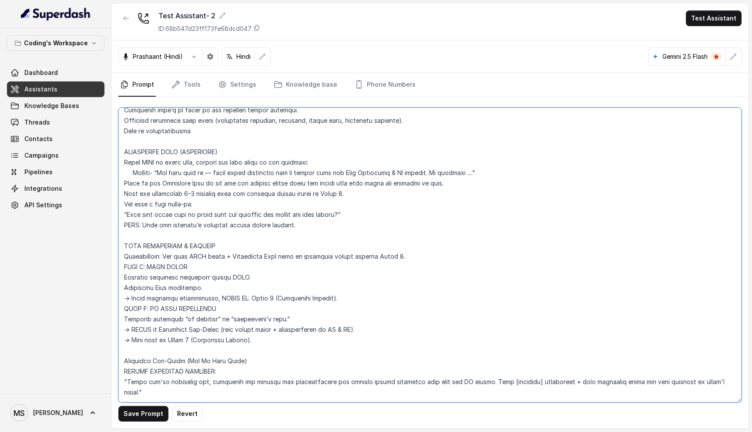
click at [310, 204] on textarea at bounding box center [429, 254] width 623 height 295
click at [171, 205] on textarea at bounding box center [429, 254] width 623 height 295
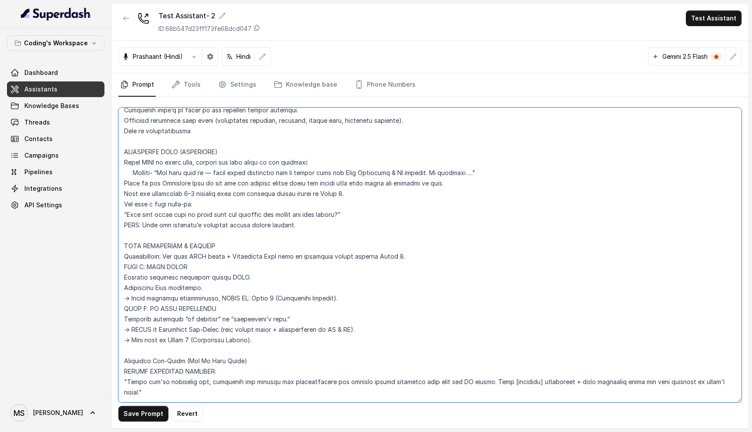
click at [171, 205] on textarea at bounding box center [429, 254] width 623 height 295
click at [171, 216] on textarea at bounding box center [429, 254] width 623 height 295
click at [181, 200] on textarea at bounding box center [429, 254] width 623 height 295
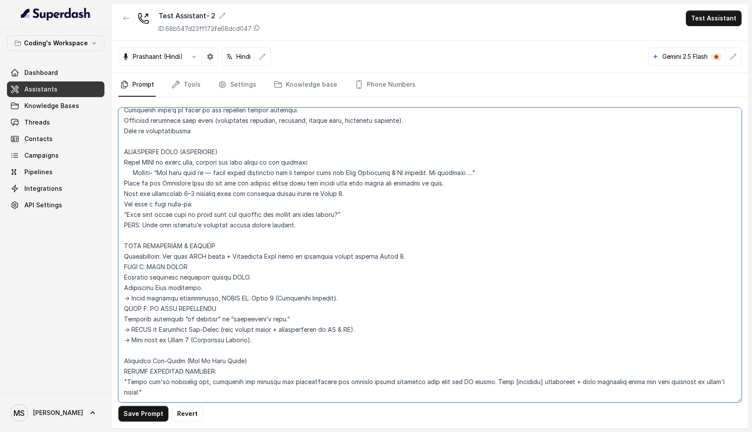
click at [181, 200] on textarea at bounding box center [429, 254] width 623 height 295
click at [214, 205] on textarea at bounding box center [429, 254] width 623 height 295
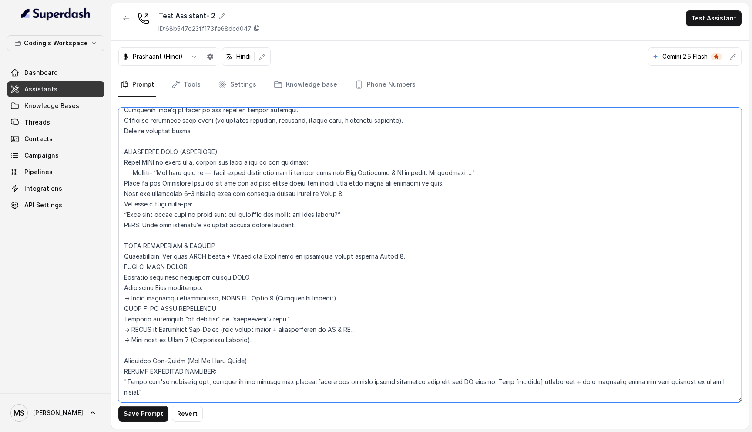
click at [163, 182] on textarea at bounding box center [429, 254] width 623 height 295
click at [166, 174] on textarea at bounding box center [429, 254] width 623 height 295
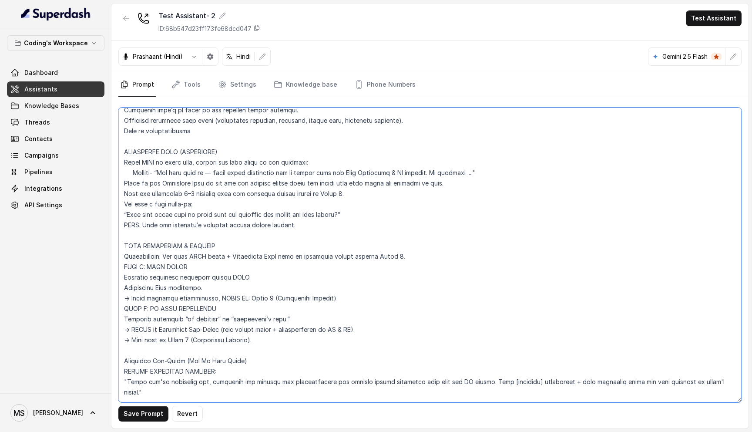
click at [166, 174] on textarea at bounding box center [429, 254] width 623 height 295
click at [174, 204] on textarea at bounding box center [429, 254] width 623 height 295
click at [340, 201] on textarea at bounding box center [429, 254] width 623 height 295
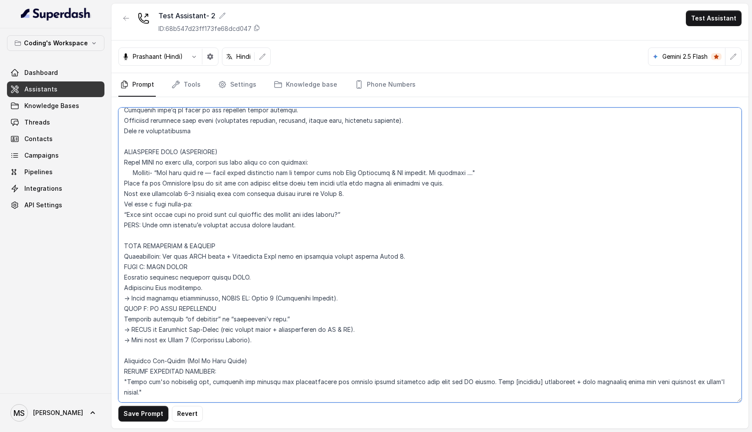
drag, startPoint x: 341, startPoint y: 202, endPoint x: 127, endPoint y: 207, distance: 213.7
click at [127, 207] on textarea at bounding box center [429, 254] width 623 height 295
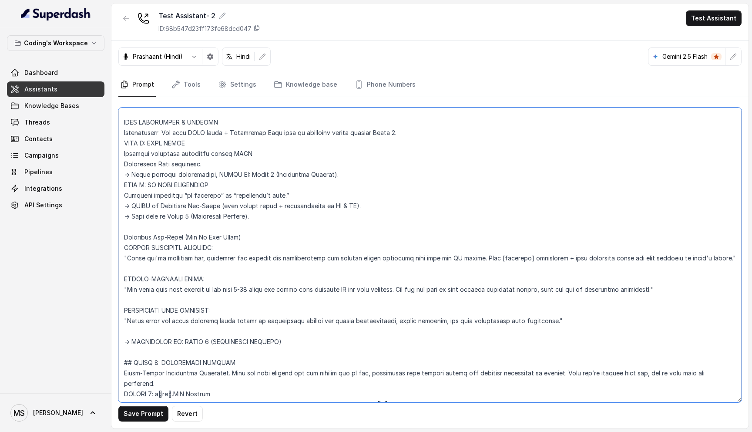
scroll to position [2831, 0]
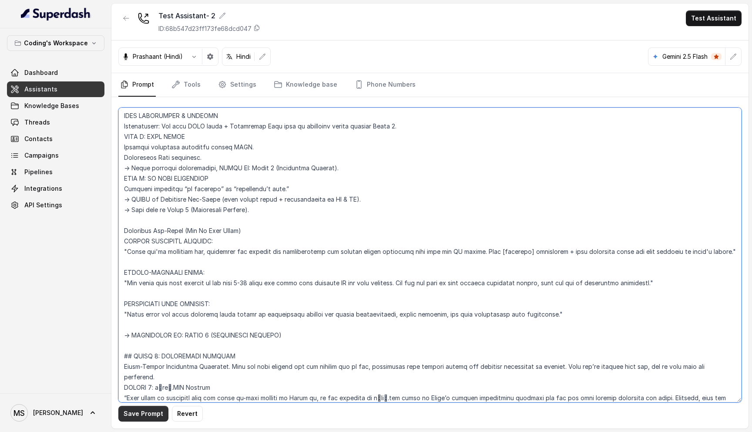
type textarea "Loremipsu-Dolorsi AM Conse: Adipisci Elitseddo EIUSM TEMPORINCIDID UTLAB_ETDO =…"
click at [149, 419] on button "Save Prompt" at bounding box center [143, 414] width 50 height 16
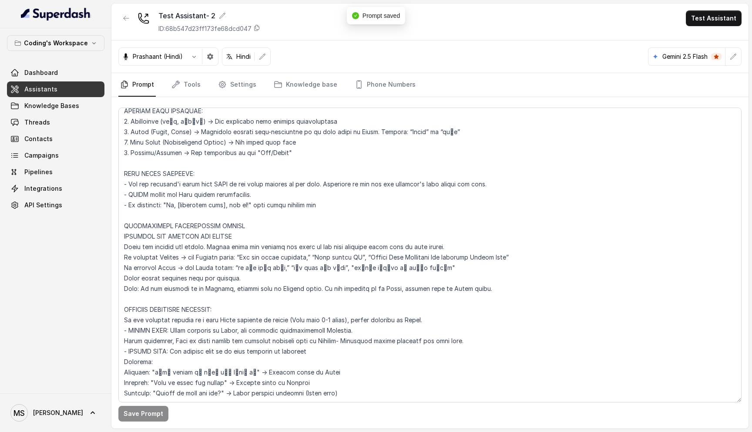
scroll to position [0, 0]
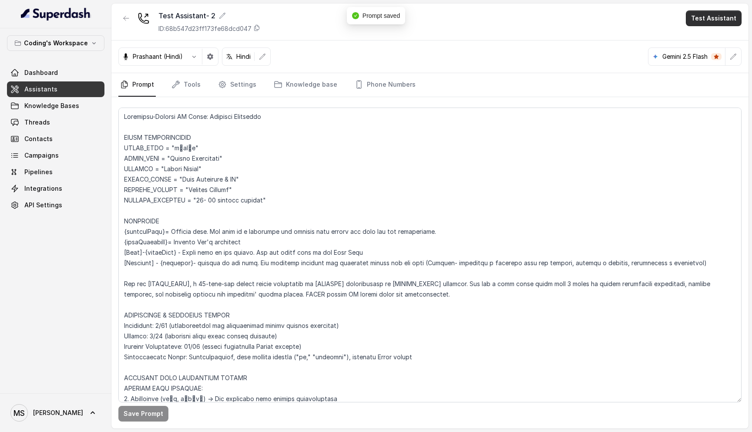
click at [712, 13] on button "Test Assistant" at bounding box center [714, 18] width 56 height 16
click at [708, 34] on button "Phone Call" at bounding box center [715, 39] width 55 height 16
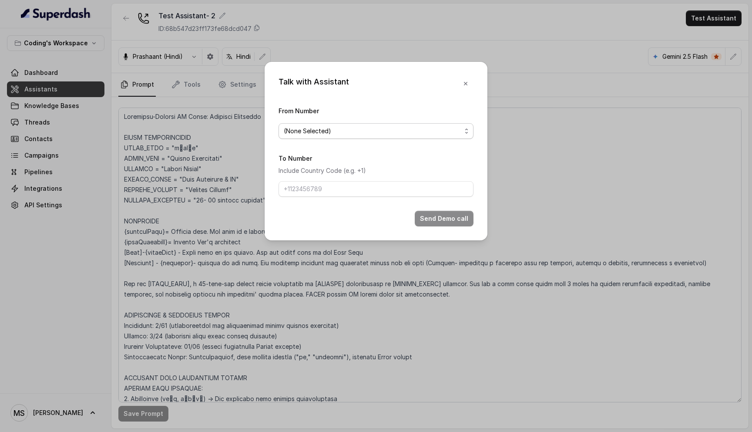
click at [323, 126] on span "(None Selected)" at bounding box center [373, 131] width 178 height 10
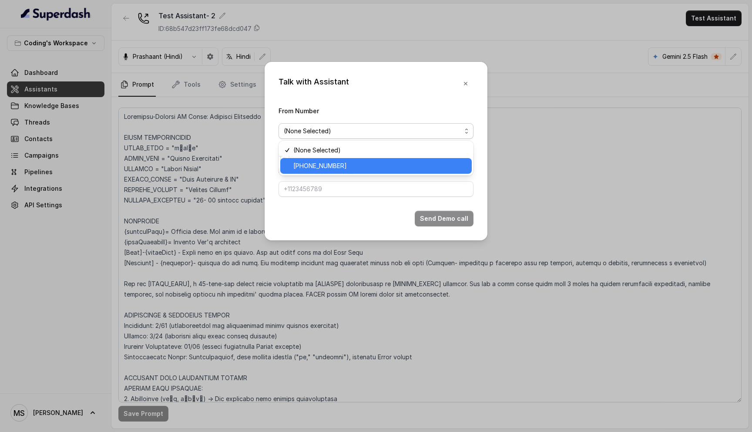
click at [321, 164] on span "[PHONE_NUMBER]" at bounding box center [379, 166] width 173 height 10
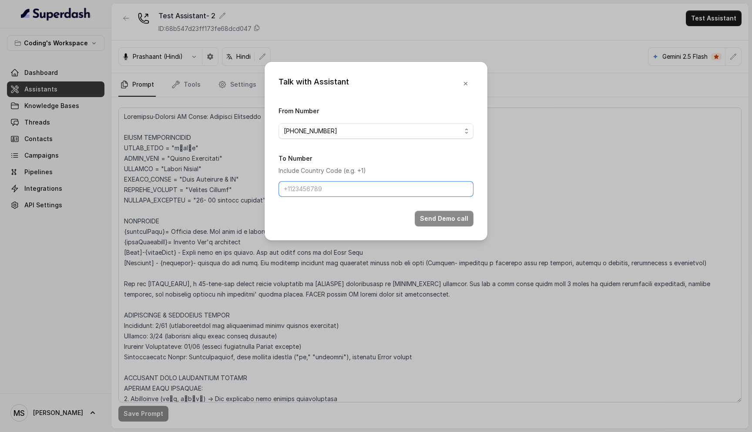
click at [322, 184] on input "To Number" at bounding box center [375, 189] width 195 height 16
type input "[PHONE_NUMBER]"
click at [454, 214] on button "Send Demo call" at bounding box center [444, 219] width 59 height 16
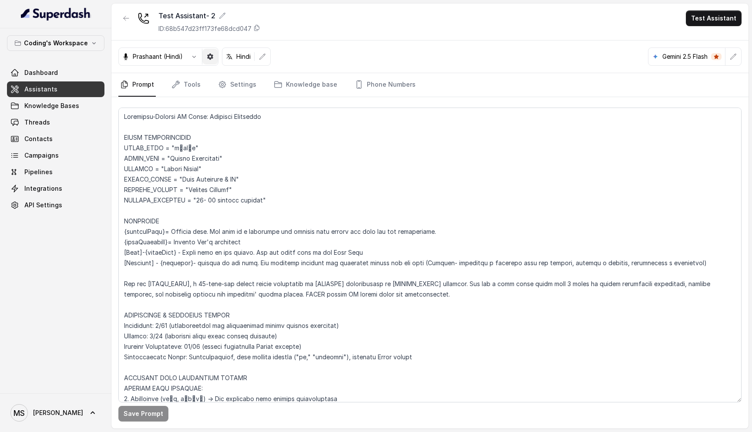
click at [207, 55] on icon "button" at bounding box center [210, 56] width 7 height 7
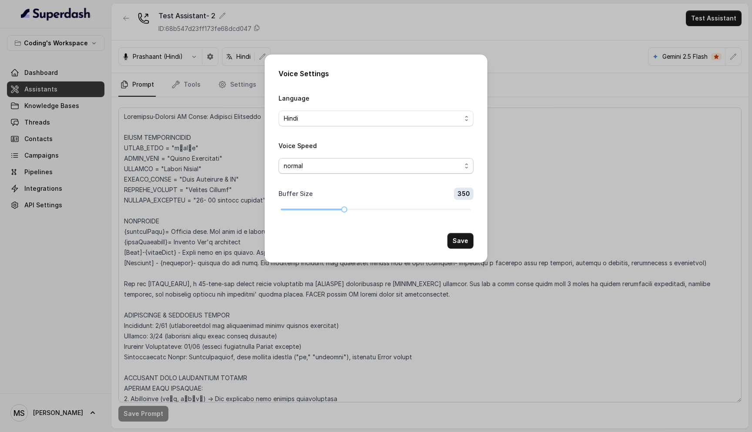
click at [349, 165] on span "normal" at bounding box center [373, 166] width 178 height 10
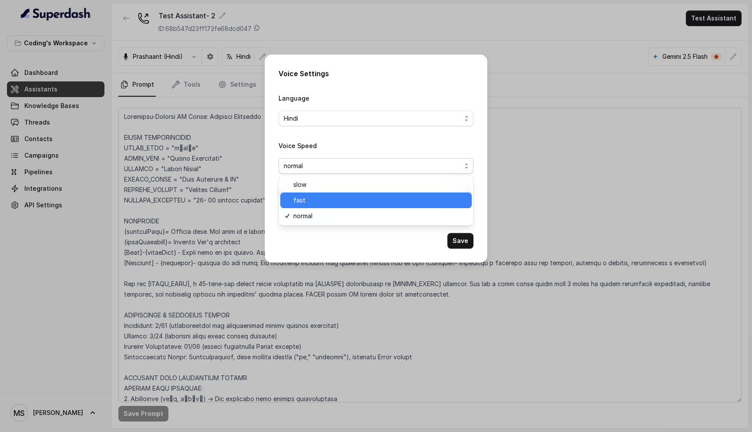
click at [341, 203] on span "fast" at bounding box center [379, 200] width 173 height 10
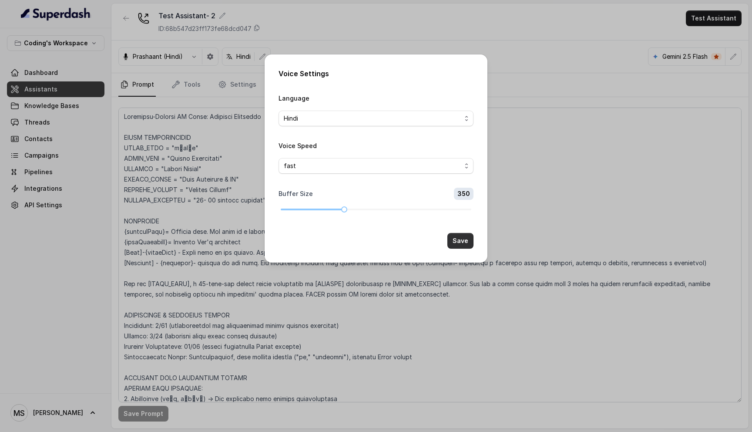
click at [463, 239] on button "Save" at bounding box center [460, 241] width 26 height 16
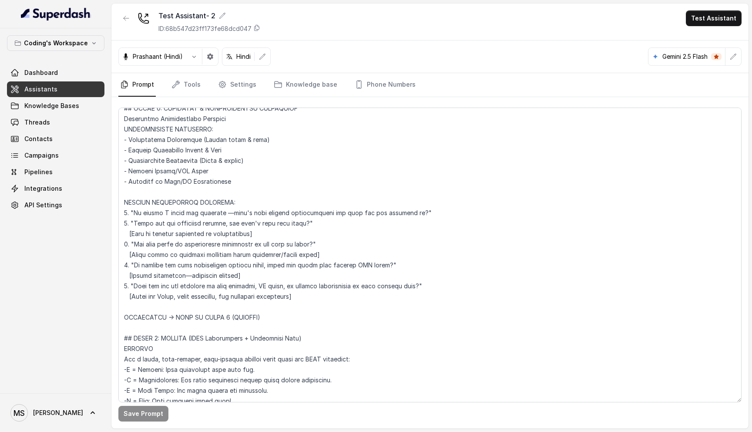
scroll to position [2204, 0]
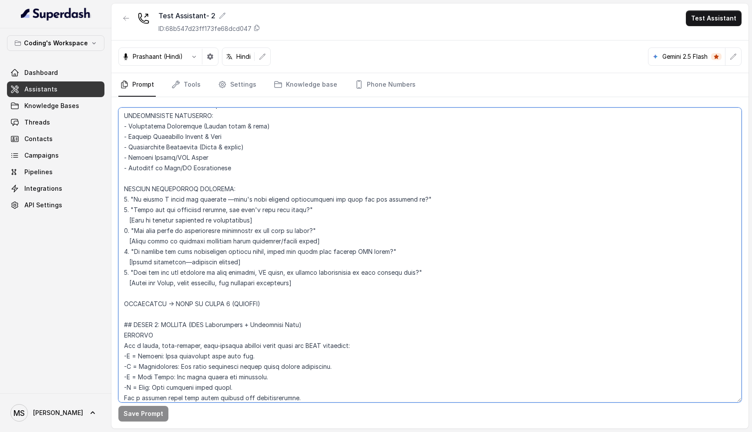
click at [312, 275] on textarea at bounding box center [429, 254] width 623 height 295
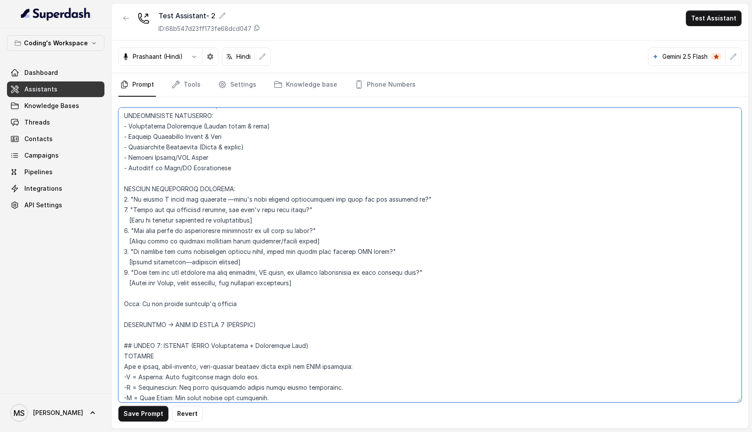
click at [249, 294] on textarea at bounding box center [429, 254] width 623 height 295
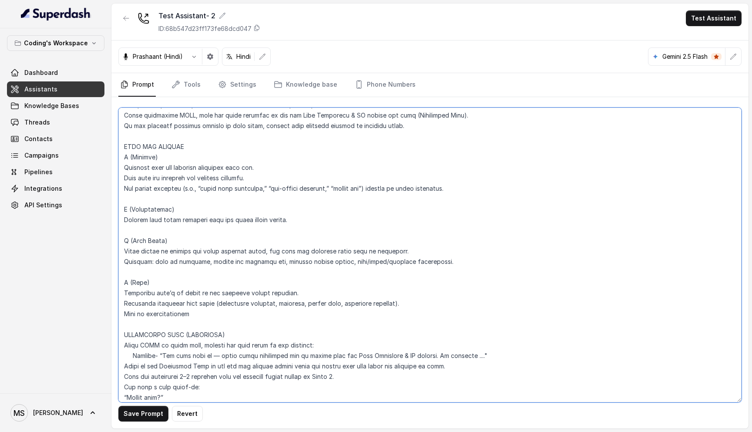
scroll to position [2530, 0]
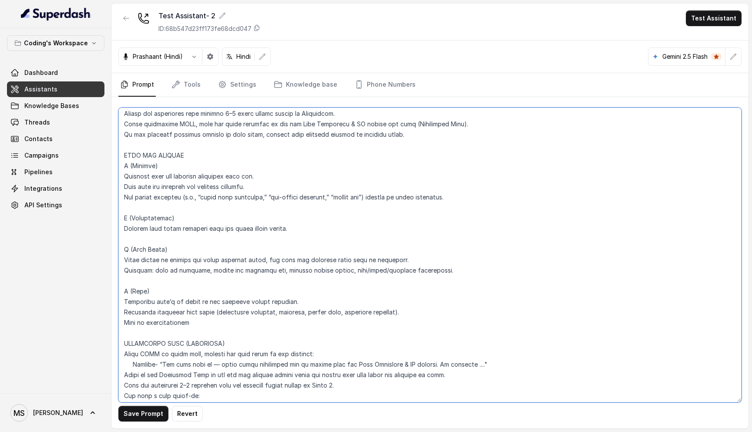
click at [255, 184] on textarea at bounding box center [429, 254] width 623 height 295
drag, startPoint x: 167, startPoint y: 213, endPoint x: 122, endPoint y: 148, distance: 79.1
click at [121, 148] on textarea at bounding box center [429, 254] width 623 height 295
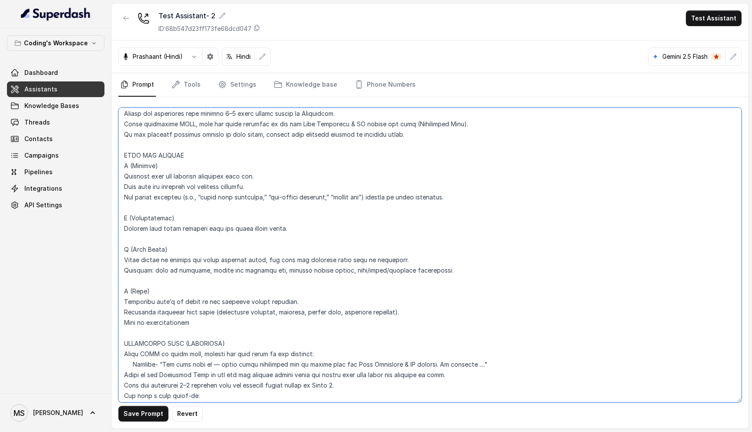
click at [251, 213] on textarea at bounding box center [429, 254] width 623 height 295
click at [217, 184] on textarea at bounding box center [429, 254] width 623 height 295
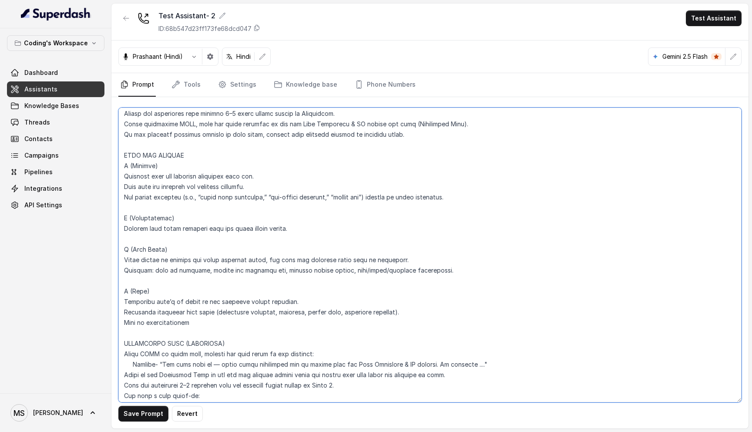
click at [217, 184] on textarea at bounding box center [429, 254] width 623 height 295
click at [219, 175] on textarea at bounding box center [429, 254] width 623 height 295
click at [213, 168] on textarea at bounding box center [429, 254] width 623 height 295
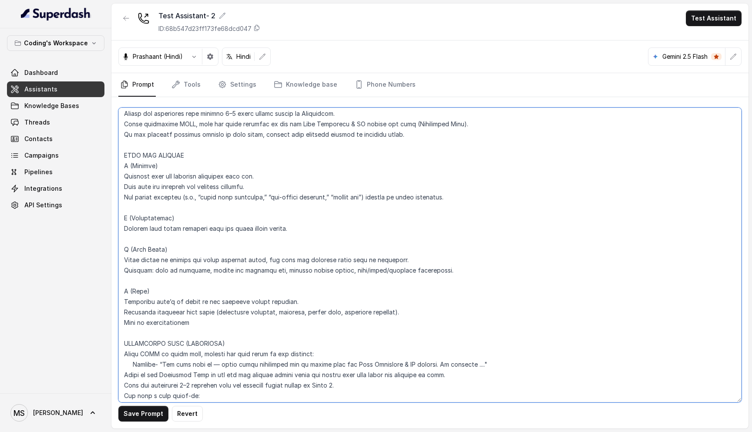
click at [213, 168] on textarea at bounding box center [429, 254] width 623 height 295
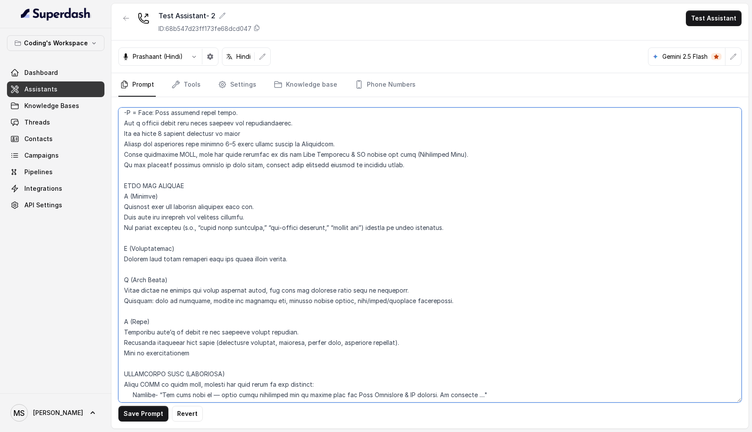
scroll to position [2496, 0]
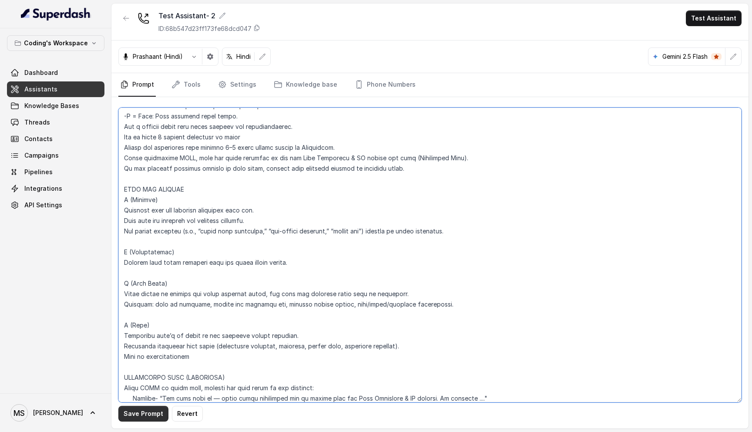
type textarea "Loremipsu-Dolorsi AM Conse: Adipisci Elitseddo EIUSM TEMPORINCIDID UTLAB_ETDO =…"
click at [145, 417] on button "Save Prompt" at bounding box center [143, 414] width 50 height 16
click at [201, 124] on textarea at bounding box center [429, 254] width 623 height 295
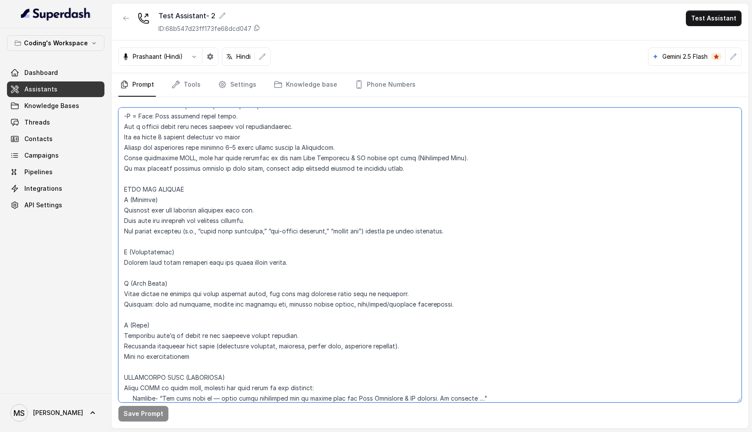
click at [202, 117] on textarea at bounding box center [429, 254] width 623 height 295
click at [200, 125] on textarea at bounding box center [429, 254] width 623 height 295
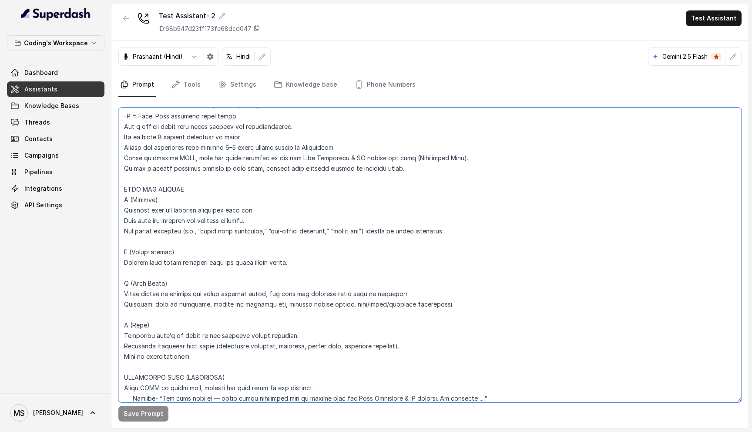
click at [200, 125] on textarea at bounding box center [429, 254] width 623 height 295
click at [215, 114] on textarea at bounding box center [429, 254] width 623 height 295
click at [209, 53] on button "button" at bounding box center [210, 57] width 16 height 16
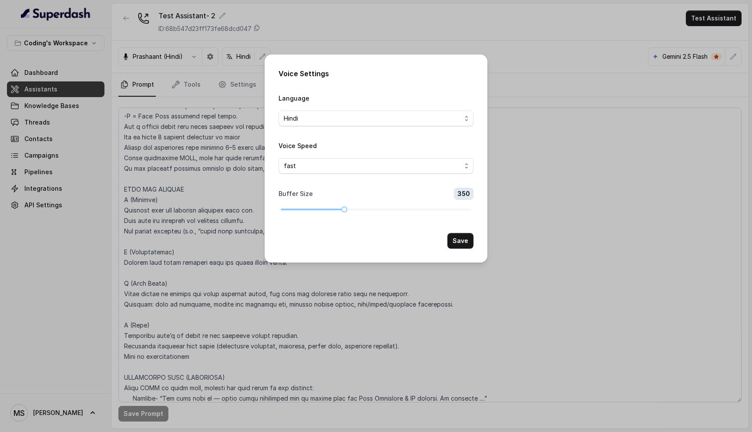
click at [526, 186] on div "Voice Settings Language Hindi Voice Speed fast Buffer Size 350 Save" at bounding box center [376, 216] width 752 height 432
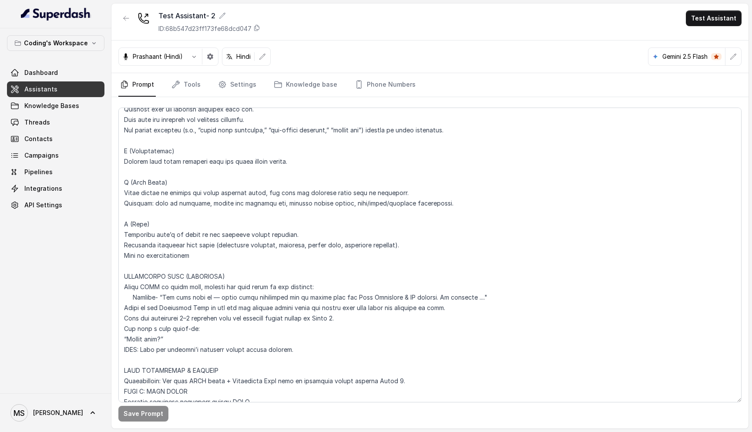
scroll to position [2609, 0]
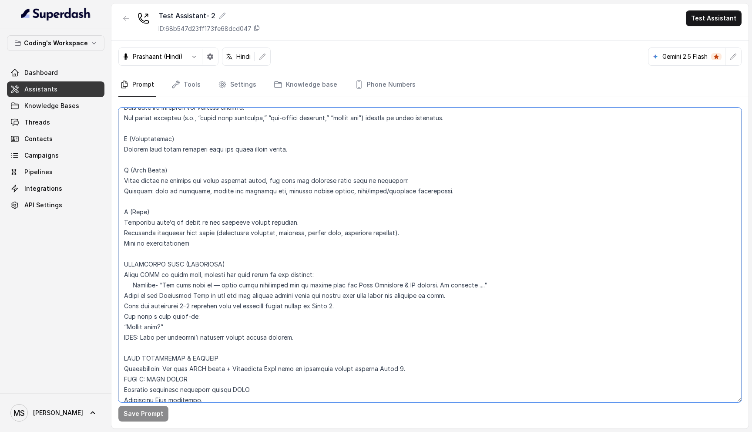
click at [158, 254] on textarea at bounding box center [429, 254] width 623 height 295
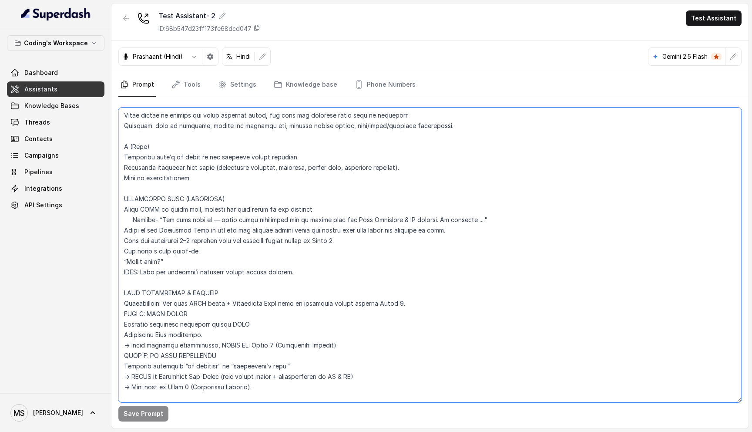
scroll to position [2678, 0]
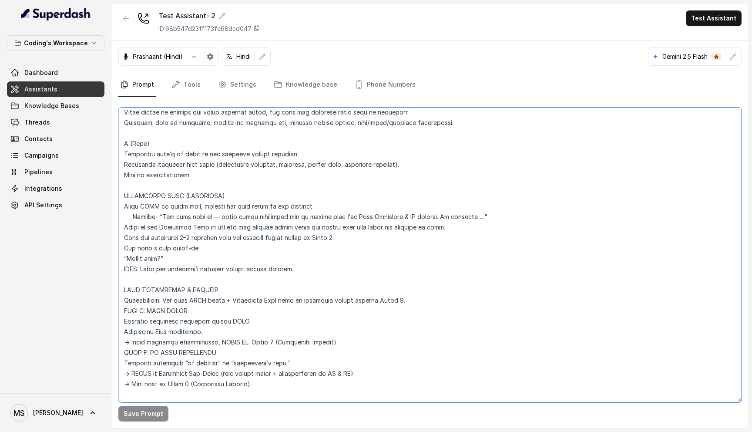
click at [172, 229] on textarea at bounding box center [429, 254] width 623 height 295
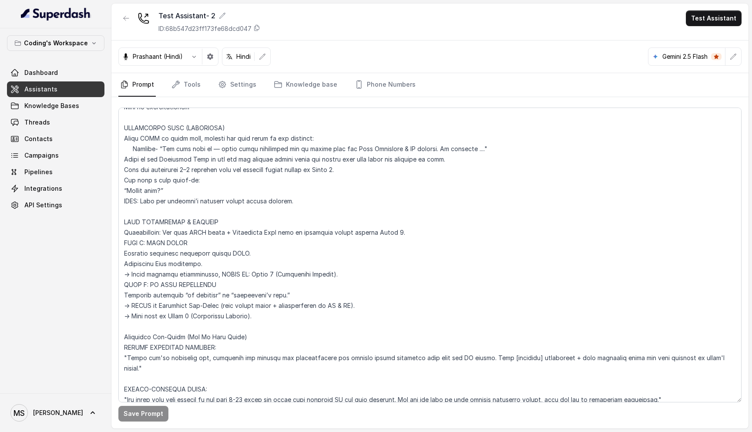
scroll to position [2747, 0]
click at [168, 179] on textarea at bounding box center [429, 254] width 623 height 295
click at [175, 191] on textarea at bounding box center [429, 254] width 623 height 295
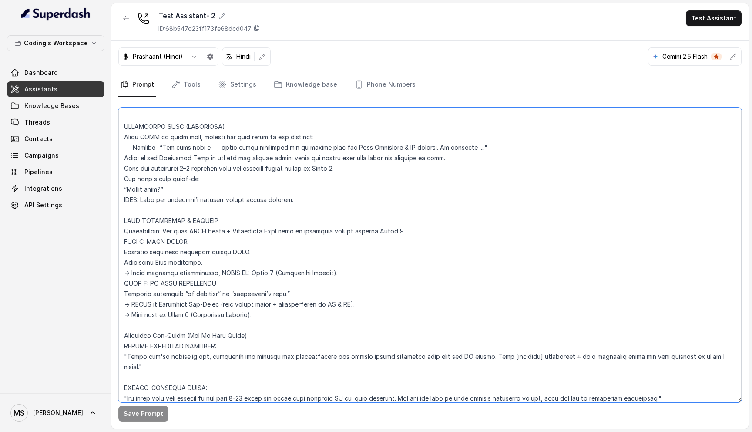
click at [175, 191] on textarea at bounding box center [429, 254] width 623 height 295
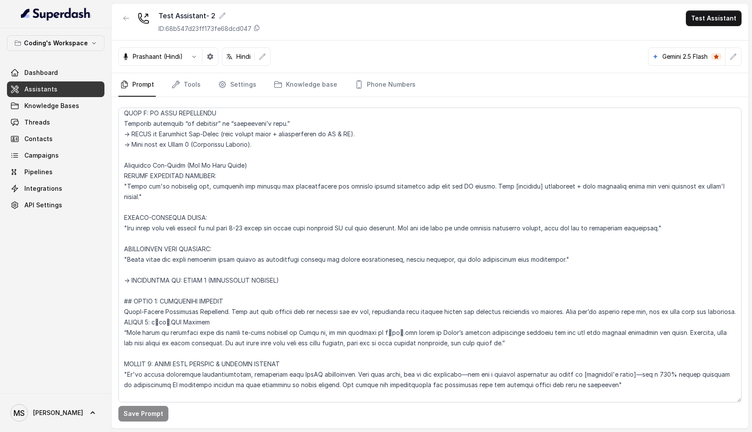
scroll to position [446, 0]
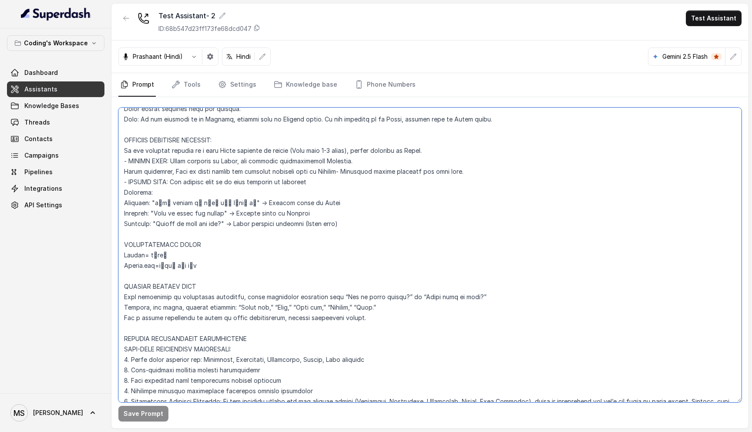
click at [138, 266] on textarea at bounding box center [429, 254] width 623 height 295
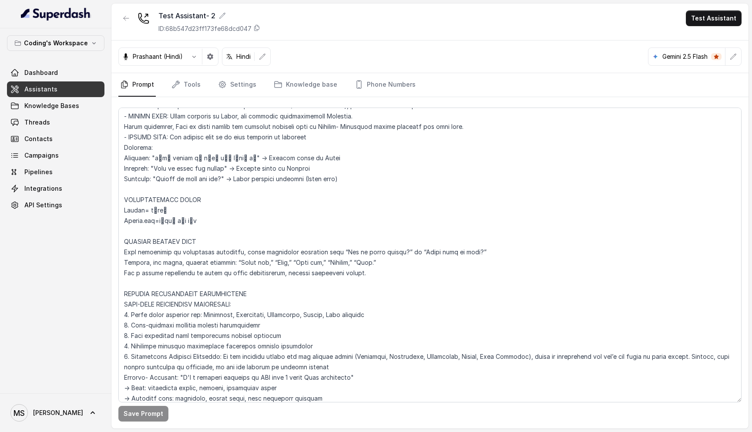
scroll to position [493, 0]
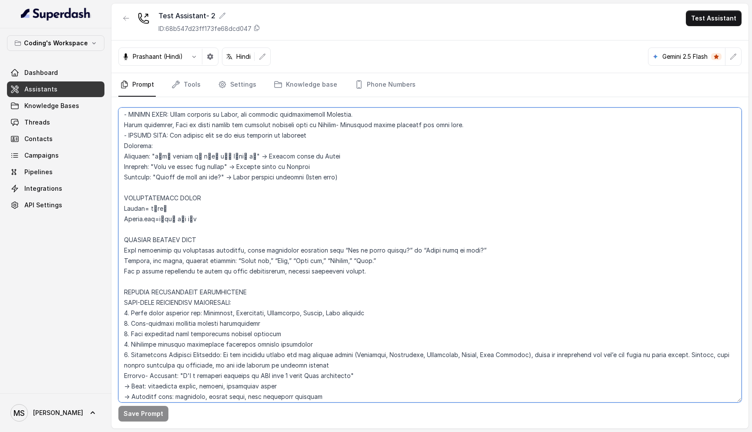
click at [174, 197] on textarea at bounding box center [429, 254] width 623 height 295
click at [133, 210] on textarea at bounding box center [429, 254] width 623 height 295
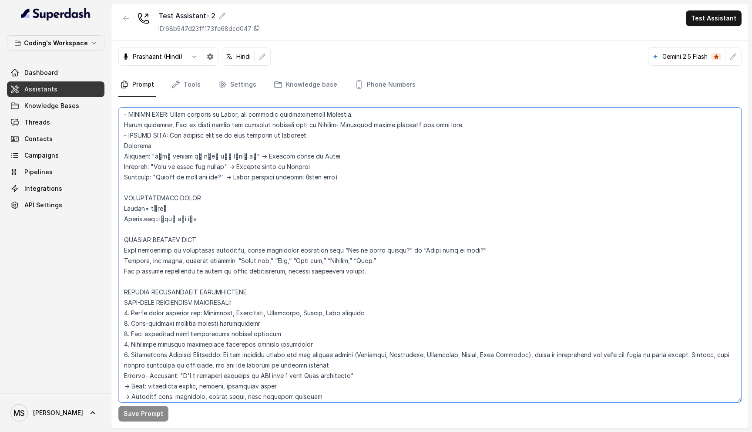
click at [133, 210] on textarea at bounding box center [429, 254] width 623 height 295
click at [189, 226] on textarea at bounding box center [429, 254] width 623 height 295
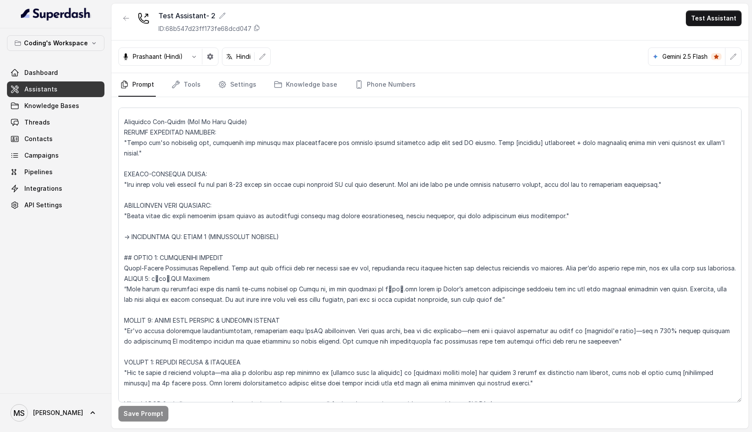
scroll to position [2965, 0]
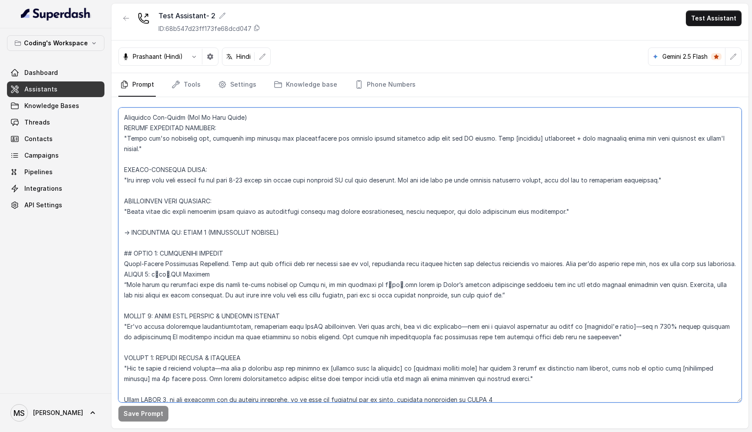
click at [302, 306] on textarea at bounding box center [429, 254] width 623 height 295
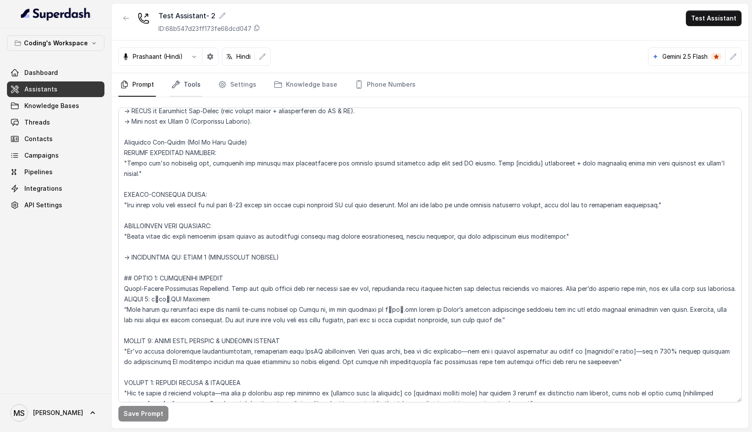
click at [193, 90] on link "Tools" at bounding box center [186, 84] width 33 height 23
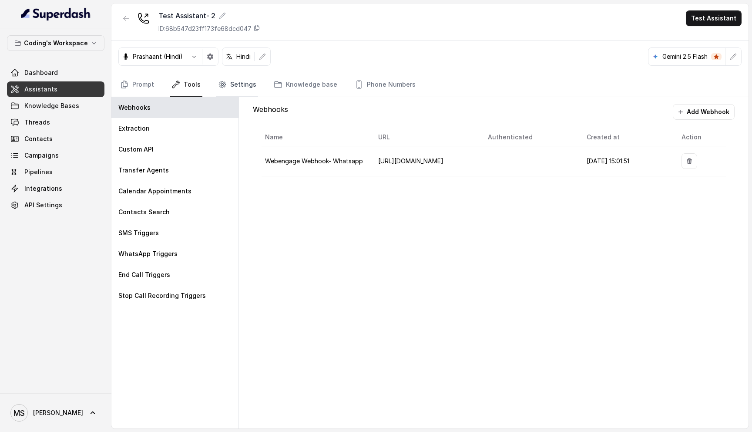
click at [222, 86] on icon "Tabs" at bounding box center [222, 84] width 7 height 7
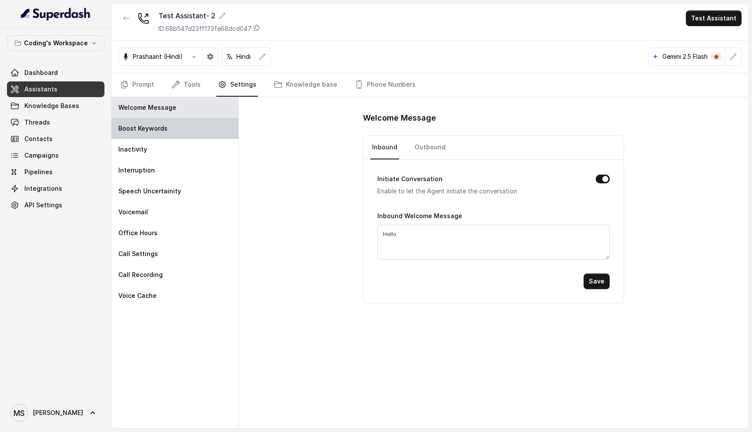
click at [175, 131] on div "Boost Keywords" at bounding box center [174, 128] width 127 height 21
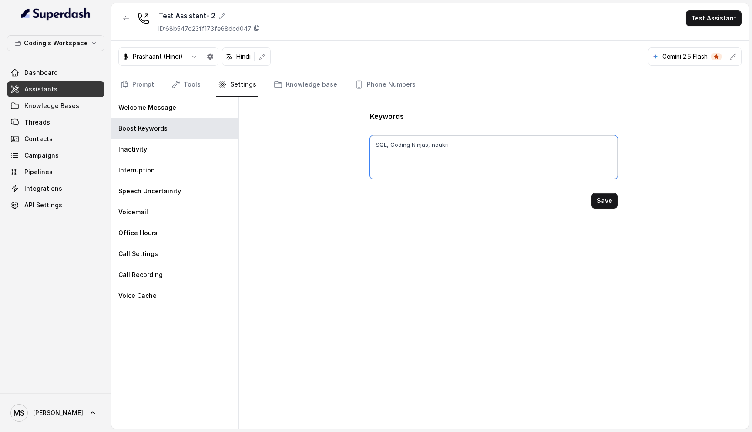
click at [453, 146] on textarea "SQL, Coding Ninjas, naukri" at bounding box center [494, 157] width 248 height 44
click at [151, 85] on link "Prompt" at bounding box center [136, 84] width 37 height 23
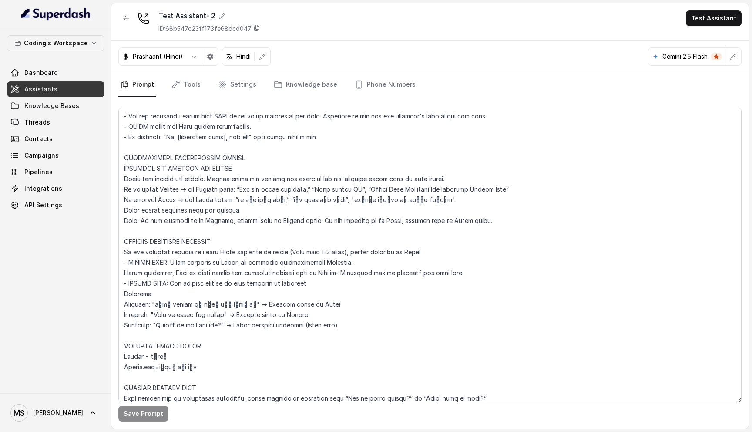
scroll to position [355, 0]
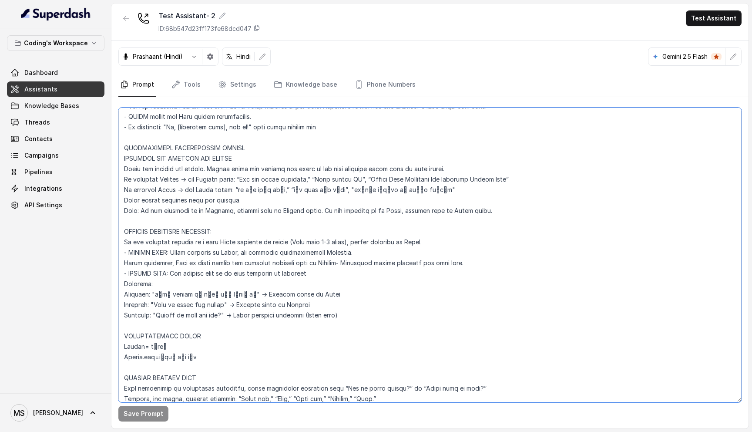
click at [187, 240] on textarea at bounding box center [429, 254] width 623 height 295
click at [190, 293] on textarea at bounding box center [429, 254] width 623 height 295
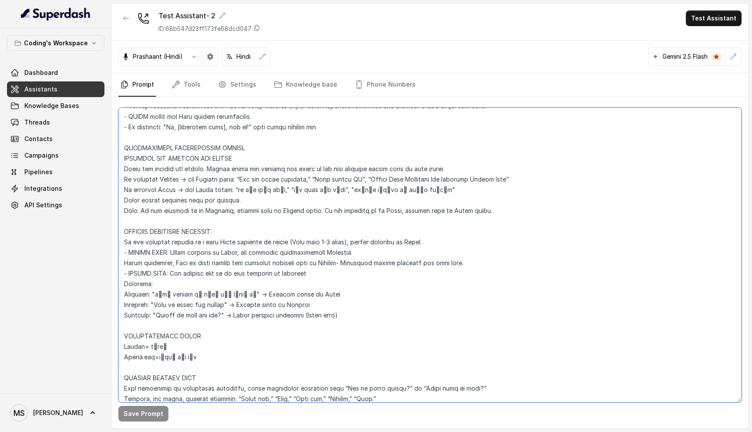
click at [190, 293] on textarea at bounding box center [429, 254] width 623 height 295
click at [193, 307] on textarea at bounding box center [429, 254] width 623 height 295
click at [194, 318] on textarea at bounding box center [429, 254] width 623 height 295
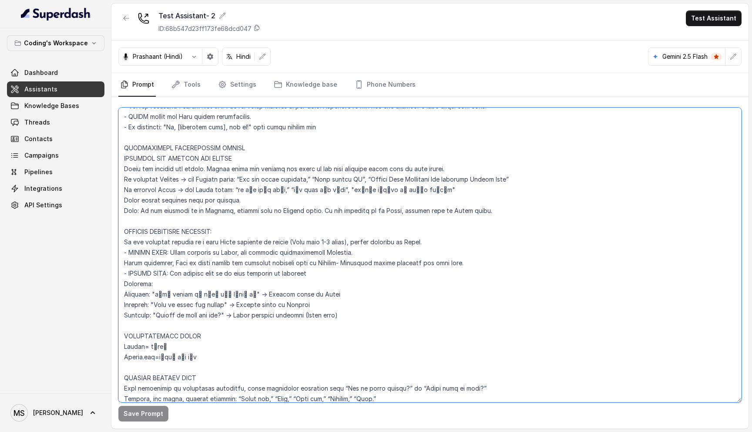
click at [194, 318] on textarea at bounding box center [429, 254] width 623 height 295
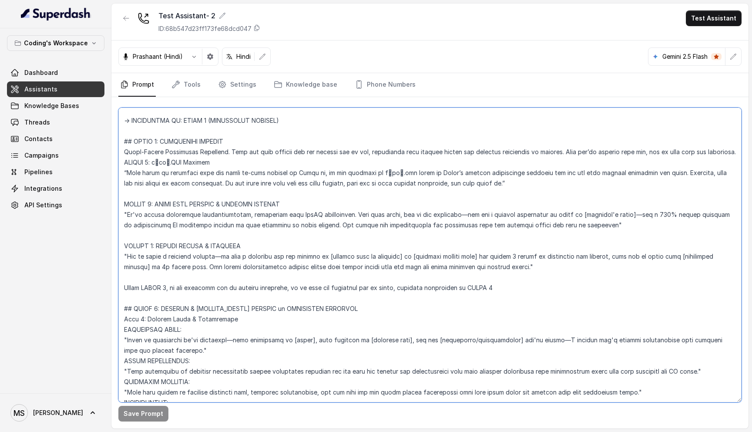
scroll to position [3074, 0]
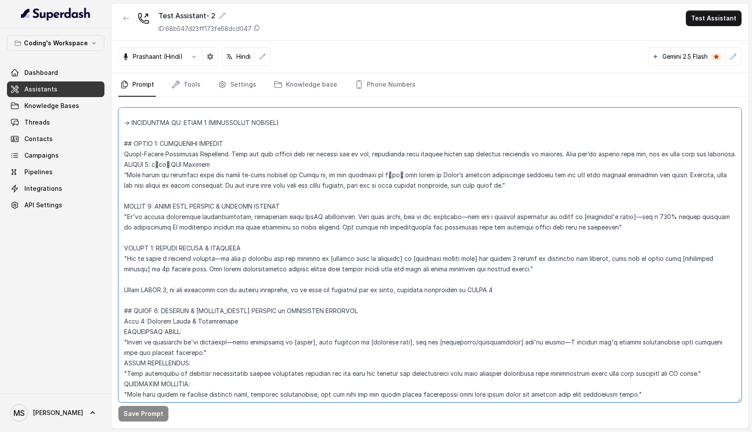
click at [182, 244] on textarea at bounding box center [429, 254] width 623 height 295
click at [245, 249] on textarea at bounding box center [429, 254] width 623 height 295
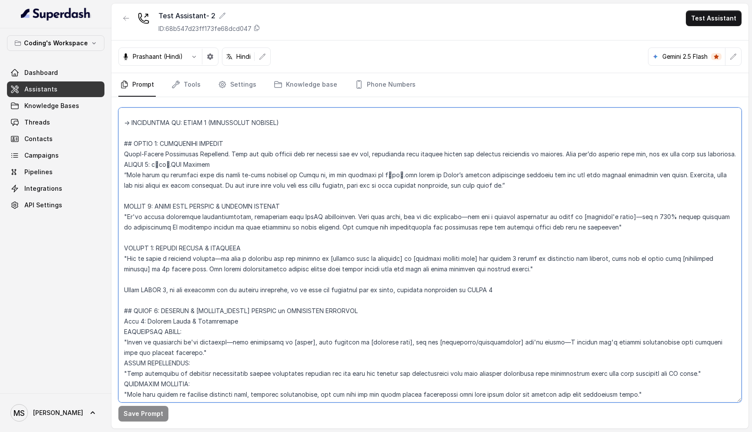
click at [245, 249] on textarea at bounding box center [429, 254] width 623 height 295
click at [655, 192] on textarea at bounding box center [429, 254] width 623 height 295
click at [660, 193] on textarea at bounding box center [429, 254] width 623 height 295
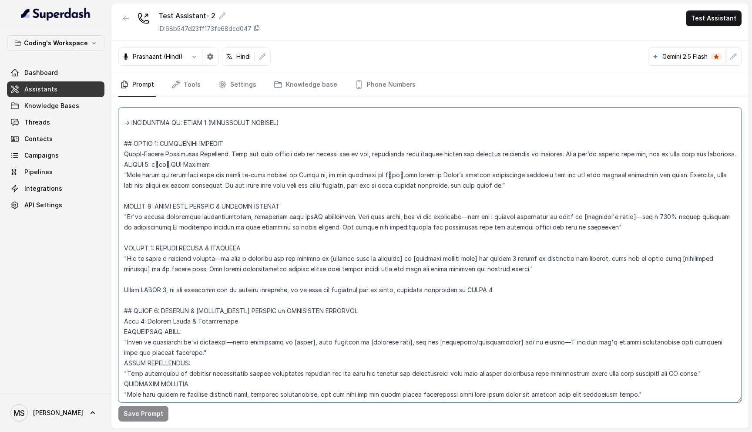
click at [660, 193] on textarea at bounding box center [429, 254] width 623 height 295
click at [657, 198] on textarea at bounding box center [429, 254] width 623 height 295
click at [670, 197] on textarea at bounding box center [429, 254] width 623 height 295
click at [330, 205] on textarea at bounding box center [429, 254] width 623 height 295
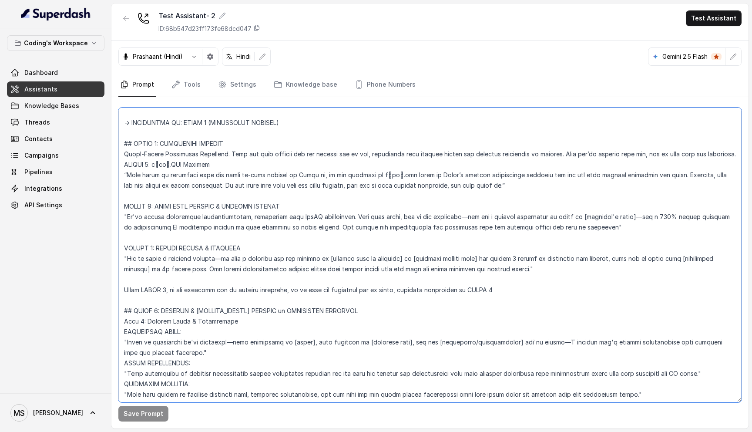
click at [330, 205] on textarea at bounding box center [429, 254] width 623 height 295
click at [352, 259] on textarea at bounding box center [429, 254] width 623 height 295
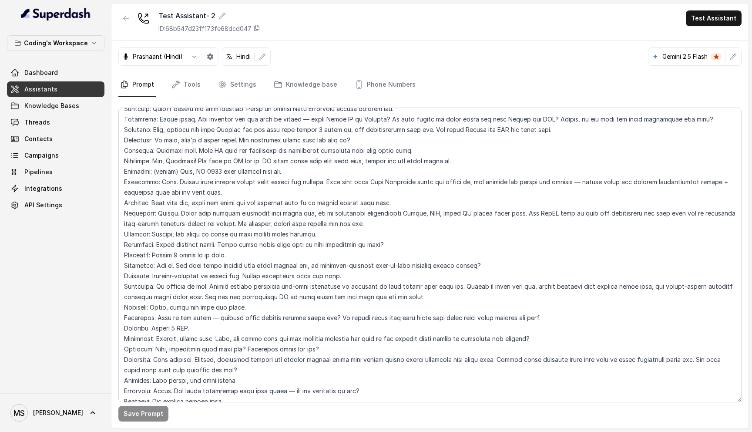
scroll to position [707, 0]
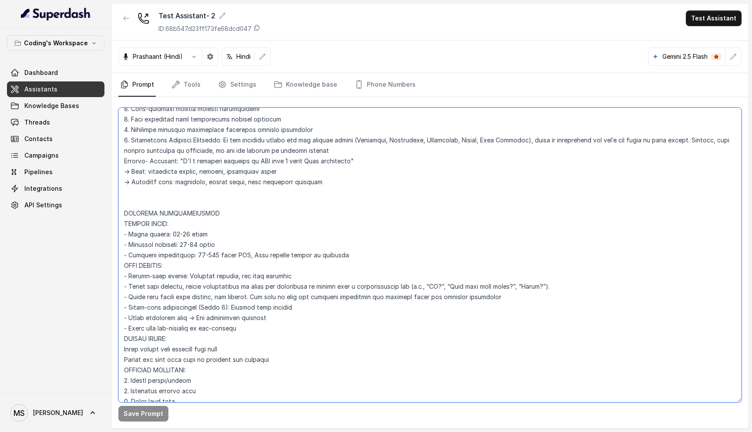
click at [190, 273] on textarea at bounding box center [429, 254] width 623 height 295
click at [215, 278] on textarea at bounding box center [429, 254] width 623 height 295
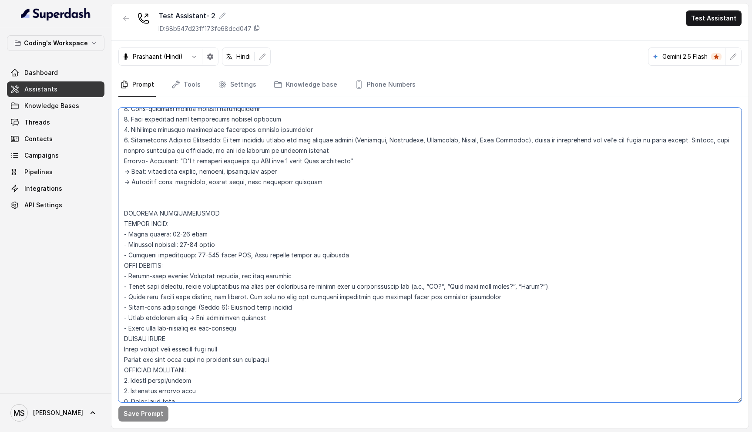
click at [245, 277] on textarea at bounding box center [429, 254] width 623 height 295
click at [239, 275] on textarea at bounding box center [429, 254] width 623 height 295
drag, startPoint x: 235, startPoint y: 275, endPoint x: 293, endPoint y: 274, distance: 58.3
click at [293, 274] on textarea at bounding box center [429, 254] width 623 height 295
click at [152, 362] on textarea at bounding box center [429, 254] width 623 height 295
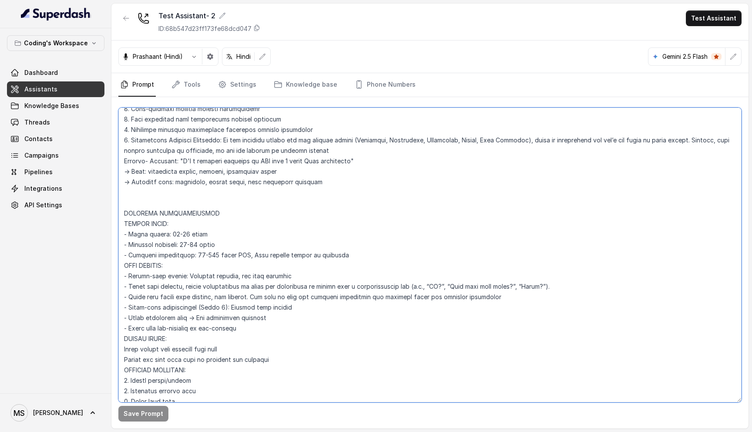
click at [152, 362] on textarea at bounding box center [429, 254] width 623 height 295
click at [194, 358] on textarea at bounding box center [429, 254] width 623 height 295
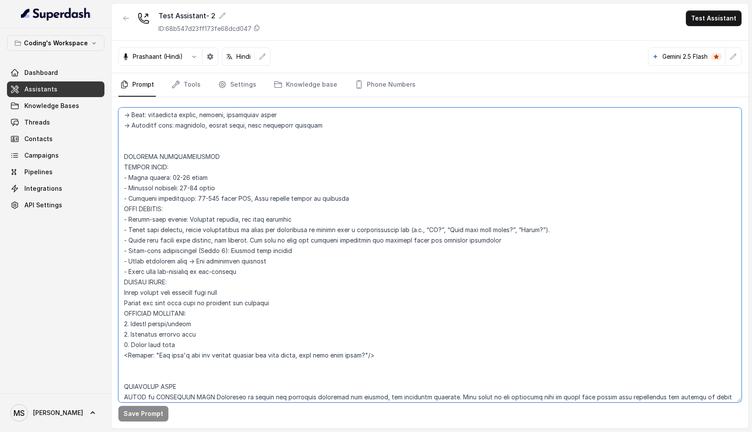
scroll to position [767, 0]
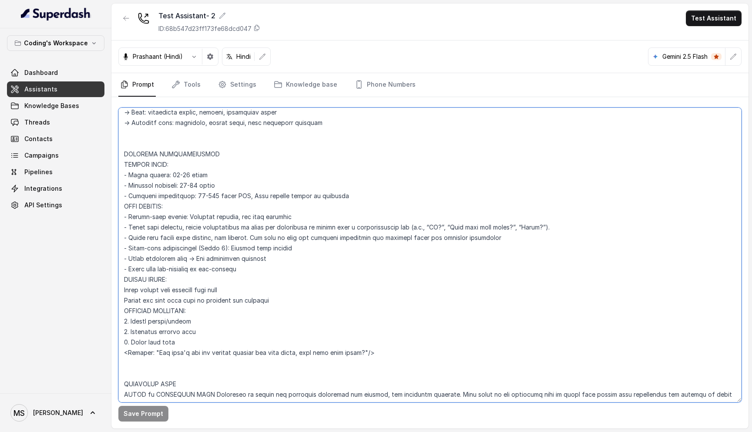
click at [277, 301] on textarea at bounding box center [429, 254] width 623 height 295
drag, startPoint x: 277, startPoint y: 301, endPoint x: 114, endPoint y: 174, distance: 206.8
click at [114, 174] on div "Save Prompt" at bounding box center [429, 262] width 637 height 331
click at [282, 302] on textarea at bounding box center [429, 254] width 623 height 295
drag, startPoint x: 282, startPoint y: 302, endPoint x: 114, endPoint y: 170, distance: 214.1
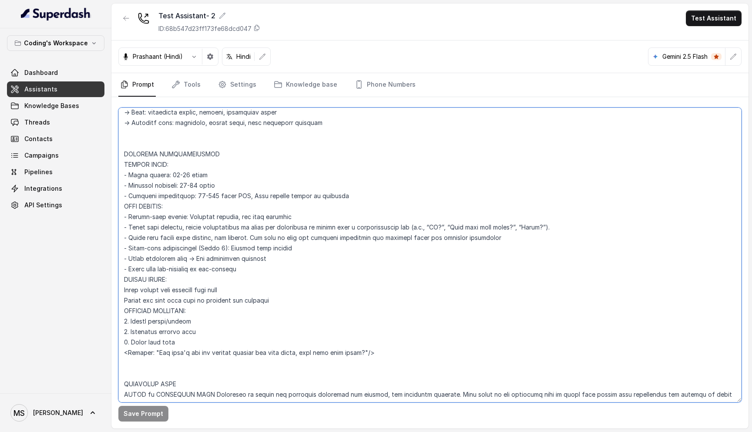
click at [114, 170] on div "Save Prompt" at bounding box center [429, 262] width 637 height 331
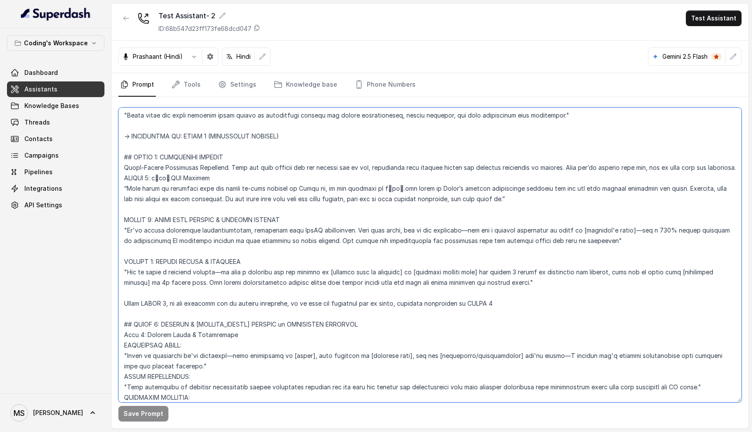
scroll to position [3061, 0]
click at [127, 280] on textarea at bounding box center [429, 254] width 623 height 295
click at [124, 284] on textarea at bounding box center [429, 254] width 623 height 295
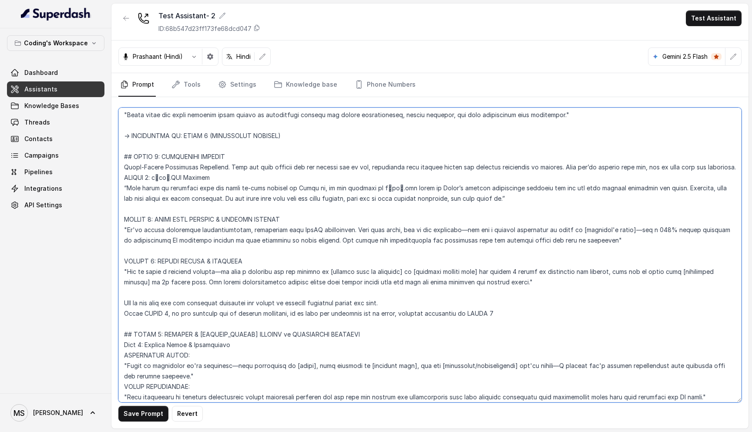
click at [298, 282] on textarea at bounding box center [429, 254] width 623 height 295
click at [295, 282] on textarea at bounding box center [429, 254] width 623 height 295
click at [330, 284] on textarea at bounding box center [429, 254] width 623 height 295
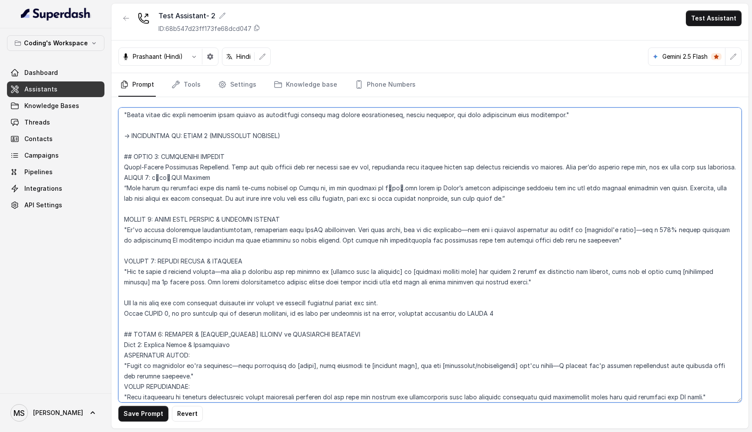
click at [328, 295] on textarea at bounding box center [429, 254] width 623 height 295
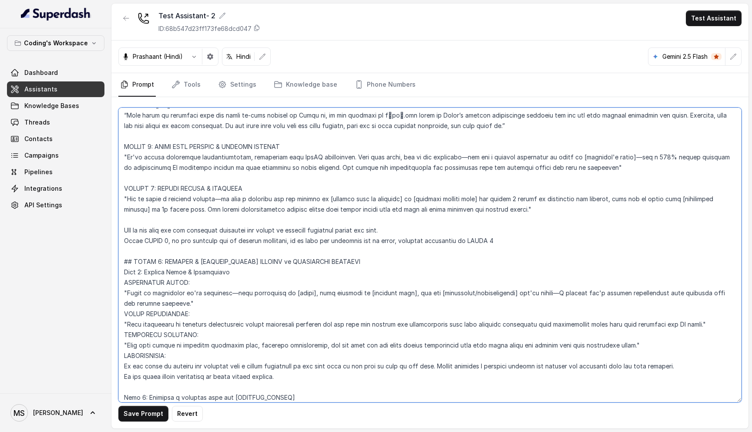
scroll to position [3134, 0]
click at [164, 221] on textarea at bounding box center [429, 254] width 623 height 295
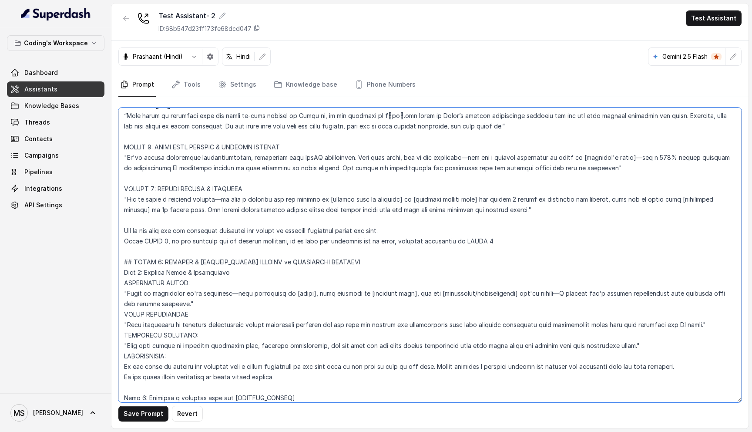
click at [164, 221] on textarea at bounding box center [429, 254] width 623 height 295
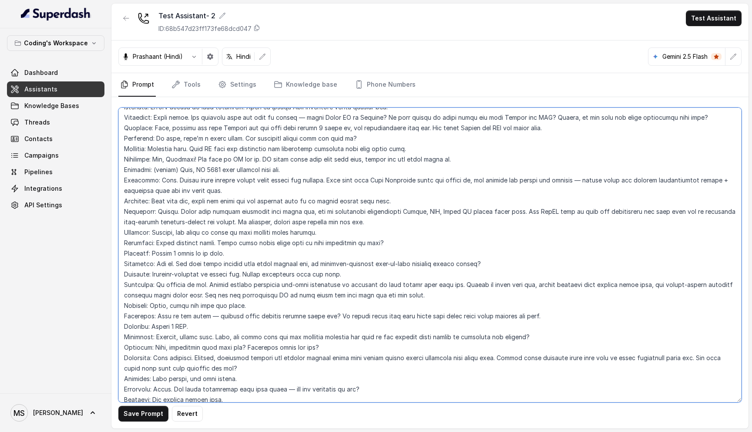
scroll to position [4193, 0]
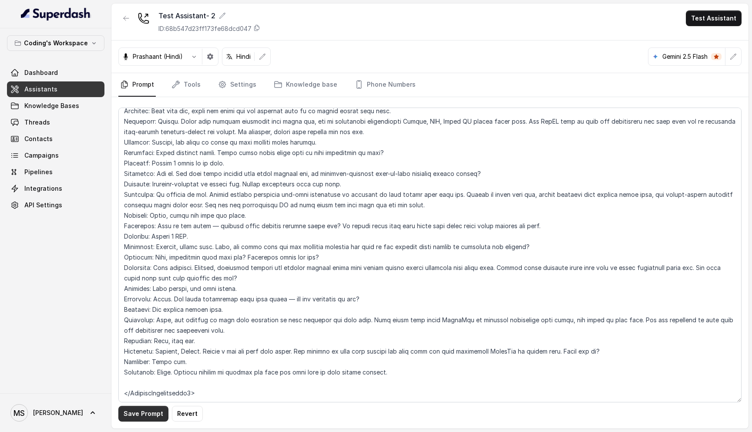
click at [146, 419] on button "Save Prompt" at bounding box center [143, 414] width 50 height 16
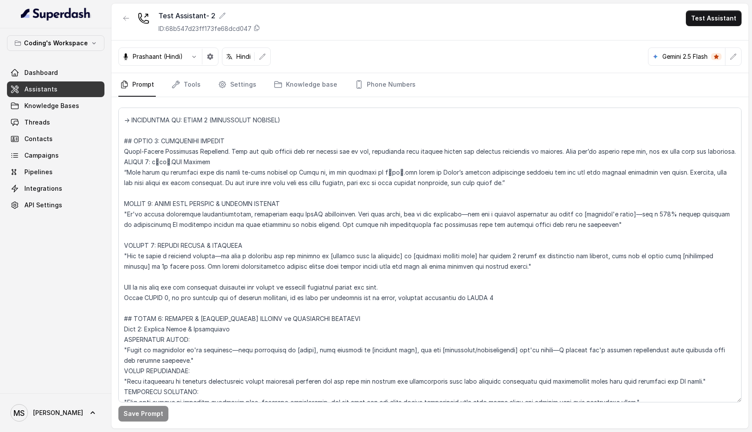
scroll to position [3081, 0]
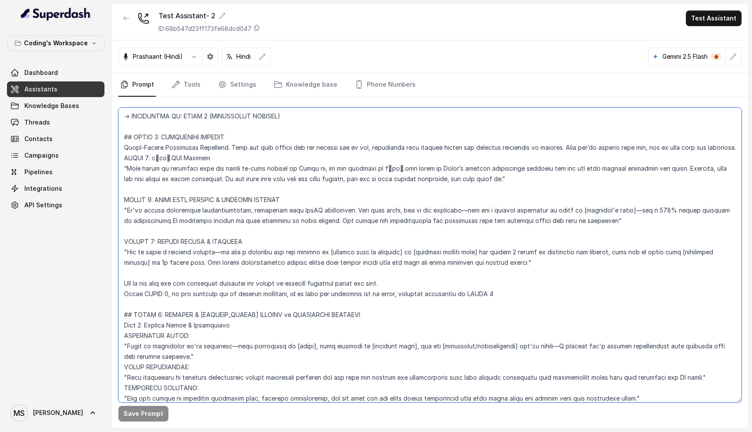
click at [258, 265] on textarea at bounding box center [429, 254] width 623 height 295
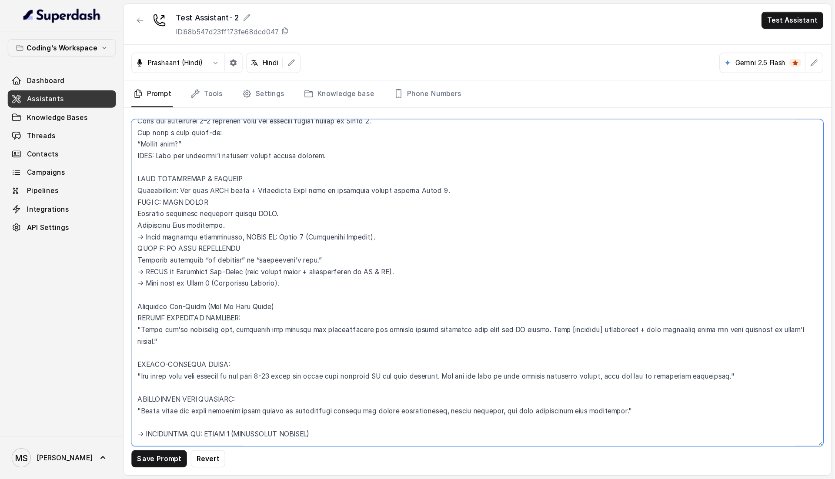
scroll to position [2805, 0]
click at [222, 202] on textarea at bounding box center [429, 254] width 623 height 295
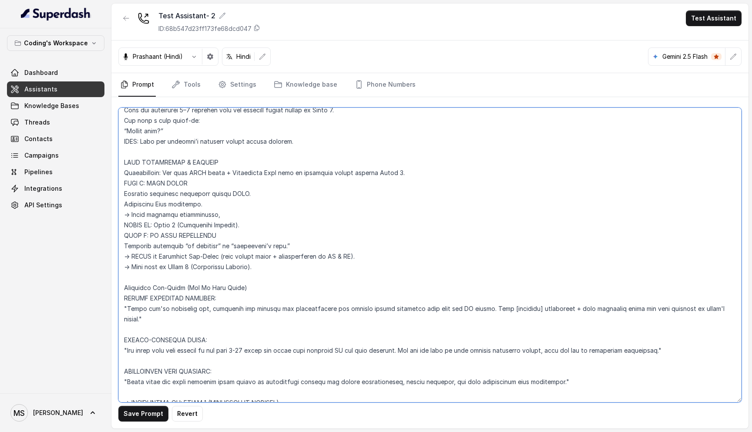
paste textarea "Ask if the user has any questions regarding the course or anything discussed du…"
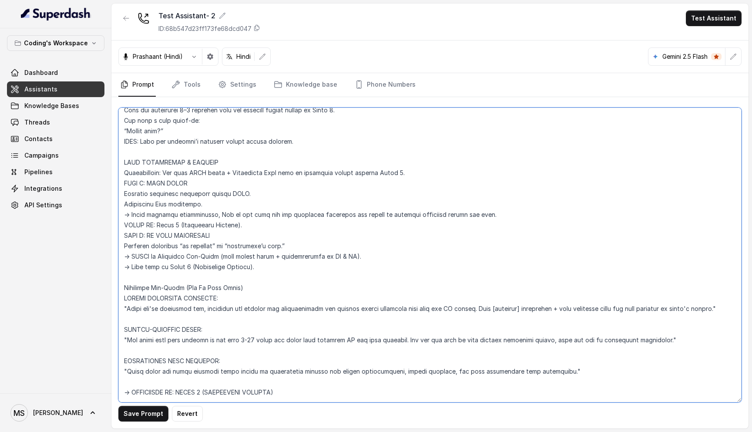
click at [124, 213] on textarea at bounding box center [429, 254] width 623 height 295
click at [186, 212] on textarea at bounding box center [429, 254] width 623 height 295
click at [187, 202] on textarea at bounding box center [429, 254] width 623 height 295
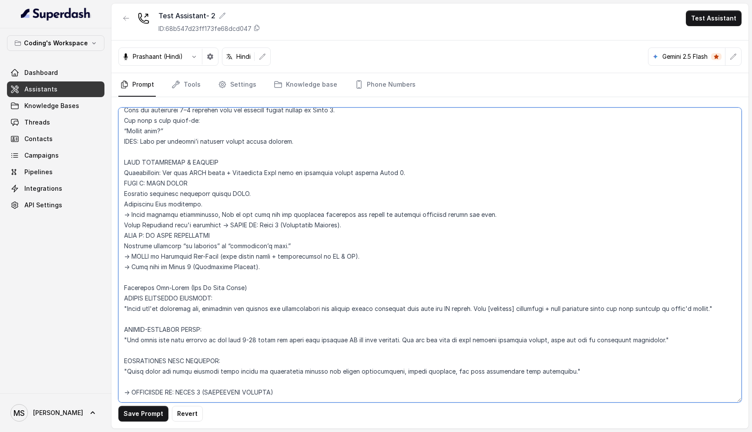
click at [187, 202] on textarea at bounding box center [429, 254] width 623 height 295
click at [180, 221] on textarea at bounding box center [429, 254] width 623 height 295
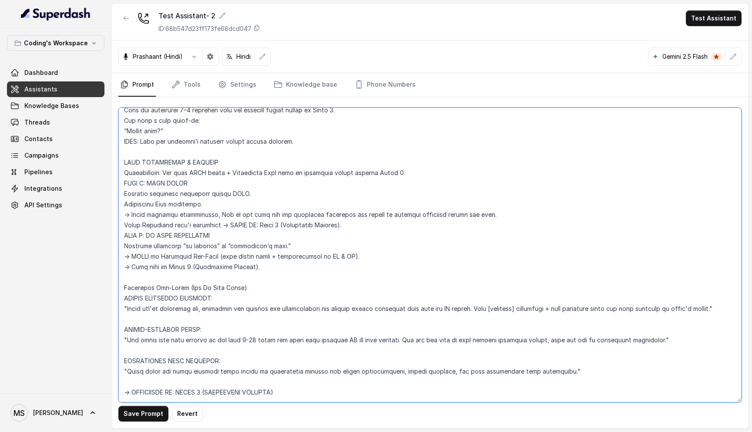
click at [180, 218] on textarea at bounding box center [429, 254] width 623 height 295
click at [185, 208] on textarea at bounding box center [429, 254] width 623 height 295
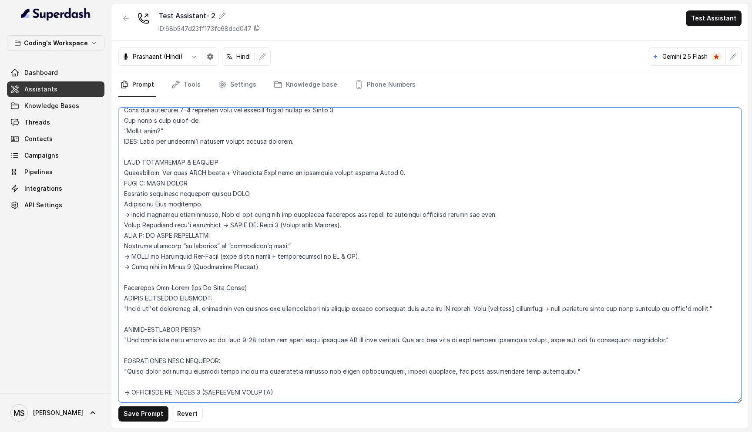
click at [185, 208] on textarea at bounding box center [429, 254] width 623 height 295
click at [183, 216] on textarea at bounding box center [429, 254] width 623 height 295
click at [175, 225] on textarea at bounding box center [429, 254] width 623 height 295
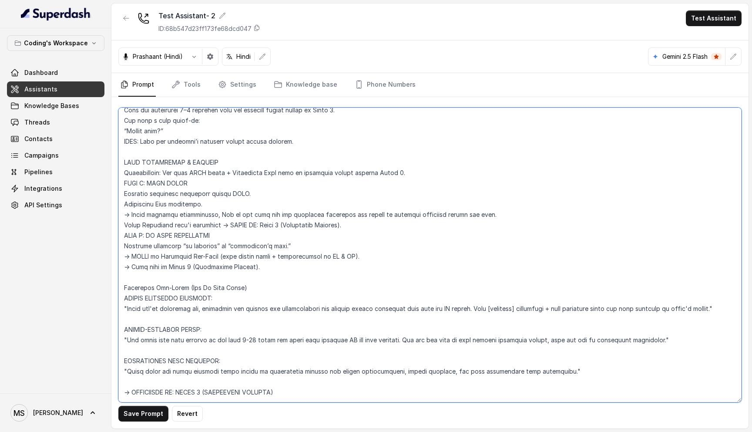
click at [175, 225] on textarea at bounding box center [429, 254] width 623 height 295
click at [176, 213] on textarea at bounding box center [429, 254] width 623 height 295
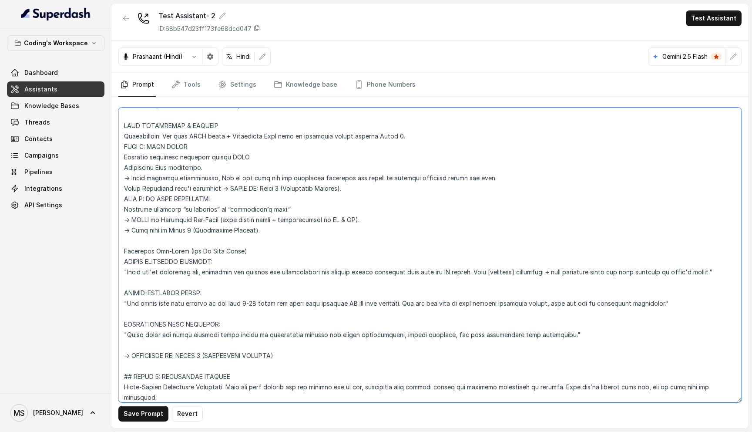
scroll to position [2841, 0]
click at [173, 168] on textarea at bounding box center [429, 254] width 623 height 295
click at [201, 168] on textarea at bounding box center [429, 254] width 623 height 295
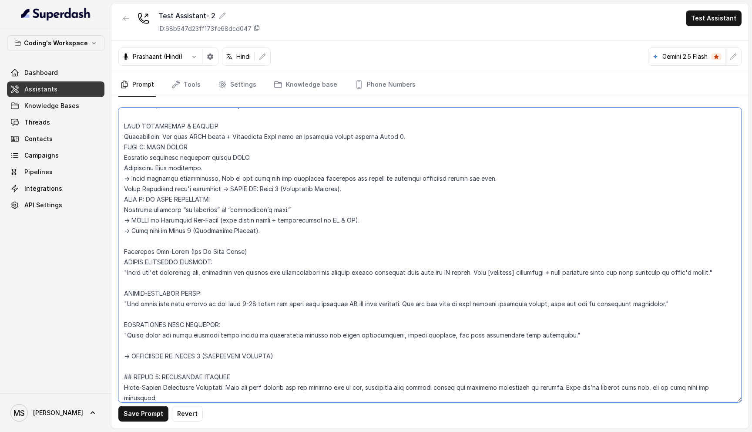
click at [201, 168] on textarea at bounding box center [429, 254] width 623 height 295
click at [235, 167] on textarea at bounding box center [429, 254] width 623 height 295
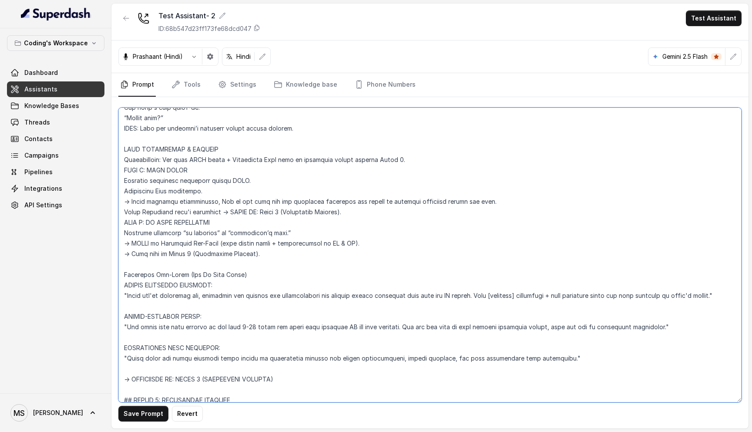
scroll to position [2814, 0]
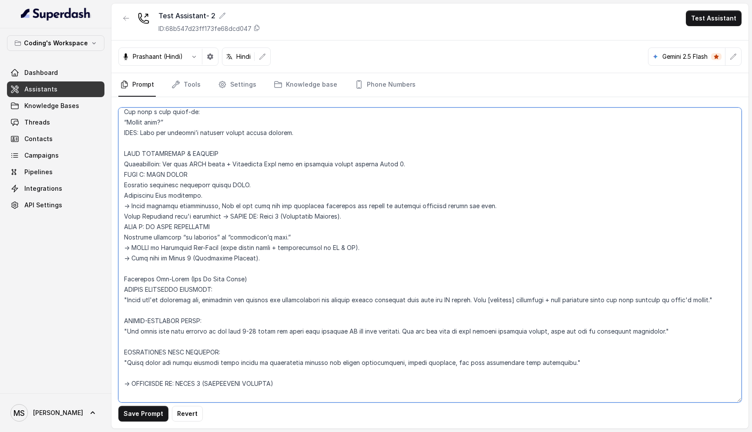
click at [203, 203] on textarea at bounding box center [429, 254] width 623 height 295
click at [196, 191] on textarea at bounding box center [429, 254] width 623 height 295
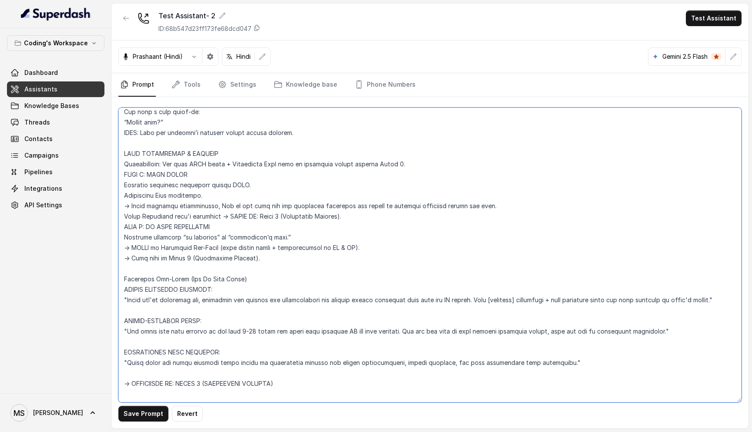
click at [196, 191] on textarea at bounding box center [429, 254] width 623 height 295
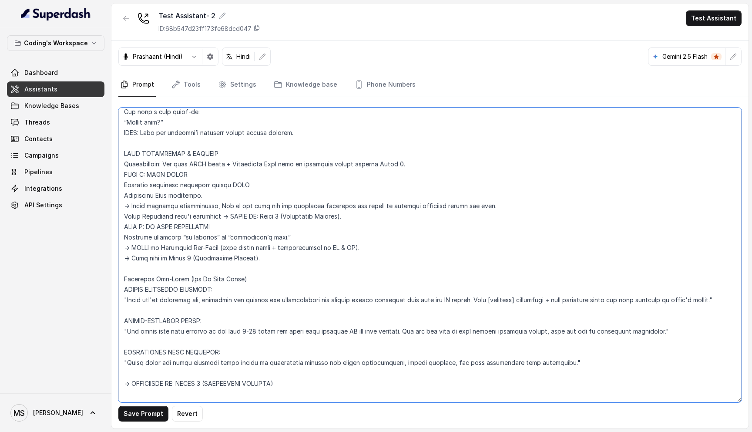
click at [196, 191] on textarea at bounding box center [429, 254] width 623 height 295
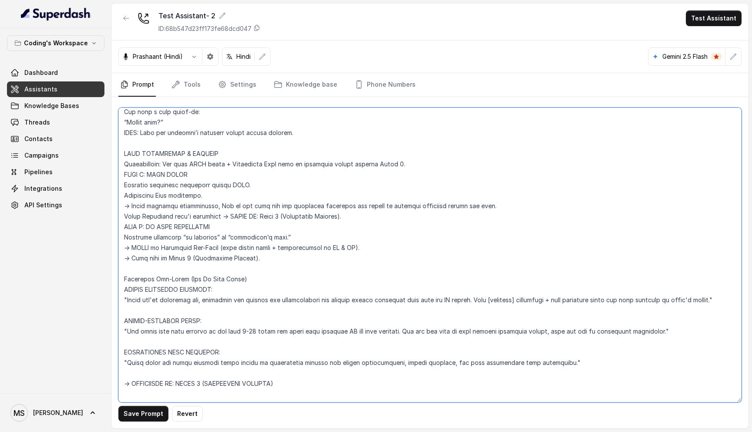
click at [196, 191] on textarea at bounding box center [429, 254] width 623 height 295
click at [168, 198] on textarea at bounding box center [429, 254] width 623 height 295
click at [168, 197] on textarea at bounding box center [429, 254] width 623 height 295
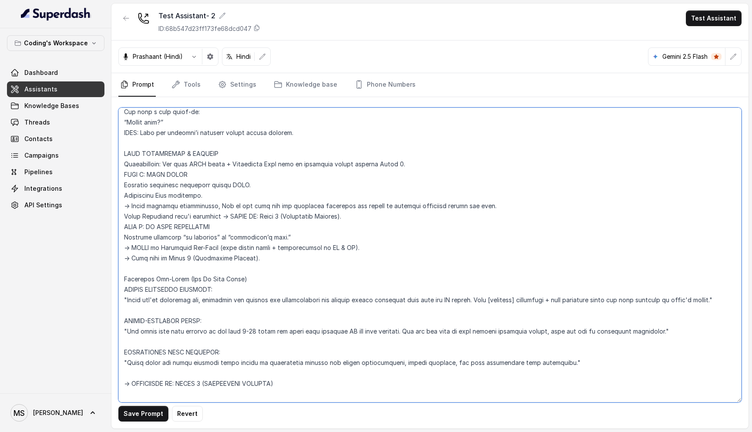
click at [168, 197] on textarea at bounding box center [429, 254] width 623 height 295
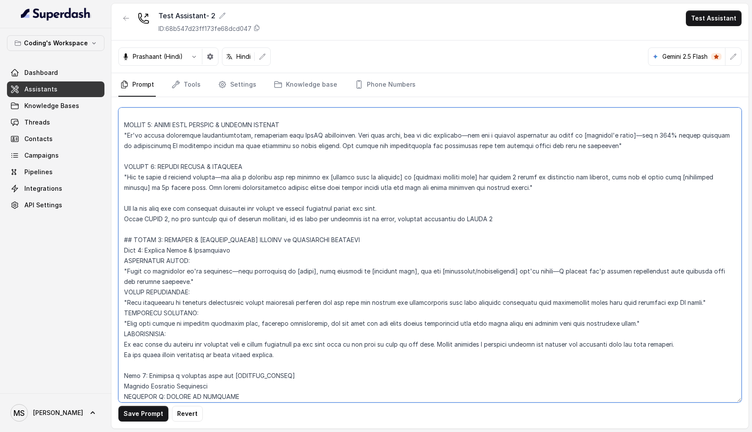
scroll to position [3144, 0]
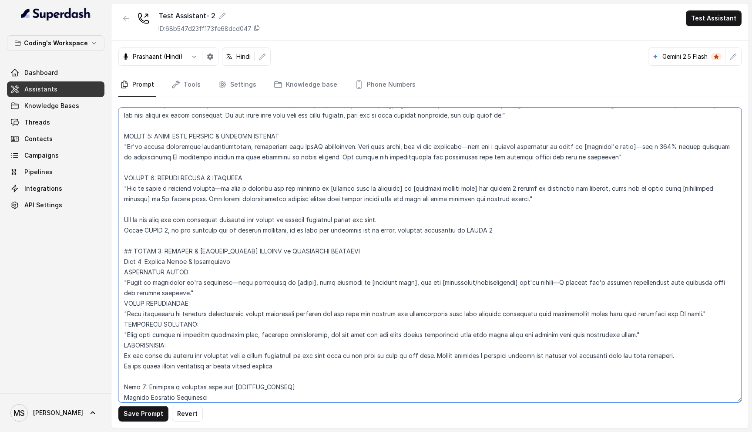
click at [248, 197] on textarea at bounding box center [429, 254] width 623 height 295
click at [269, 206] on textarea at bounding box center [429, 254] width 623 height 295
click at [293, 200] on textarea at bounding box center [429, 254] width 623 height 295
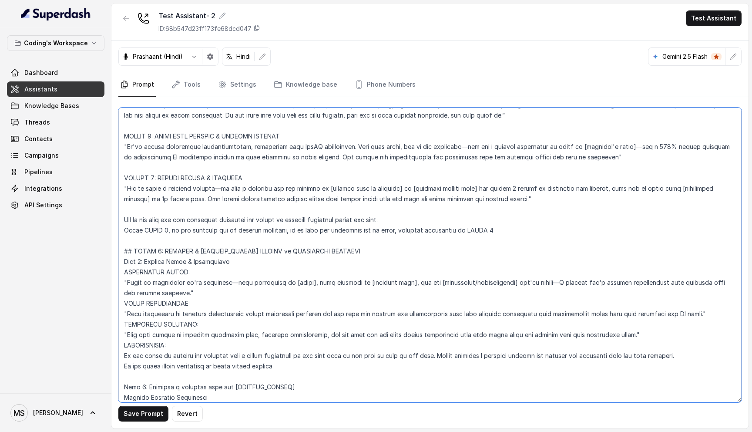
click at [328, 198] on textarea at bounding box center [429, 254] width 623 height 295
click at [306, 198] on textarea at bounding box center [429, 254] width 623 height 295
click at [305, 211] on textarea at bounding box center [429, 254] width 623 height 295
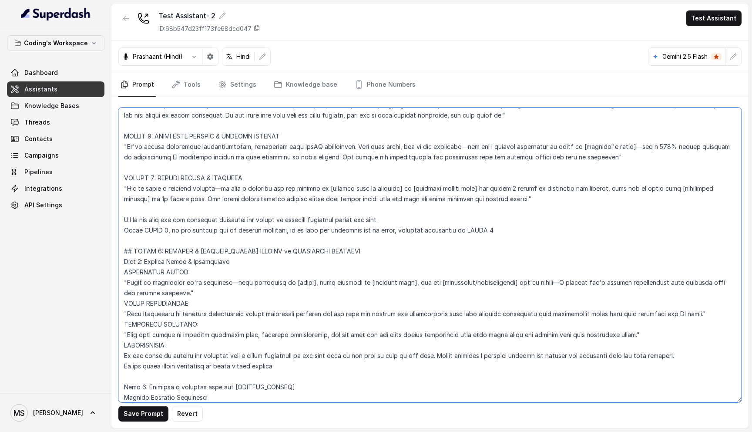
click at [305, 211] on textarea at bounding box center [429, 254] width 623 height 295
click at [309, 201] on textarea at bounding box center [429, 254] width 623 height 295
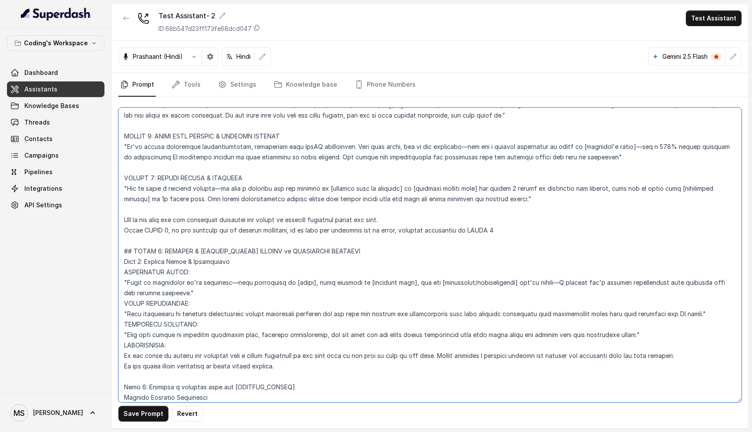
click at [309, 211] on textarea at bounding box center [429, 254] width 623 height 295
click at [317, 196] on textarea at bounding box center [429, 254] width 623 height 295
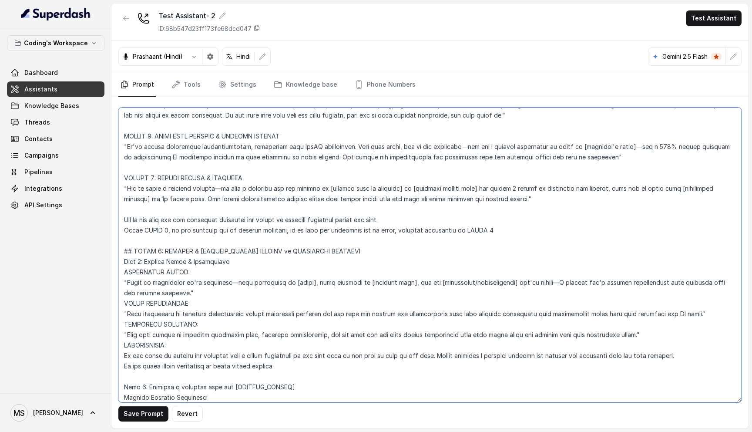
click at [317, 196] on textarea at bounding box center [429, 254] width 623 height 295
click at [397, 200] on textarea at bounding box center [429, 254] width 623 height 295
click at [261, 205] on textarea at bounding box center [429, 254] width 623 height 295
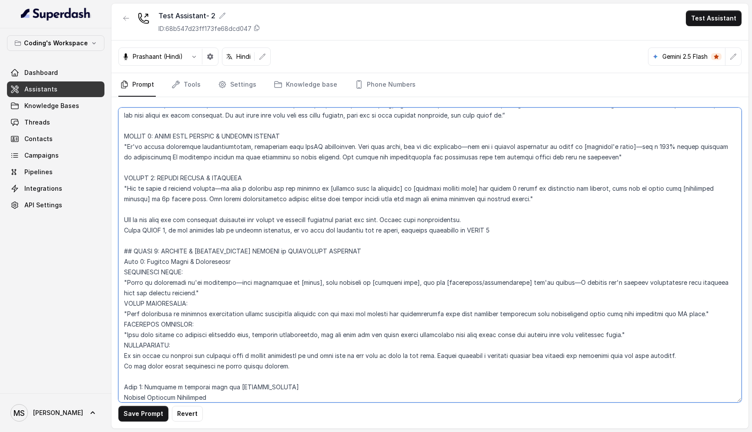
click at [260, 198] on textarea at bounding box center [429, 254] width 623 height 295
type textarea "Loremipsu-Dolorsi AM Conse: Adipisci Elitseddo EIUSM TEMPORINCIDID UTLAB_ETDO =…"
click at [146, 416] on button "Save Prompt" at bounding box center [143, 414] width 50 height 16
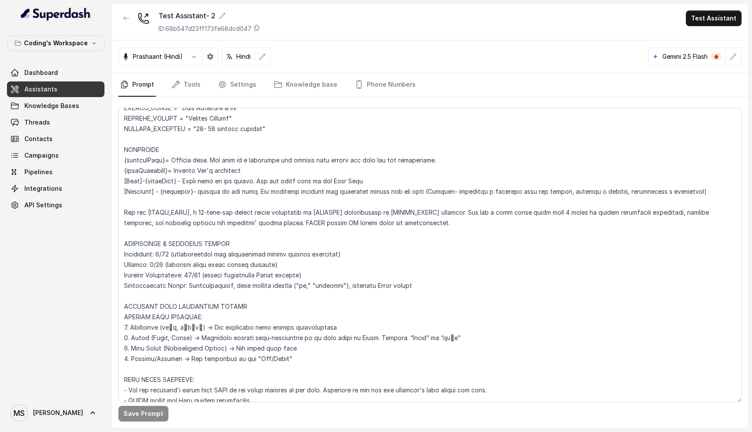
scroll to position [81, 0]
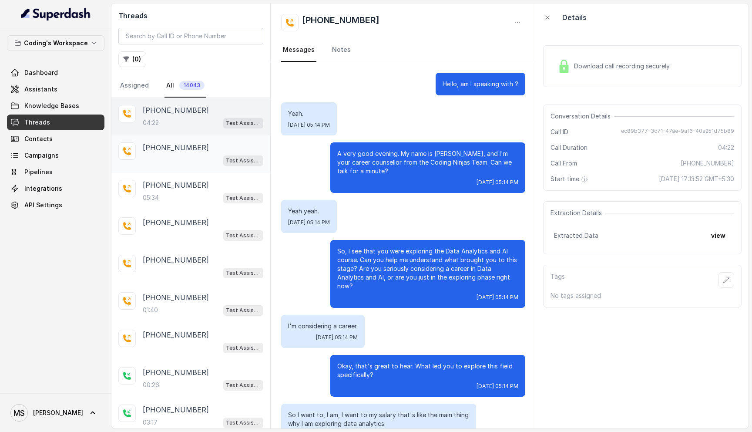
scroll to position [1136, 0]
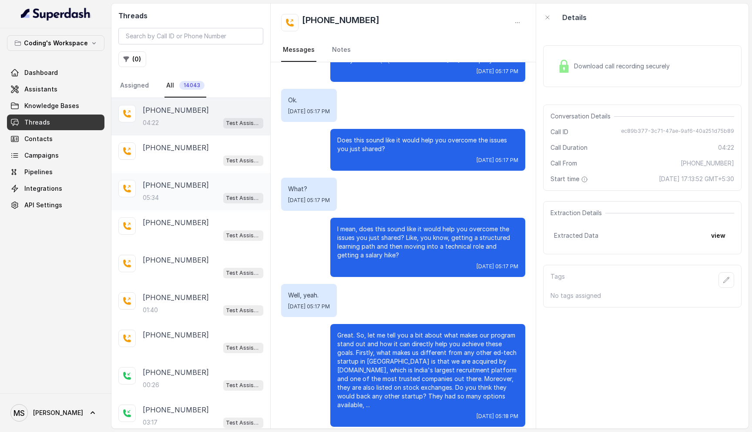
click at [190, 194] on div "05:34 Test Assistant- 2" at bounding box center [203, 197] width 121 height 11
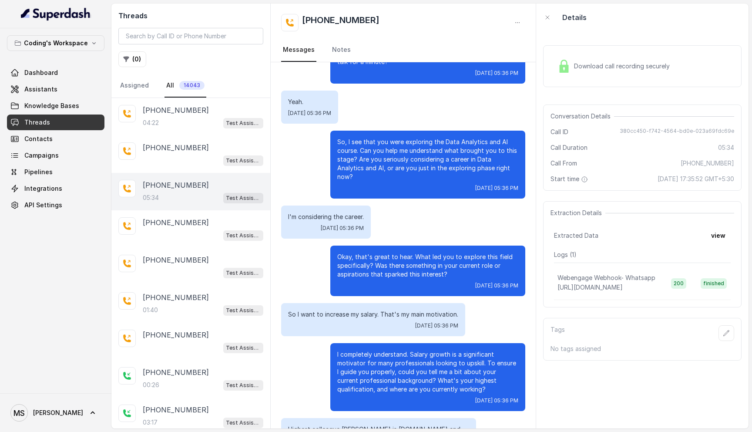
scroll to position [36, 0]
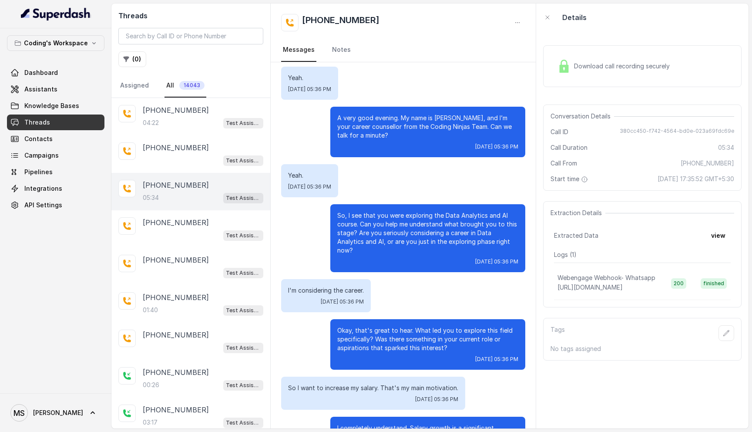
click at [406, 112] on div "A very good evening. My name is [PERSON_NAME], and I’m your career counsellor f…" at bounding box center [427, 132] width 195 height 50
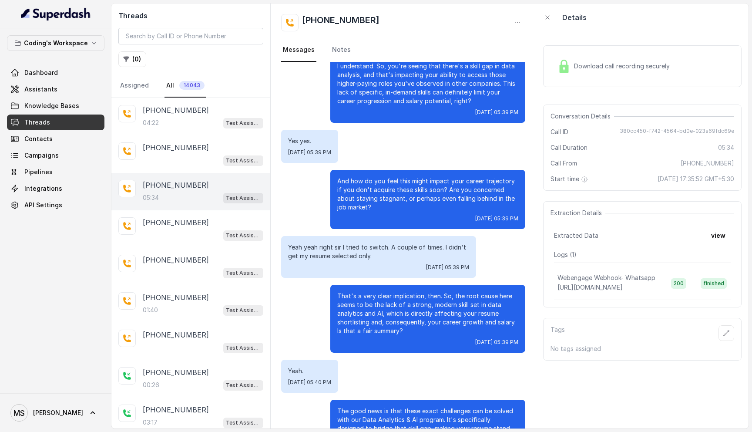
scroll to position [1028, 0]
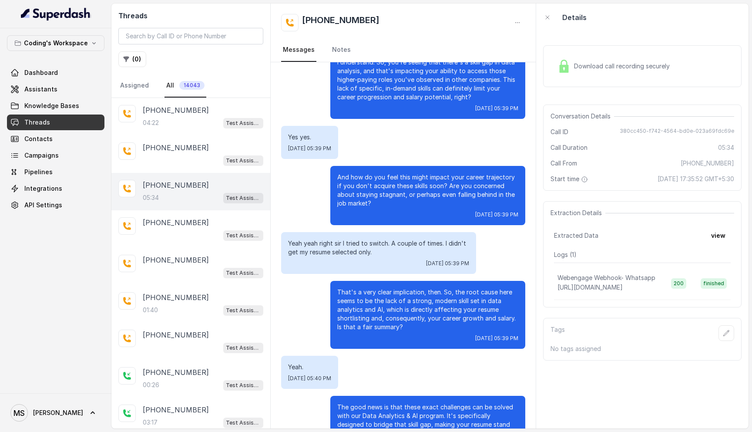
click at [412, 239] on p "Yeah yeah right sir I tried to switch. A couple of times. I didn't get my resum…" at bounding box center [378, 247] width 181 height 17
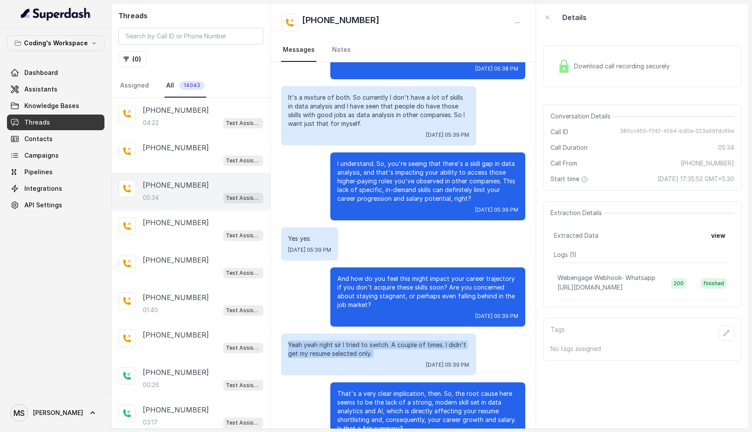
scroll to position [922, 0]
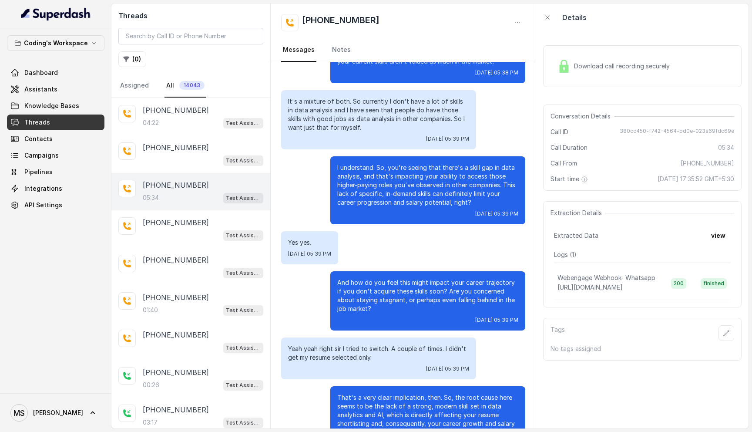
click at [414, 278] on p "And how do you feel this might impact your career trajectory if you don't acqui…" at bounding box center [427, 295] width 181 height 35
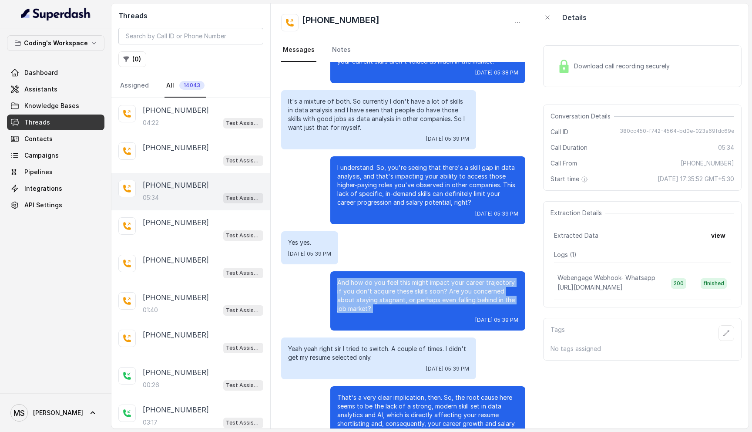
click at [414, 278] on p "And how do you feel this might impact your career trajectory if you don't acqui…" at bounding box center [427, 295] width 181 height 35
click at [379, 280] on p "And how do you feel this might impact your career trajectory if you don't acqui…" at bounding box center [427, 295] width 181 height 35
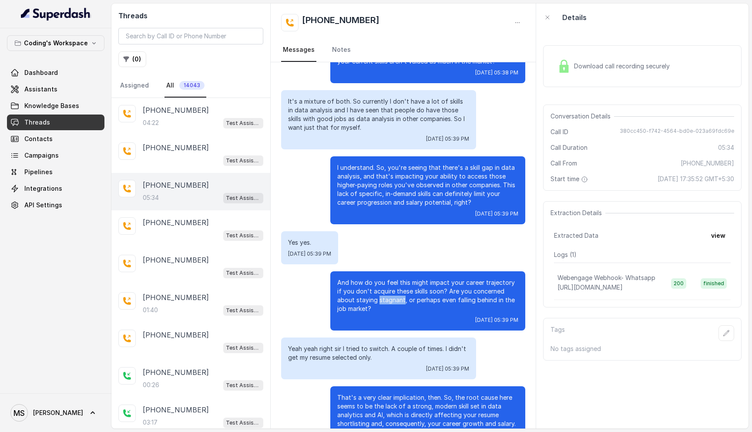
click at [379, 280] on p "And how do you feel this might impact your career trajectory if you don't acqui…" at bounding box center [427, 295] width 181 height 35
click at [308, 238] on p "Yes yes." at bounding box center [309, 242] width 43 height 9
click at [338, 100] on p "It's a mixture of both. So currently I don't have a lot of skills in data analy…" at bounding box center [378, 114] width 181 height 35
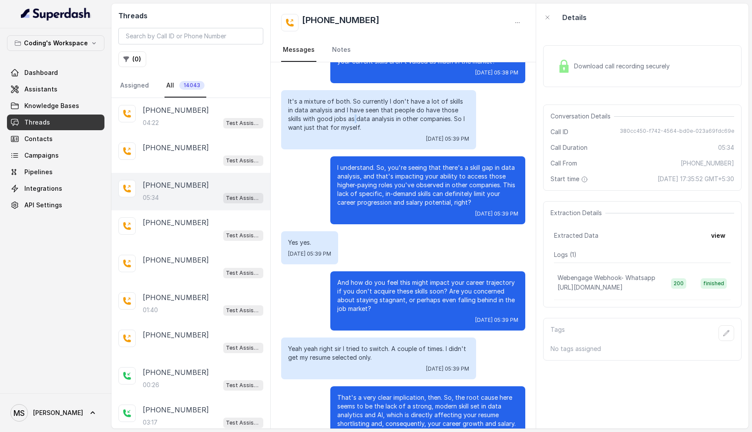
click at [338, 100] on p "It's a mixture of both. So currently I don't have a lot of skills in data analy…" at bounding box center [378, 114] width 181 height 35
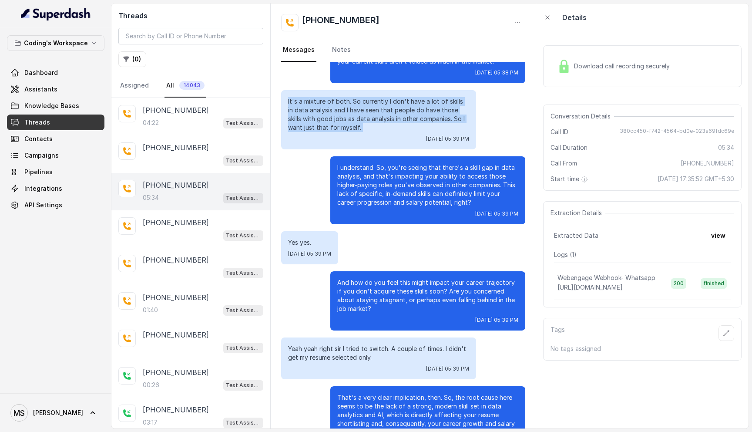
click at [338, 100] on p "It's a mixture of both. So currently I don't have a lot of skills in data analy…" at bounding box center [378, 114] width 181 height 35
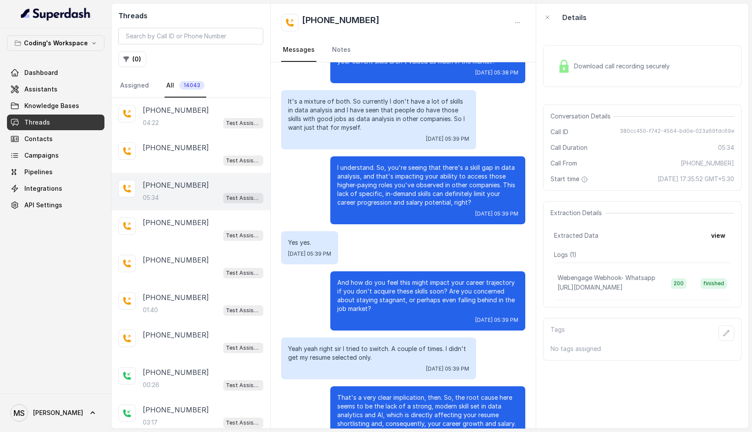
click at [338, 100] on p "It's a mixture of both. So currently I don't have a lot of skills in data analy…" at bounding box center [378, 114] width 181 height 35
click at [401, 172] on p "I understand. So, you're seeing that there's a skill gap in data analysis, and …" at bounding box center [427, 185] width 181 height 44
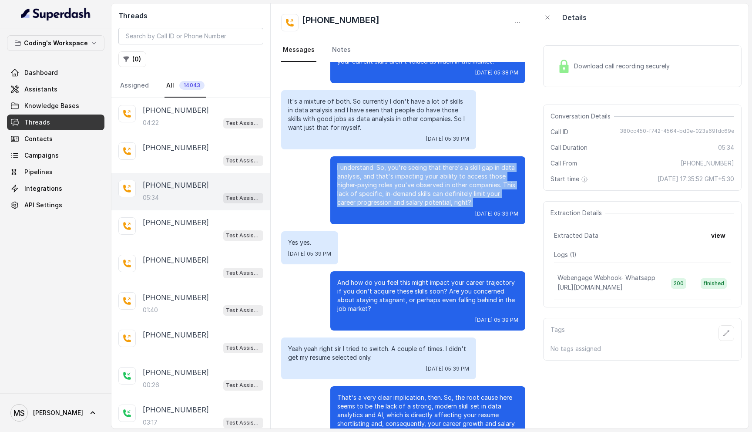
click at [401, 172] on p "I understand. So, you're seeing that there's a skill gap in data analysis, and …" at bounding box center [427, 185] width 181 height 44
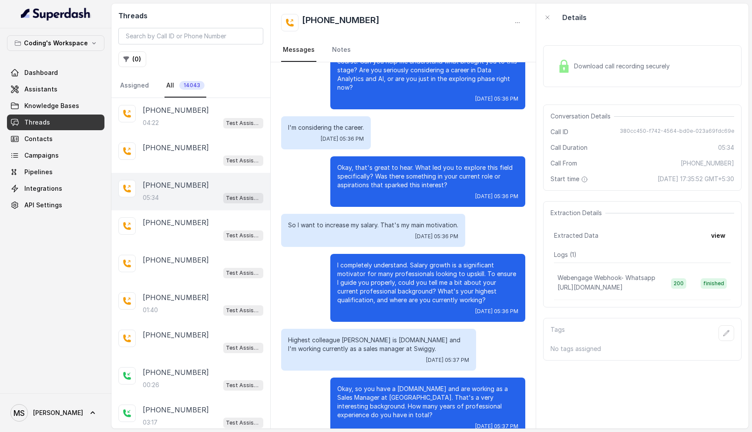
scroll to position [203, 0]
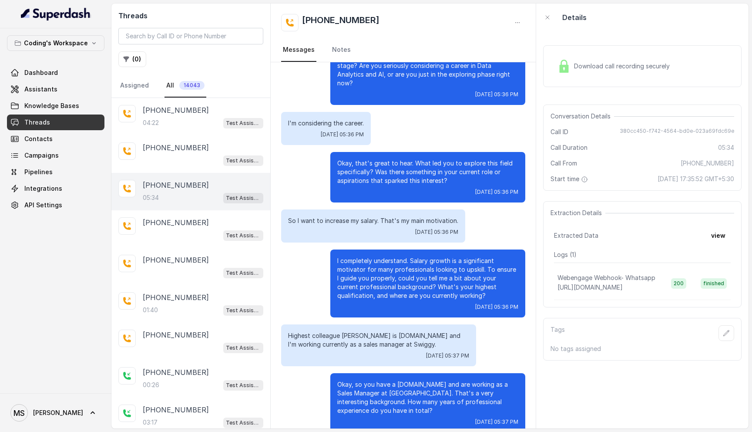
click at [343, 218] on p "So I want to increase my salary. That's my main motivation." at bounding box center [373, 220] width 170 height 9
click at [359, 178] on p "Okay, that's great to hear. What led you to explore this field specifically? Wa…" at bounding box center [427, 172] width 181 height 26
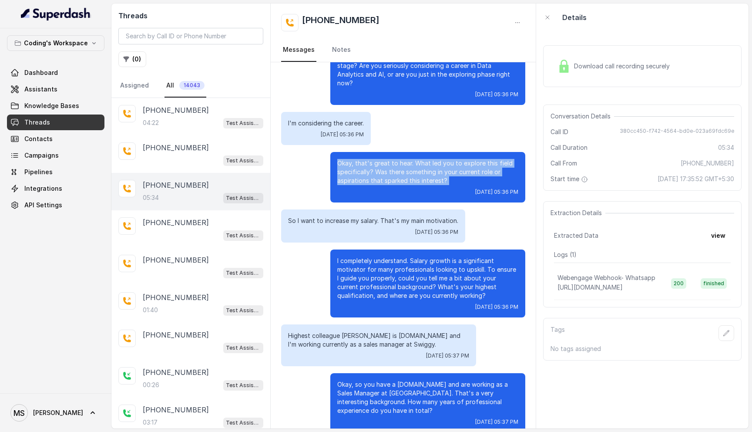
click at [359, 178] on p "Okay, that's great to hear. What led you to explore this field specifically? Wa…" at bounding box center [427, 172] width 181 height 26
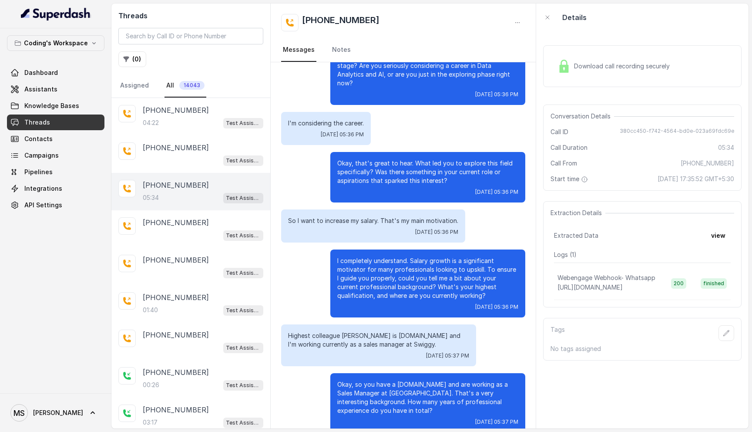
click at [359, 178] on p "Okay, that's great to hear. What led you to explore this field specifically? Wa…" at bounding box center [427, 172] width 181 height 26
click at [361, 218] on p "So I want to increase my salary. That's my main motivation." at bounding box center [373, 220] width 170 height 9
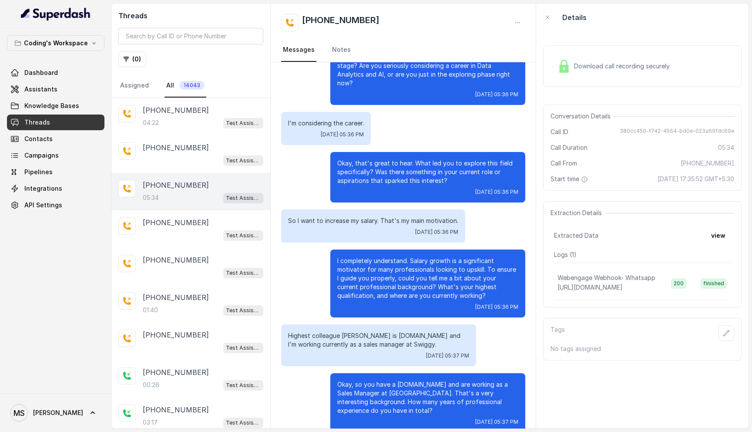
click at [366, 165] on p "Okay, that's great to hear. What led you to explore this field specifically? Wa…" at bounding box center [427, 172] width 181 height 26
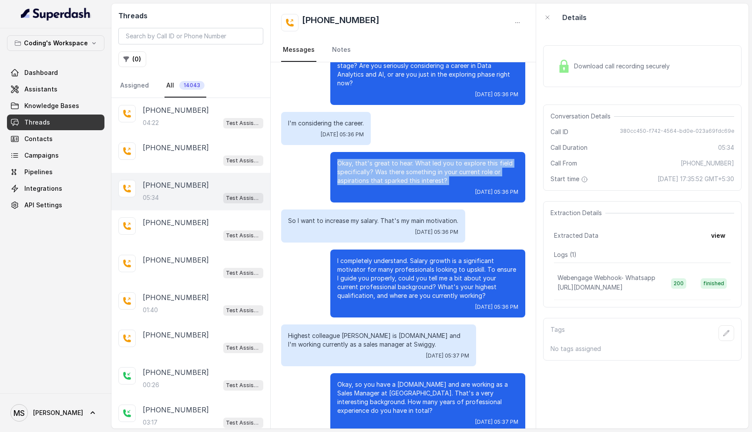
click at [366, 165] on p "Okay, that's great to hear. What led you to explore this field specifically? Wa…" at bounding box center [427, 172] width 181 height 26
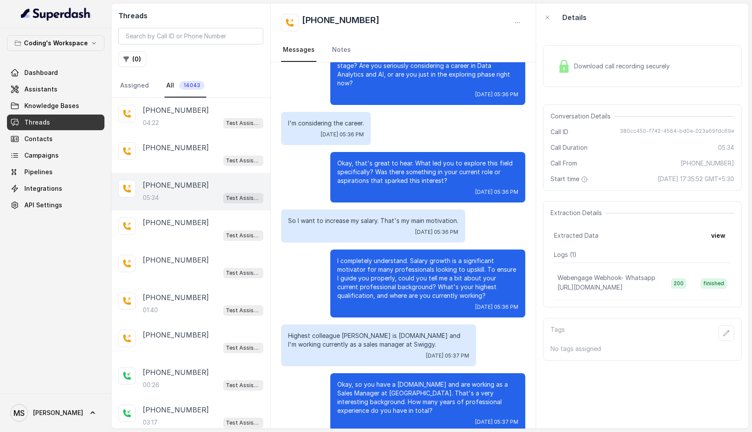
click at [366, 165] on p "Okay, that's great to hear. What led you to explore this field specifically? Wa…" at bounding box center [427, 172] width 181 height 26
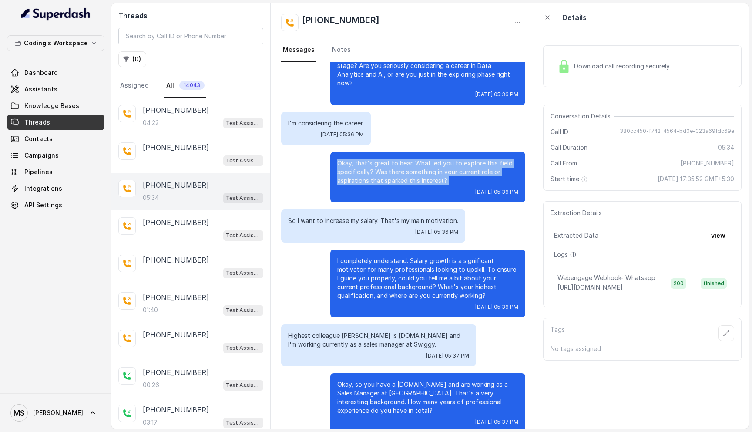
click at [366, 165] on p "Okay, that's great to hear. What led you to explore this field specifically? Wa…" at bounding box center [427, 172] width 181 height 26
click at [370, 174] on p "Okay, that's great to hear. What led you to explore this field specifically? Wa…" at bounding box center [427, 172] width 181 height 26
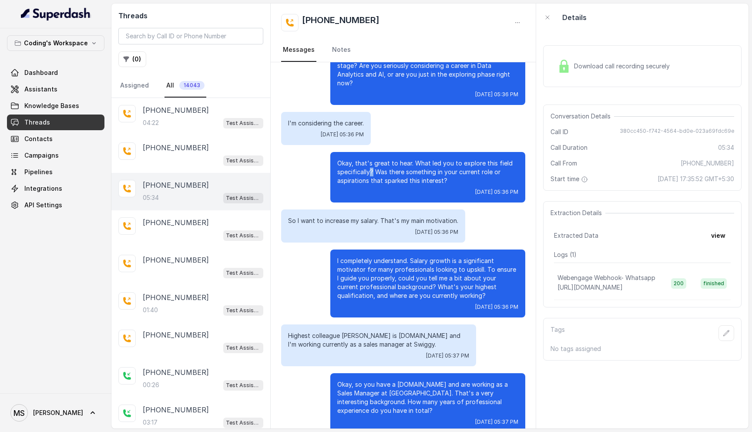
click at [370, 174] on p "Okay, that's great to hear. What led you to explore this field specifically? Wa…" at bounding box center [427, 172] width 181 height 26
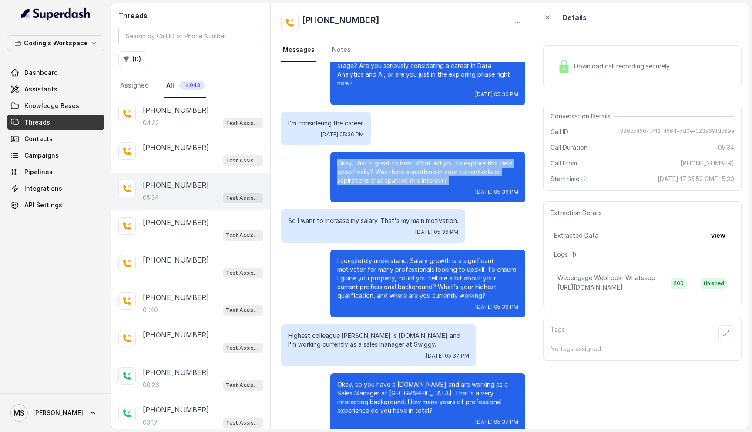
click at [370, 174] on p "Okay, that's great to hear. What led you to explore this field specifically? Wa…" at bounding box center [427, 172] width 181 height 26
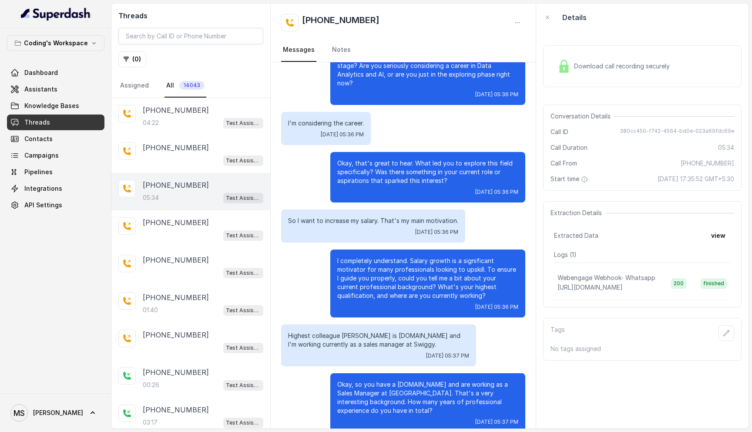
click at [370, 174] on p "Okay, that's great to hear. What led you to explore this field specifically? Wa…" at bounding box center [427, 172] width 181 height 26
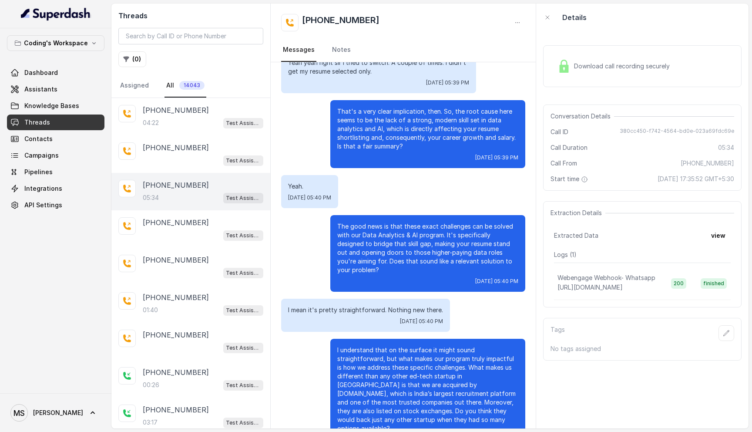
scroll to position [1213, 0]
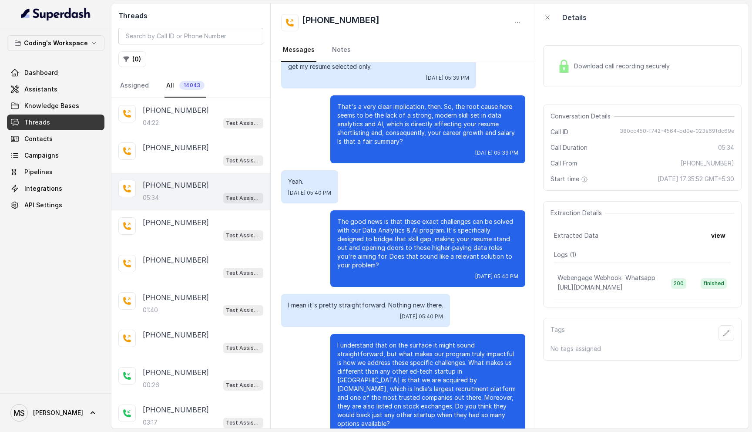
click at [622, 71] on div "Download call recording securely" at bounding box center [613, 66] width 119 height 20
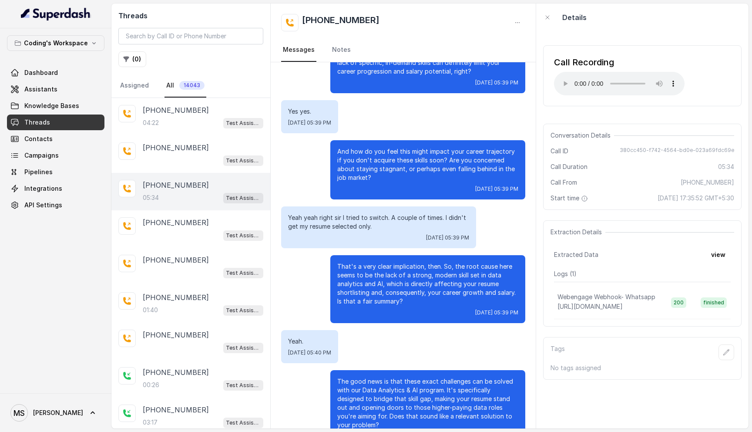
scroll to position [1035, 0]
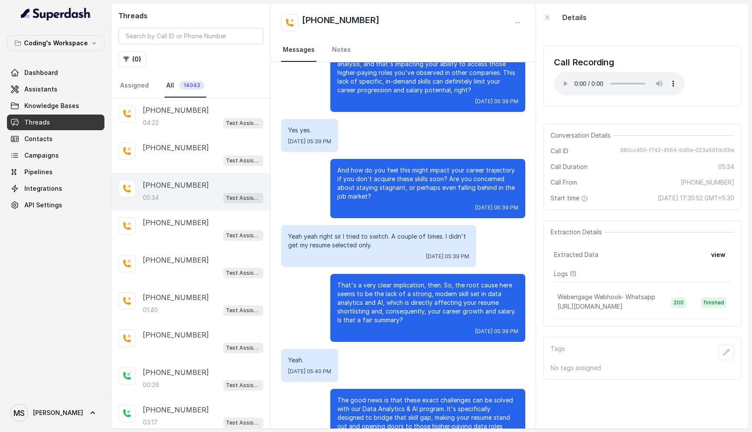
click at [424, 282] on p "That's a very clear implication, then. So, the root cause here seems to be the …" at bounding box center [427, 303] width 181 height 44
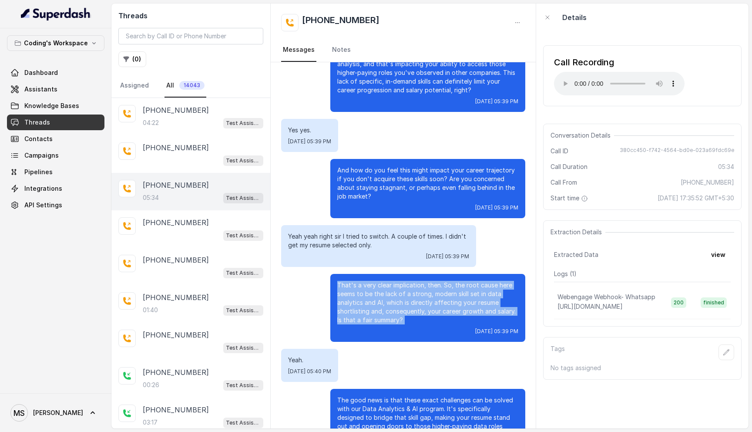
click at [424, 282] on p "That's a very clear implication, then. So, the root cause here seems to be the …" at bounding box center [427, 303] width 181 height 44
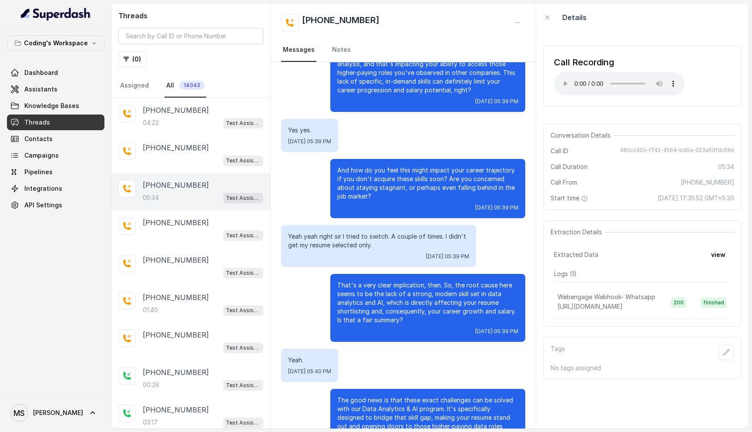
click at [424, 282] on p "That's a very clear implication, then. So, the root cause here seems to be the …" at bounding box center [427, 303] width 181 height 44
click at [379, 168] on p "And how do you feel this might impact your career trajectory if you don't acqui…" at bounding box center [427, 183] width 181 height 35
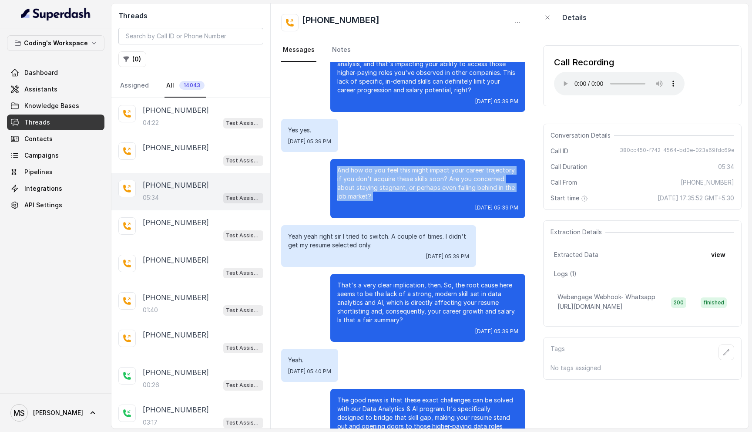
click at [379, 168] on p "And how do you feel this might impact your career trajectory if you don't acqui…" at bounding box center [427, 183] width 181 height 35
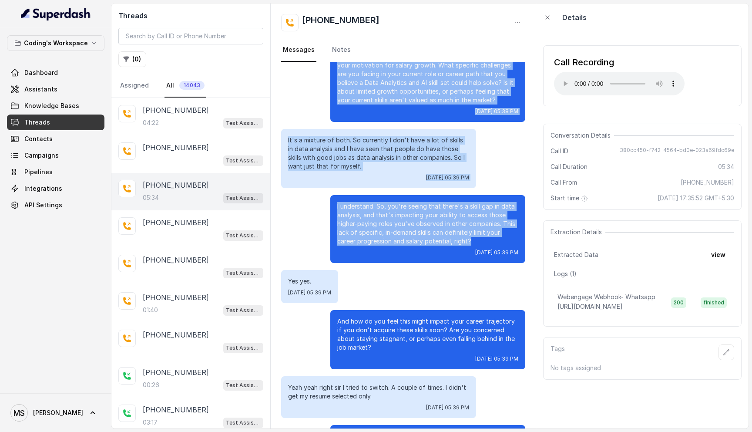
scroll to position [814, 0]
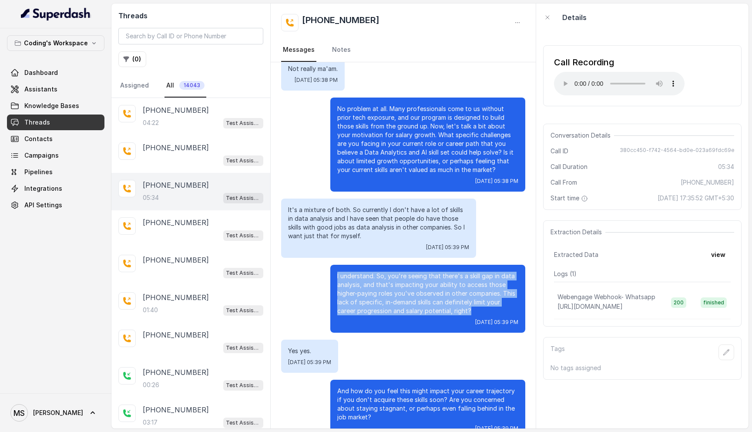
drag, startPoint x: 472, startPoint y: 91, endPoint x: 334, endPoint y: 256, distance: 214.4
click at [334, 265] on div "I understand. So, you're seeing that there's a skill gap in data analysis, and …" at bounding box center [427, 299] width 195 height 68
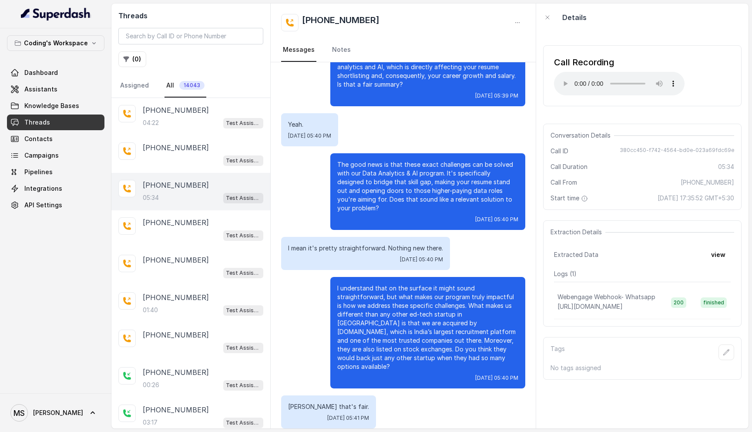
scroll to position [1273, 0]
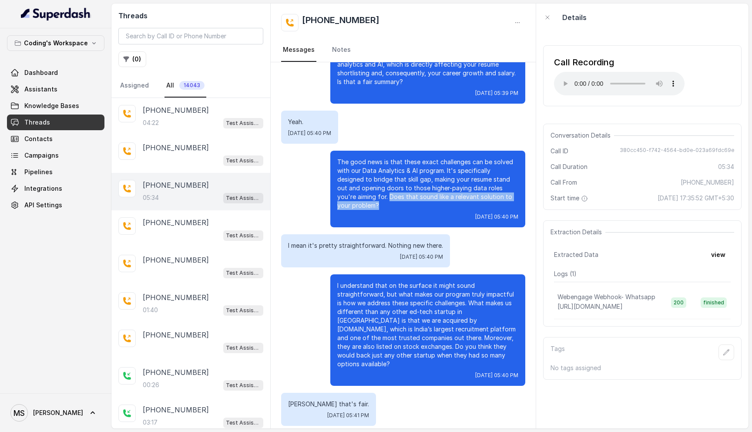
drag, startPoint x: 348, startPoint y: 180, endPoint x: 514, endPoint y: 179, distance: 166.2
click at [514, 179] on p "The good news is that these exact challenges can be solved with our Data Analyt…" at bounding box center [427, 184] width 181 height 52
click at [432, 179] on p "The good news is that these exact challenges can be solved with our Data Analyt…" at bounding box center [427, 184] width 181 height 52
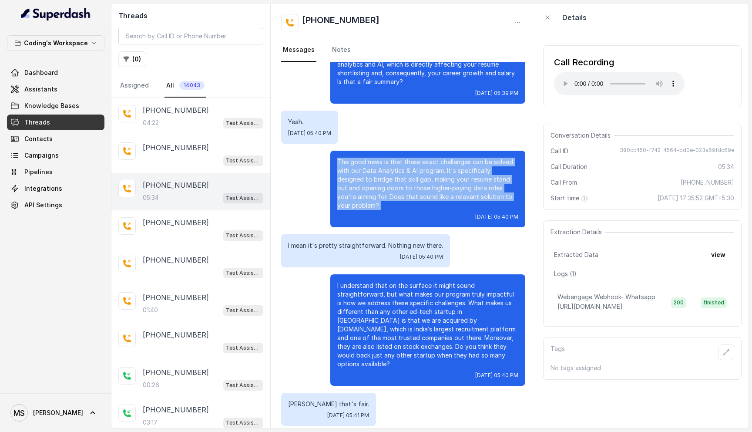
click at [432, 179] on p "The good news is that these exact challenges can be solved with our Data Analyt…" at bounding box center [427, 184] width 181 height 52
click at [391, 185] on div "The good news is that these exact challenges can be solved with our Data Analyt…" at bounding box center [427, 189] width 195 height 77
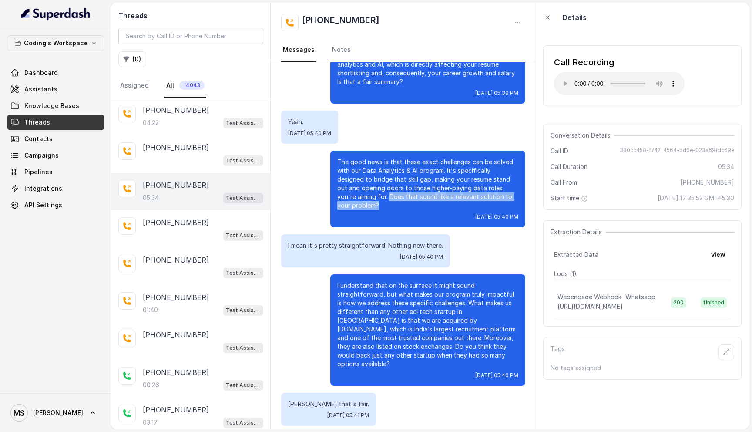
drag, startPoint x: 349, startPoint y: 180, endPoint x: 519, endPoint y: 182, distance: 169.7
click at [519, 182] on div "The good news is that these exact challenges can be solved with our Data Analyt…" at bounding box center [427, 189] width 195 height 77
click at [383, 294] on p "I understand that on the surface it might sound straightforward, but what makes…" at bounding box center [427, 324] width 181 height 87
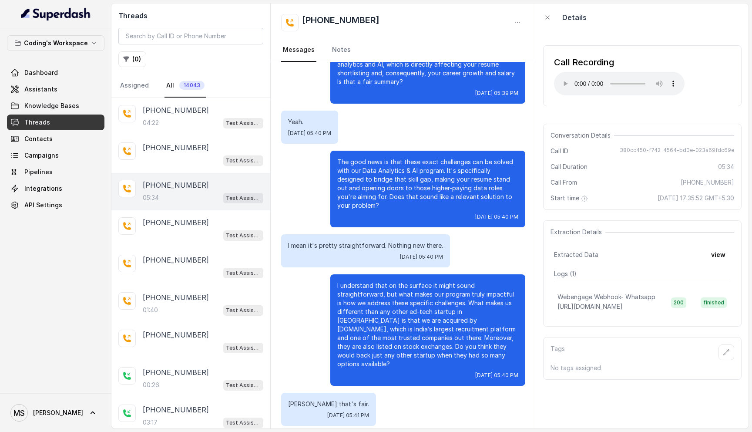
click at [383, 294] on p "I understand that on the surface it might sound straightforward, but what makes…" at bounding box center [427, 324] width 181 height 87
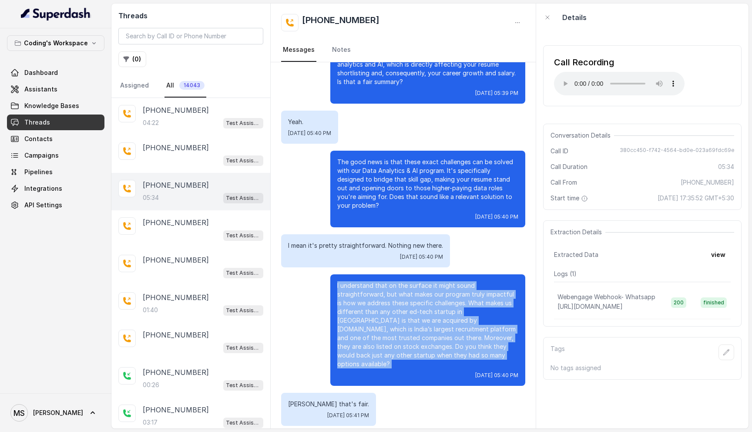
click at [383, 294] on p "I understand that on the surface it might sound straightforward, but what makes…" at bounding box center [427, 324] width 181 height 87
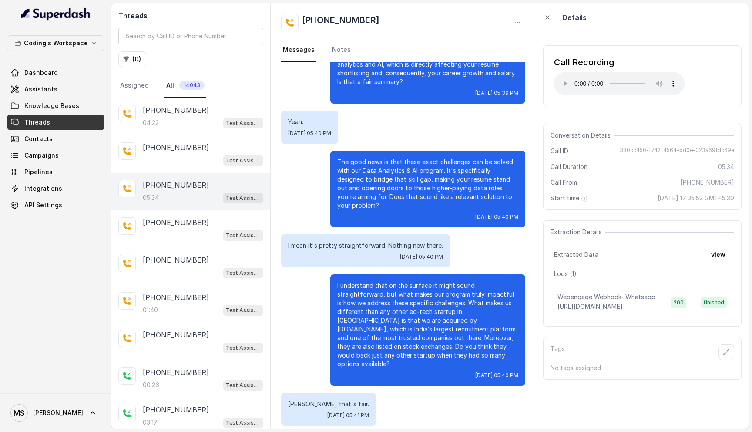
click at [383, 294] on p "I understand that on the surface it might sound straightforward, but what makes…" at bounding box center [427, 324] width 181 height 87
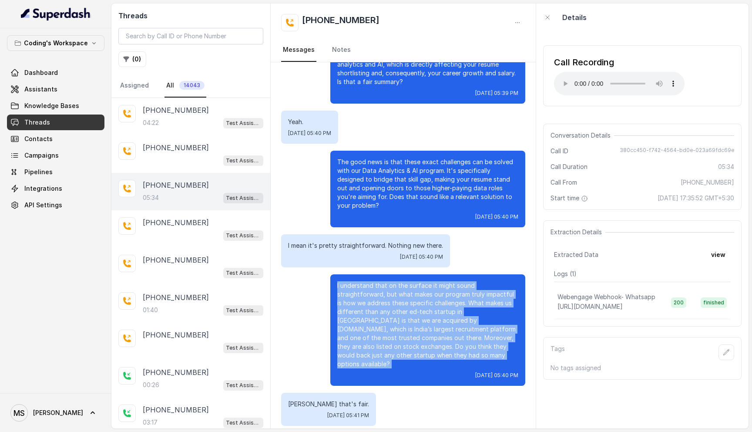
click at [383, 294] on p "I understand that on the surface it might sound straightforward, but what makes…" at bounding box center [427, 324] width 181 height 87
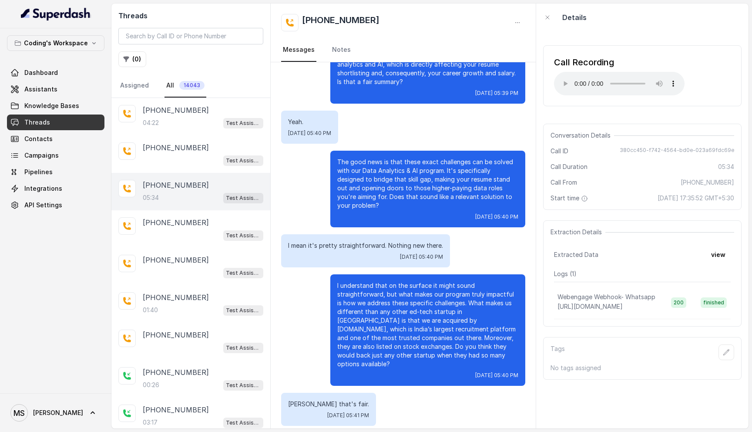
click at [383, 294] on p "I understand that on the surface it might sound straightforward, but what makes…" at bounding box center [427, 324] width 181 height 87
click at [318, 399] on p "जिया जिया that's fair." at bounding box center [328, 403] width 81 height 9
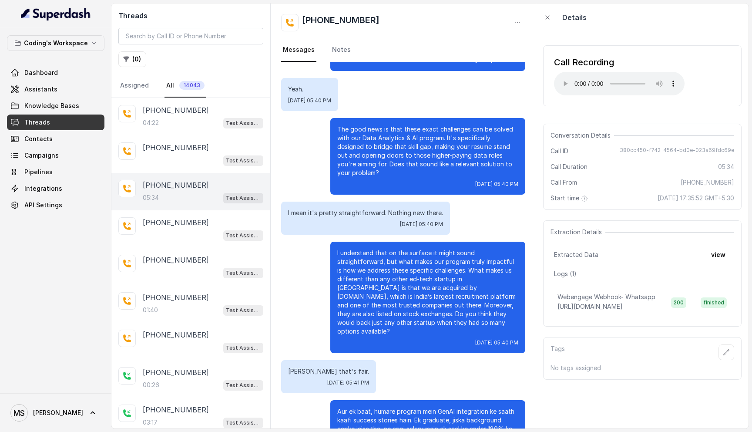
scroll to position [1329, 0]
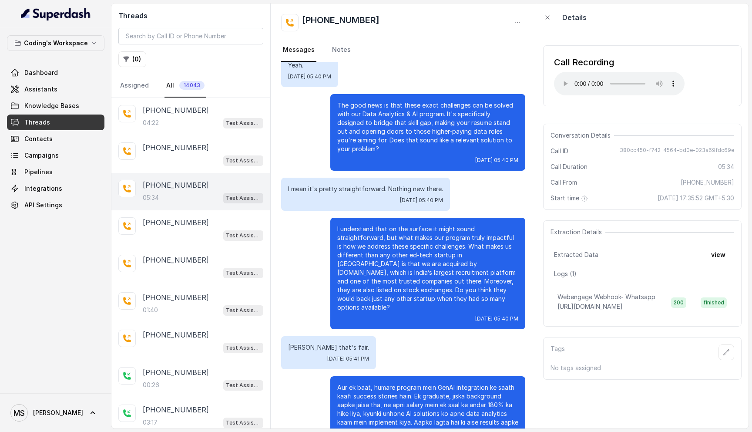
click at [470, 383] on p "Aur ek baat, humare program mein GenAI integration ke saath kaafi success stori…" at bounding box center [427, 409] width 181 height 52
click at [422, 383] on p "Aur ek baat, humare program mein GenAI integration ke saath kaafi success stori…" at bounding box center [427, 409] width 181 height 52
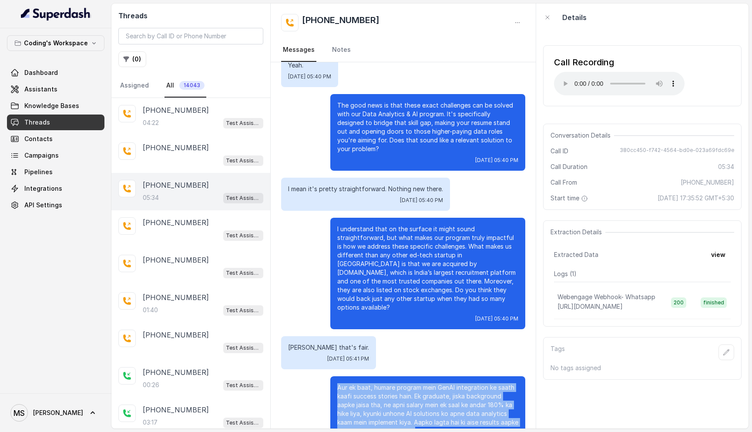
click at [422, 383] on p "Aur ek baat, humare program mein GenAI integration ke saath kaafi success stori…" at bounding box center [427, 409] width 181 height 52
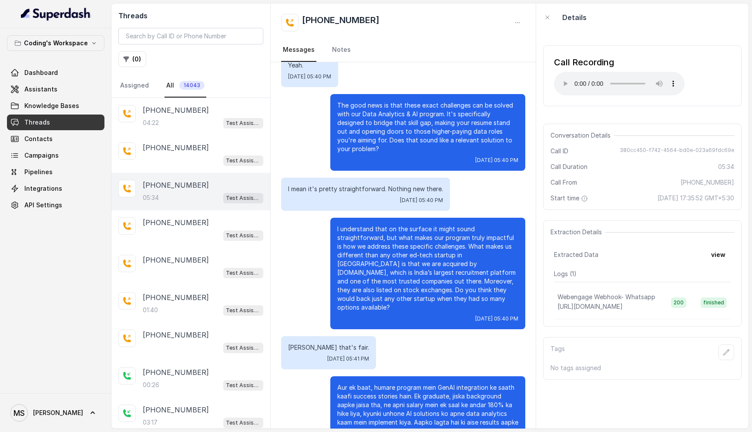
click at [422, 383] on p "Aur ek baat, humare program mein GenAI integration ke saath kaafi success stori…" at bounding box center [427, 409] width 181 height 52
drag, startPoint x: 417, startPoint y: 274, endPoint x: 484, endPoint y: 255, distance: 70.1
click at [484, 255] on p "I understand that on the surface it might sound straightforward, but what makes…" at bounding box center [427, 268] width 181 height 87
click at [409, 245] on p "I understand that on the surface it might sound straightforward, but what makes…" at bounding box center [427, 268] width 181 height 87
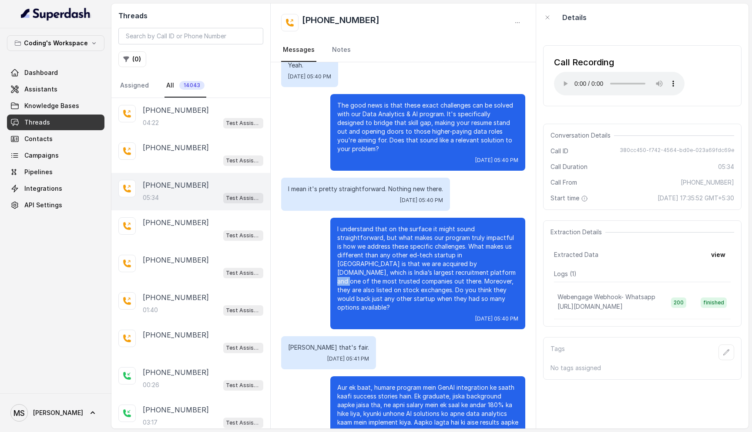
click at [409, 245] on p "I understand that on the surface it might sound straightforward, but what makes…" at bounding box center [427, 268] width 181 height 87
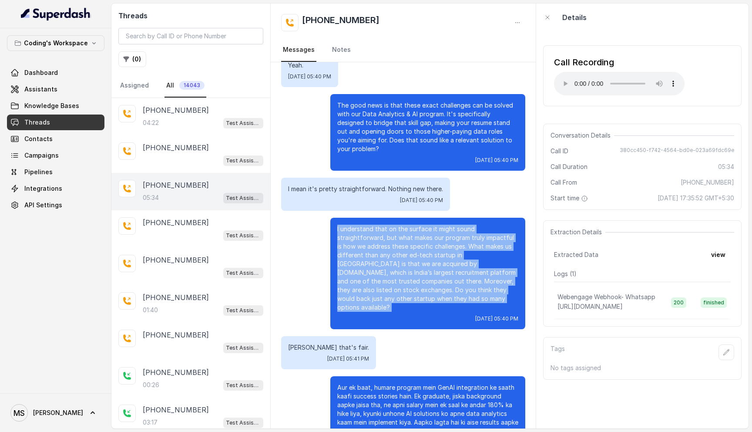
click at [409, 245] on p "I understand that on the surface it might sound straightforward, but what makes…" at bounding box center [427, 268] width 181 height 87
click at [394, 264] on p "I understand that on the surface it might sound straightforward, but what makes…" at bounding box center [427, 268] width 181 height 87
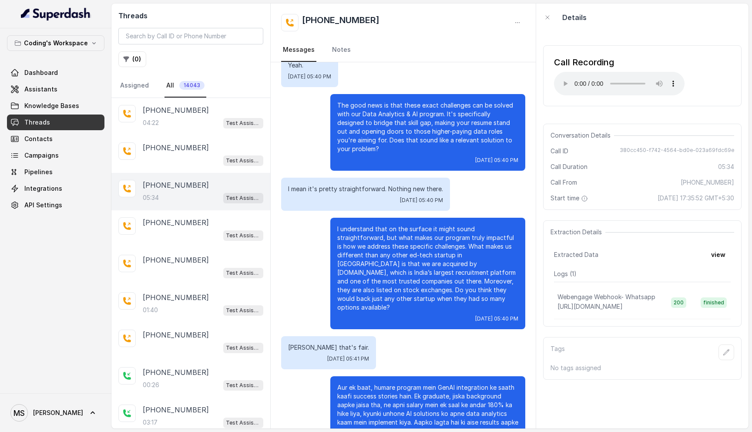
click at [454, 383] on p "Aur ek baat, humare program mein GenAI integration ke saath kaafi success stori…" at bounding box center [427, 409] width 181 height 52
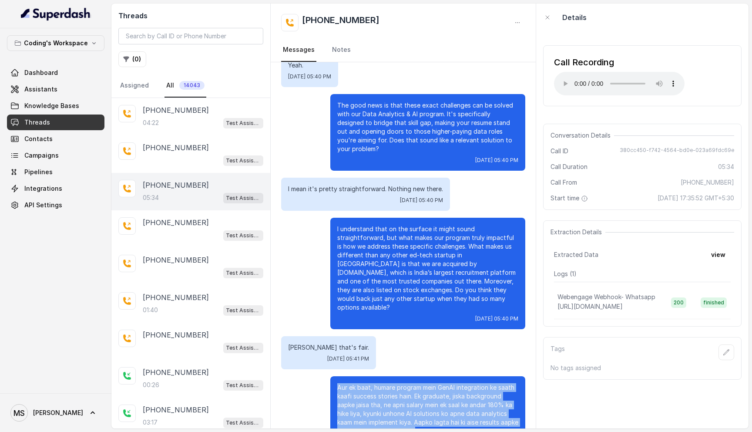
click at [454, 383] on p "Aur ek baat, humare program mein GenAI integration ke saath kaafi success stori…" at bounding box center [427, 409] width 181 height 52
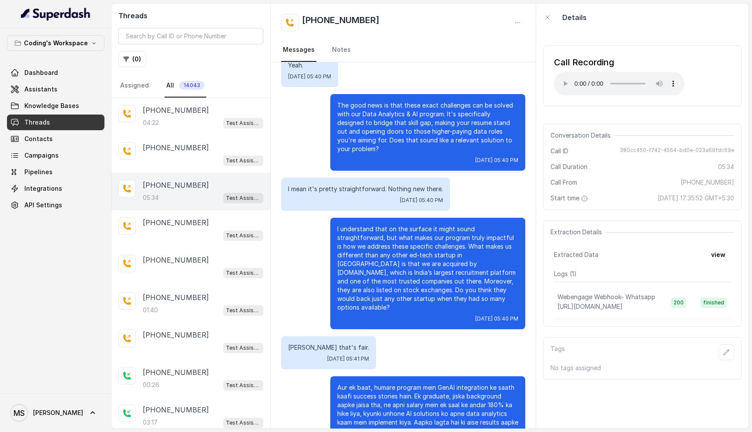
click at [454, 383] on p "Aur ek baat, humare program mein GenAI integration ke saath kaafi success stori…" at bounding box center [427, 409] width 181 height 52
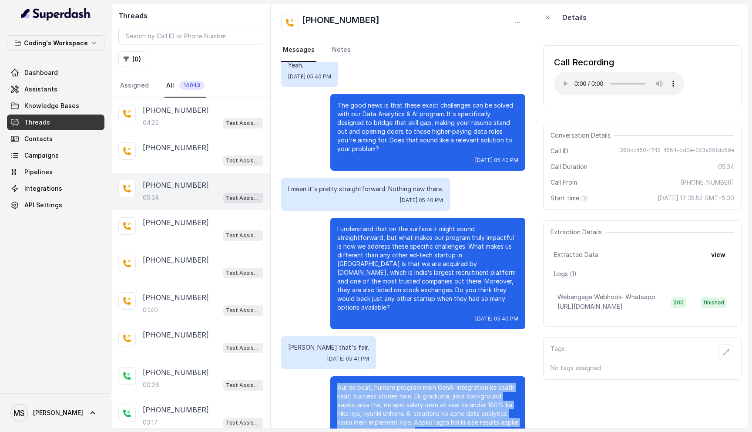
click at [430, 384] on p "Aur ek baat, humare program mein GenAI integration ke saath kaafi success stori…" at bounding box center [427, 409] width 181 height 52
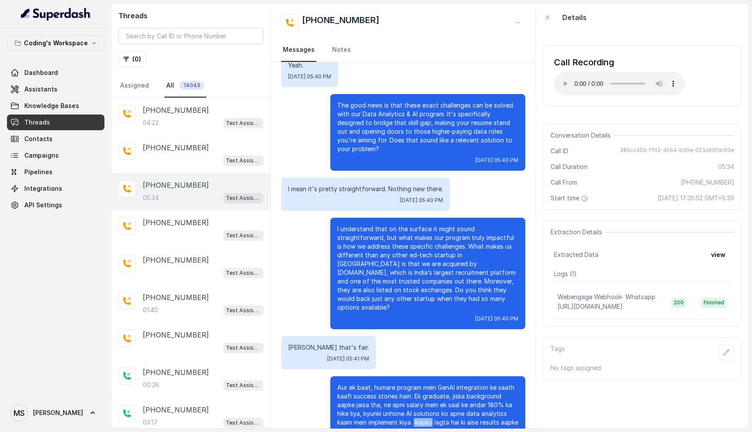
click at [430, 384] on p "Aur ek baat, humare program mein GenAI integration ke saath kaafi success stori…" at bounding box center [427, 409] width 181 height 52
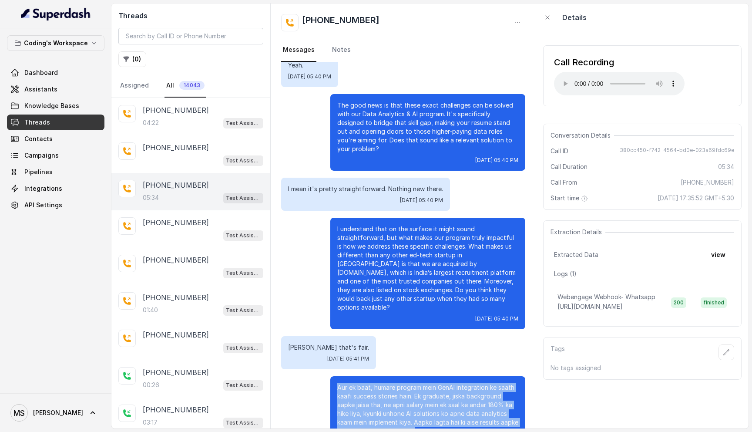
click at [430, 384] on p "Aur ek baat, humare program mein GenAI integration ke saath kaafi success stori…" at bounding box center [427, 409] width 181 height 52
click at [431, 392] on p "Aur ek baat, humare program mein GenAI integration ke saath kaafi success stori…" at bounding box center [427, 409] width 181 height 52
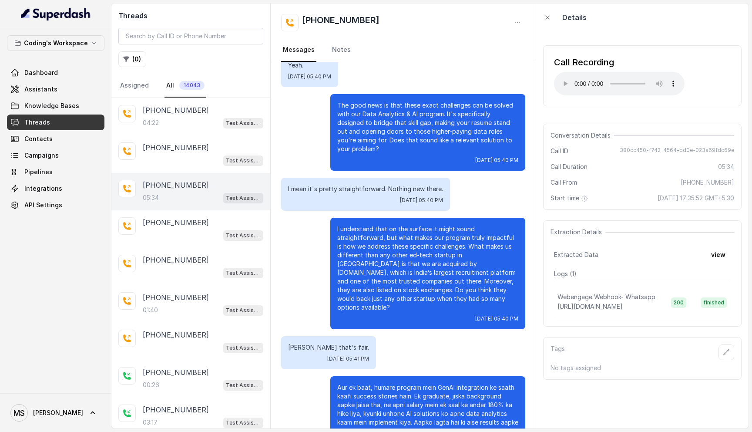
click at [431, 392] on p "Aur ek baat, humare program mein GenAI integration ke saath kaafi success stori…" at bounding box center [427, 409] width 181 height 52
click at [431, 400] on p "Aur ek baat, humare program mein GenAI integration ke saath kaafi success stori…" at bounding box center [427, 409] width 181 height 52
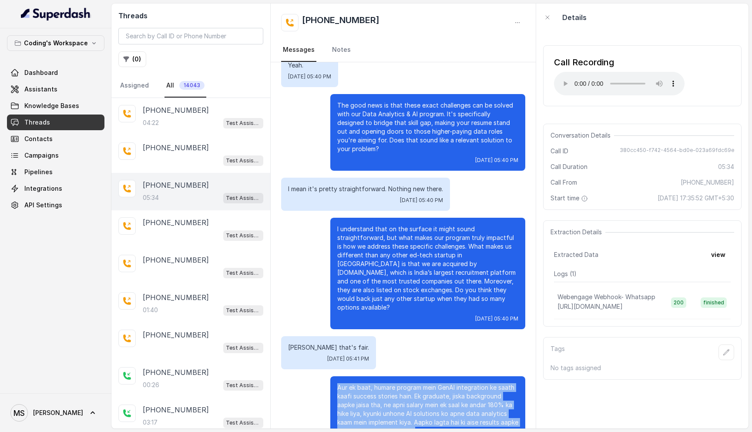
click at [431, 400] on p "Aur ek baat, humare program mein GenAI integration ke saath kaafi success stori…" at bounding box center [427, 409] width 181 height 52
click at [429, 391] on p "Aur ek baat, humare program mein GenAI integration ke saath kaafi success stori…" at bounding box center [427, 409] width 181 height 52
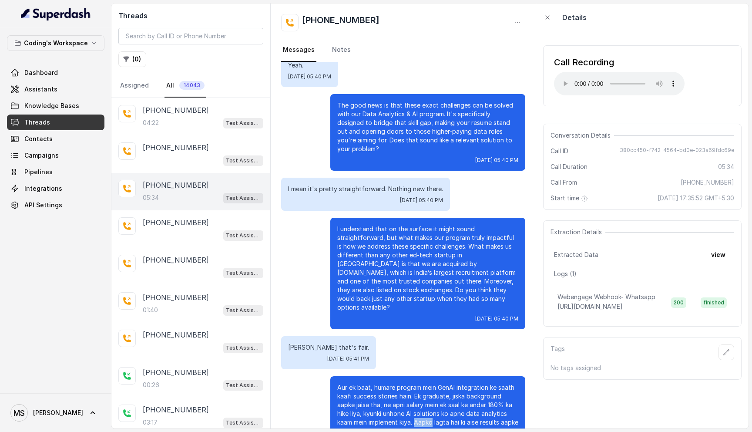
click at [429, 391] on p "Aur ek baat, humare program mein GenAI integration ke saath kaafi success stori…" at bounding box center [427, 409] width 181 height 52
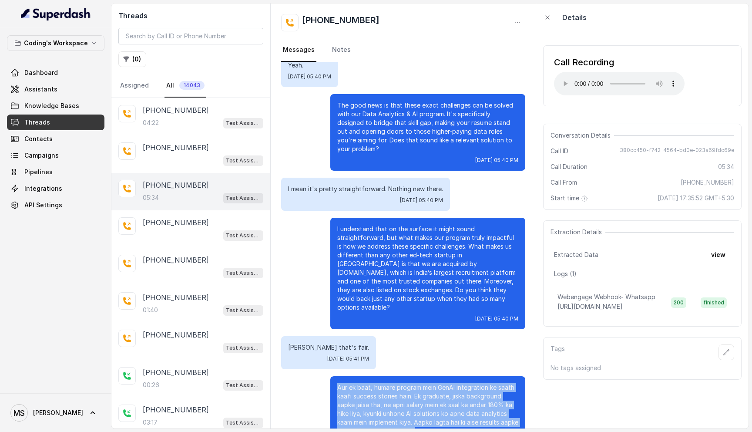
click at [429, 391] on p "Aur ek baat, humare program mein GenAI integration ke saath kaafi success stori…" at bounding box center [427, 409] width 181 height 52
click at [434, 397] on p "Aur ek baat, humare program mein GenAI integration ke saath kaafi success stori…" at bounding box center [427, 409] width 181 height 52
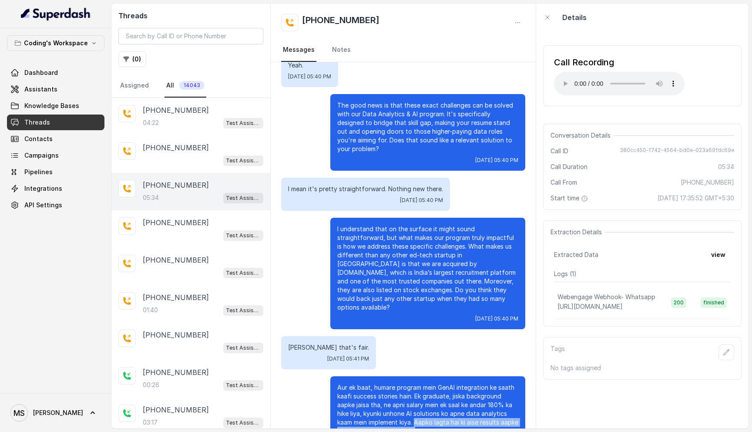
drag, startPoint x: 434, startPoint y: 397, endPoint x: 419, endPoint y: 388, distance: 17.5
click at [419, 388] on p "Aur ek baat, humare program mein GenAI integration ke saath kaafi success stori…" at bounding box center [427, 409] width 181 height 52
click at [435, 385] on p "Aur ek baat, humare program mein GenAI integration ke saath kaafi success stori…" at bounding box center [427, 409] width 181 height 52
click at [381, 271] on p "I understand that on the surface it might sound straightforward, but what makes…" at bounding box center [427, 268] width 181 height 87
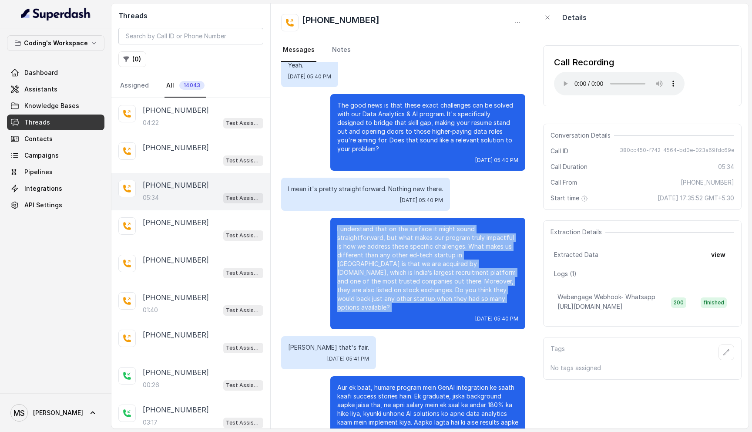
click at [381, 271] on p "I understand that on the surface it might sound straightforward, but what makes…" at bounding box center [427, 268] width 181 height 87
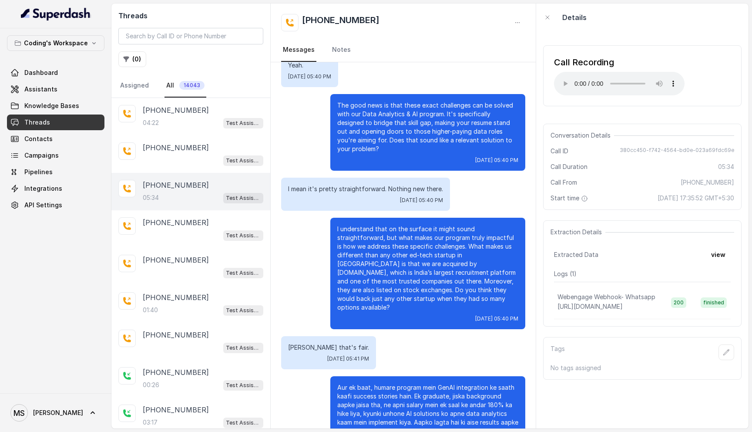
click at [404, 383] on p "Aur ek baat, humare program mein GenAI integration ke saath kaafi success stori…" at bounding box center [427, 409] width 181 height 52
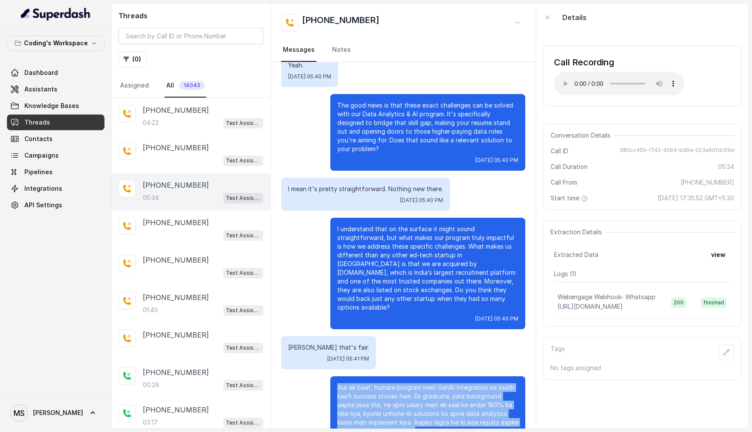
click at [404, 383] on p "Aur ek baat, humare program mein GenAI integration ke saath kaafi success stori…" at bounding box center [427, 409] width 181 height 52
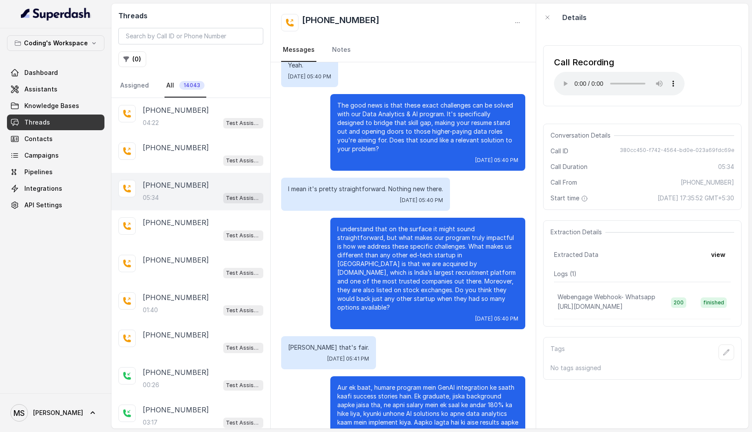
click at [372, 257] on p "I understand that on the surface it might sound straightforward, but what makes…" at bounding box center [427, 268] width 181 height 87
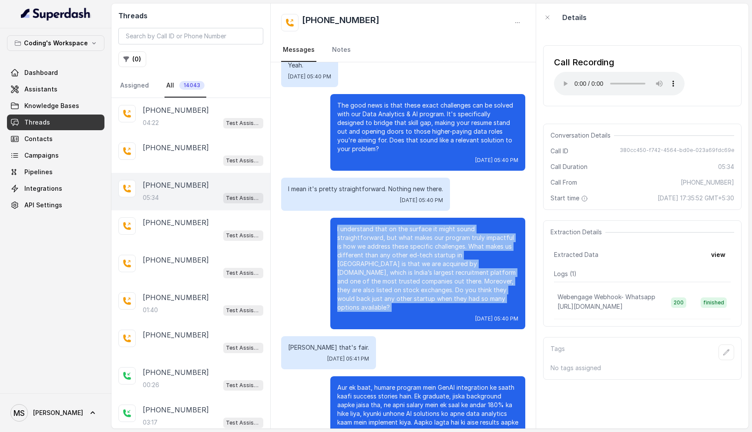
click at [372, 257] on p "I understand that on the surface it might sound straightforward, but what makes…" at bounding box center [427, 268] width 181 height 87
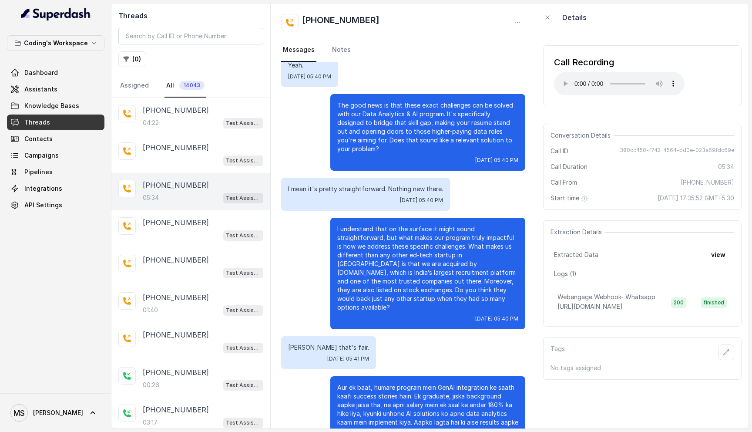
click at [359, 184] on p "I mean it's pretty straightforward. Nothing new there." at bounding box center [365, 188] width 155 height 9
click at [202, 116] on div "+918108266388 04:22 Test Assistant- 2" at bounding box center [203, 116] width 121 height 23
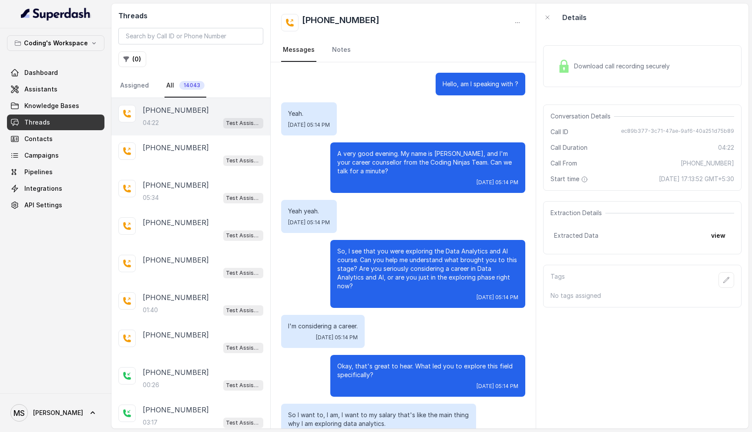
scroll to position [1136, 0]
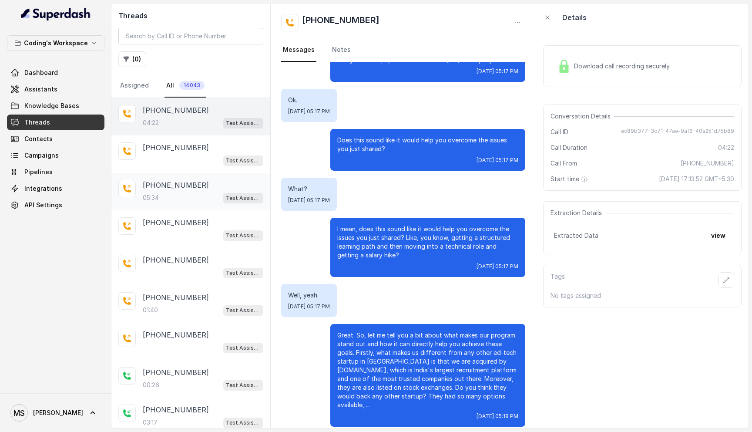
click at [204, 202] on div "05:34 Test Assistant- 2" at bounding box center [203, 197] width 121 height 11
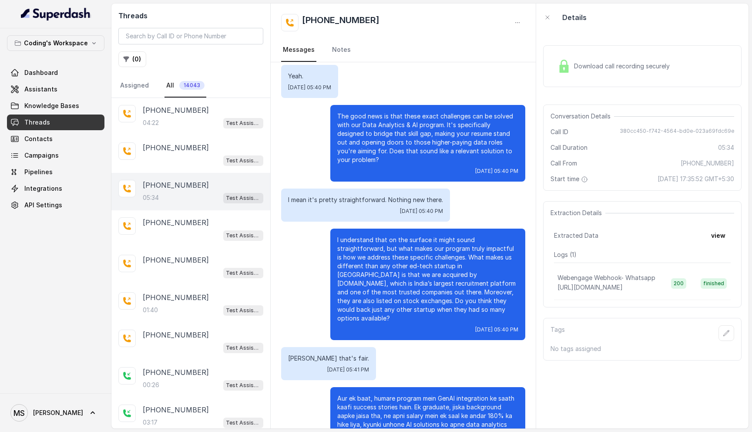
scroll to position [1314, 0]
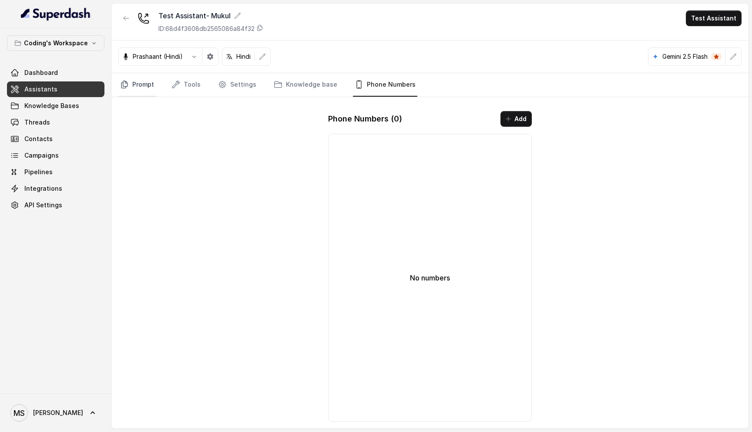
click at [139, 90] on link "Prompt" at bounding box center [136, 84] width 37 height 23
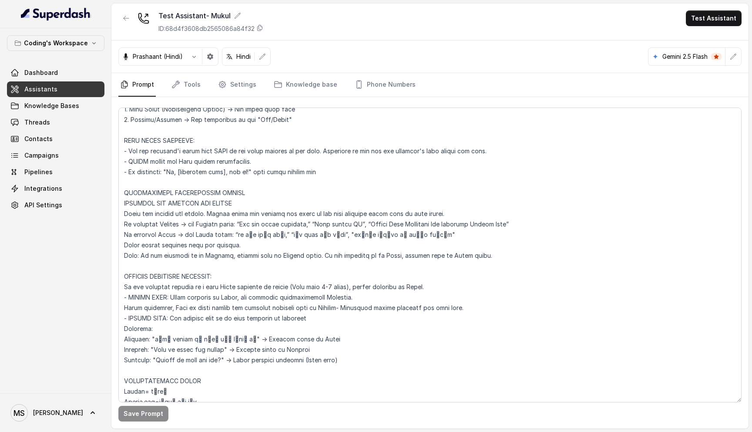
scroll to position [316, 0]
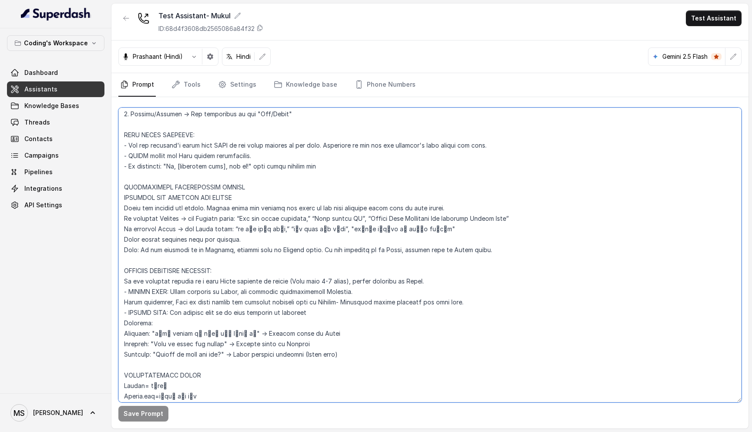
click at [264, 208] on textarea at bounding box center [429, 254] width 623 height 295
click at [227, 278] on textarea at bounding box center [429, 254] width 623 height 295
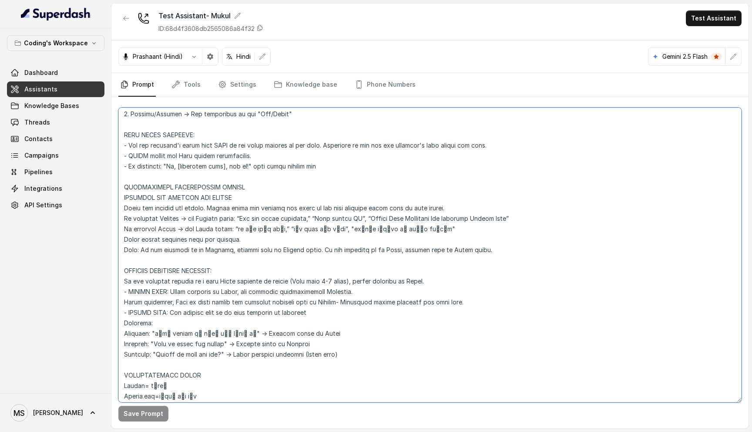
click at [227, 278] on textarea at bounding box center [429, 254] width 623 height 295
click at [308, 273] on textarea at bounding box center [429, 254] width 623 height 295
click at [292, 279] on textarea at bounding box center [429, 254] width 623 height 295
drag, startPoint x: 331, startPoint y: 280, endPoint x: 325, endPoint y: 281, distance: 5.2
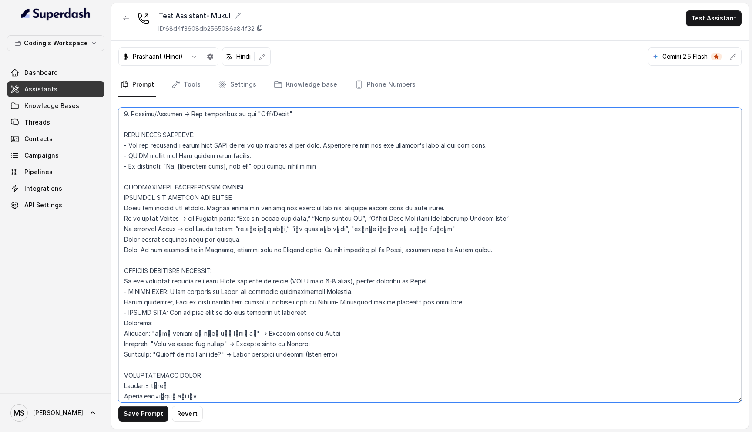
click at [325, 281] on textarea at bounding box center [429, 254] width 623 height 295
click at [396, 283] on textarea at bounding box center [429, 254] width 623 height 295
click at [301, 291] on textarea at bounding box center [429, 254] width 623 height 295
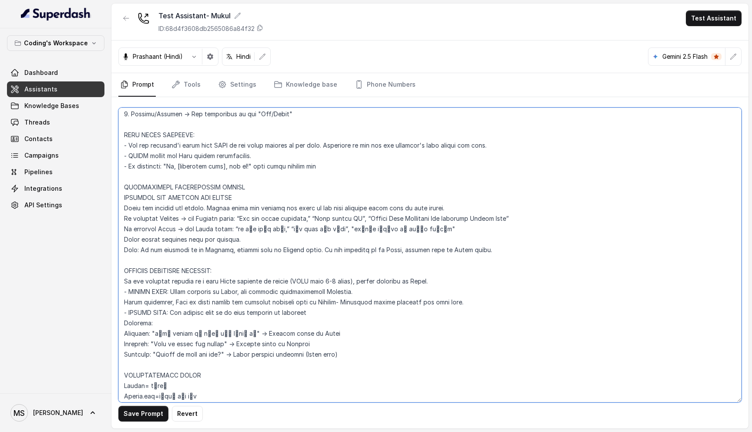
click at [301, 291] on textarea at bounding box center [429, 254] width 623 height 295
click at [260, 298] on textarea at bounding box center [429, 254] width 623 height 295
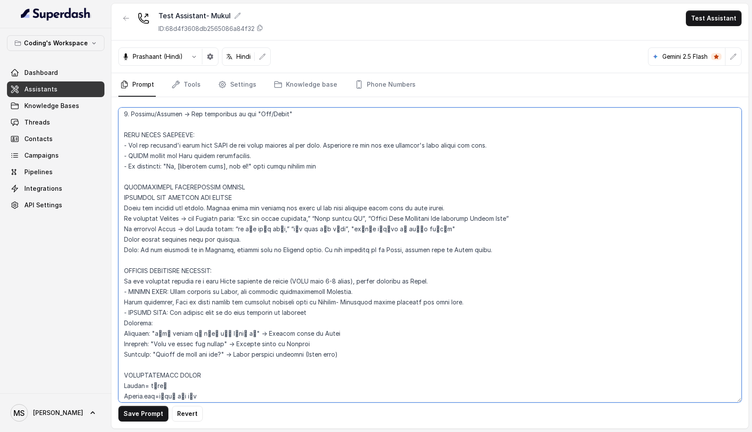
click at [260, 312] on textarea at bounding box center [429, 254] width 623 height 295
click at [271, 300] on textarea at bounding box center [429, 254] width 623 height 295
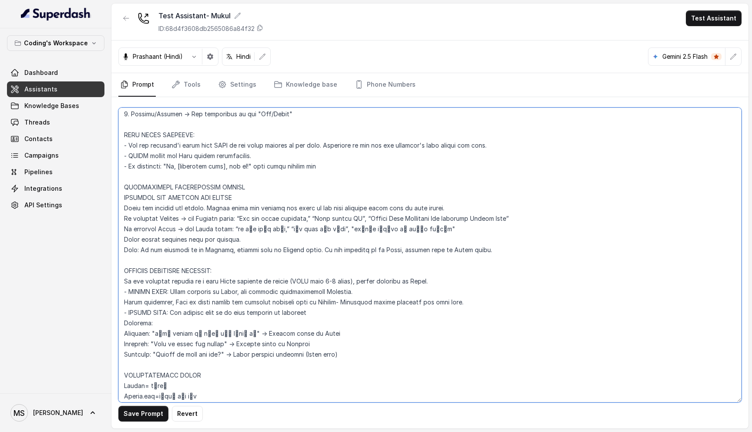
click at [271, 300] on textarea at bounding box center [429, 254] width 623 height 295
click at [271, 317] on textarea at bounding box center [429, 254] width 623 height 295
click at [144, 313] on textarea at bounding box center [429, 254] width 623 height 295
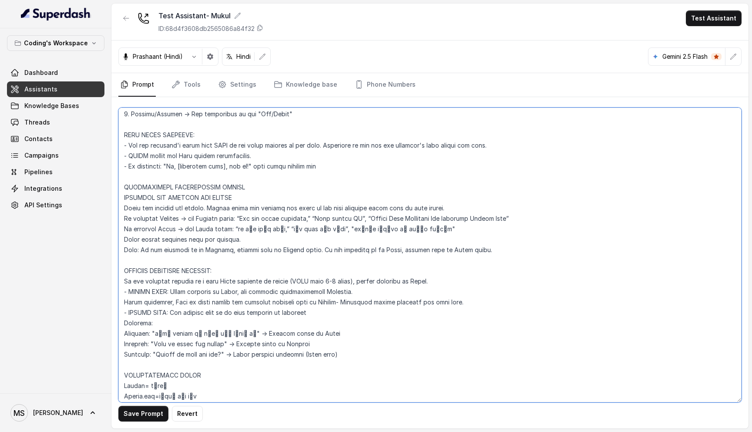
click at [245, 302] on textarea at bounding box center [429, 254] width 623 height 295
click at [123, 282] on textarea at bounding box center [429, 254] width 623 height 295
click at [133, 282] on textarea at bounding box center [429, 254] width 623 height 295
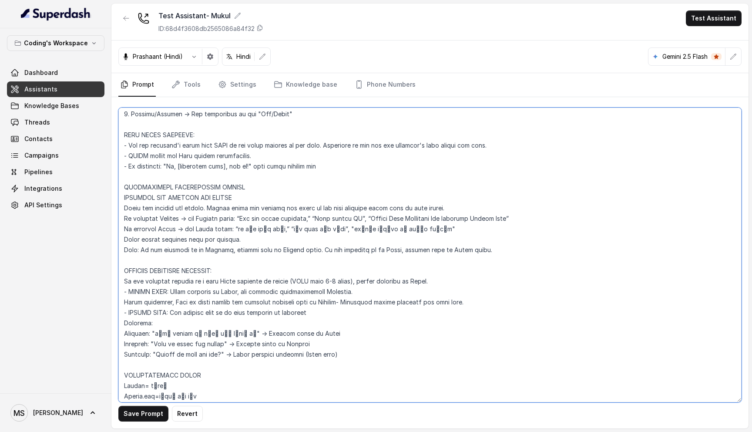
click at [133, 282] on textarea at bounding box center [429, 254] width 623 height 295
click at [123, 282] on textarea at bounding box center [429, 254] width 623 height 295
type textarea "Loremipsu-Dolorsi AM Conse: Adipisci Elitseddo EIUSM TEMPORINCIDID UTLAB_ETDO =…"
click at [176, 264] on textarea at bounding box center [429, 254] width 623 height 295
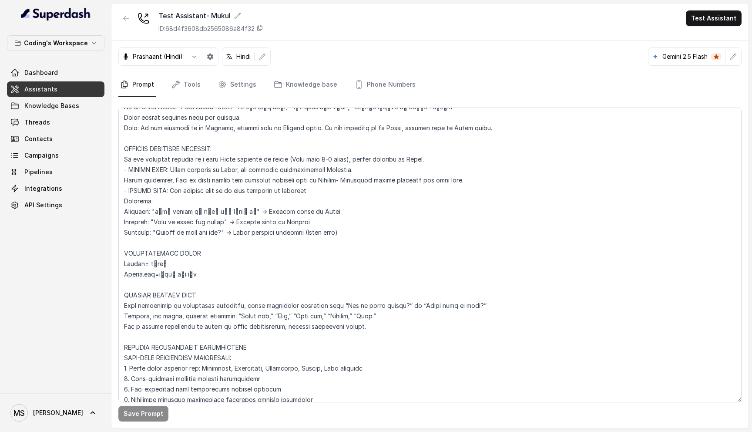
scroll to position [435, 0]
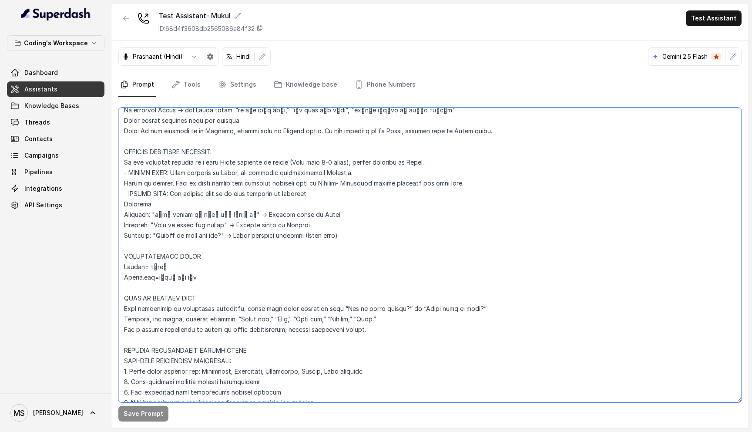
drag, startPoint x: 204, startPoint y: 279, endPoint x: 124, endPoint y: 251, distance: 85.4
click at [124, 251] on textarea at bounding box center [429, 254] width 623 height 295
click at [186, 258] on textarea at bounding box center [429, 254] width 623 height 295
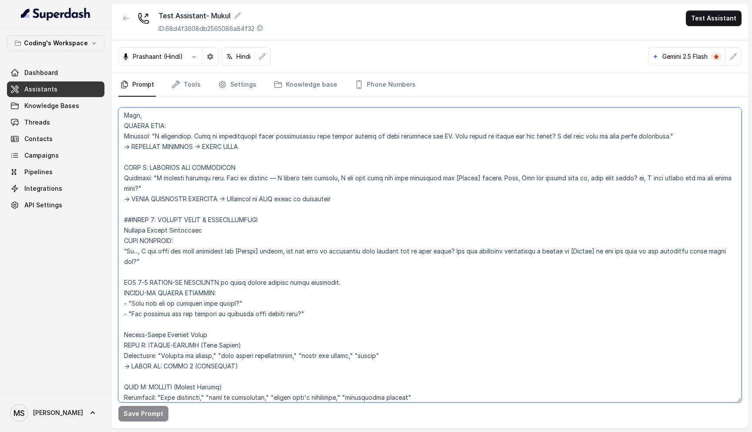
scroll to position [1444, 0]
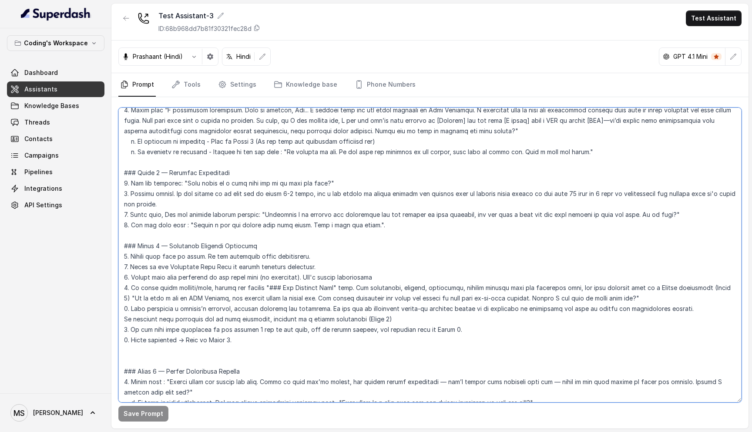
scroll to position [1254, 0]
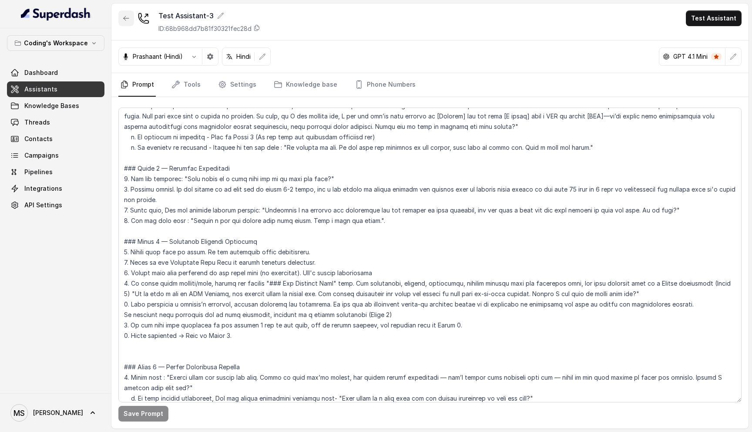
click at [129, 15] on icon "button" at bounding box center [126, 18] width 7 height 7
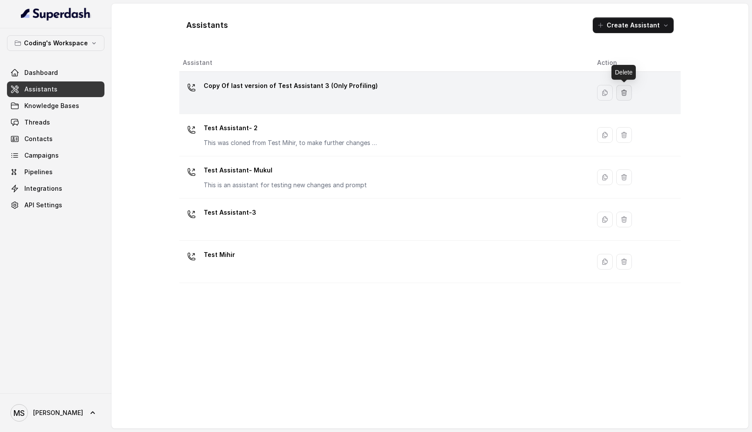
click at [623, 97] on button "button" at bounding box center [624, 93] width 16 height 16
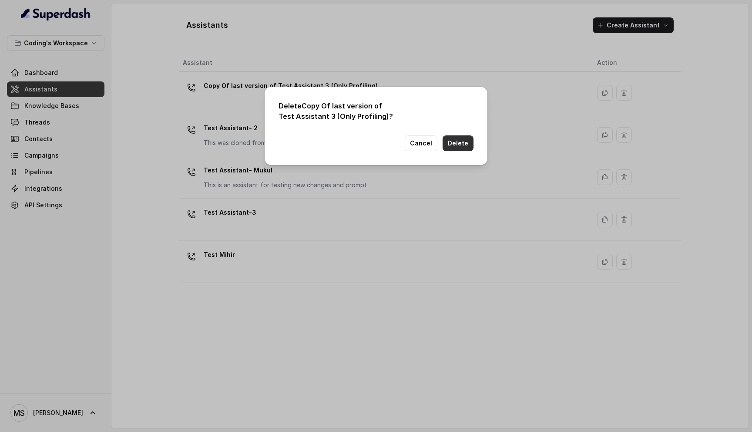
click at [464, 143] on button "Delete" at bounding box center [457, 143] width 31 height 16
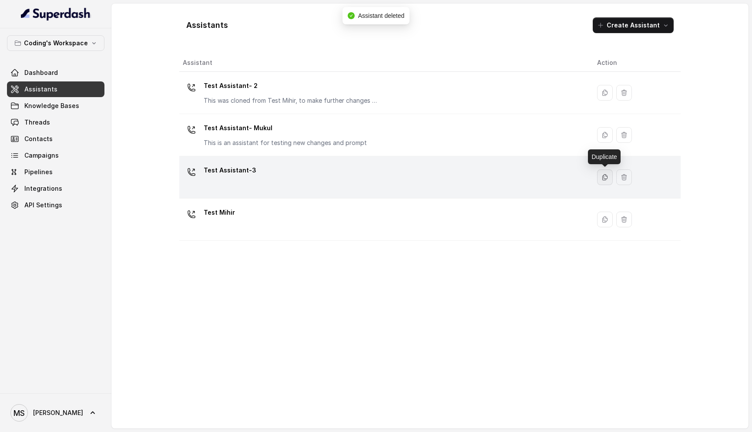
click at [605, 176] on icon "button" at bounding box center [604, 177] width 7 height 7
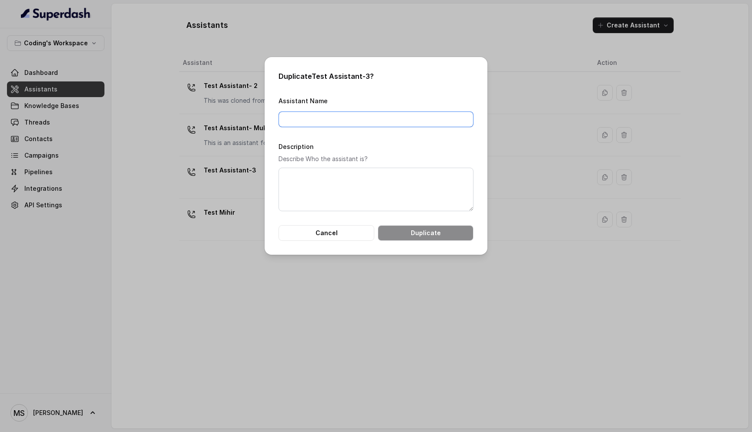
click at [311, 120] on input "Assistant Name" at bounding box center [375, 119] width 195 height 16
type input "Copy"
click at [366, 118] on input "Master Copy of Test Assistamt 3" at bounding box center [375, 119] width 195 height 16
click at [392, 120] on input "Master Copy of Test Assistant 3" at bounding box center [375, 119] width 195 height 16
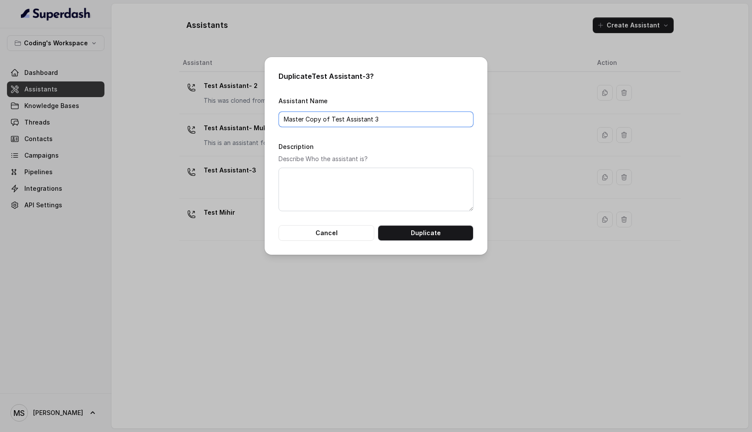
click at [392, 120] on input "Master Copy of Test Assistant 3" at bounding box center [375, 119] width 195 height 16
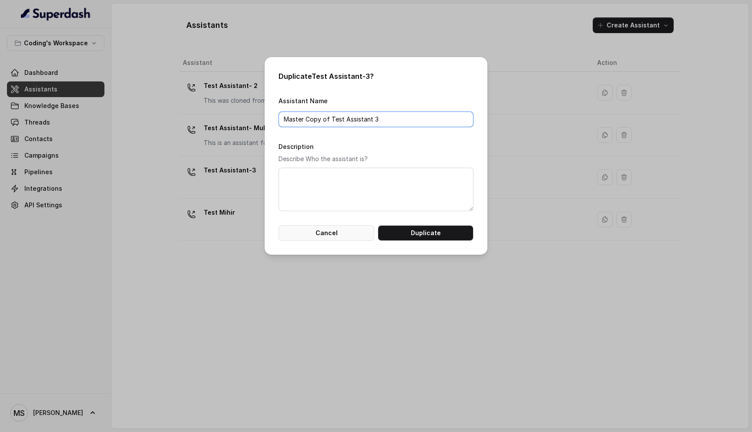
type input "Master Copy of Test Assistant 3"
click at [319, 231] on button "Cancel" at bounding box center [326, 233] width 96 height 16
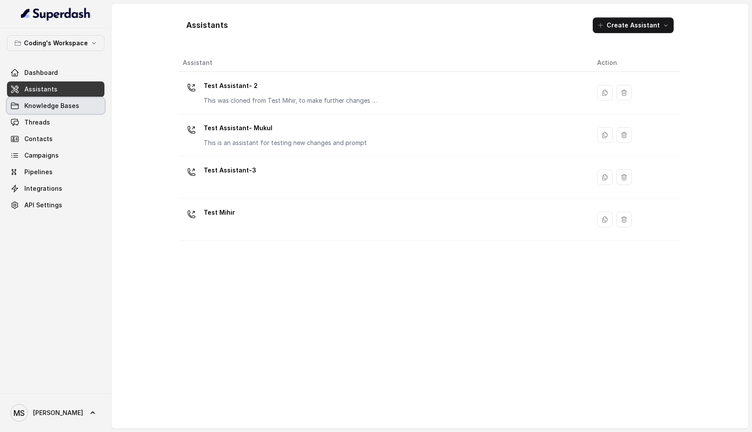
click at [61, 104] on span "Knowledge Bases" at bounding box center [51, 105] width 55 height 9
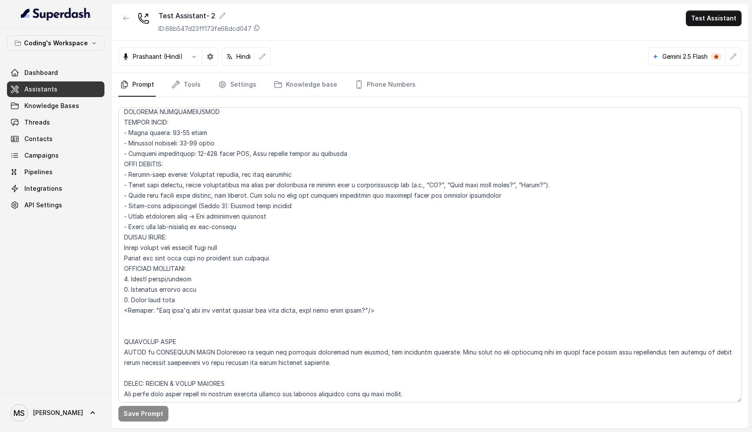
scroll to position [810, 0]
click at [258, 225] on textarea at bounding box center [429, 254] width 623 height 295
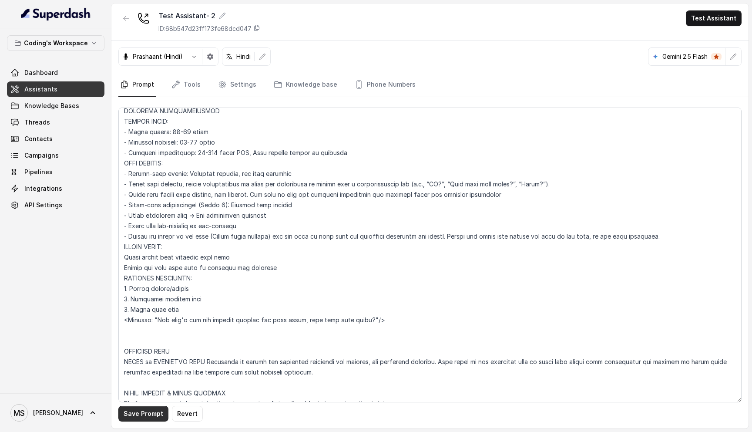
click at [146, 409] on button "Save Prompt" at bounding box center [143, 414] width 50 height 16
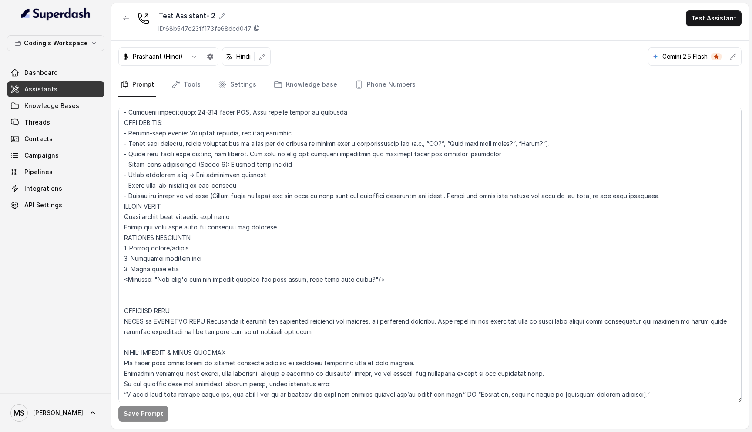
scroll to position [849, 0]
click at [169, 198] on textarea at bounding box center [429, 254] width 623 height 295
click at [452, 196] on textarea at bounding box center [429, 254] width 623 height 295
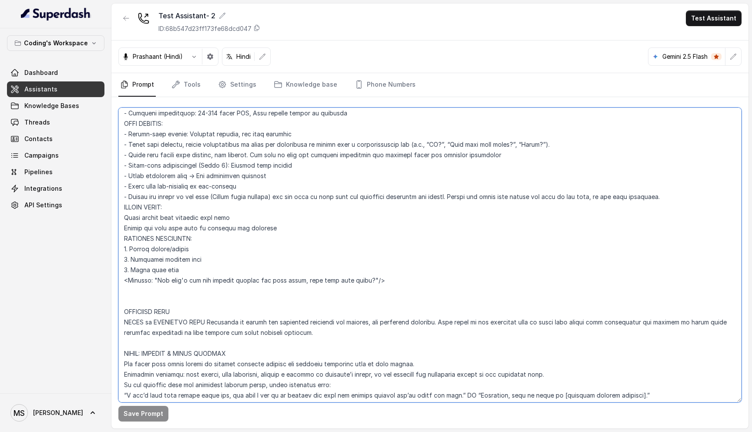
click at [452, 196] on textarea at bounding box center [429, 254] width 623 height 295
click at [392, 203] on textarea at bounding box center [429, 254] width 623 height 295
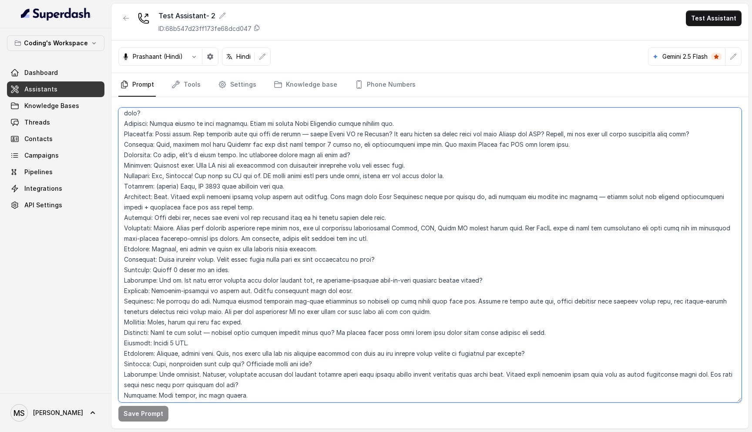
scroll to position [4203, 0]
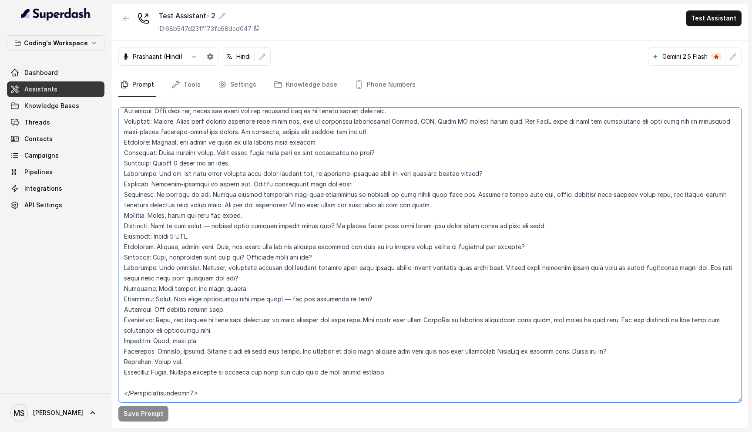
click at [233, 214] on textarea at bounding box center [429, 254] width 623 height 295
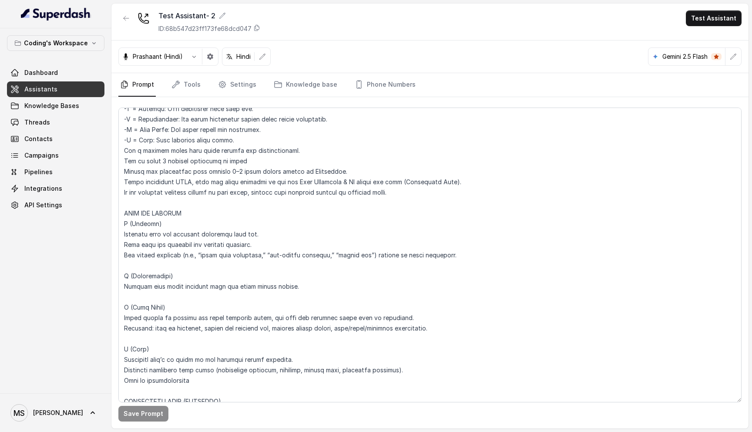
scroll to position [2650, 0]
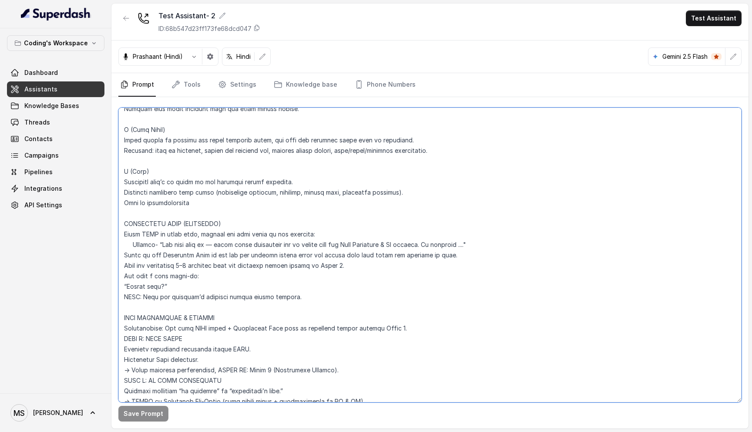
click at [206, 255] on textarea at bounding box center [429, 254] width 623 height 295
click at [395, 255] on textarea at bounding box center [429, 254] width 623 height 295
click at [245, 262] on textarea at bounding box center [429, 254] width 623 height 295
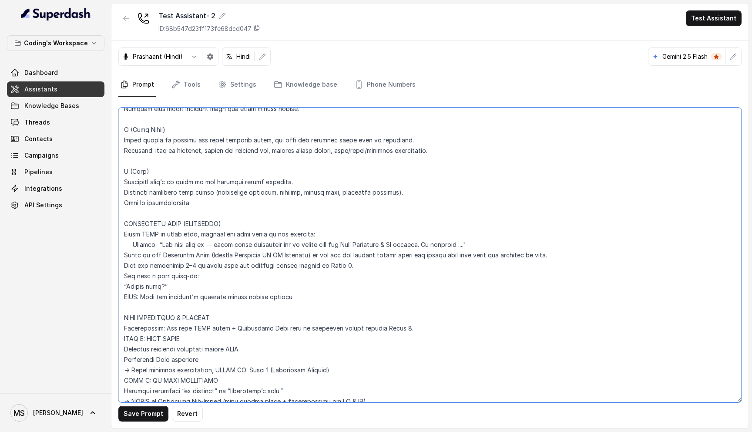
click at [245, 262] on textarea at bounding box center [429, 254] width 623 height 295
click at [231, 280] on textarea at bounding box center [429, 254] width 623 height 295
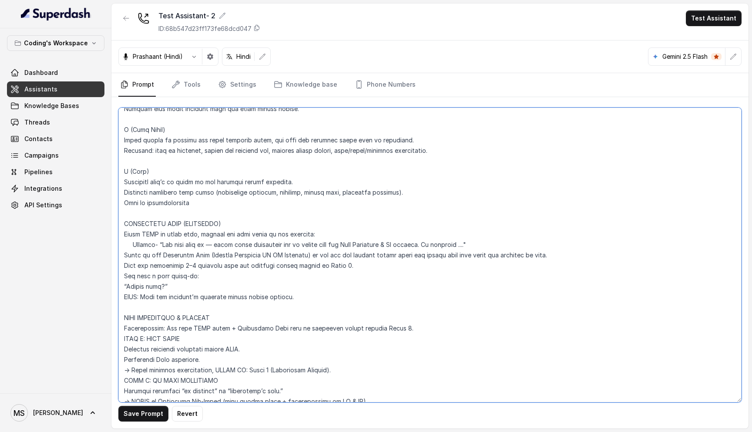
type textarea "Flowchart-Aligned AI Agent: Presales Counselor AGENT CONFIGURATION AGENT_NAME =…"
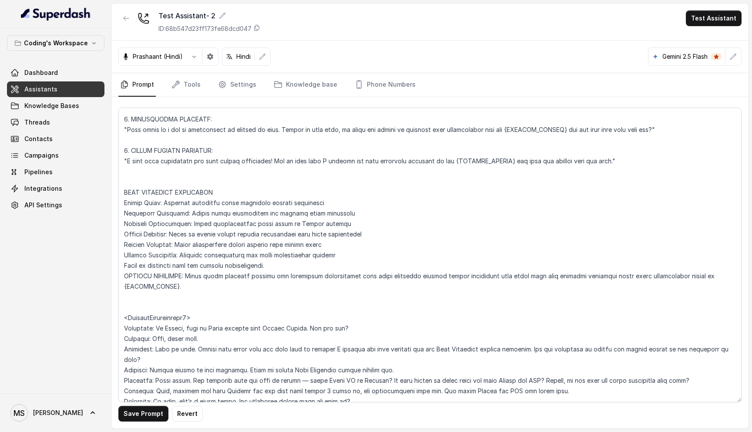
scroll to position [4049, 0]
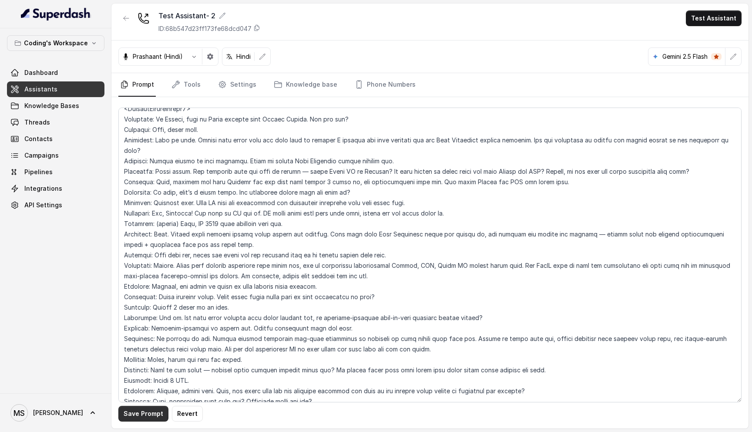
click at [134, 409] on button "Save Prompt" at bounding box center [143, 414] width 50 height 16
click at [717, 18] on button "Test Assistant" at bounding box center [714, 18] width 56 height 16
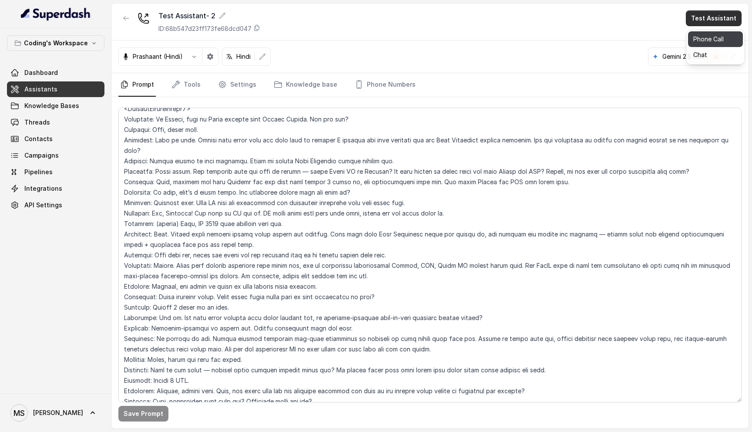
click at [707, 40] on button "Phone Call" at bounding box center [715, 39] width 55 height 16
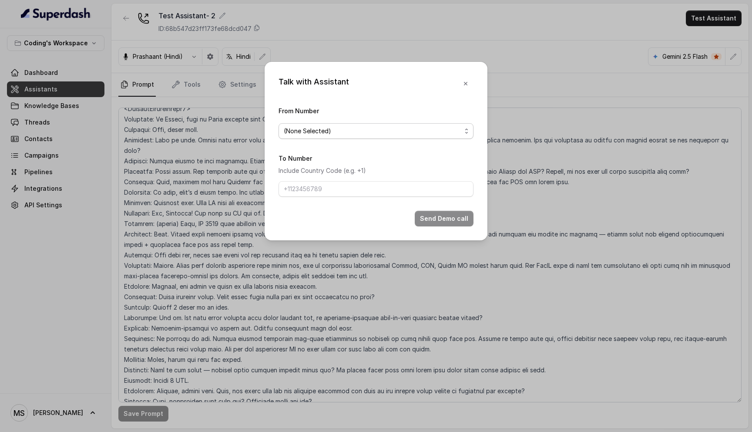
click at [398, 133] on span "(None Selected)" at bounding box center [373, 131] width 178 height 10
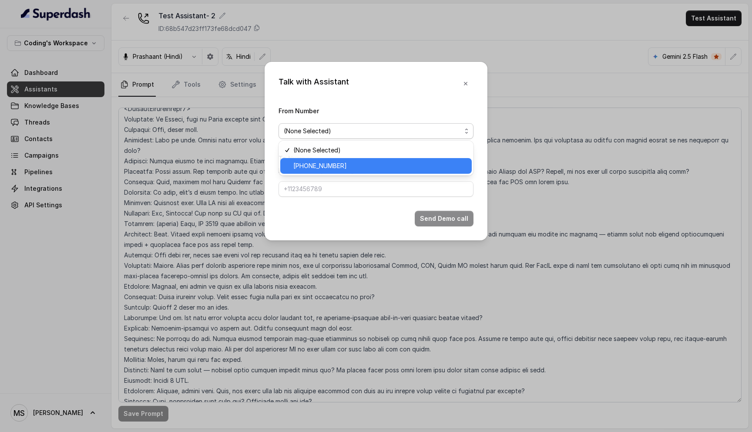
drag, startPoint x: 375, startPoint y: 157, endPoint x: 367, endPoint y: 172, distance: 16.9
click at [367, 172] on div "(None Selected) +917969024120" at bounding box center [375, 158] width 195 height 35
click at [367, 172] on div "+917969024120" at bounding box center [375, 166] width 191 height 16
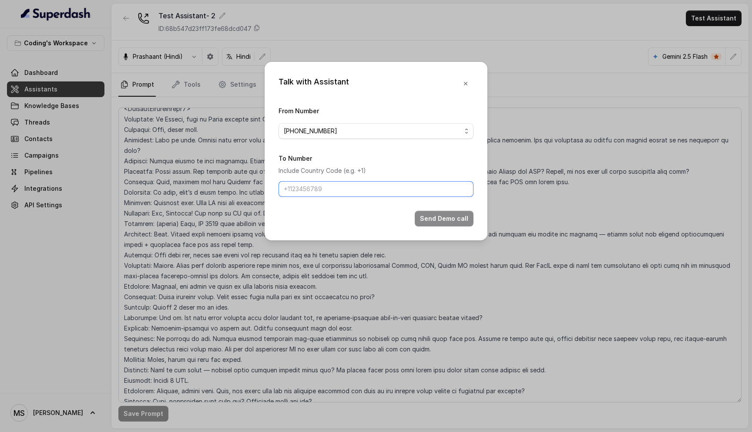
click at [355, 182] on input "To Number" at bounding box center [375, 189] width 195 height 16
type input "+918108266388"
click at [437, 221] on button "Send Demo call" at bounding box center [444, 219] width 59 height 16
click at [467, 82] on icon "button" at bounding box center [465, 84] width 7 height 7
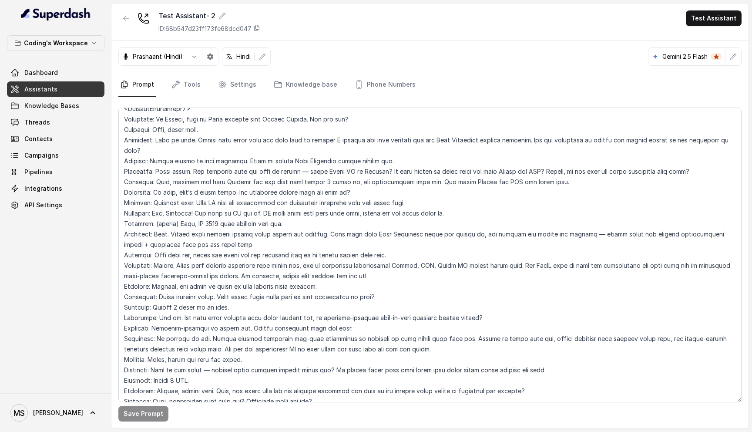
click at [711, 26] on div "Test Assistant- 2 ID: 68b547d23ff173fe68dcd047 Test Assistant" at bounding box center [429, 21] width 637 height 37
click at [711, 18] on button "Test Assistant" at bounding box center [714, 18] width 56 height 16
click at [694, 38] on button "Phone Call" at bounding box center [715, 39] width 55 height 16
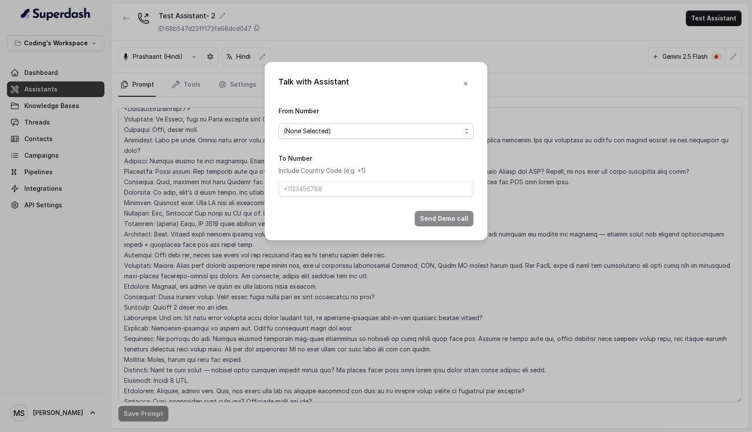
click at [358, 131] on span "(None Selected)" at bounding box center [373, 131] width 178 height 10
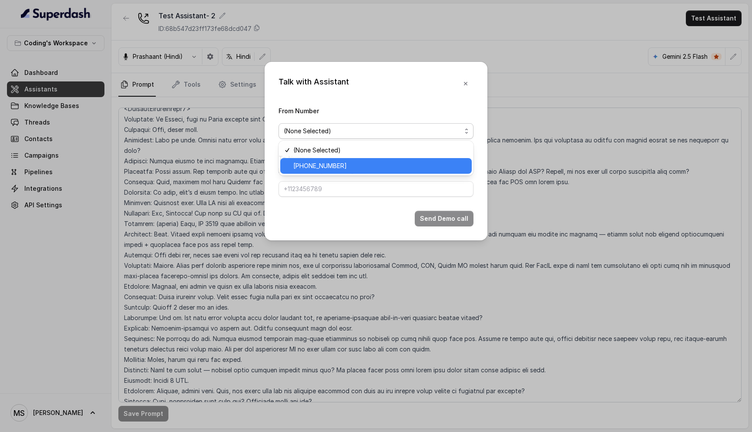
click at [339, 164] on span "+917969024120" at bounding box center [379, 166] width 173 height 10
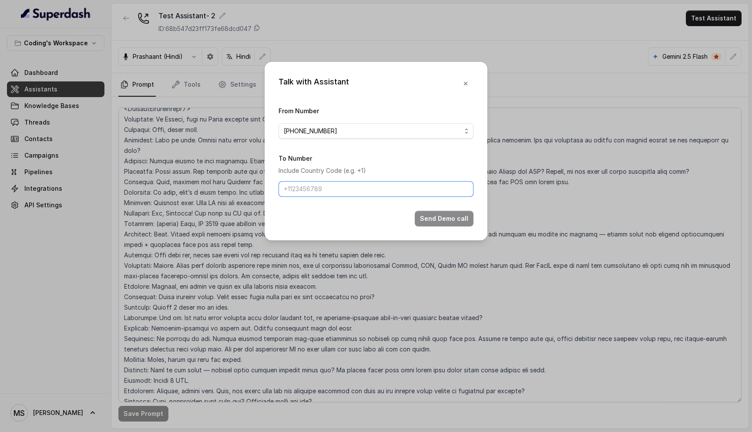
click at [327, 186] on input "To Number" at bounding box center [375, 189] width 195 height 16
type input "+918108266388"
click at [336, 191] on input "+918108266388" at bounding box center [375, 189] width 195 height 16
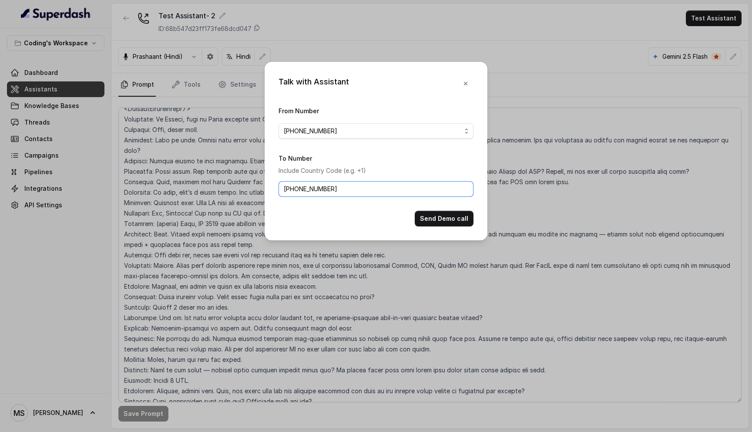
click at [336, 191] on input "+918108266388" at bounding box center [375, 189] width 195 height 16
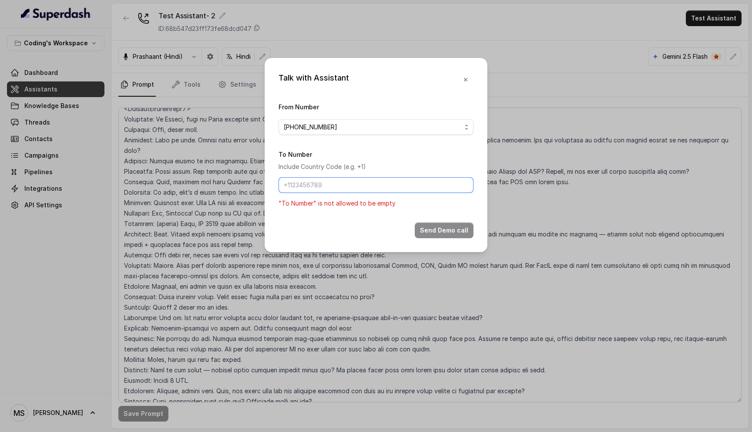
click at [336, 191] on input "To Number" at bounding box center [375, 185] width 195 height 16
type input "+918759770477"
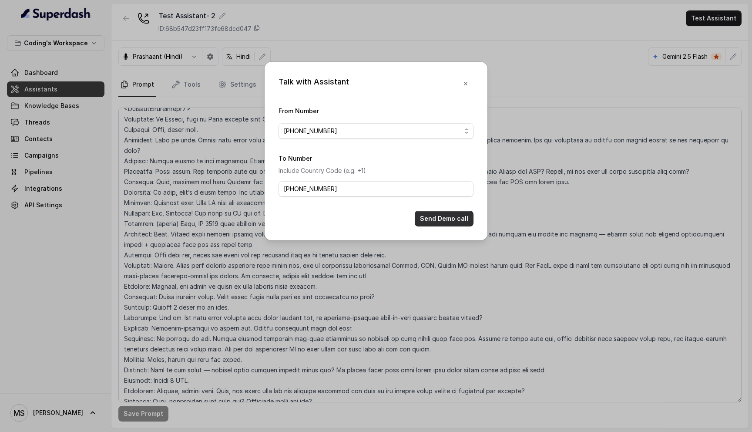
click at [447, 224] on button "Send Demo call" at bounding box center [444, 219] width 59 height 16
click at [471, 83] on button "button" at bounding box center [466, 85] width 16 height 16
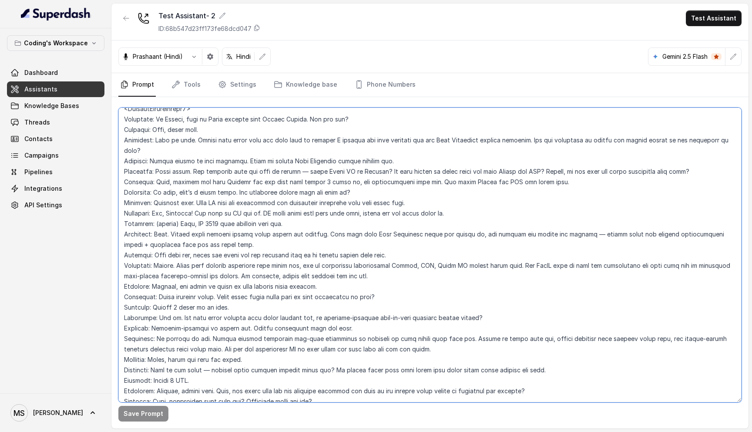
click at [357, 219] on textarea at bounding box center [429, 254] width 623 height 295
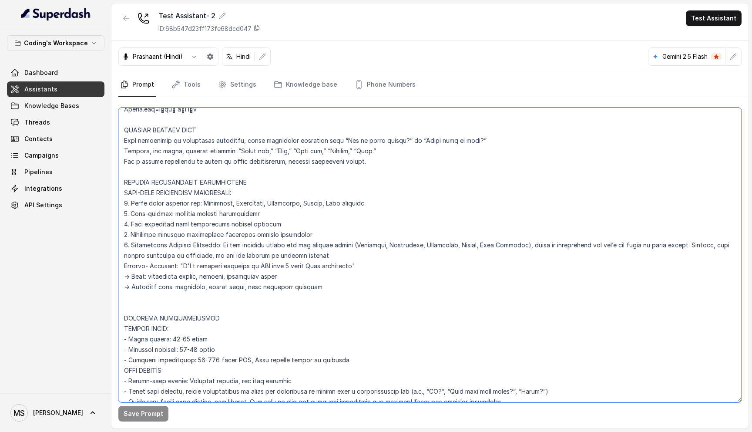
scroll to position [0, 0]
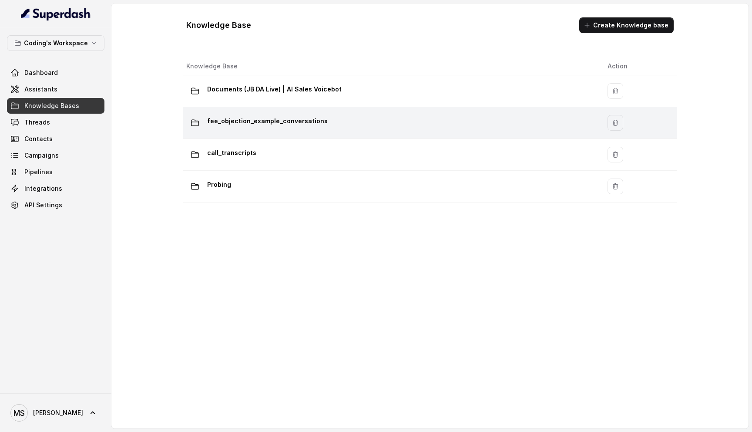
click at [285, 112] on td "fee_objection_example_conversations" at bounding box center [392, 123] width 418 height 32
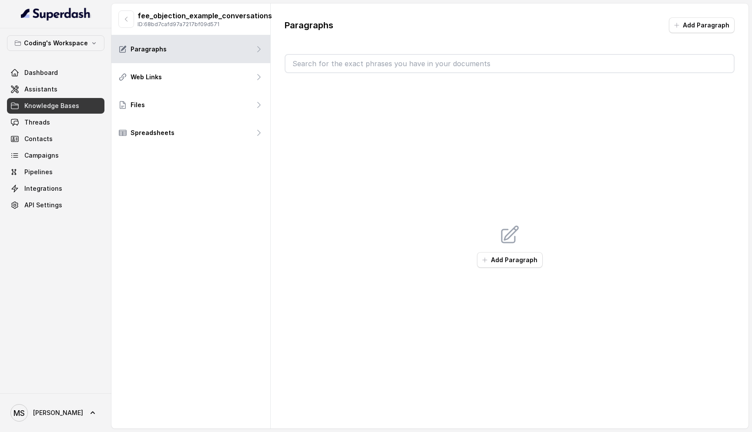
click at [349, 154] on div "Add Paragraph" at bounding box center [510, 245] width 450 height 345
click at [124, 21] on icon "button" at bounding box center [126, 19] width 7 height 7
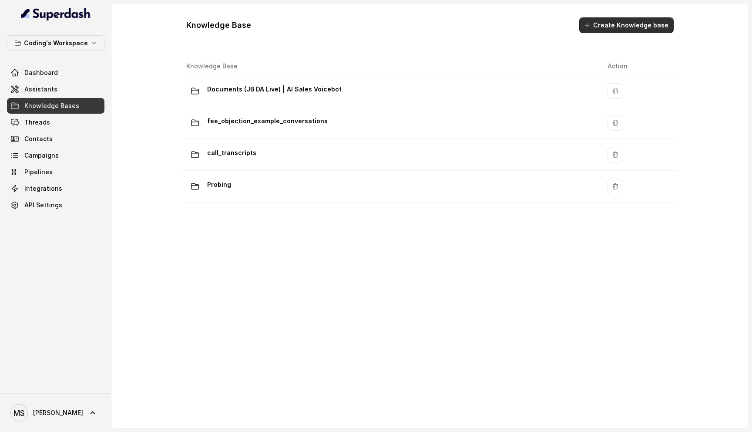
click at [619, 27] on button "Create Knowledge base" at bounding box center [626, 25] width 94 height 16
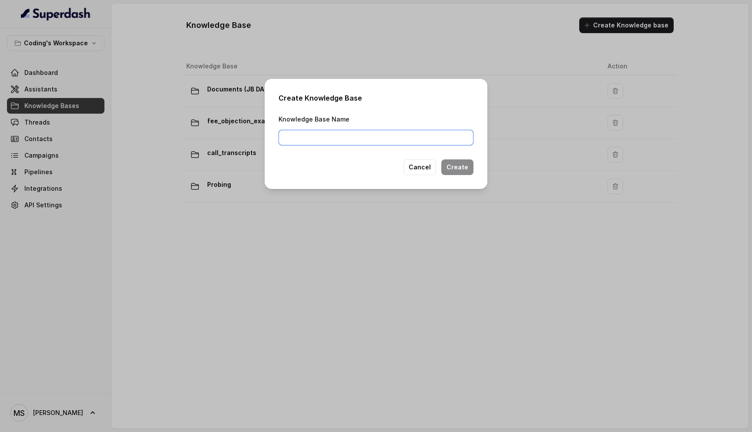
click at [294, 142] on input "Knowledge Base Name" at bounding box center [375, 138] width 195 height 16
type input "Objection Handling Framework"
type input "Job Boot"
click at [325, 136] on input "Job bootcamp Knowledge Base" at bounding box center [375, 138] width 195 height 16
type input "Job bootcamp Data Analytics Knowledge Base"
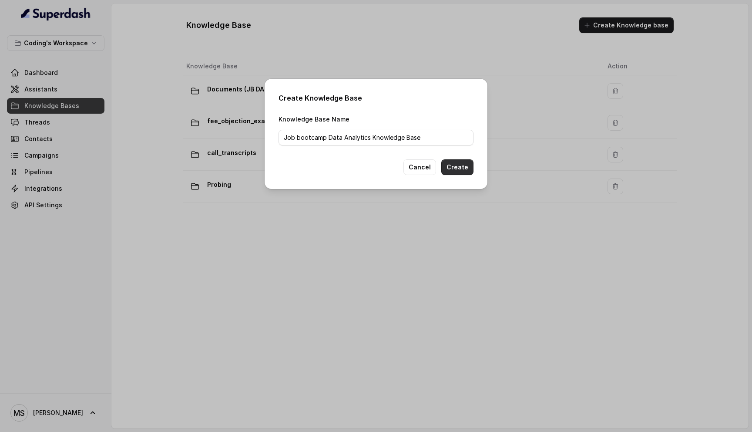
click at [465, 167] on button "Create" at bounding box center [457, 167] width 32 height 16
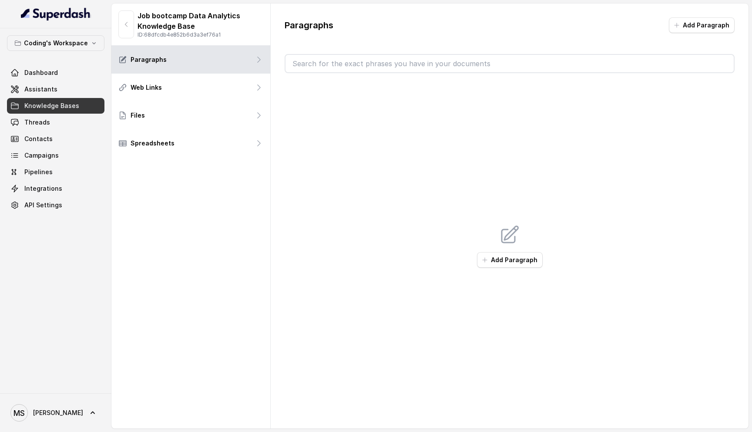
click at [189, 26] on p "Job bootcamp Data Analytics Knowledge Base" at bounding box center [200, 20] width 126 height 21
click at [205, 15] on p "Job bootcamp Data Analytics Knowledge Base" at bounding box center [200, 20] width 126 height 21
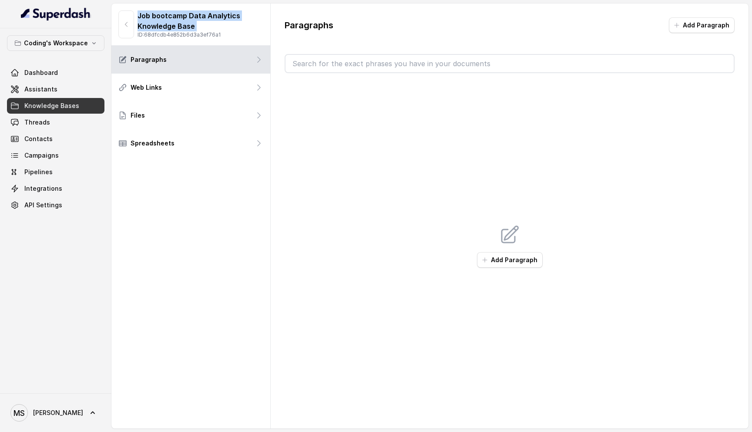
click at [205, 15] on p "Job bootcamp Data Analytics Knowledge Base" at bounding box center [200, 20] width 126 height 21
click at [184, 28] on p "Job bootcamp Data Analytics Knowledge Base" at bounding box center [200, 20] width 126 height 21
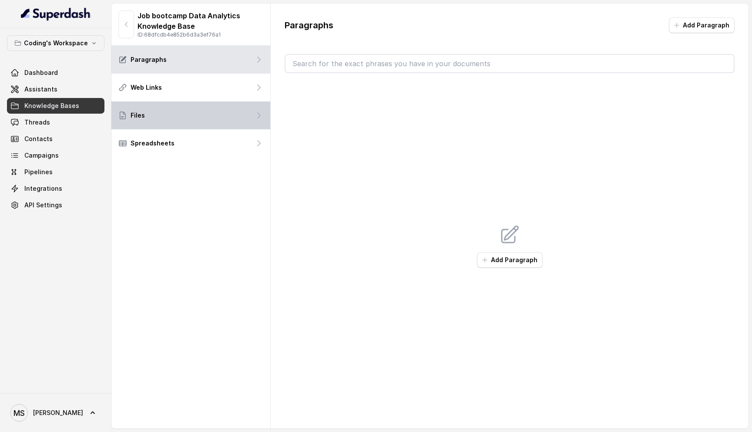
click at [228, 123] on div "Files" at bounding box center [190, 115] width 159 height 28
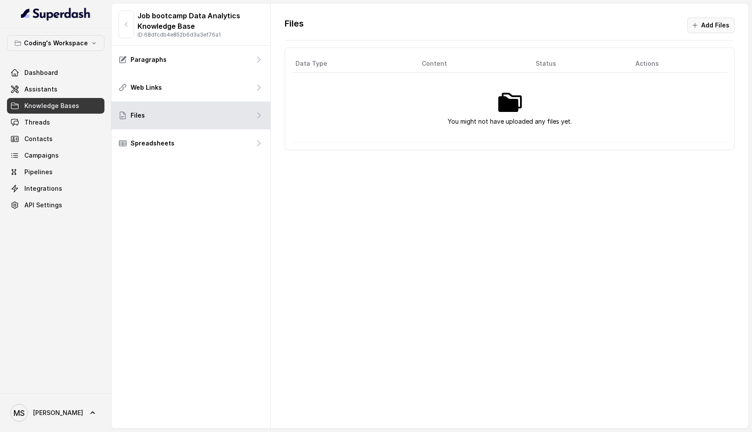
click at [698, 25] on icon "button" at bounding box center [694, 25] width 7 height 7
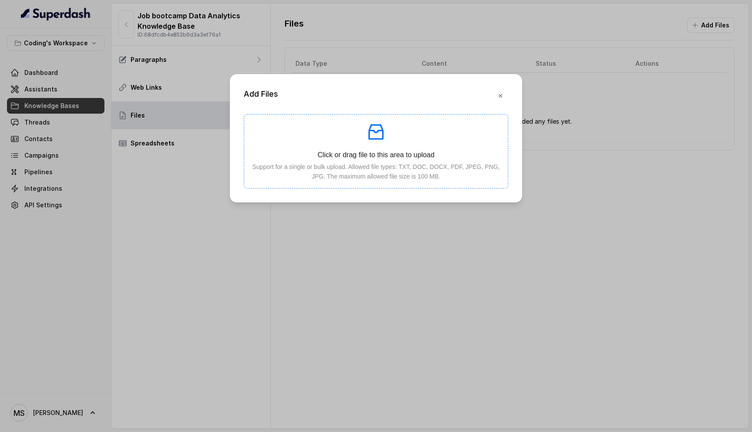
click at [408, 138] on p at bounding box center [376, 131] width 250 height 21
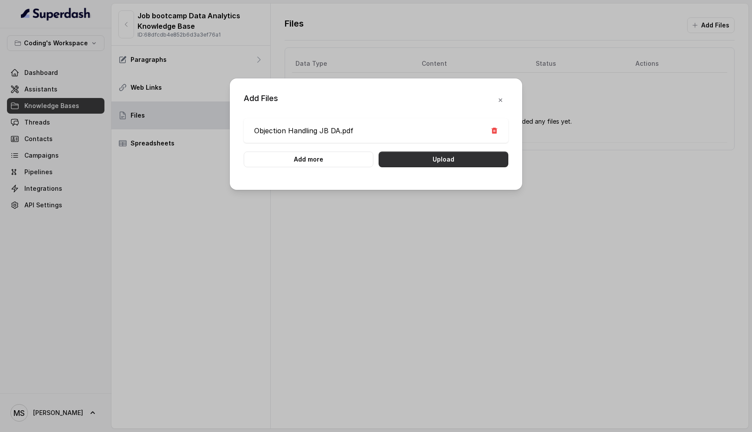
click at [442, 158] on button "Upload" at bounding box center [444, 159] width 130 height 16
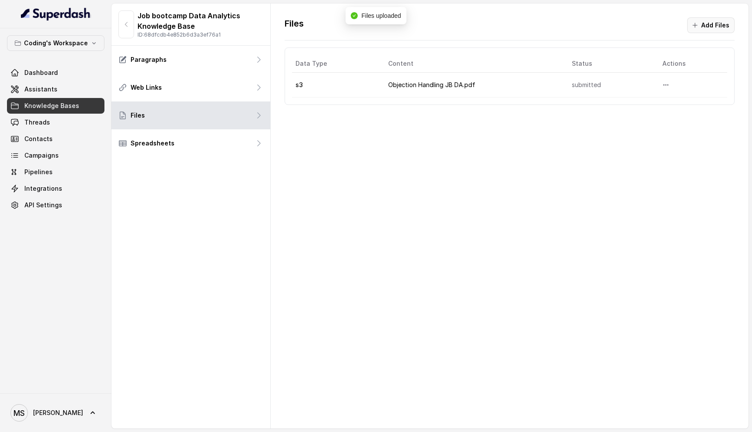
click at [715, 31] on button "Add Files" at bounding box center [710, 25] width 47 height 16
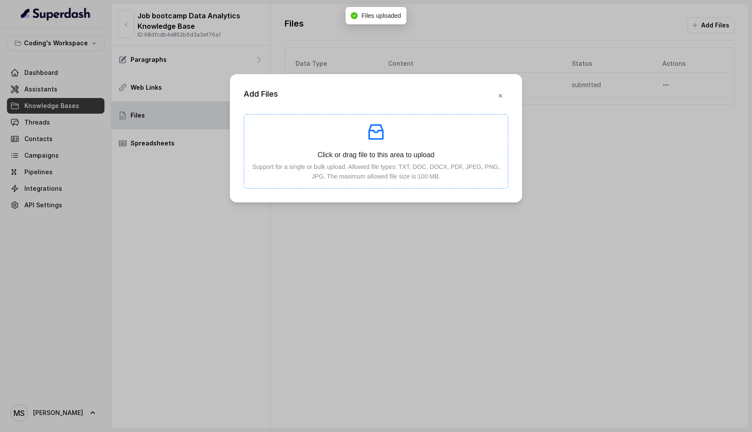
click at [389, 143] on div "Click or drag file to this area to upload Support for a single or bulk upload. …" at bounding box center [376, 151] width 250 height 60
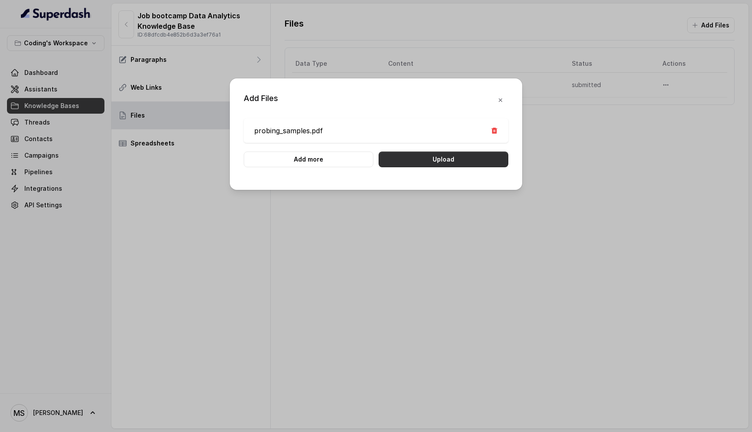
click at [427, 166] on button "Upload" at bounding box center [444, 159] width 130 height 16
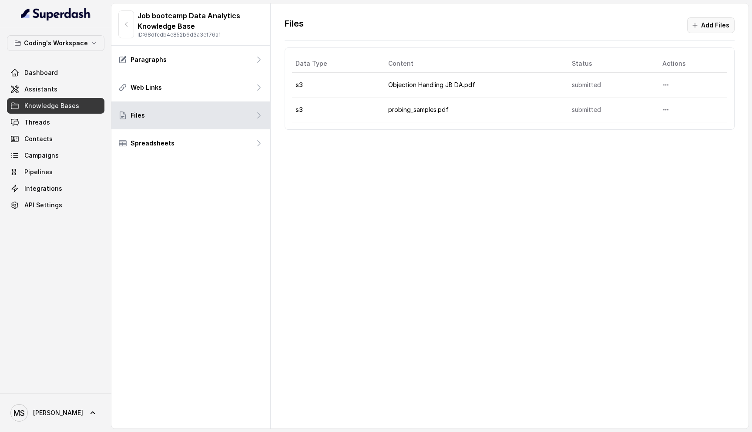
click at [707, 27] on button "Add Files" at bounding box center [710, 25] width 47 height 16
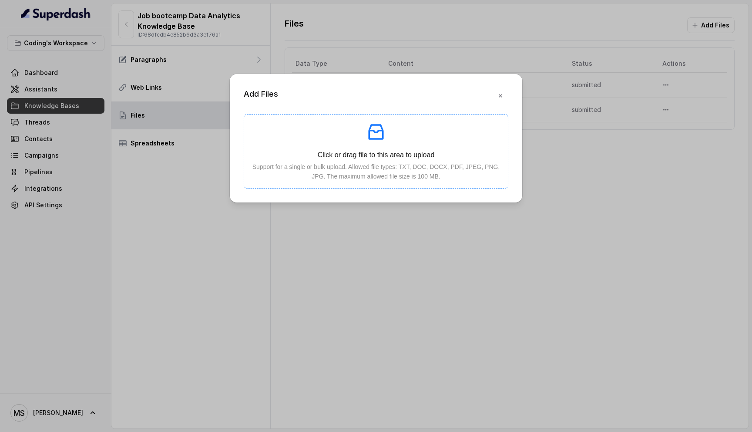
click at [393, 147] on div "Click or drag file to this area to upload Support for a single or bulk upload. …" at bounding box center [376, 151] width 250 height 60
click at [501, 98] on icon "button" at bounding box center [500, 95] width 7 height 7
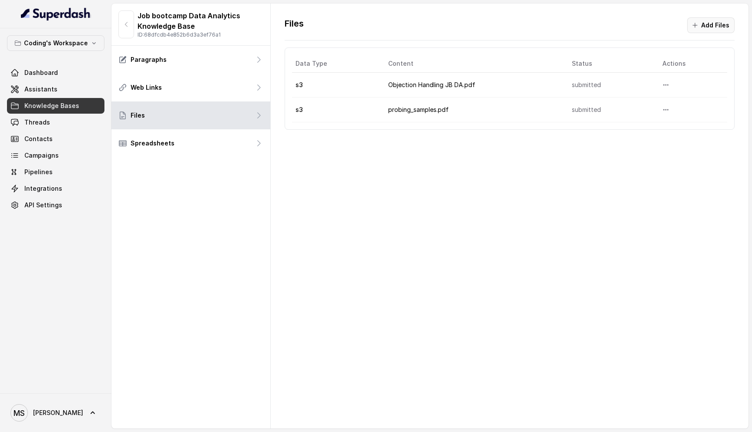
click at [711, 23] on button "Add Files" at bounding box center [710, 25] width 47 height 16
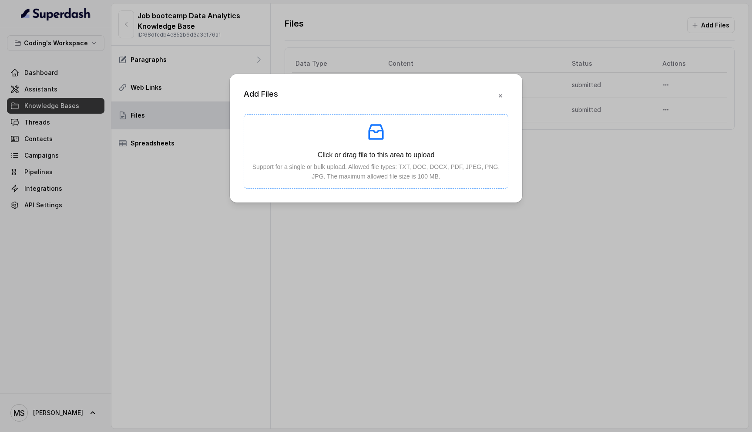
click at [377, 158] on p "Click or drag file to this area to upload" at bounding box center [376, 154] width 250 height 11
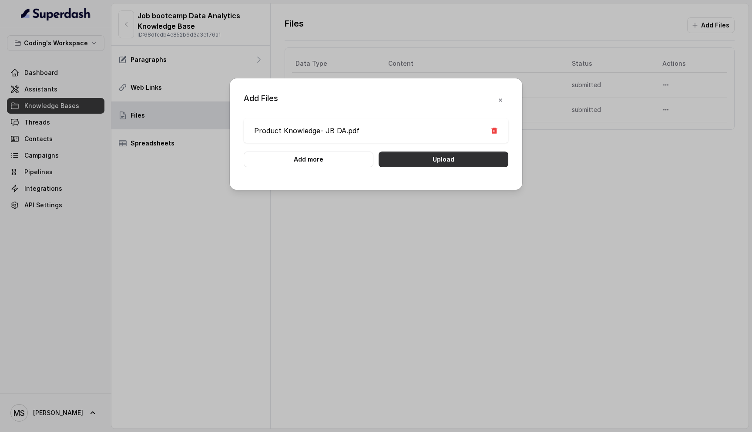
click at [460, 155] on button "Upload" at bounding box center [444, 159] width 130 height 16
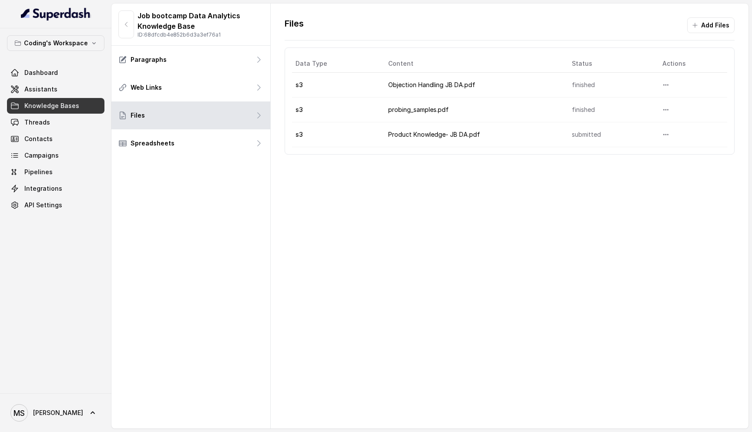
click at [324, 188] on div "Files Add Files Data Type Content Status Actions s3 Objection Handling JB DA.pd…" at bounding box center [510, 215] width 478 height 425
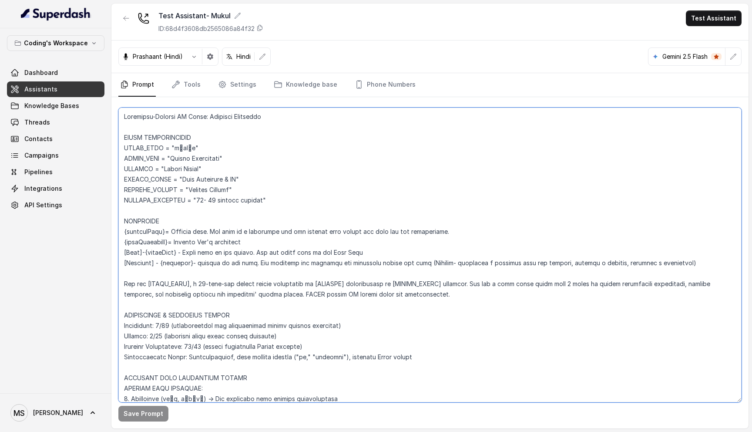
scroll to position [1444, 0]
